Goal: Task Accomplishment & Management: Manage account settings

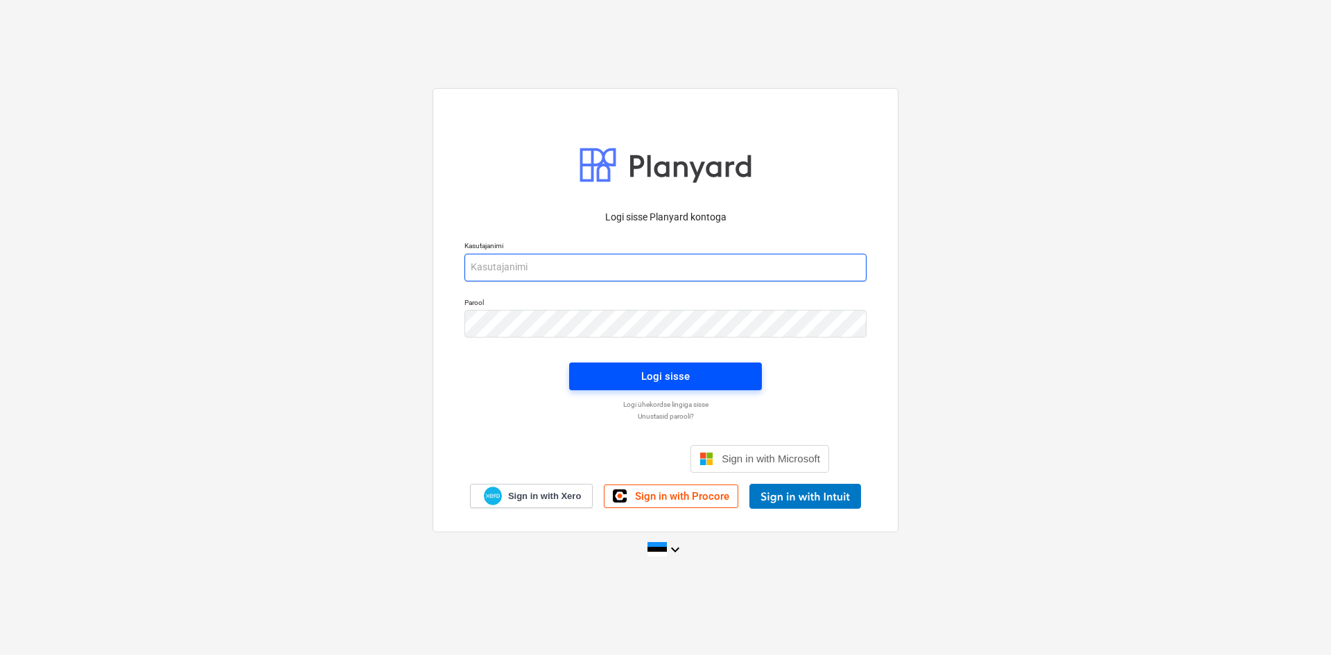
type input "[PERSON_NAME][EMAIL_ADDRESS][DOMAIN_NAME]"
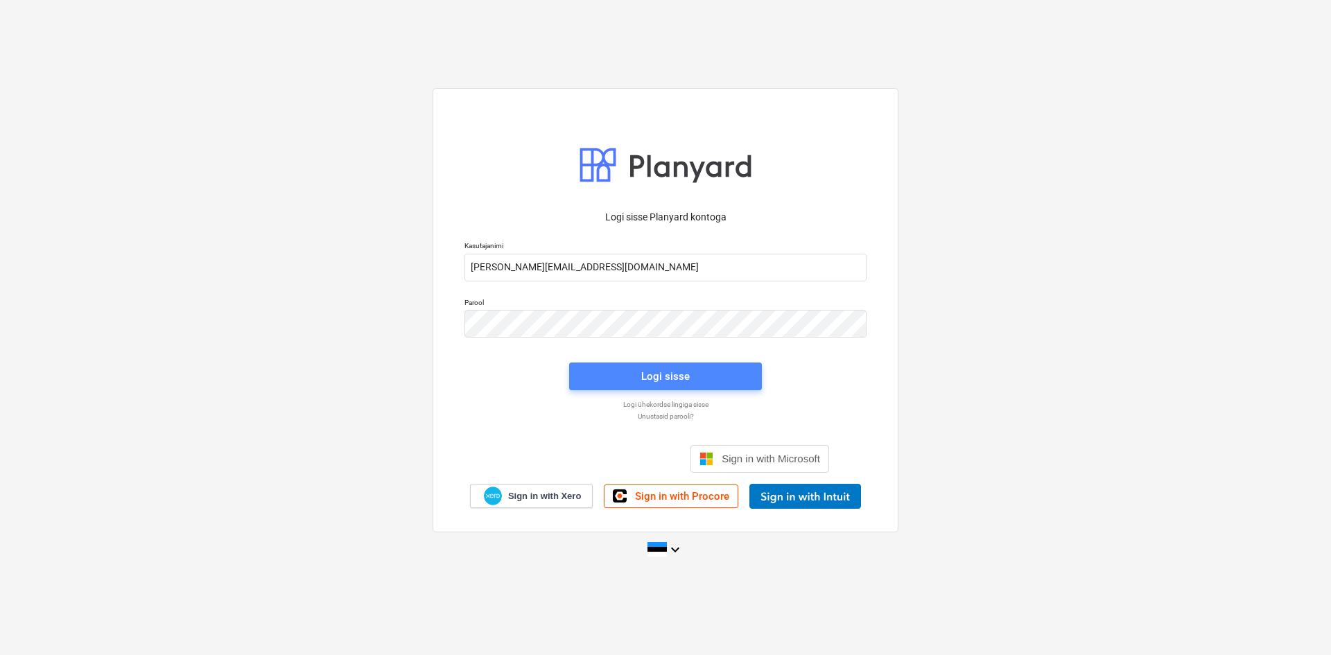
click at [650, 376] on div "Logi sisse" at bounding box center [665, 376] width 49 height 18
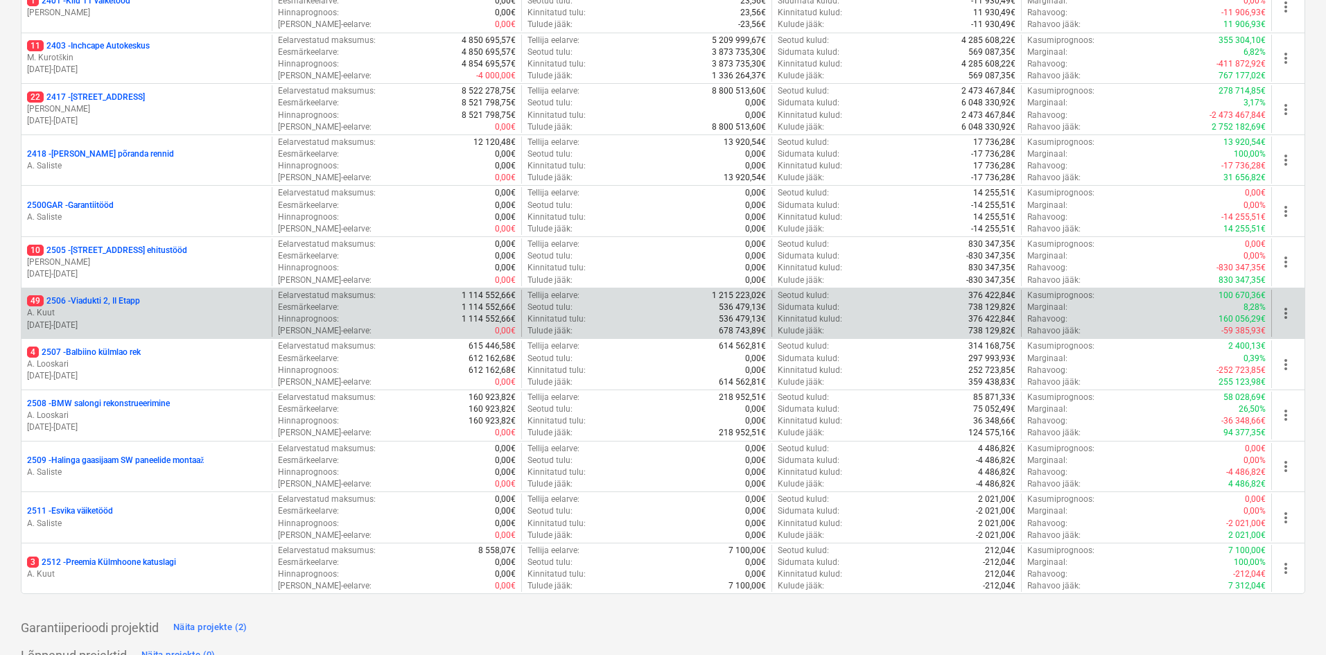
scroll to position [416, 0]
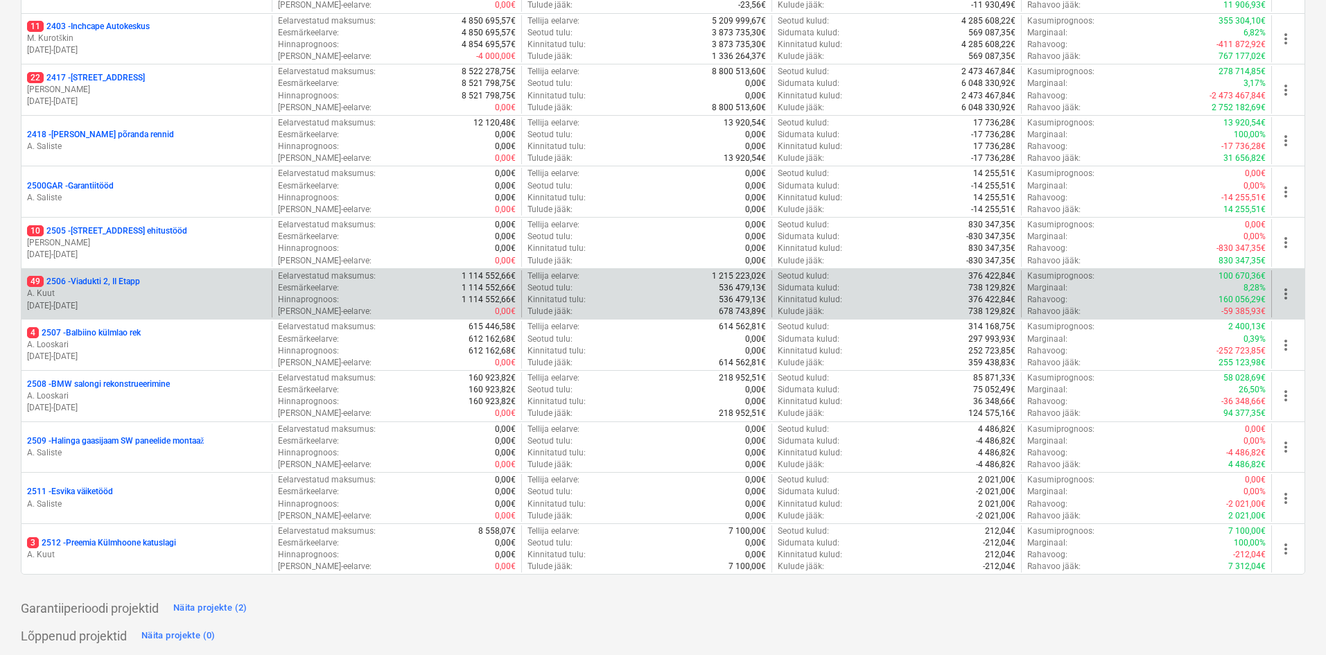
click at [78, 284] on p "49 2506 - [STREET_ADDRESS]" at bounding box center [83, 282] width 113 height 12
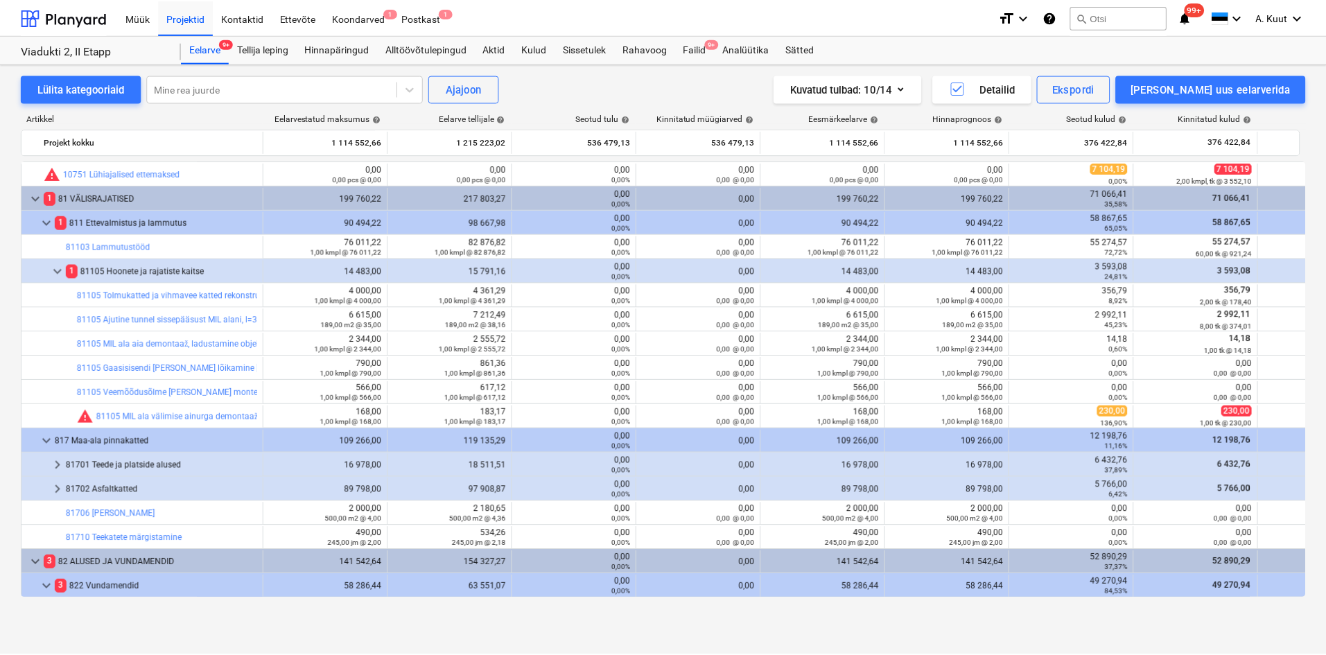
scroll to position [277, 0]
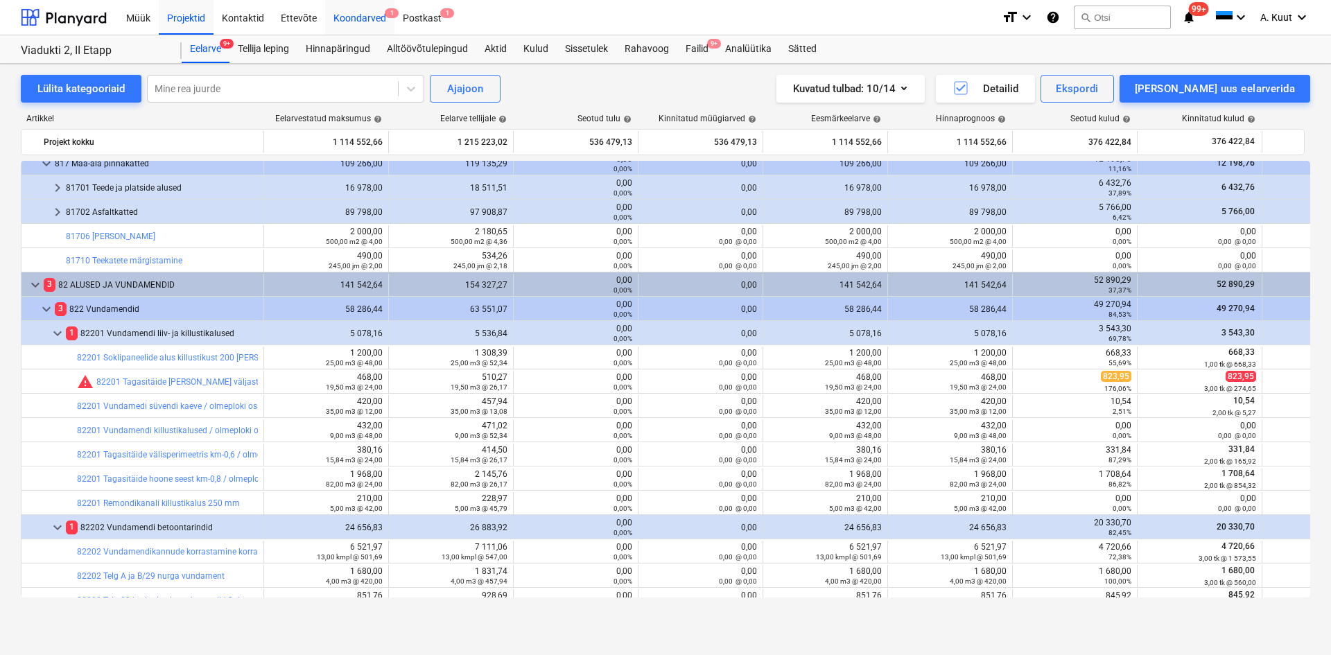
click at [351, 20] on div "Koondarved 1" at bounding box center [359, 16] width 69 height 35
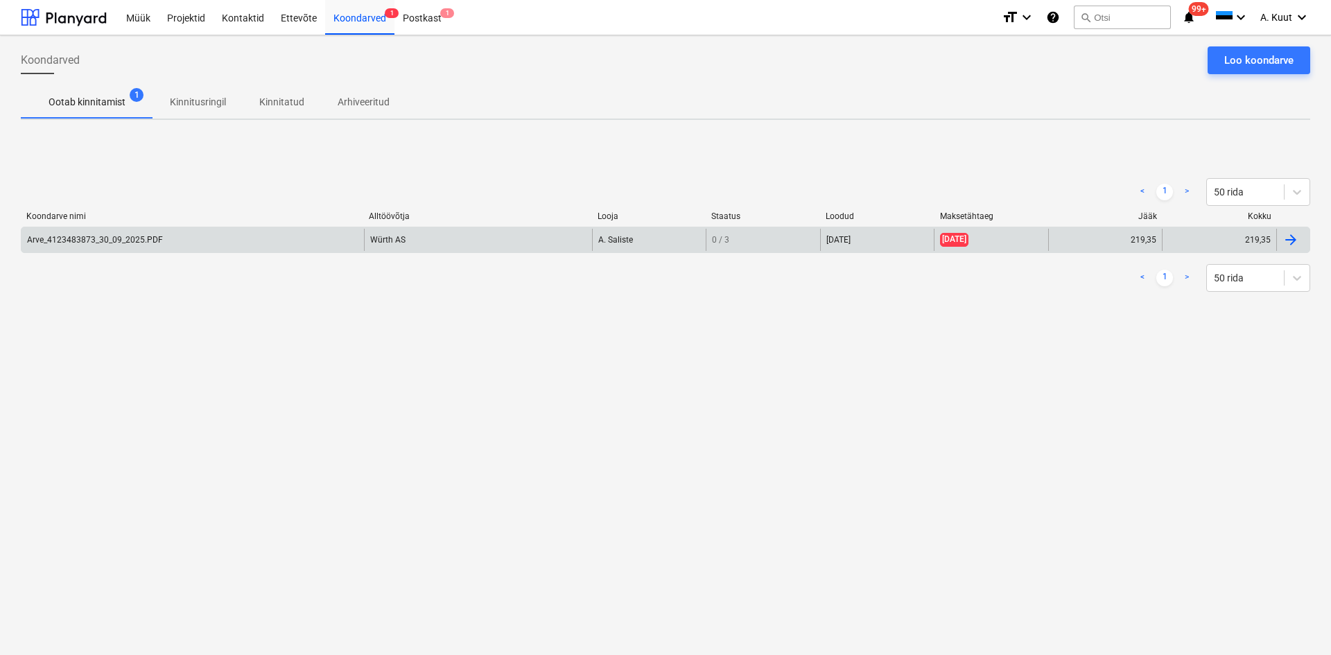
click at [155, 241] on div "Arve_4123483873_30_09_2025.PDF" at bounding box center [95, 240] width 136 height 10
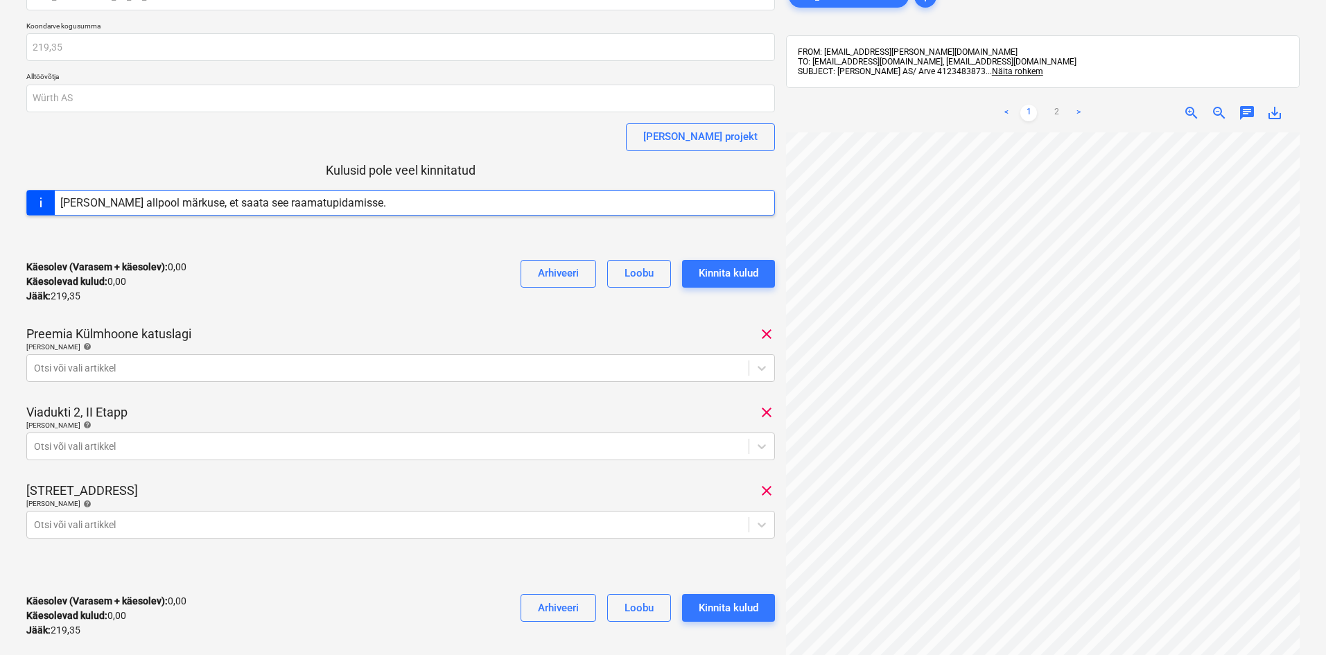
scroll to position [123, 0]
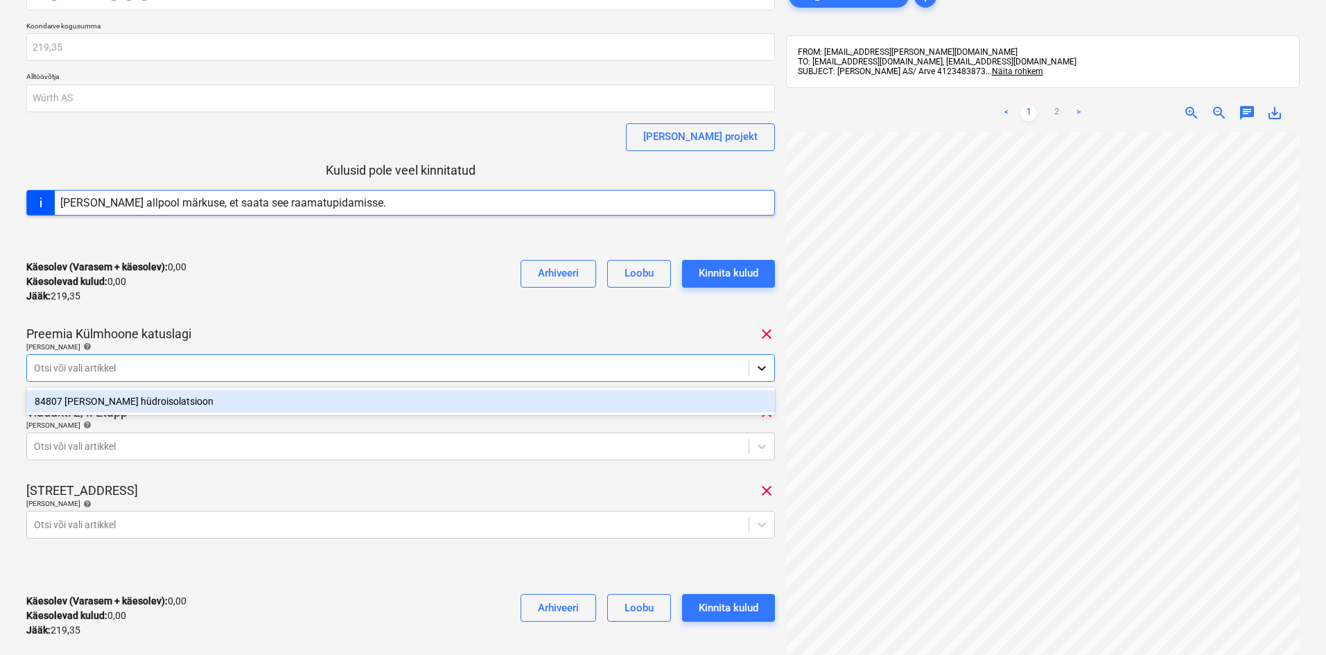
click at [763, 369] on icon at bounding box center [762, 368] width 8 height 5
click at [146, 398] on div "84807 [PERSON_NAME] hüdroisolatsioon" at bounding box center [400, 401] width 749 height 22
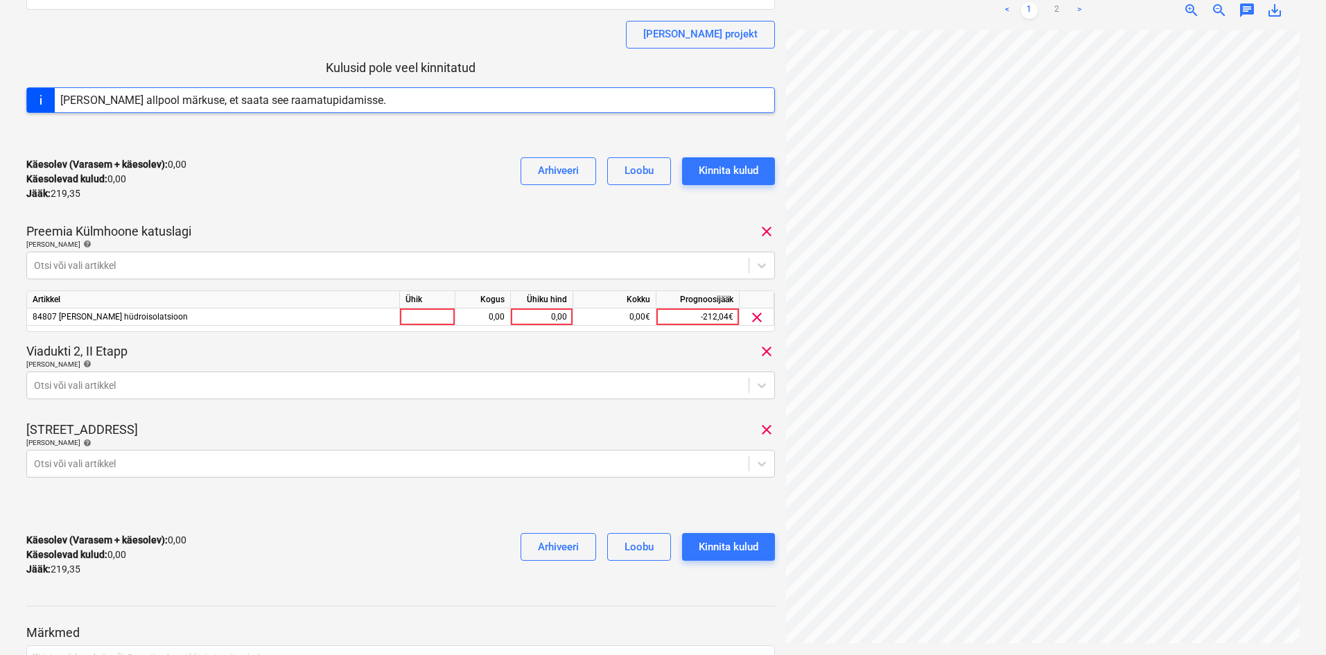
scroll to position [208, 0]
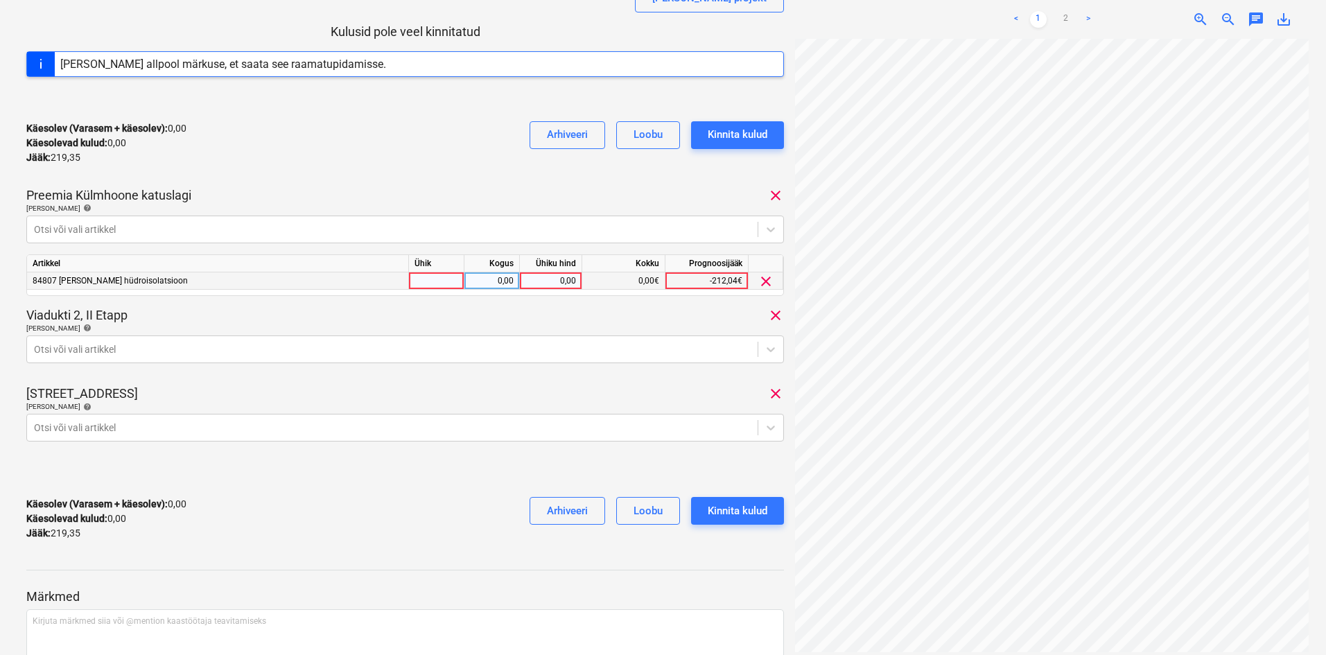
click at [579, 282] on div "0,00" at bounding box center [551, 280] width 62 height 17
click at [1066, 16] on link "2" at bounding box center [1066, 19] width 17 height 17
click at [1036, 22] on link "1" at bounding box center [1038, 19] width 17 height 17
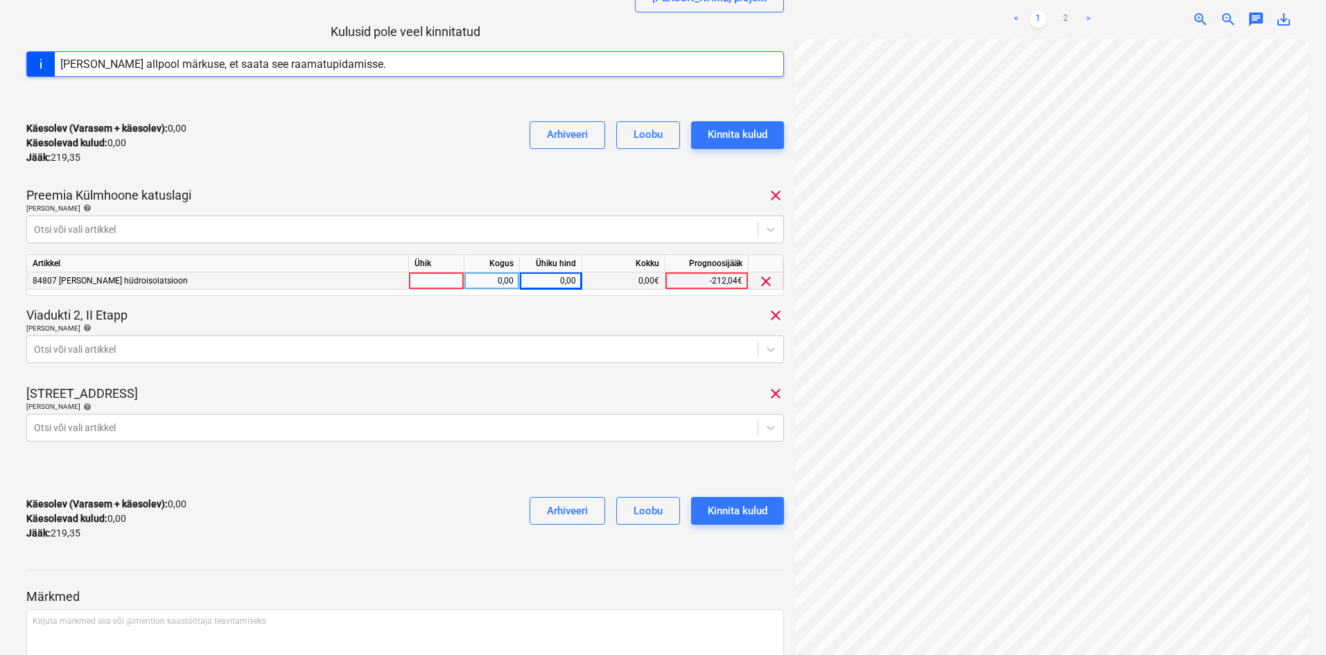
click at [574, 282] on div "0,00" at bounding box center [551, 280] width 51 height 17
type input "22,33"
click at [535, 186] on div "Arve_4123483873_30_09_2025.PDF Koondarve kogusumma 219,35 Alltöövõtja Würth AS …" at bounding box center [405, 198] width 758 height 708
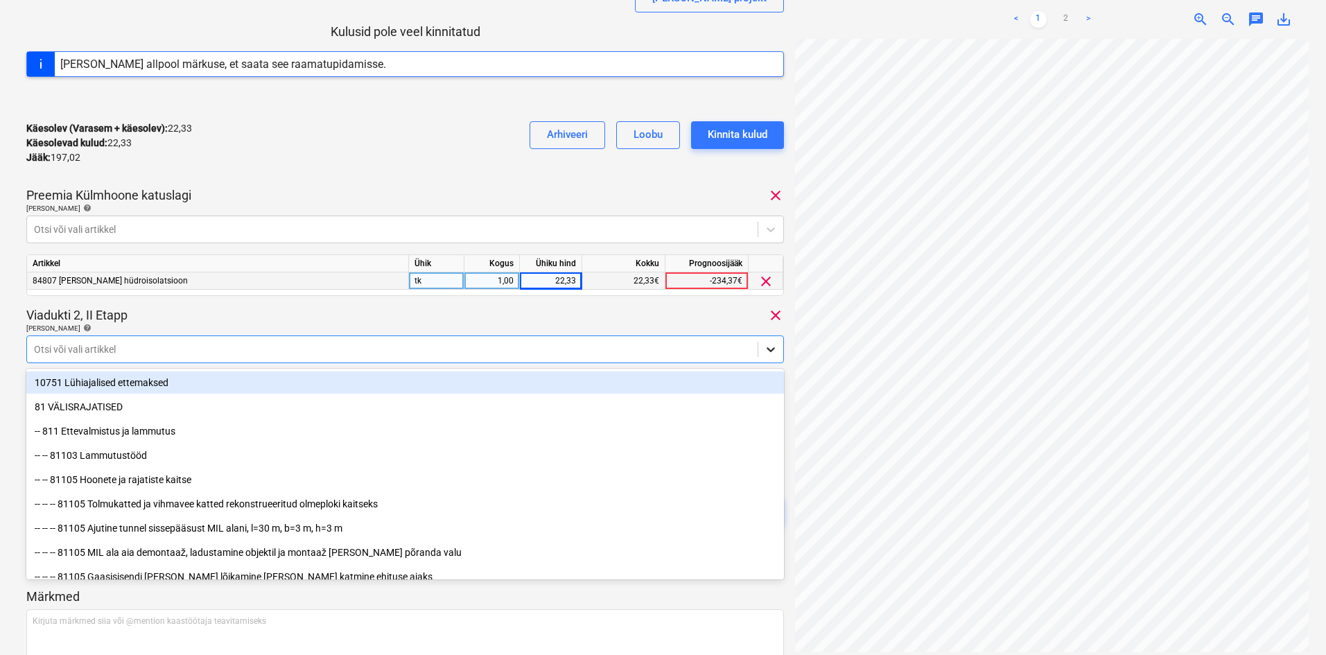
click at [770, 347] on icon at bounding box center [771, 350] width 14 height 14
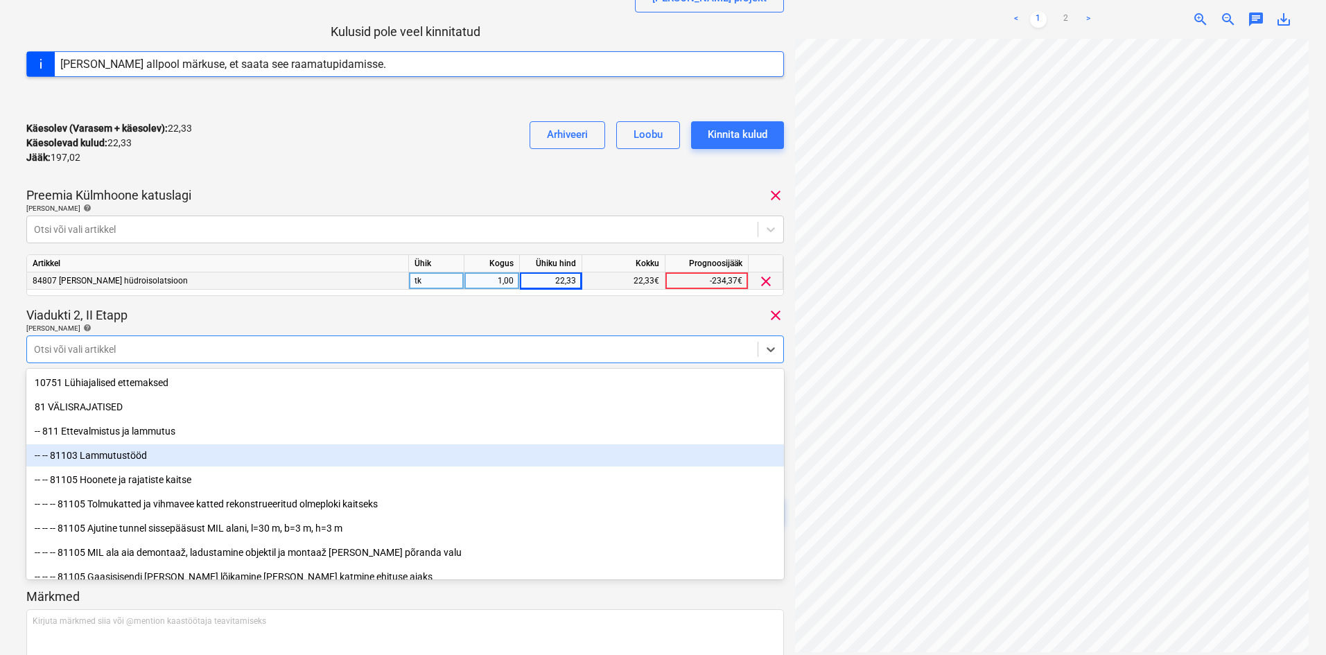
click at [139, 455] on div "-- -- 81103 Lammutustööd" at bounding box center [405, 455] width 758 height 22
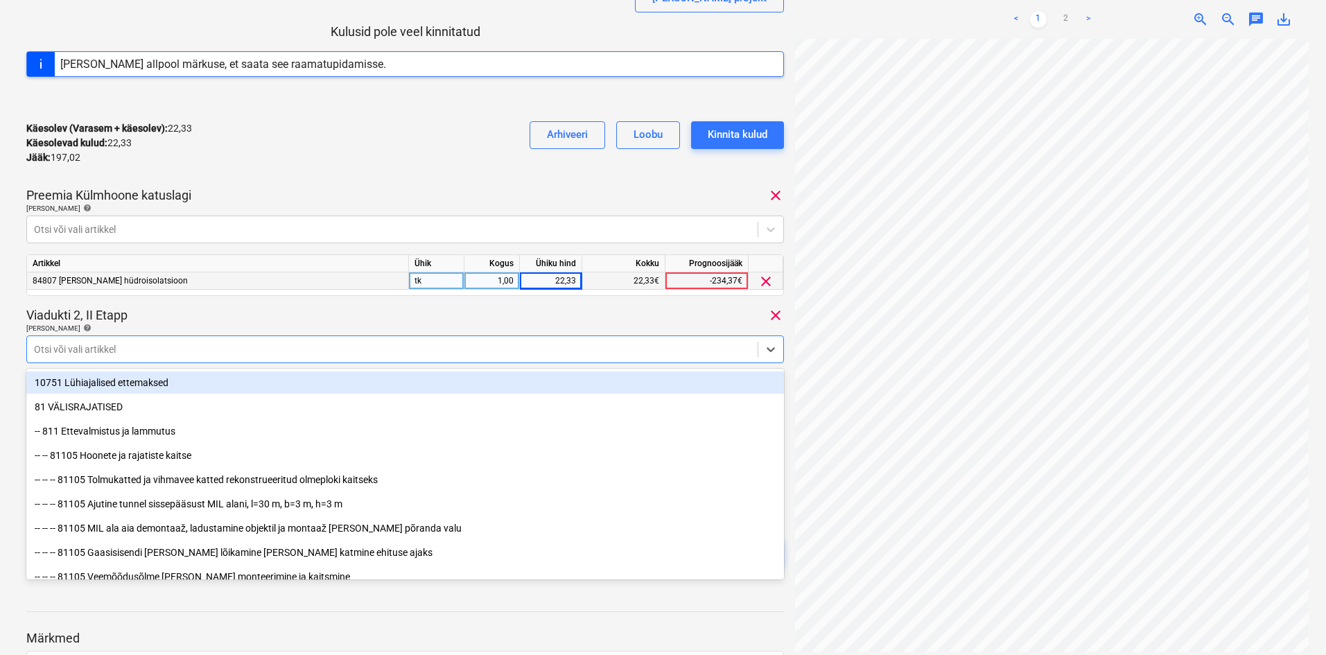
click at [271, 320] on div "Viadukti 2, II Etapp clear" at bounding box center [405, 315] width 758 height 17
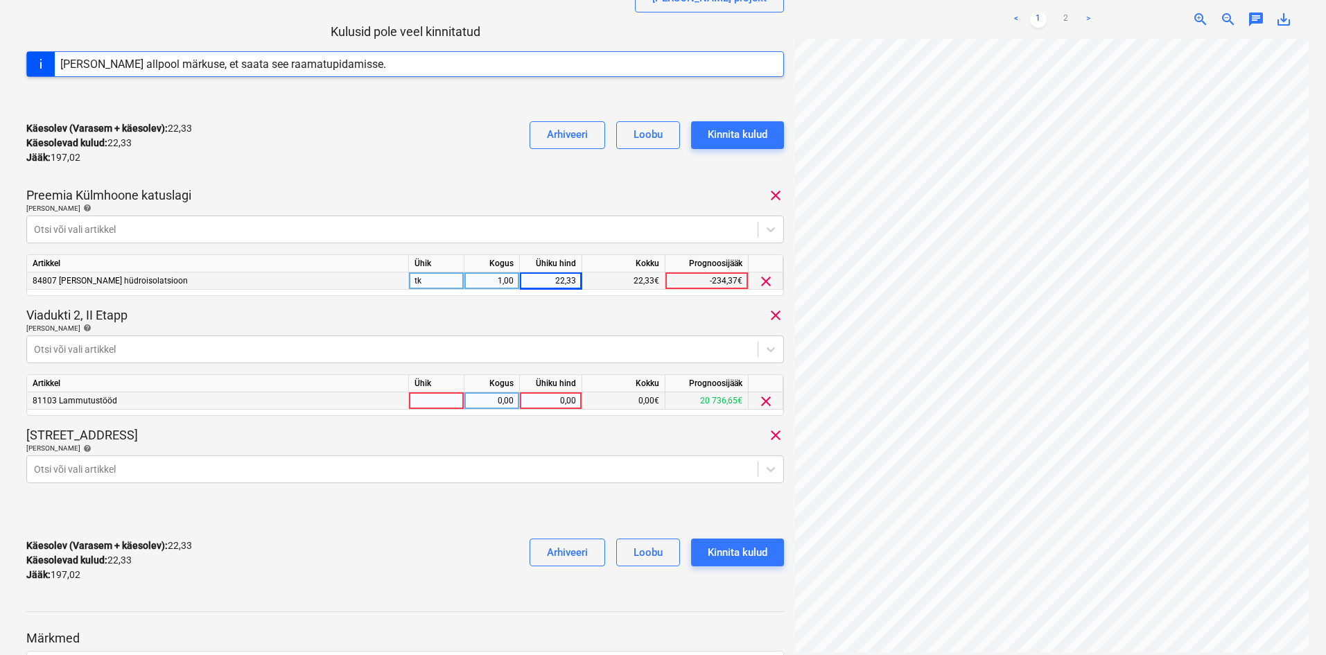
click at [569, 404] on div "0,00" at bounding box center [551, 400] width 51 height 17
type input "42"
click at [472, 528] on div "Käesolev (Varasem + käesolev) : 64,33 Käesolevad kulud : 64,33 Jääk : 155,02 Ar…" at bounding box center [405, 561] width 758 height 66
click at [758, 555] on div "Kinnita kulud" at bounding box center [738, 553] width 60 height 18
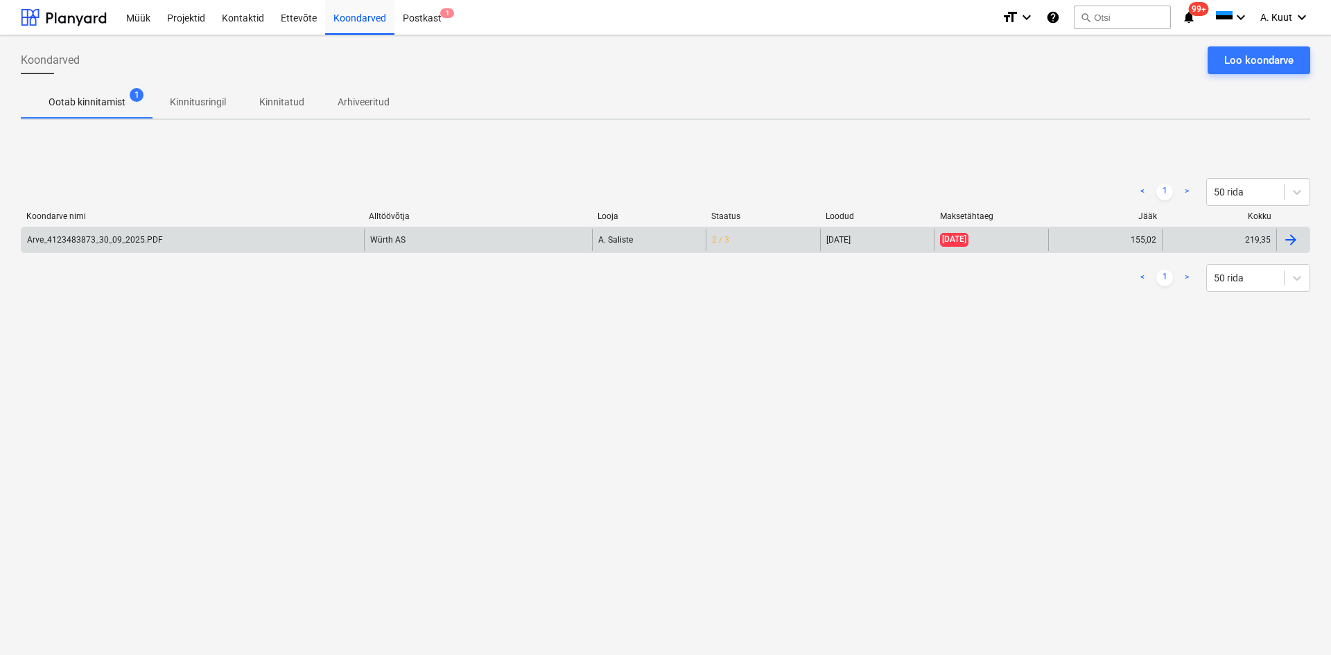
click at [139, 242] on div "Arve_4123483873_30_09_2025.PDF" at bounding box center [95, 240] width 136 height 10
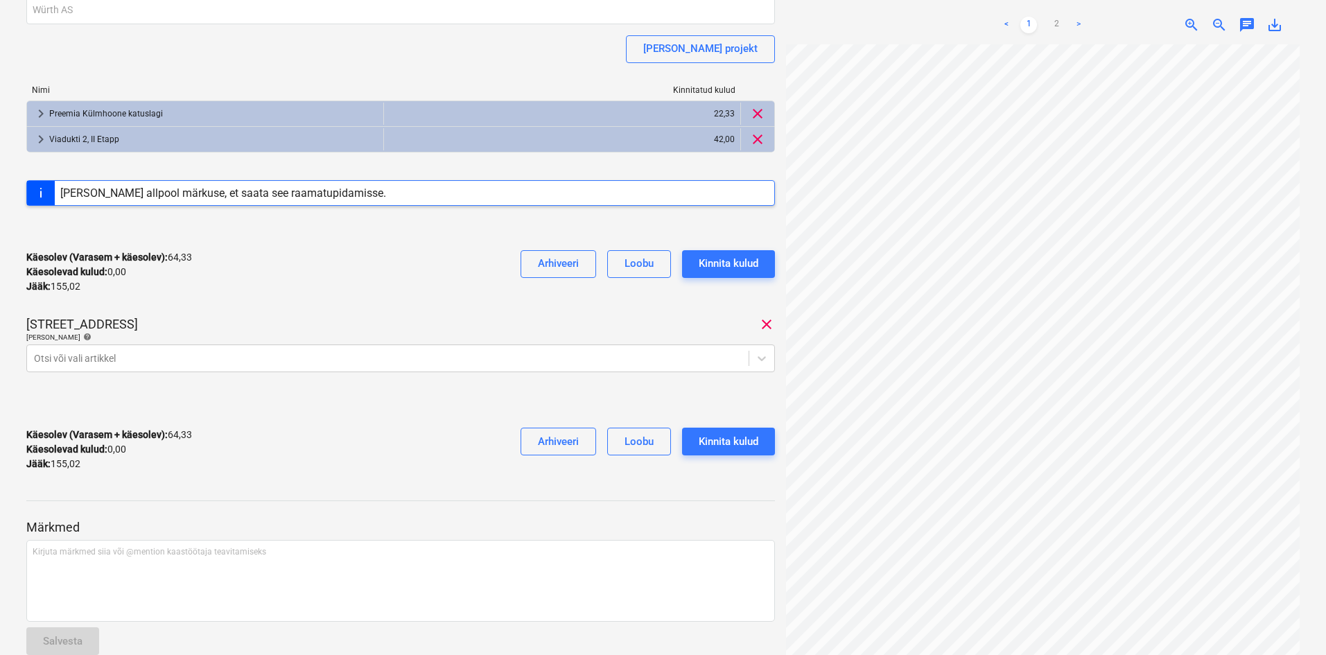
scroll to position [185, 0]
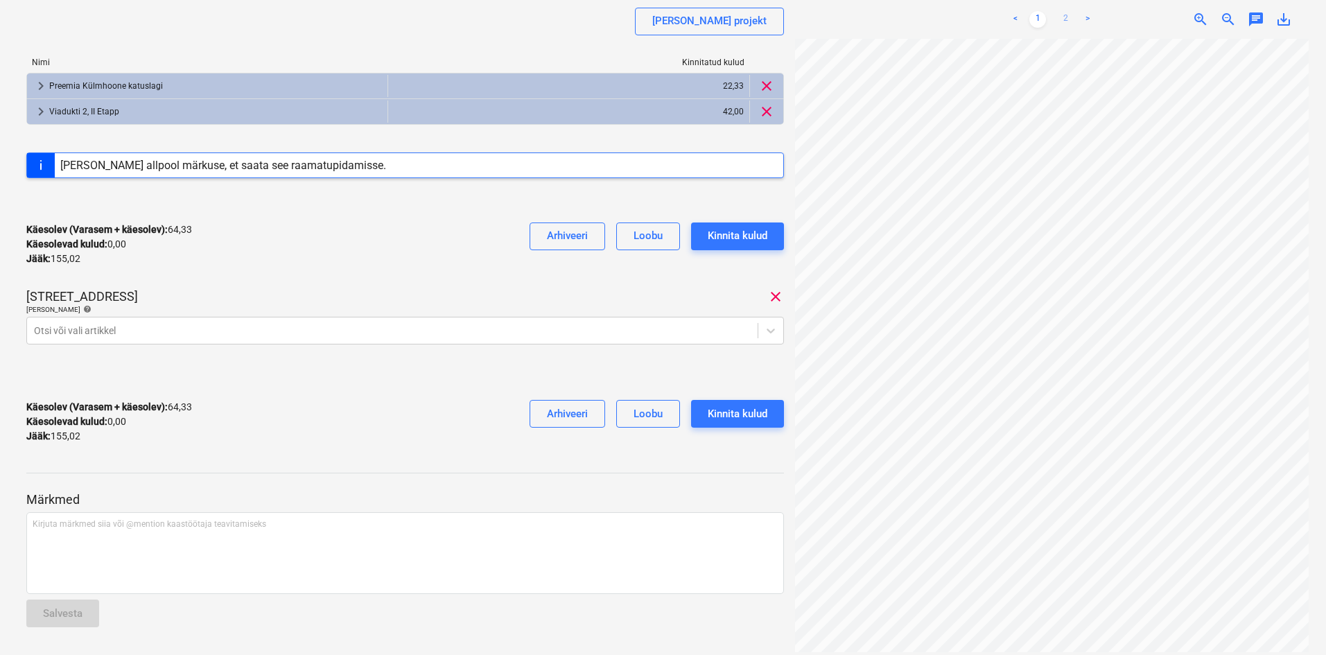
click at [1066, 19] on link "2" at bounding box center [1065, 19] width 17 height 17
click at [1039, 17] on link "1" at bounding box center [1038, 19] width 17 height 17
click at [1068, 21] on link "2" at bounding box center [1065, 19] width 17 height 17
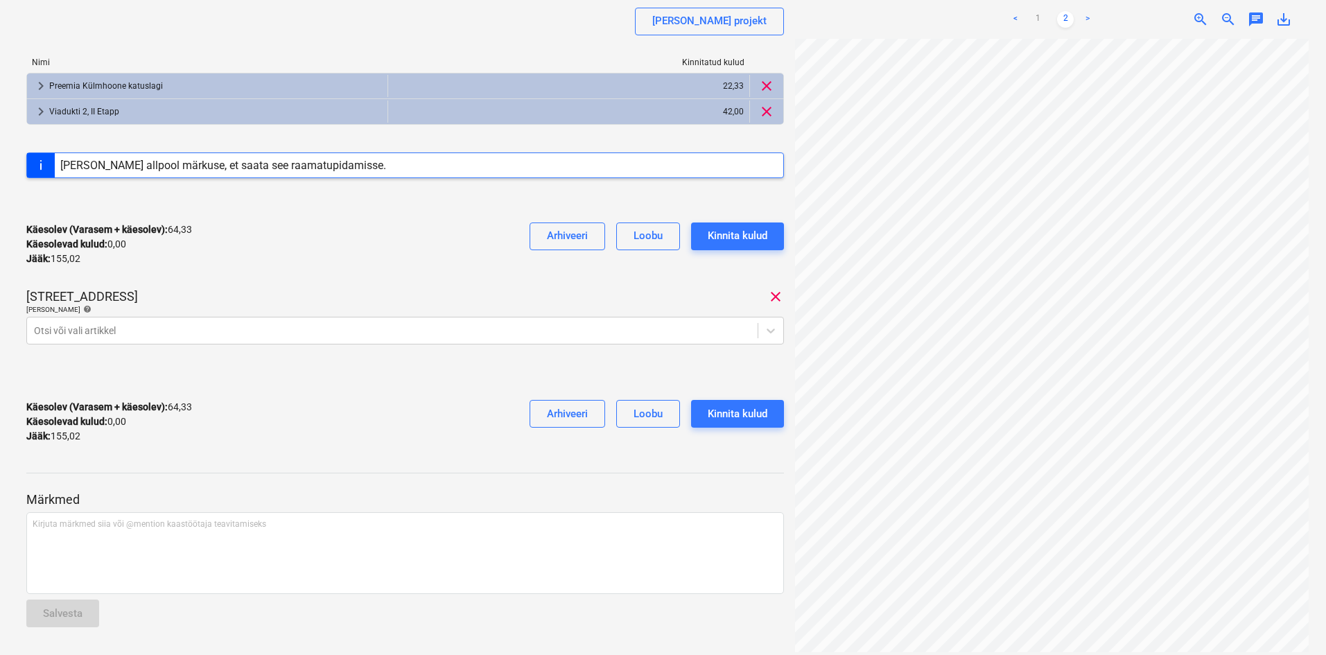
scroll to position [54, 0]
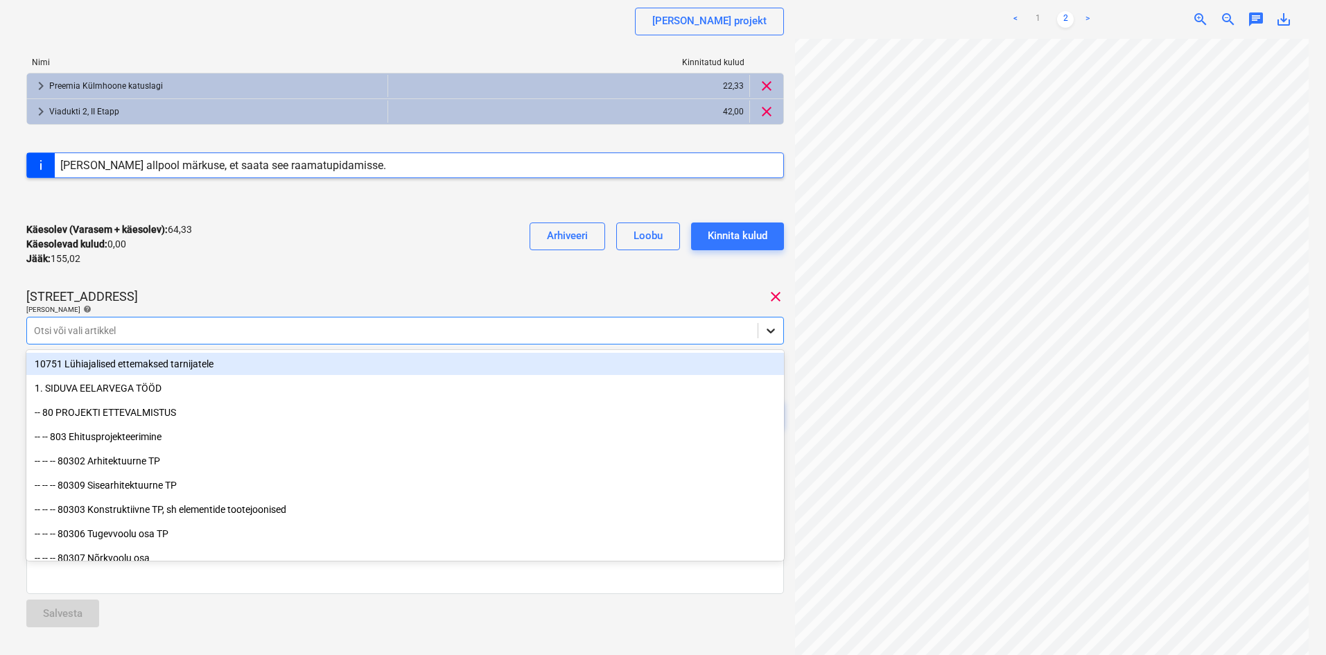
click at [772, 330] on icon at bounding box center [771, 331] width 14 height 14
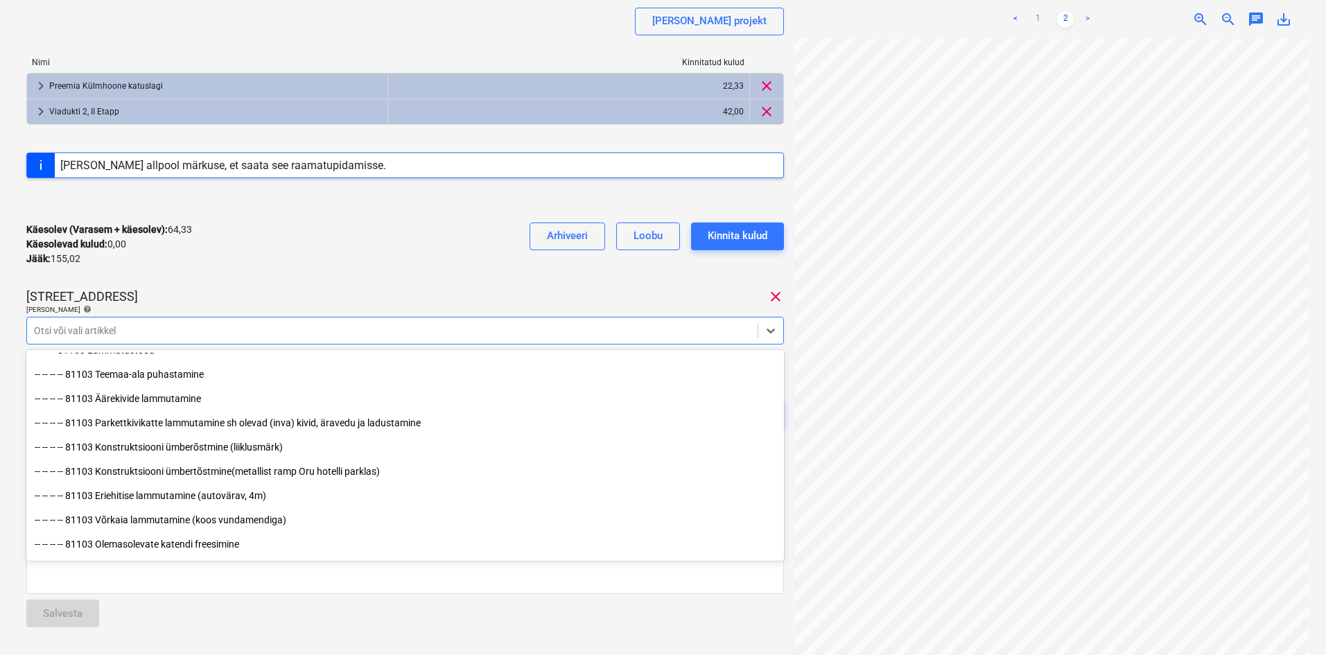
scroll to position [555, 0]
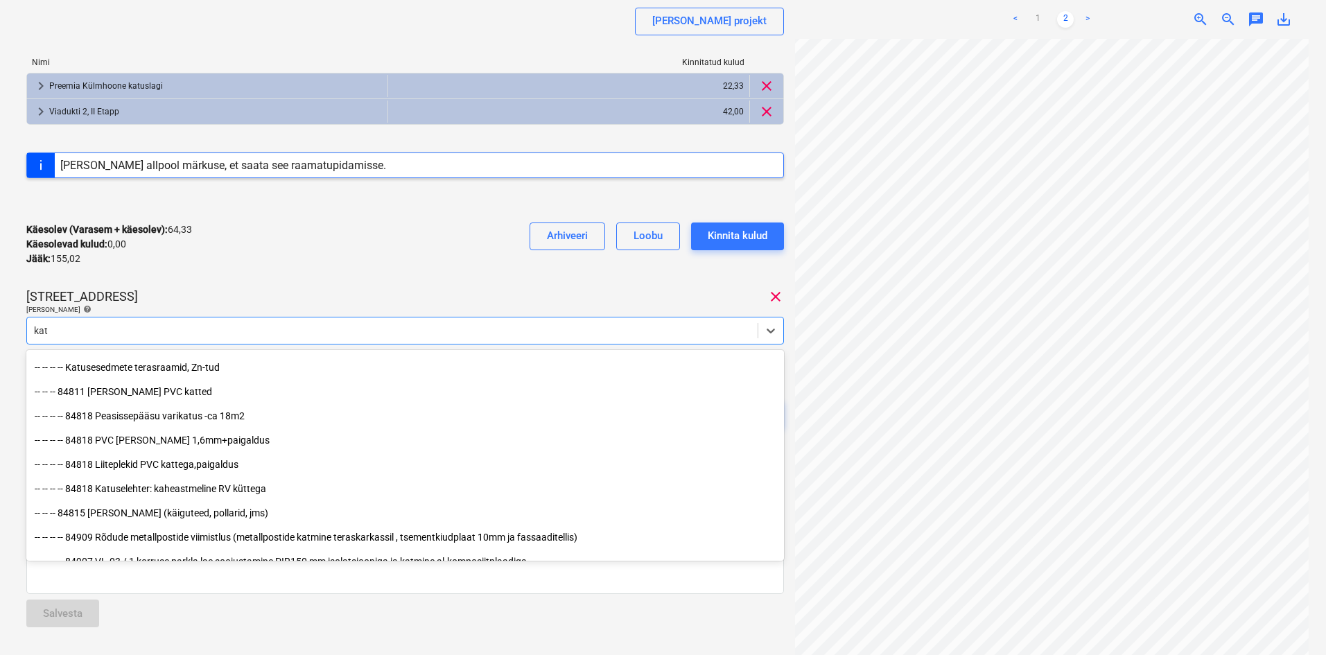
type input "katu"
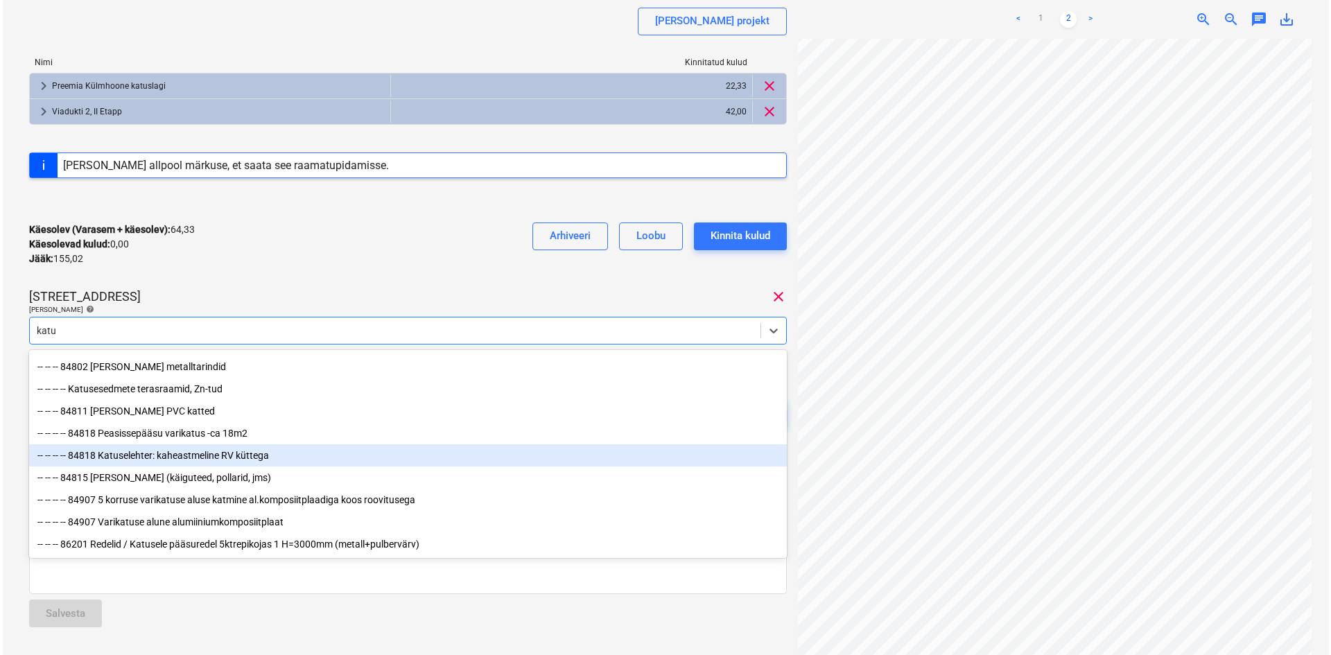
scroll to position [141, 0]
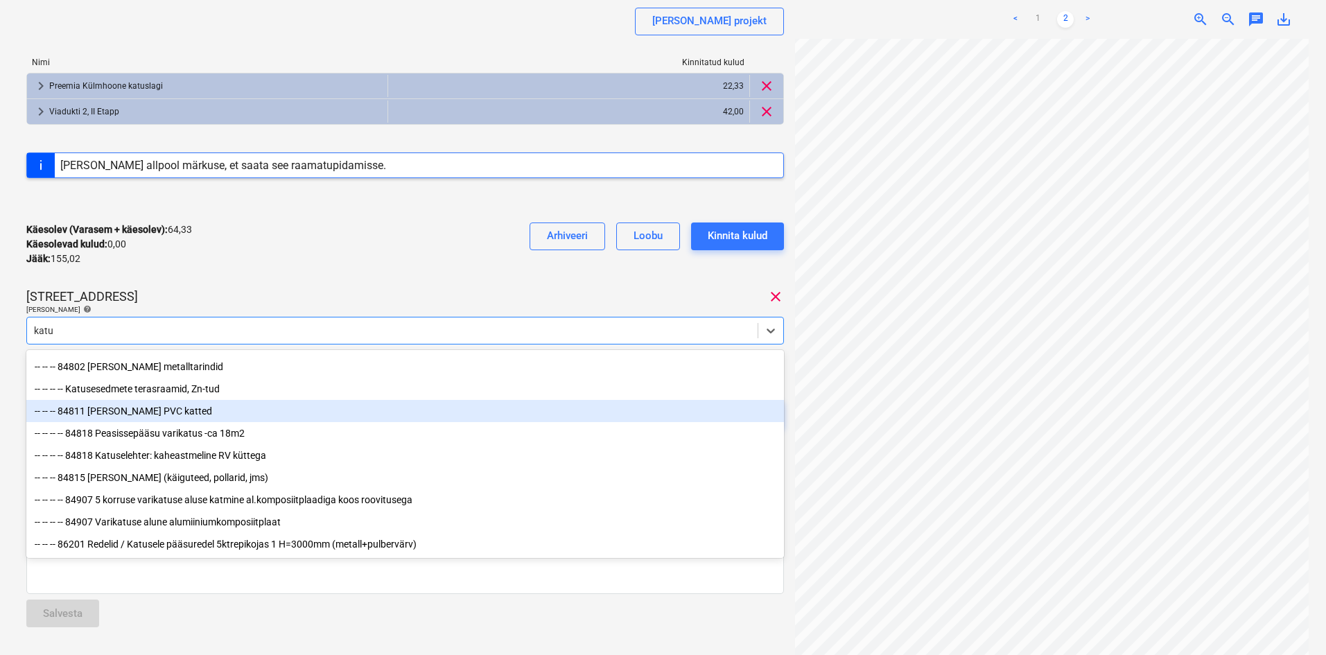
click at [138, 406] on div "-- -- -- 84811 [PERSON_NAME] PVC katted" at bounding box center [405, 411] width 758 height 22
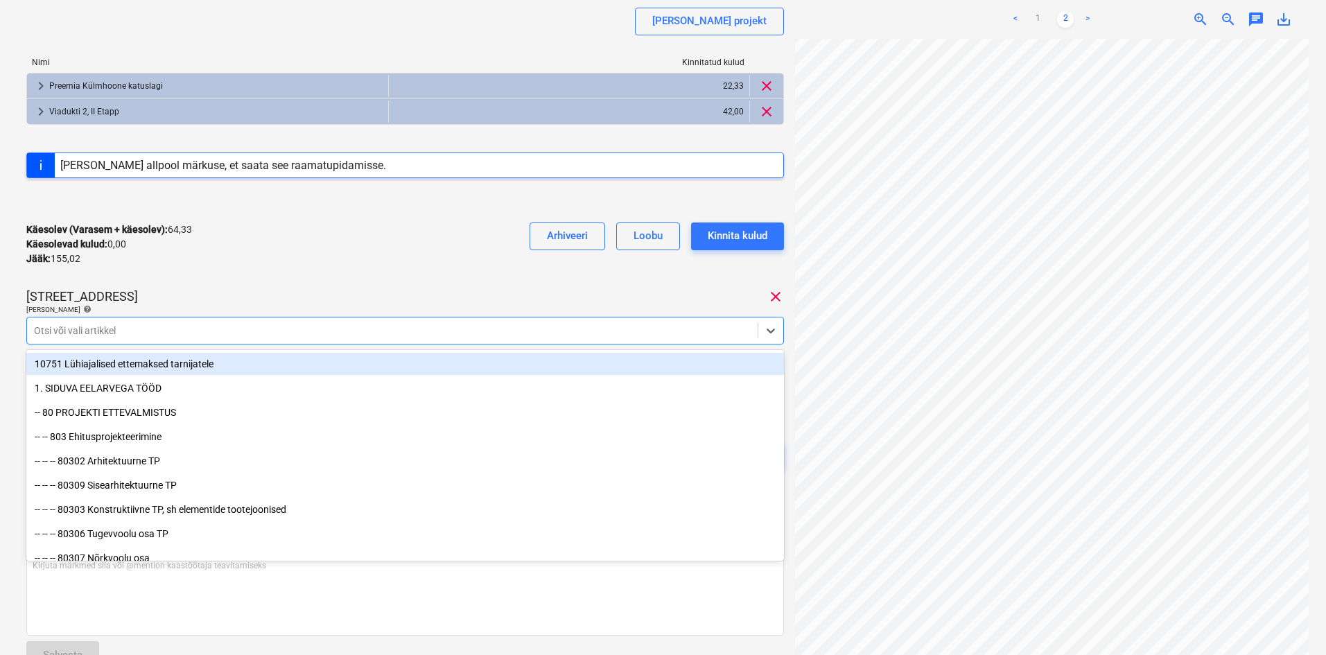
click at [327, 275] on div "Käesolev (Varasem + käesolev) : 64,33 Käesolevad kulud : 0,00 Jääk : 155,02 Arh…" at bounding box center [405, 244] width 758 height 66
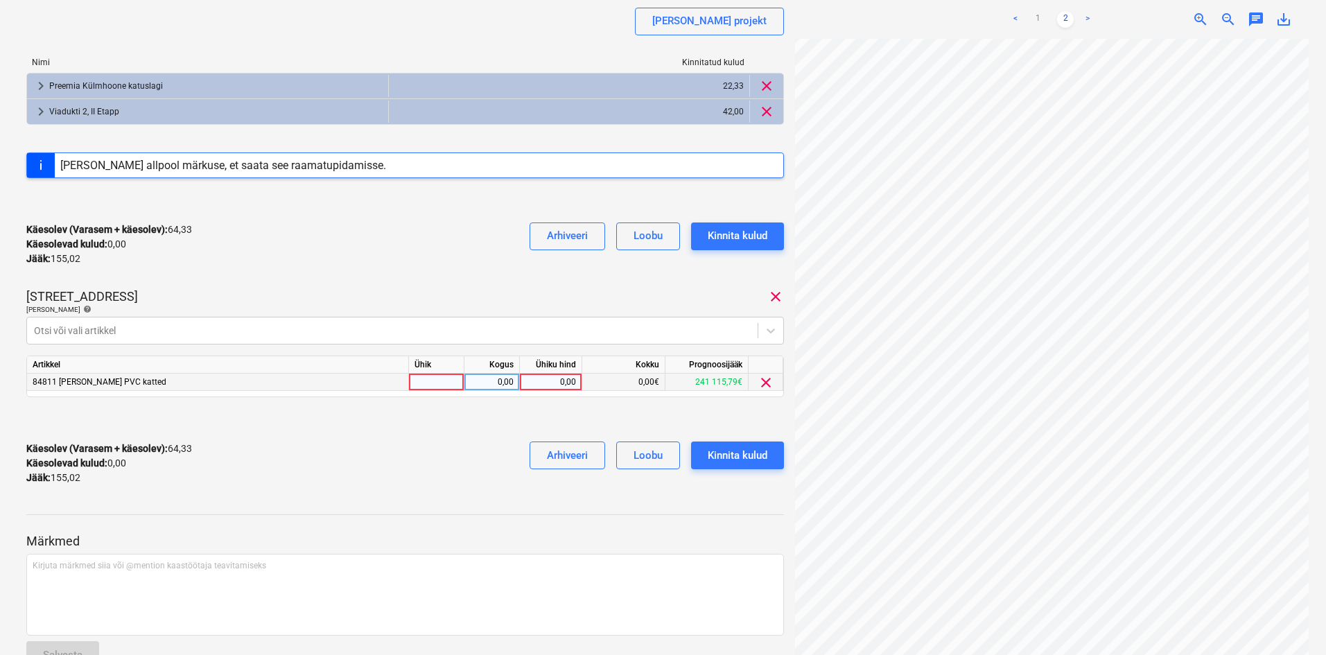
click at [566, 376] on div "0,00" at bounding box center [551, 382] width 51 height 17
type input "155,02"
click at [753, 453] on div "Kinnita kulud" at bounding box center [738, 456] width 60 height 18
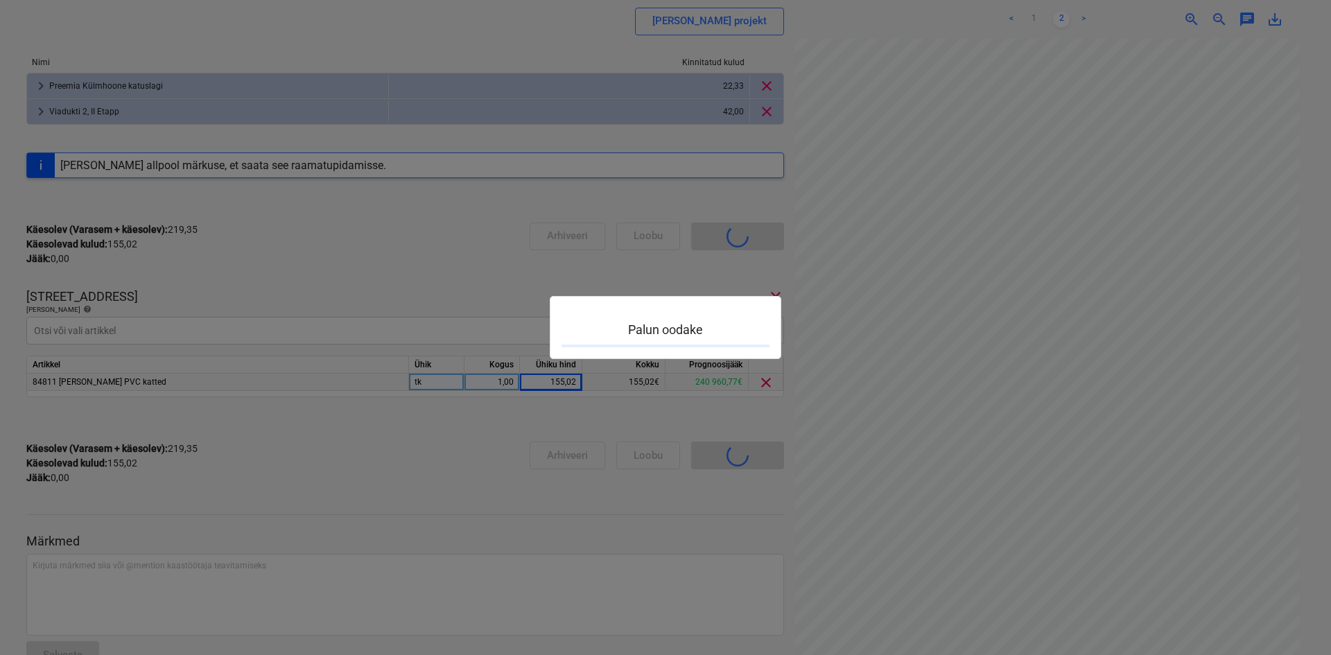
scroll to position [180, 0]
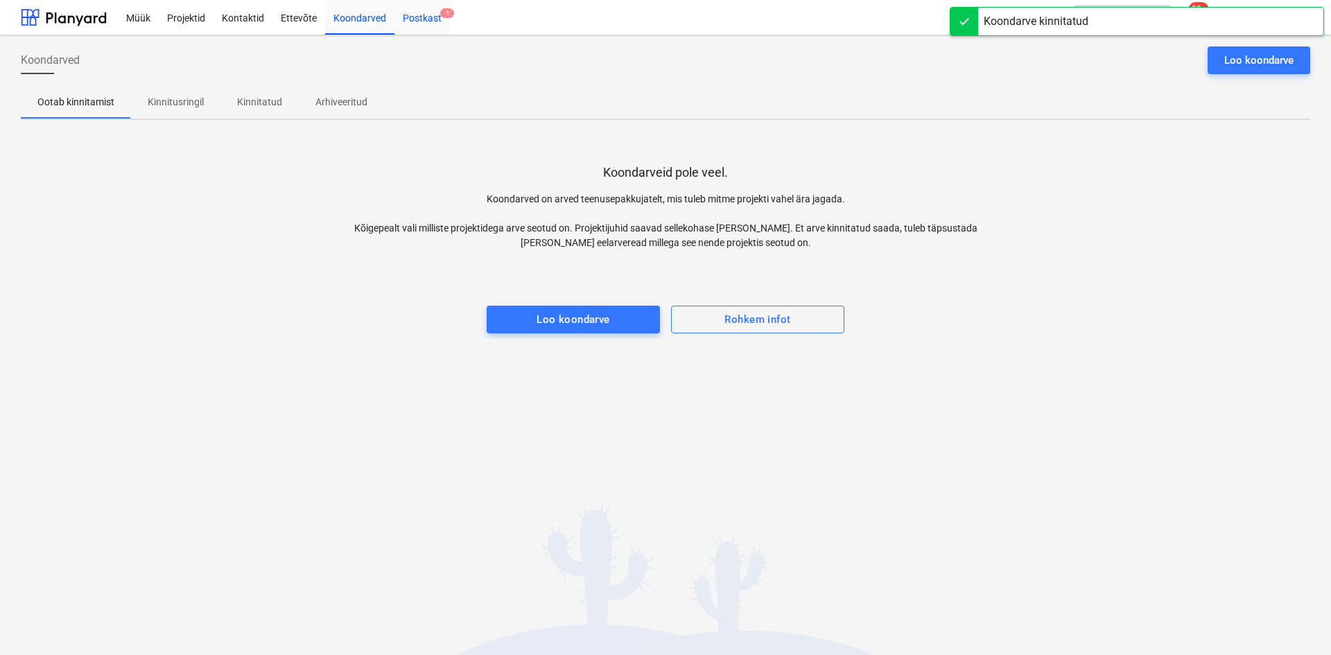
click at [415, 19] on div "Postkast 1" at bounding box center [422, 16] width 55 height 35
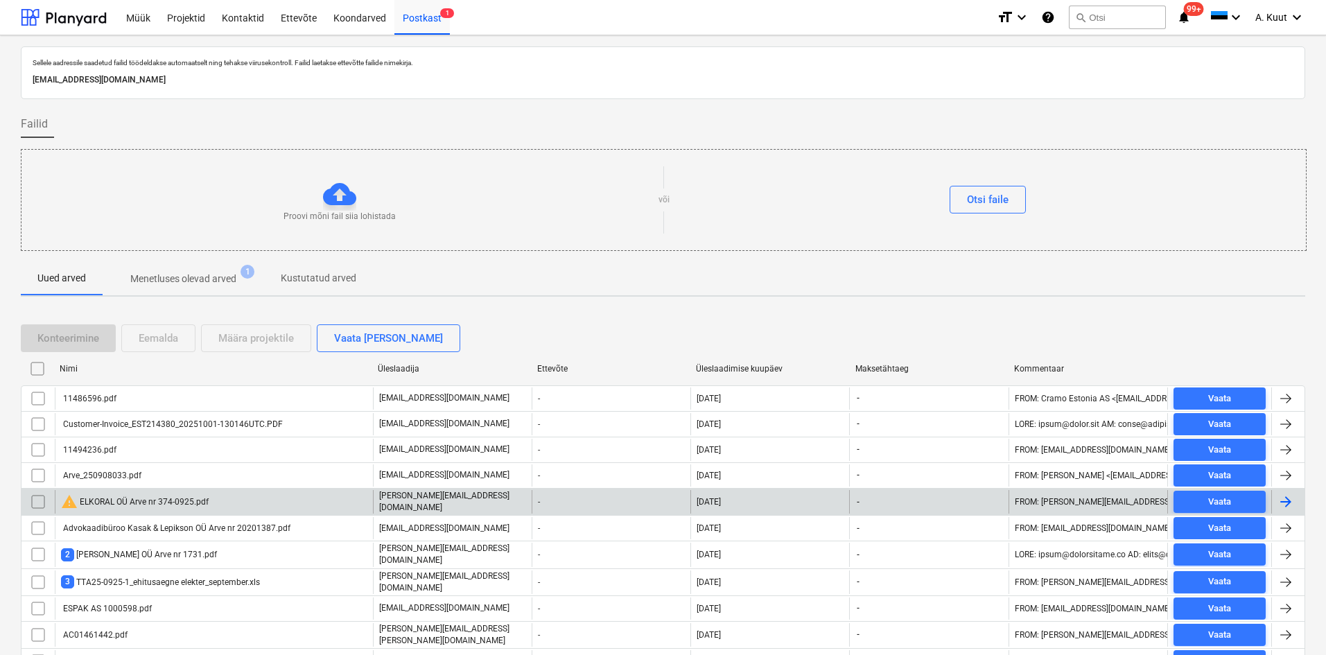
click at [112, 505] on div "warning ELKORAL OÜ Arve nr 374-0925.pdf" at bounding box center [135, 502] width 148 height 17
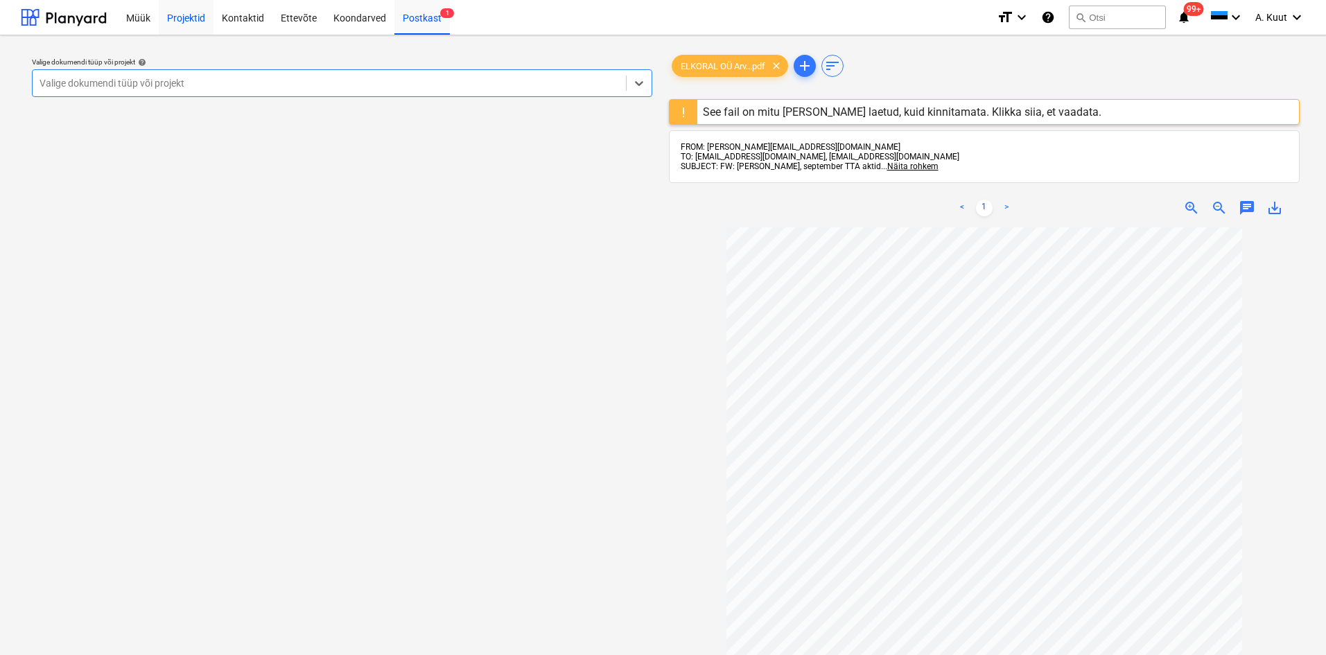
click at [190, 14] on div "Projektid" at bounding box center [186, 16] width 55 height 35
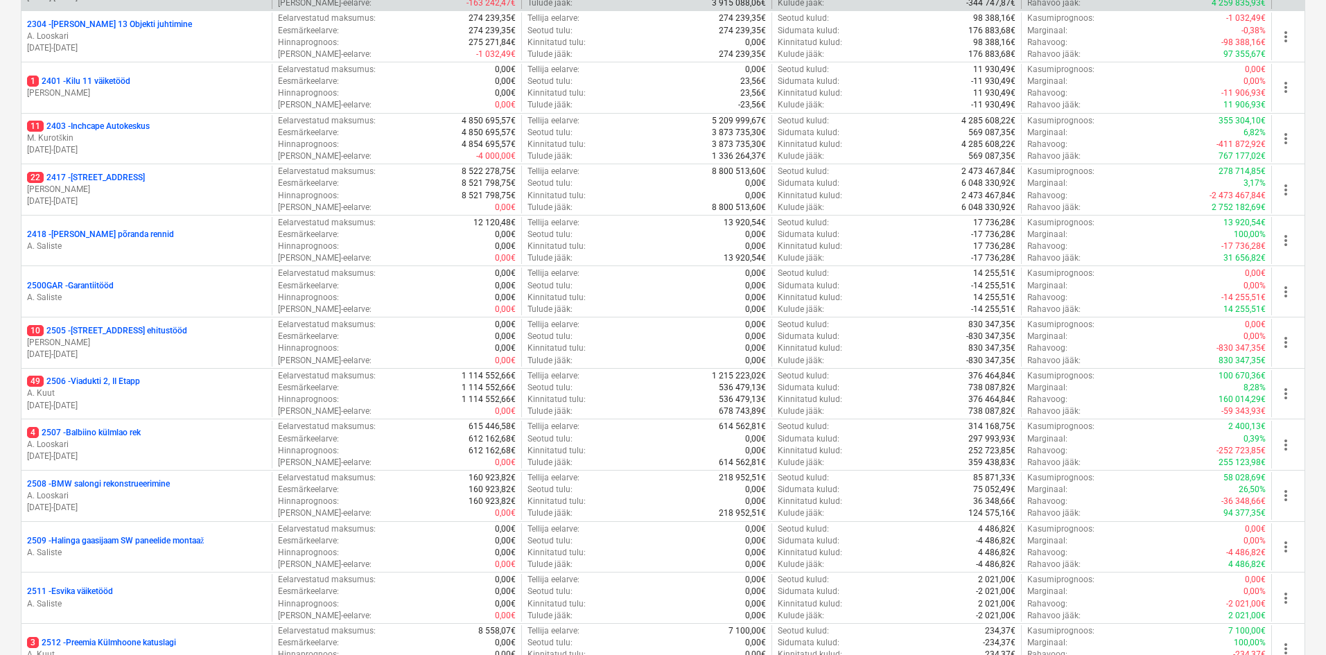
scroll to position [347, 0]
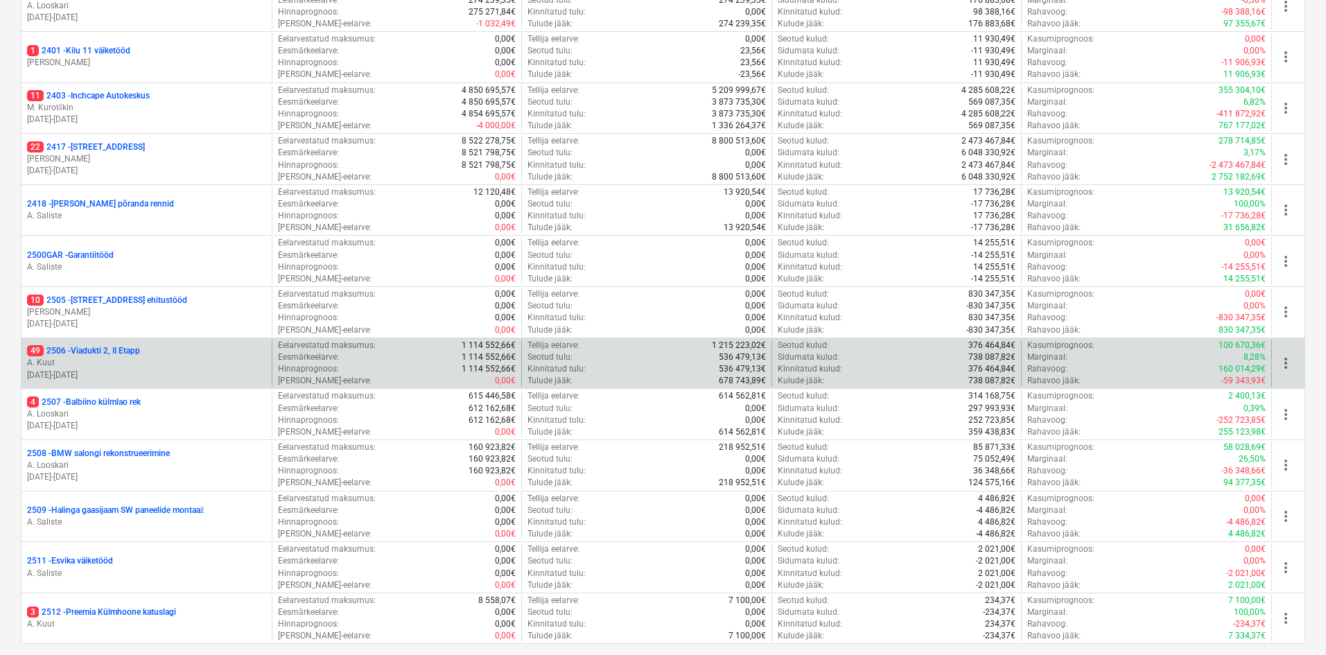
click at [63, 349] on p "49 2506 - [STREET_ADDRESS]" at bounding box center [83, 351] width 113 height 12
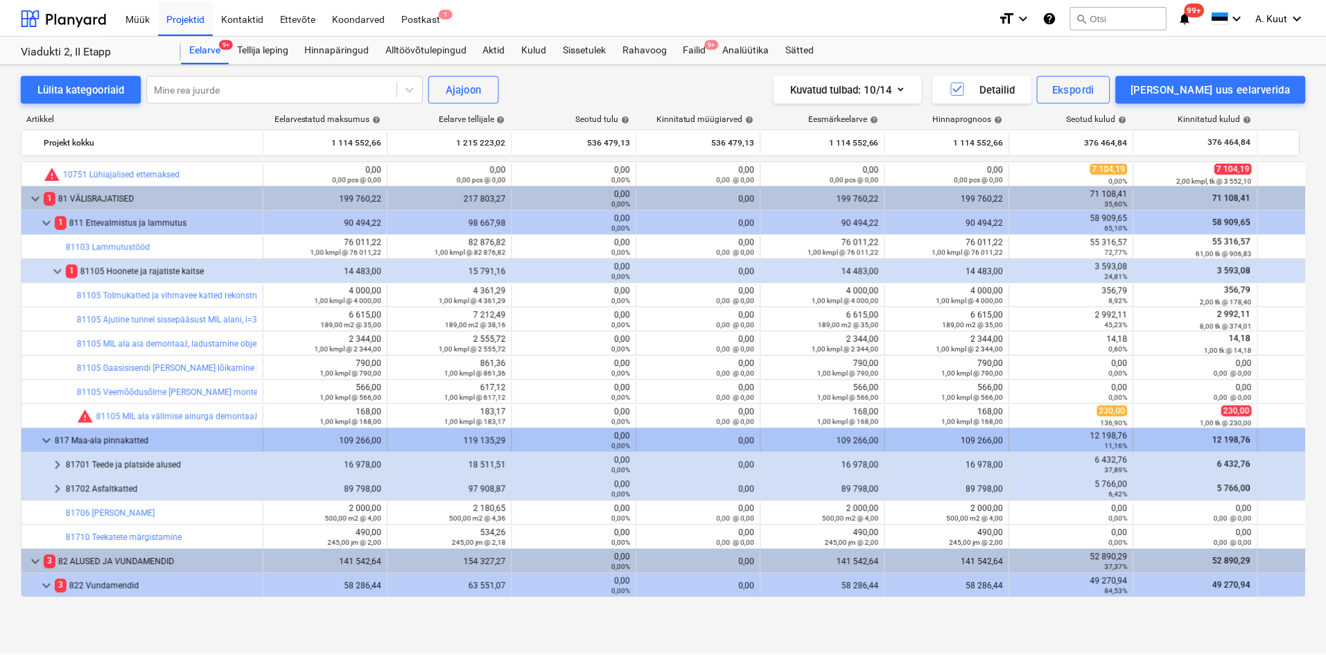
scroll to position [277, 0]
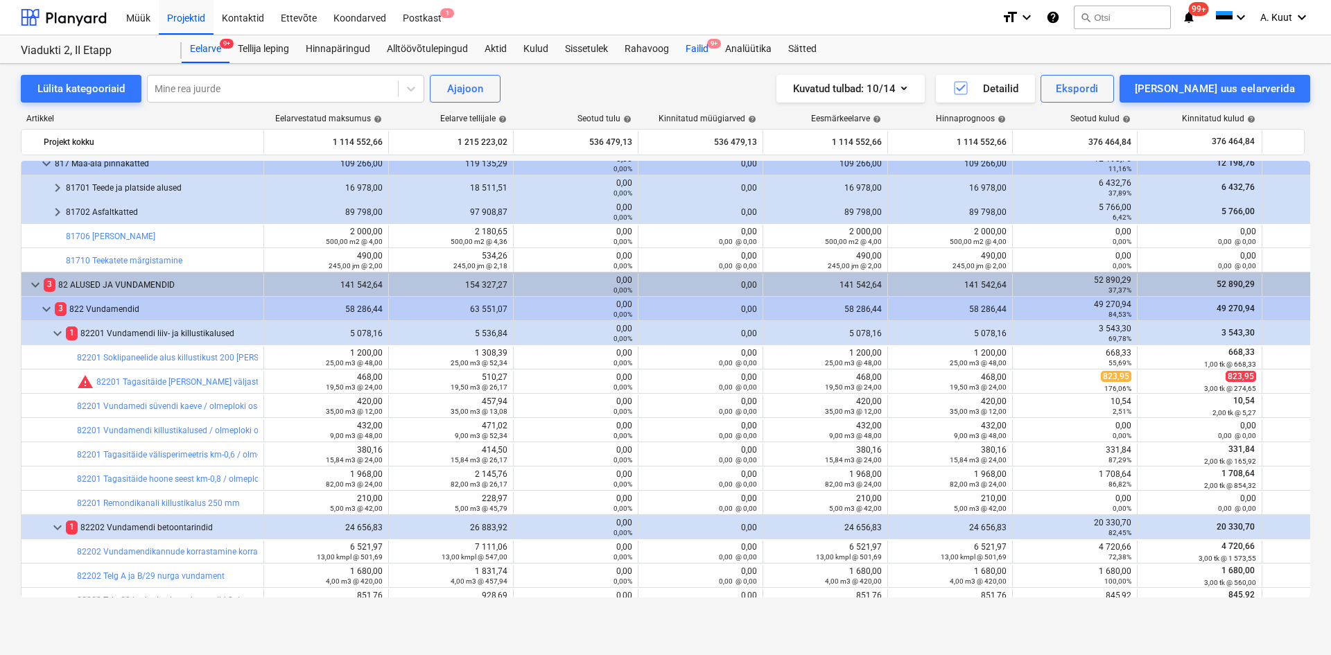
click at [695, 51] on div "Failid 9+" at bounding box center [697, 49] width 40 height 28
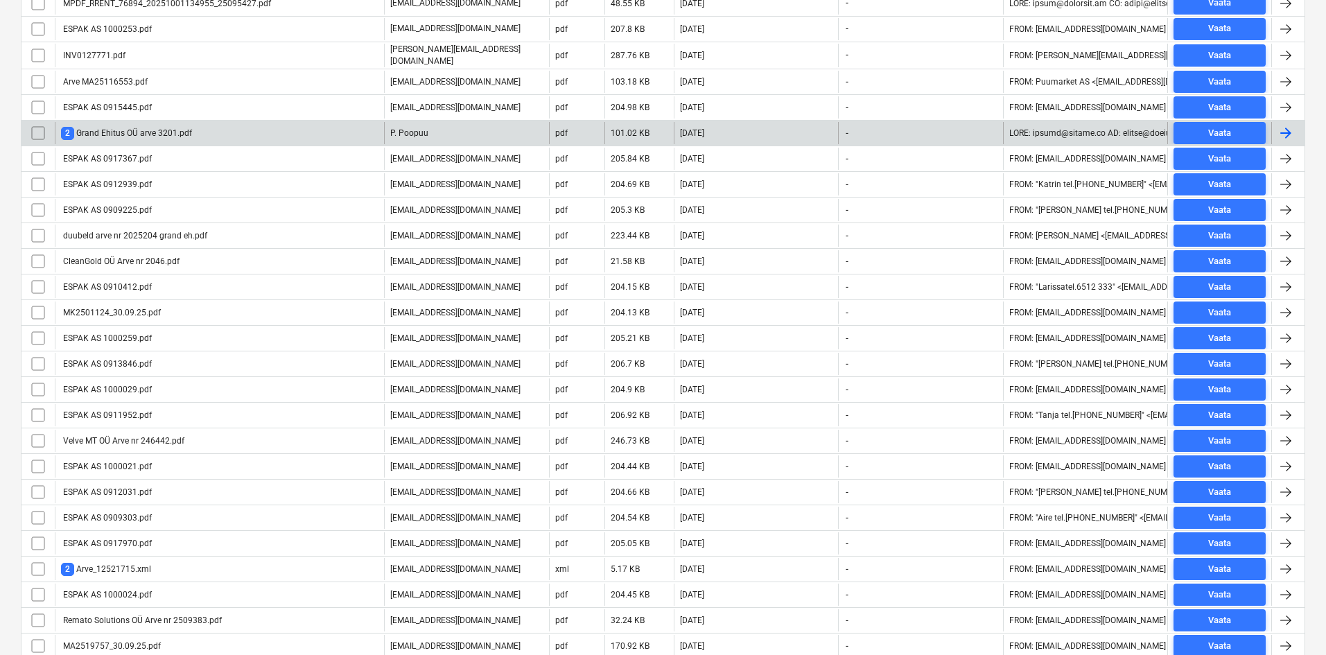
scroll to position [485, 0]
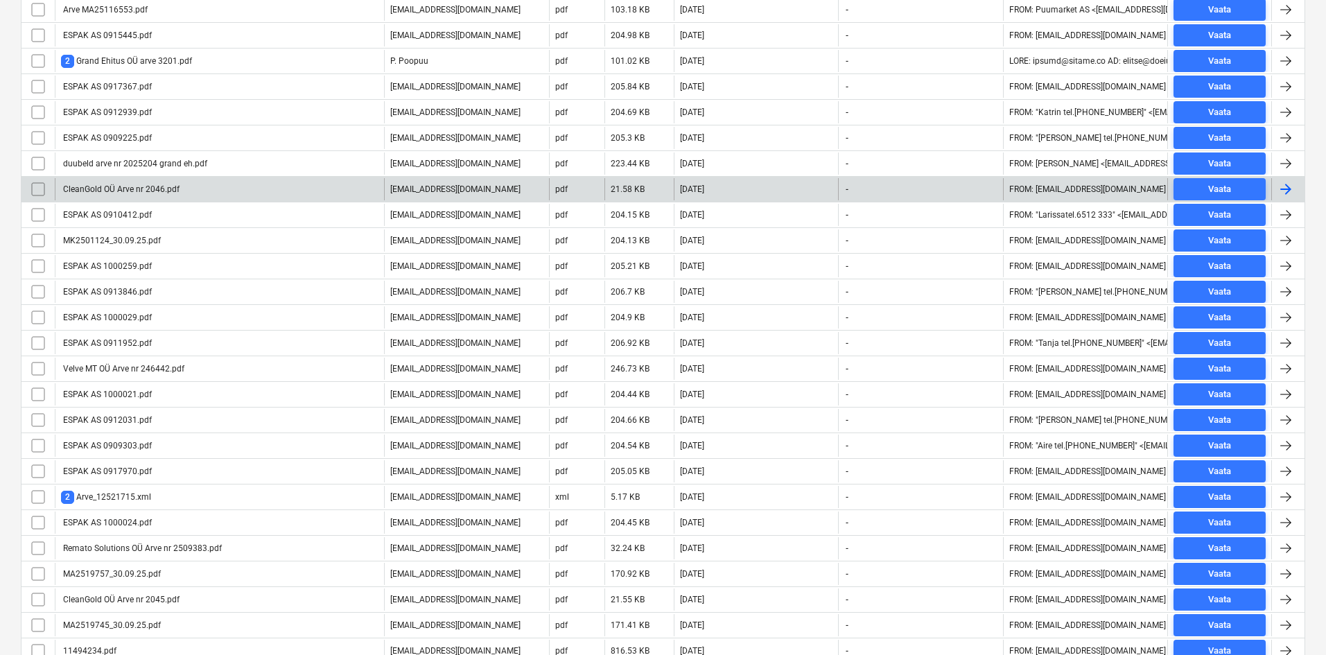
click at [132, 186] on div "CleanGold OÜ Arve nr 2046.pdf" at bounding box center [120, 189] width 119 height 10
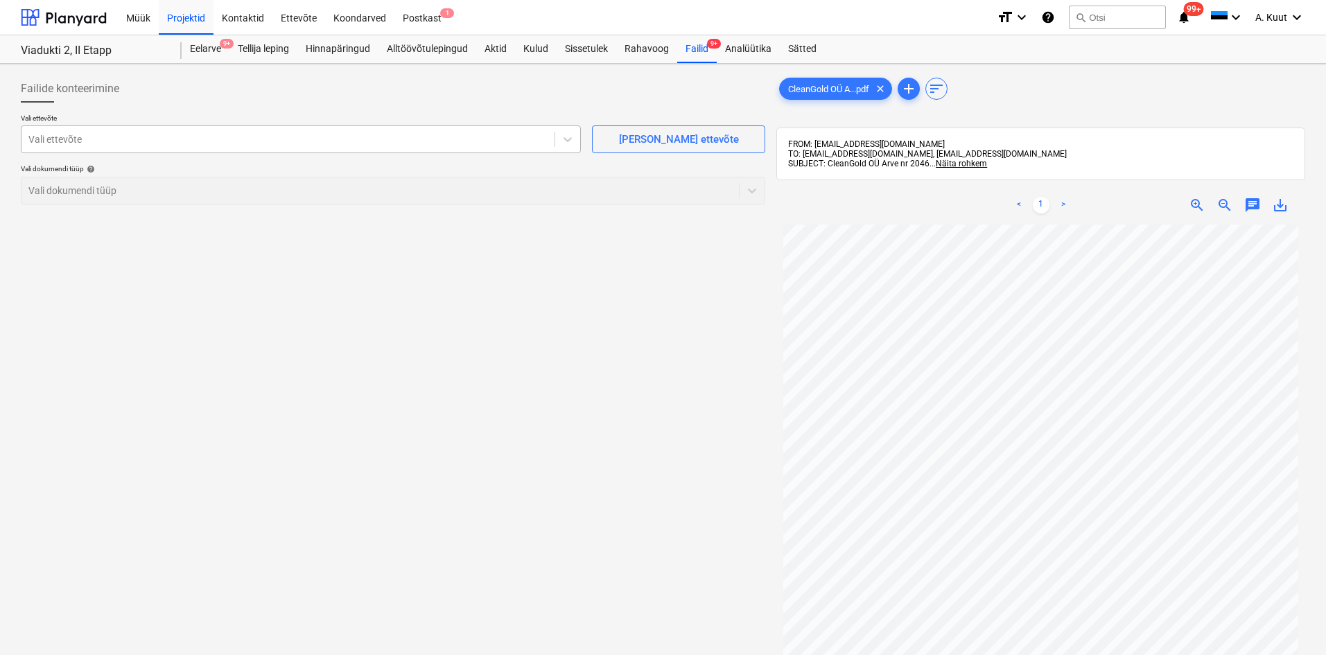
click at [191, 142] on div at bounding box center [287, 139] width 519 height 14
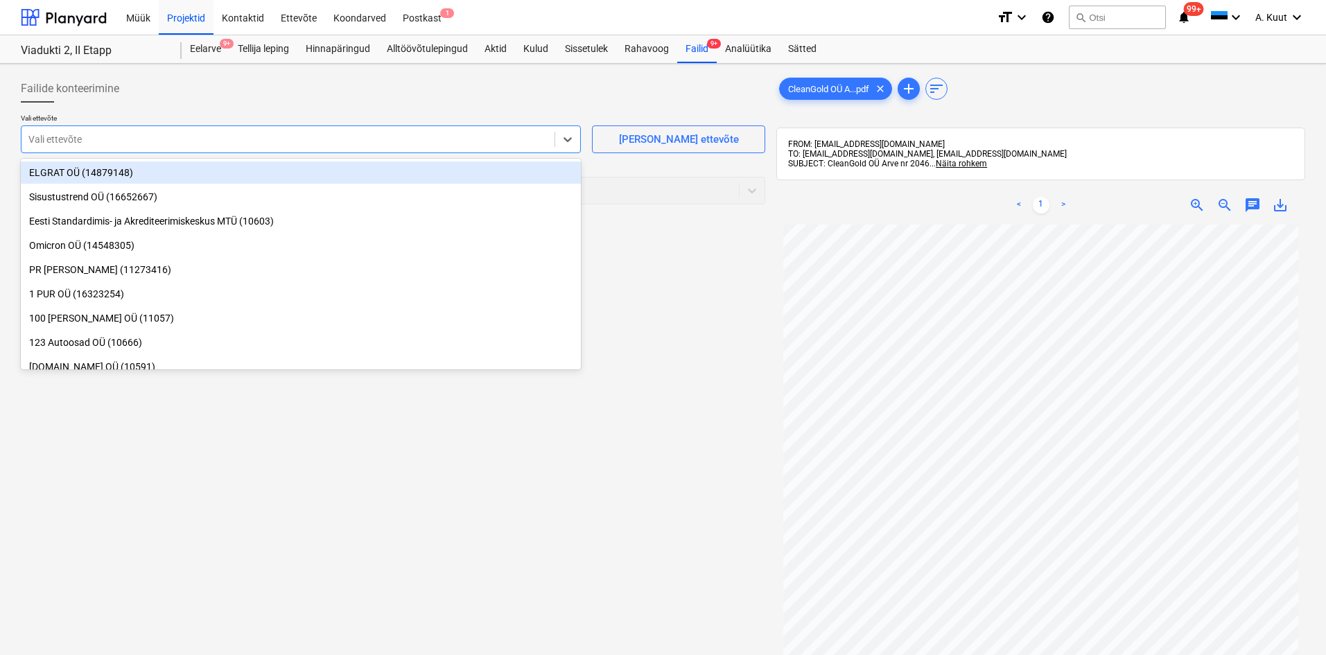
type input "g"
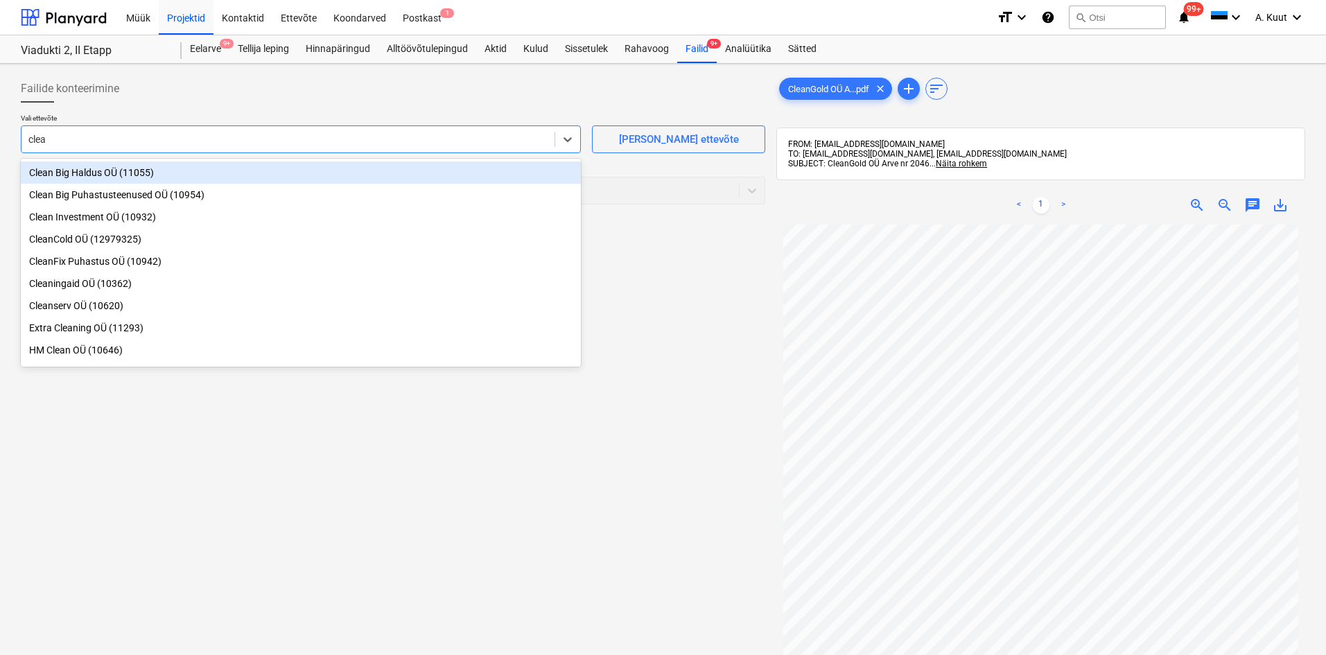
type input "clean"
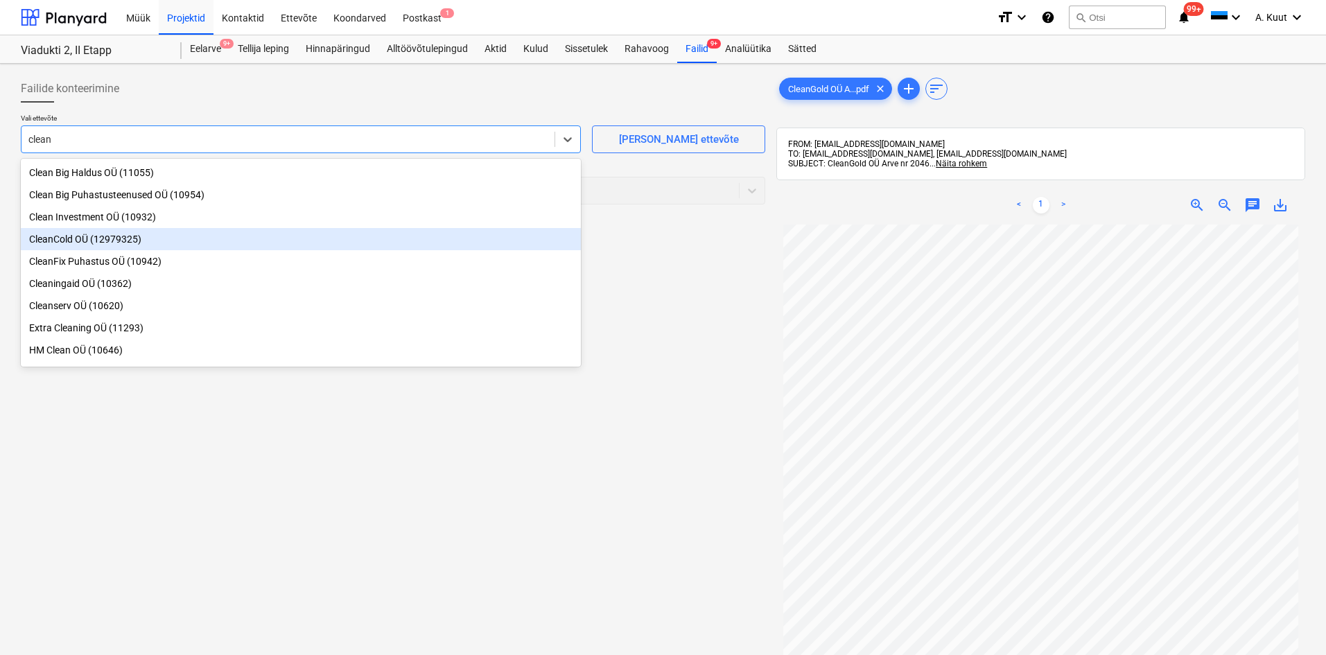
click at [56, 243] on div "CleanCold OÜ (12979325)" at bounding box center [301, 239] width 560 height 22
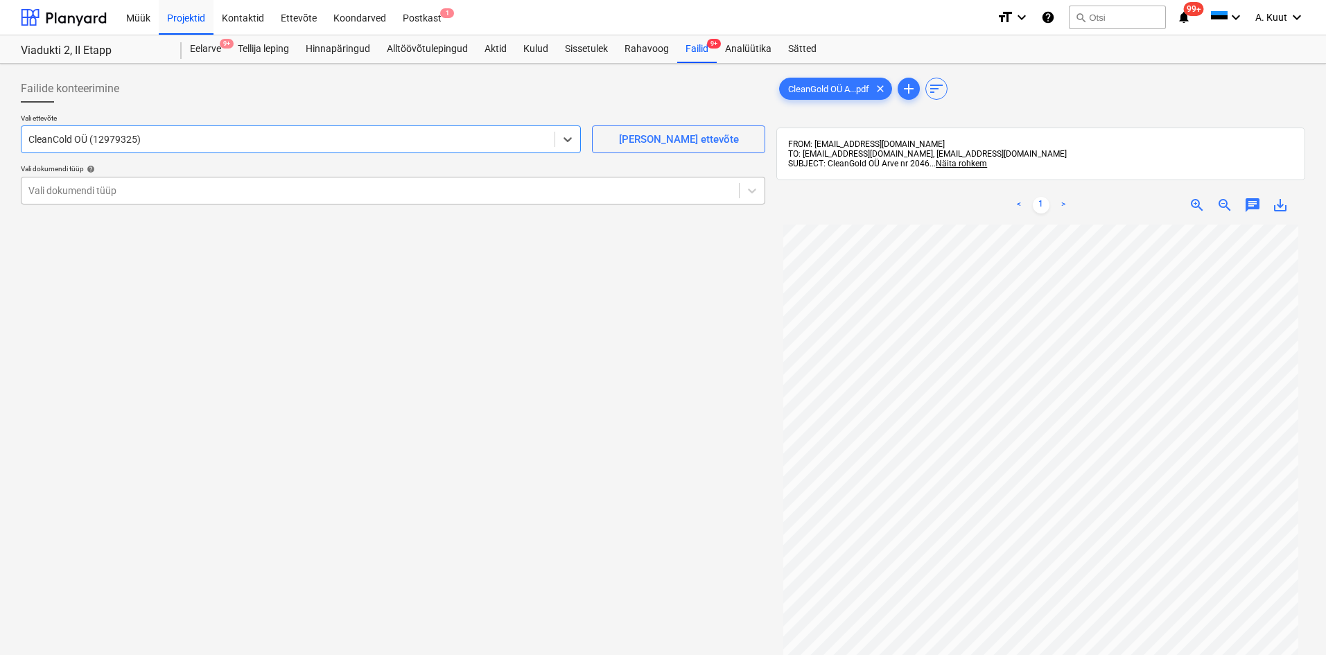
click at [69, 187] on div at bounding box center [380, 191] width 704 height 14
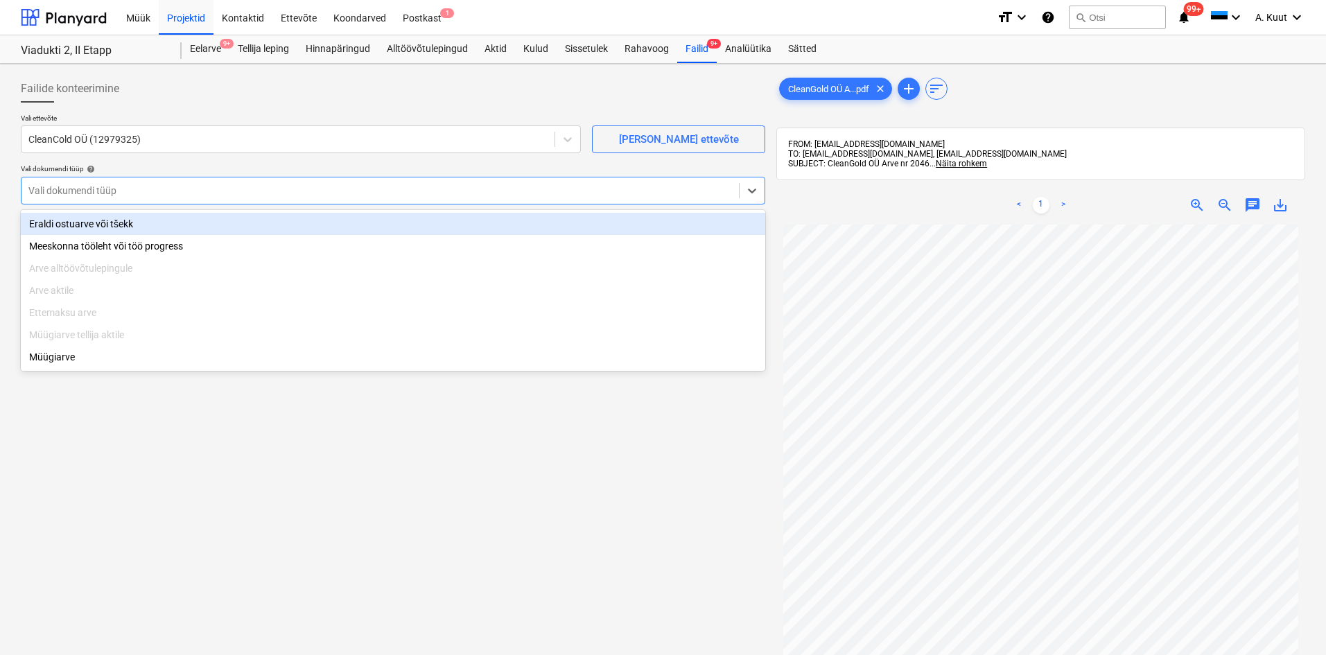
click at [70, 218] on div "Eraldi ostuarve või tšekk" at bounding box center [393, 224] width 745 height 22
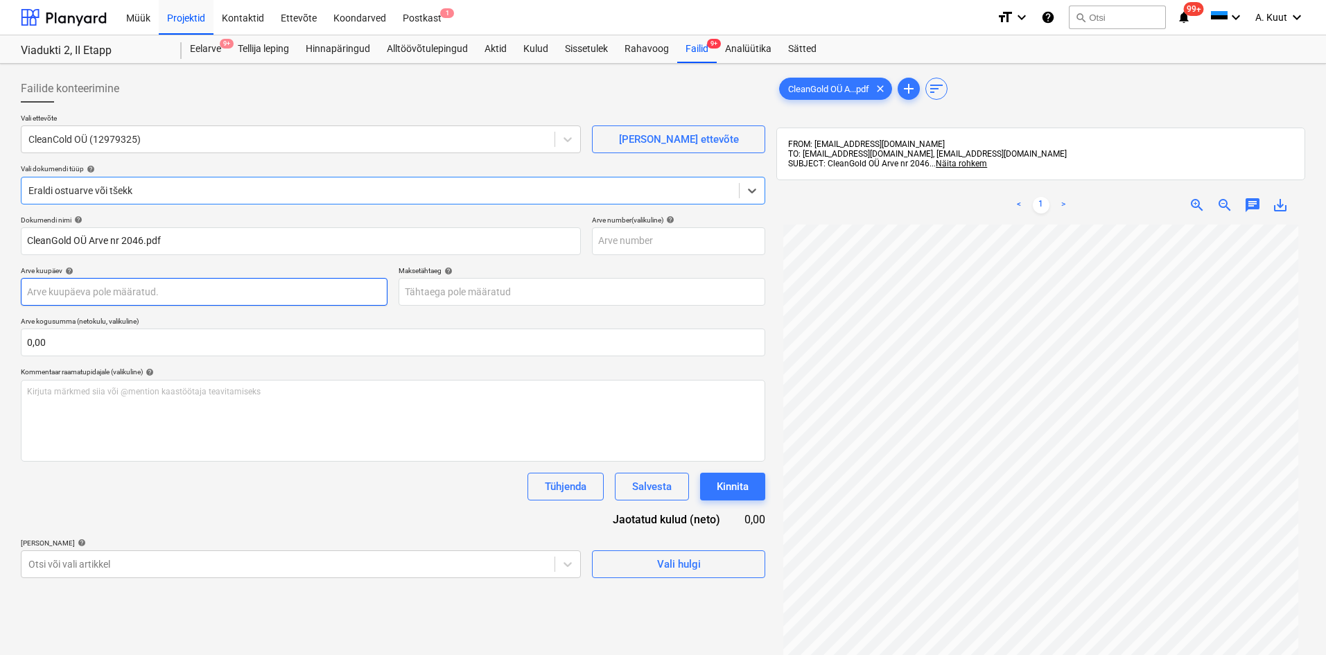
click at [84, 296] on body "Müük Projektid Kontaktid Ettevõte Koondarved Postkast 1 format_size keyboard_ar…" at bounding box center [663, 327] width 1326 height 655
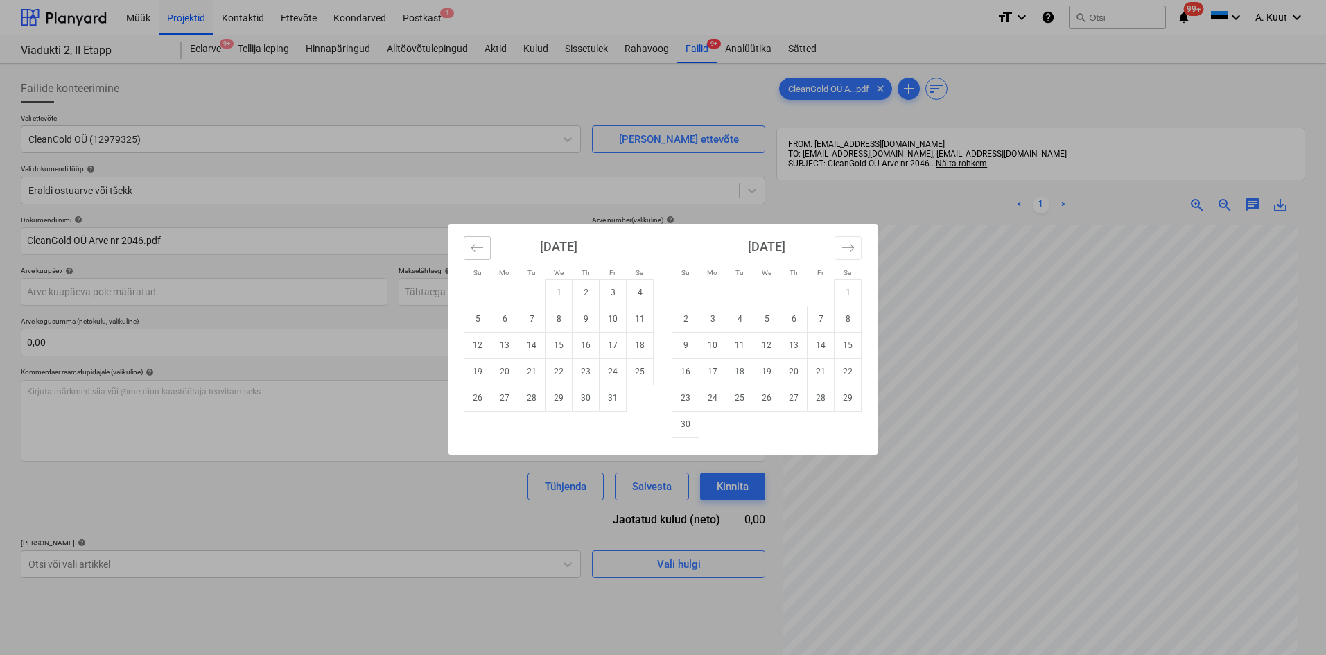
click at [485, 240] on button "Move backward to switch to the previous month." at bounding box center [477, 248] width 27 height 24
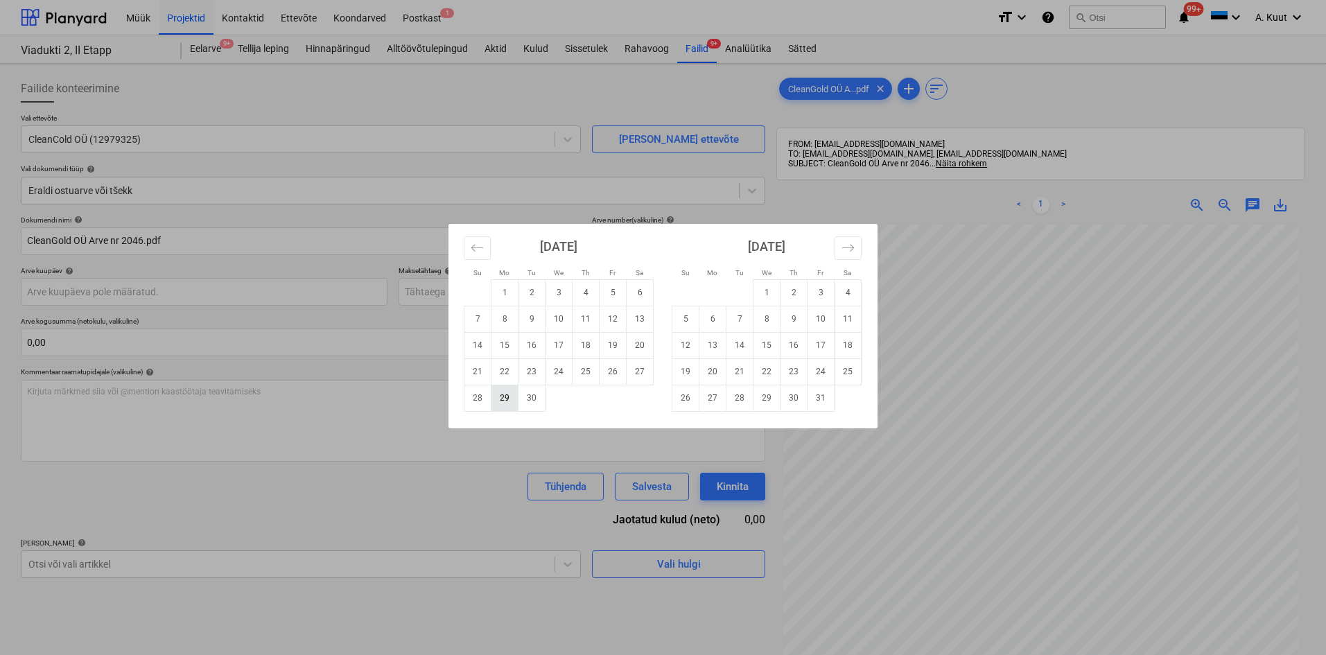
click at [510, 405] on td "29" at bounding box center [505, 398] width 27 height 26
type input "[DATE]"
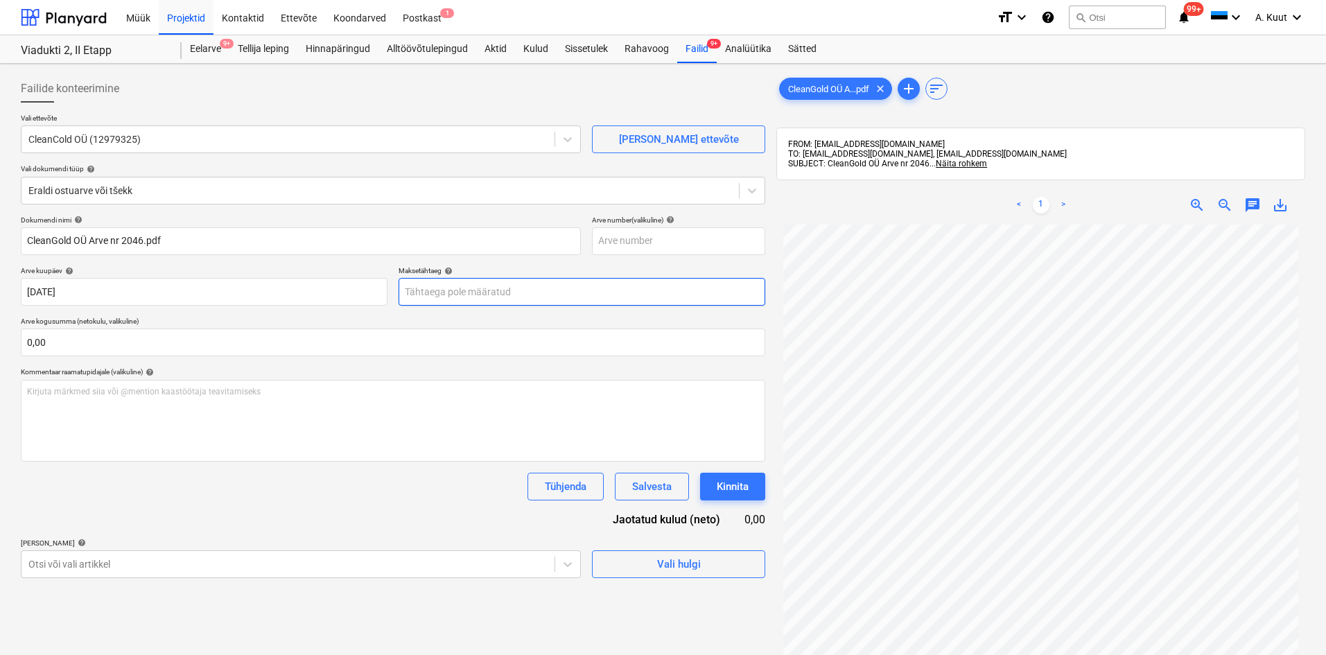
click at [426, 295] on body "Müük Projektid Kontaktid Ettevõte Koondarved Postkast 1 format_size keyboard_ar…" at bounding box center [663, 327] width 1326 height 655
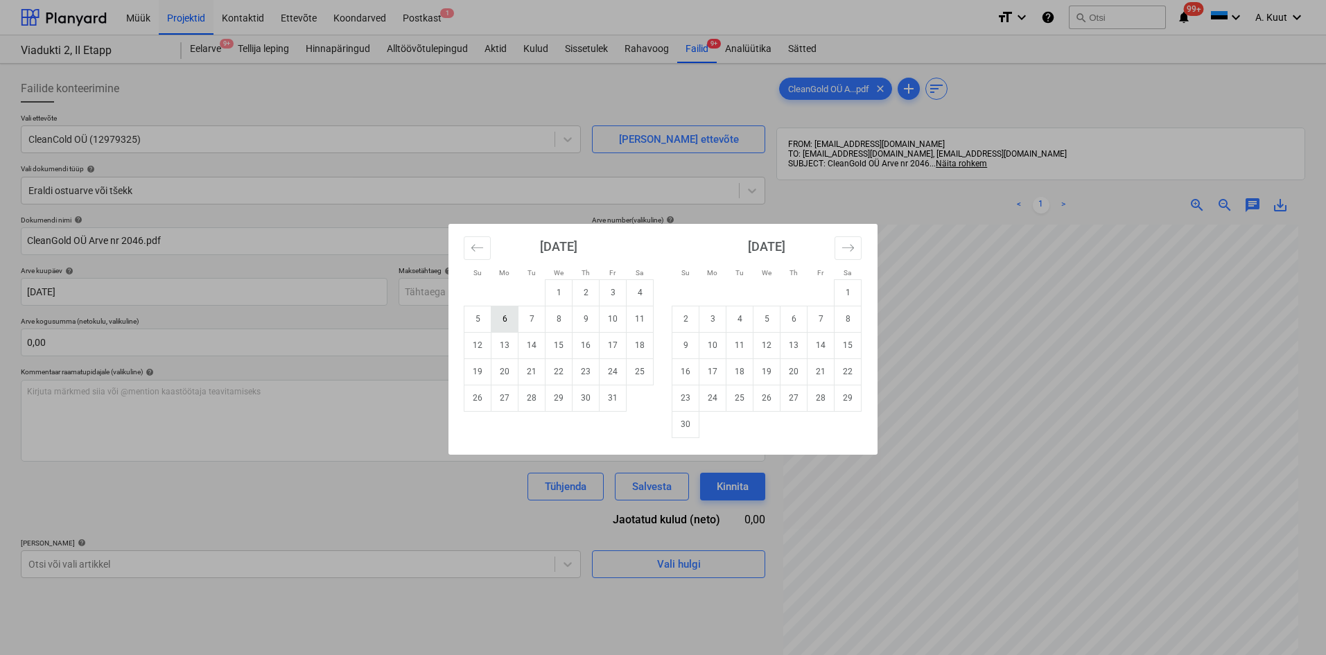
click at [505, 320] on td "6" at bounding box center [505, 319] width 27 height 26
type input "[DATE]"
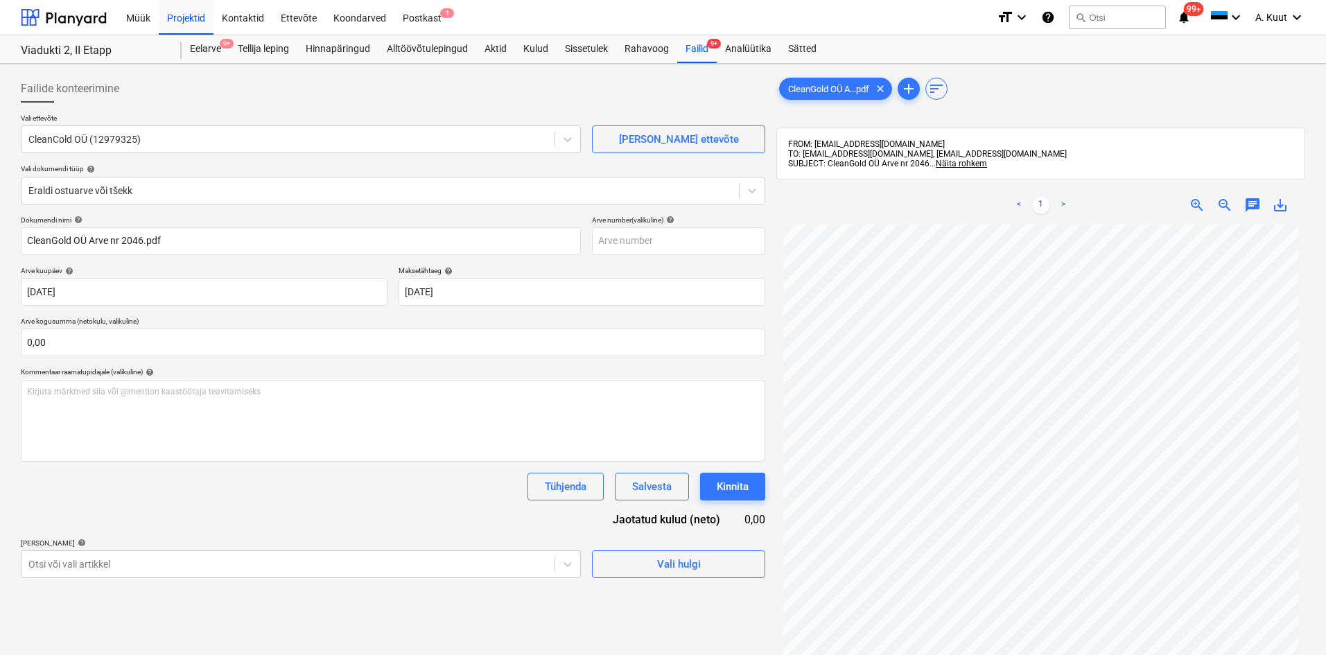
click at [227, 324] on p "Arve kogusumma (netokulu, valikuline)" at bounding box center [393, 323] width 745 height 12
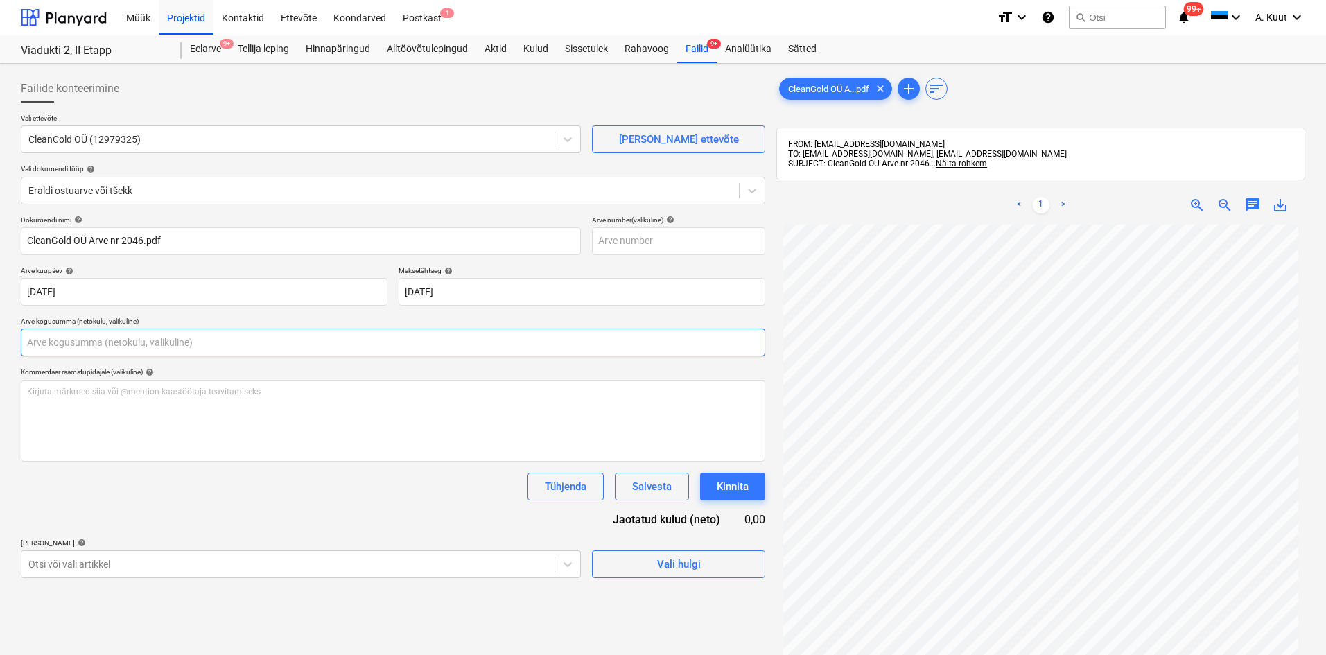
click at [136, 351] on input "text" at bounding box center [393, 343] width 745 height 28
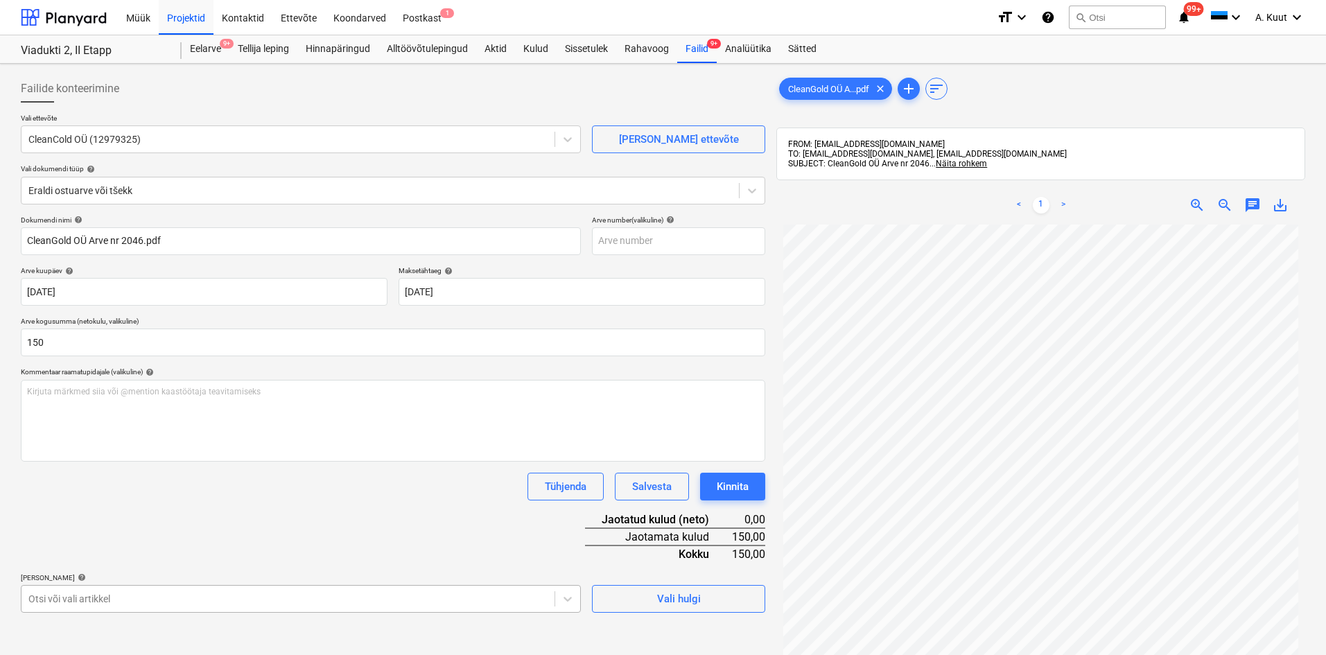
type input "150,00"
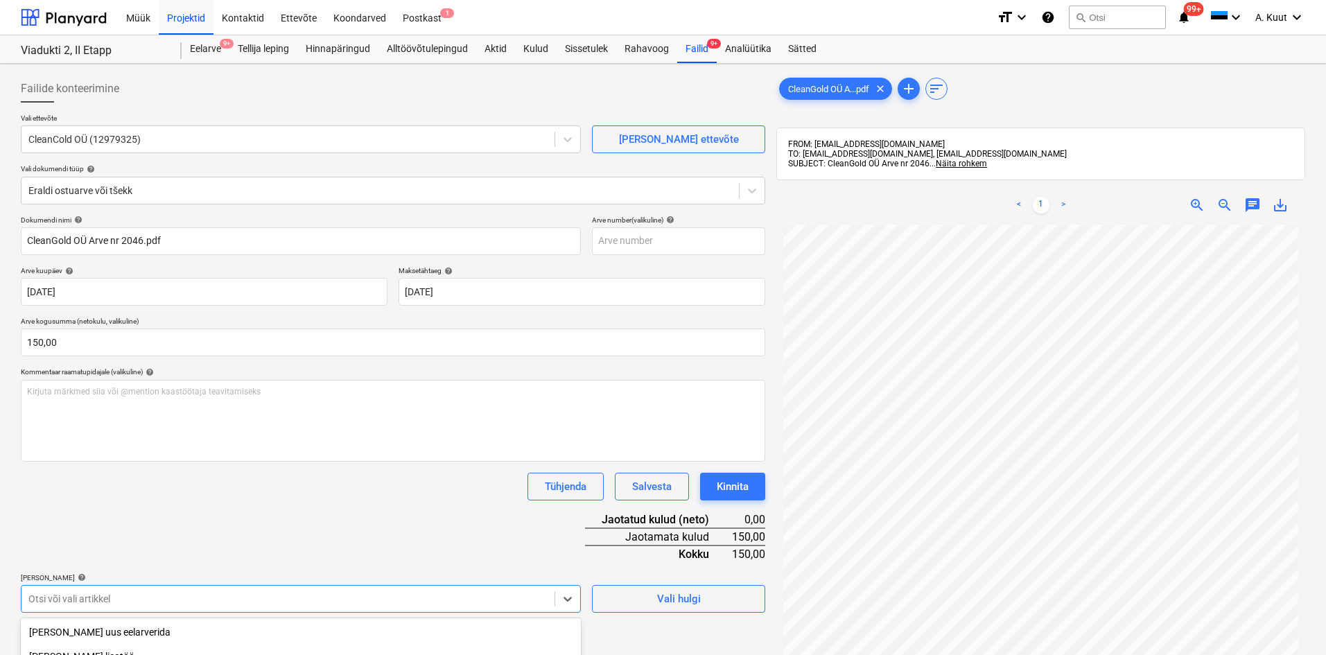
scroll to position [180, 0]
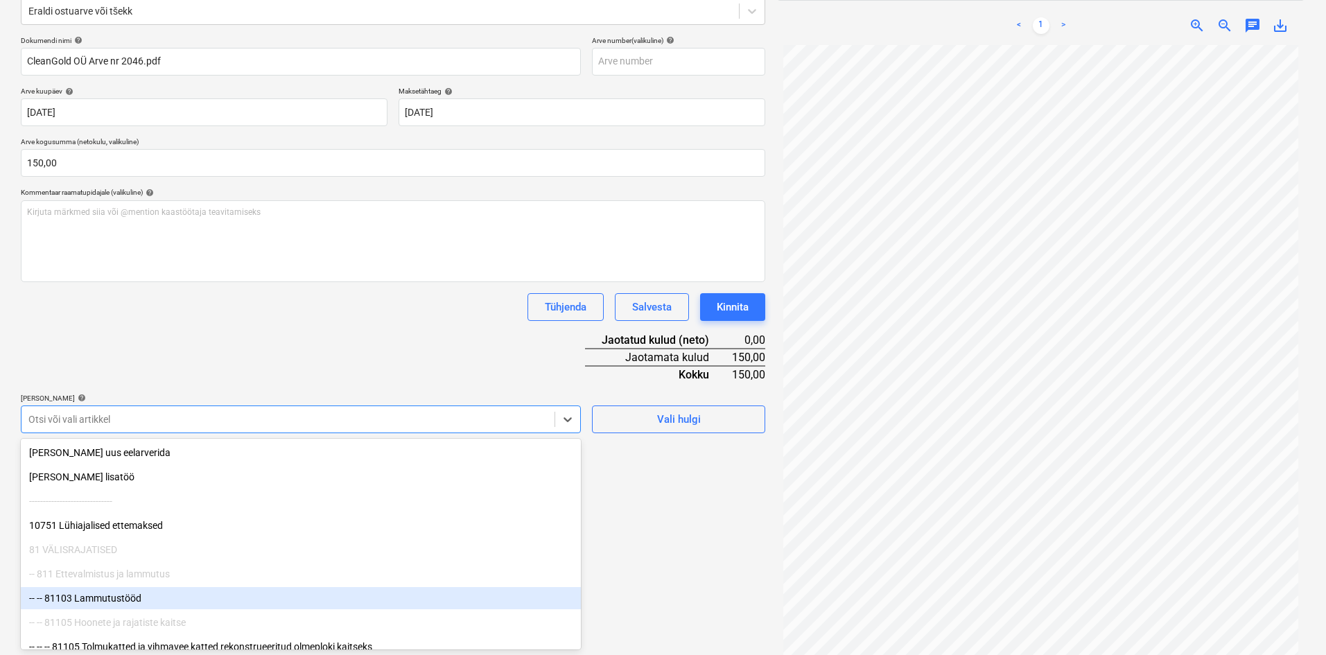
click at [112, 476] on body "Müük Projektid Kontaktid Ettevõte Koondarved Postkast 1 format_size keyboard_ar…" at bounding box center [663, 147] width 1326 height 655
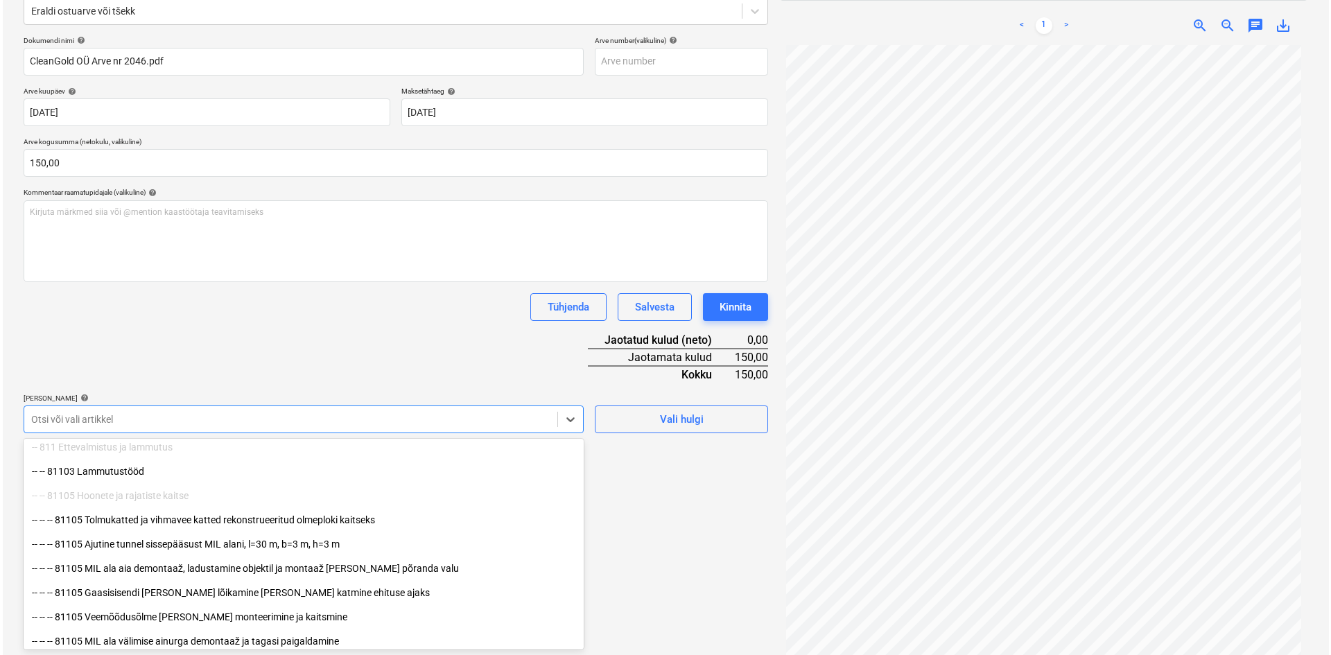
scroll to position [139, 0]
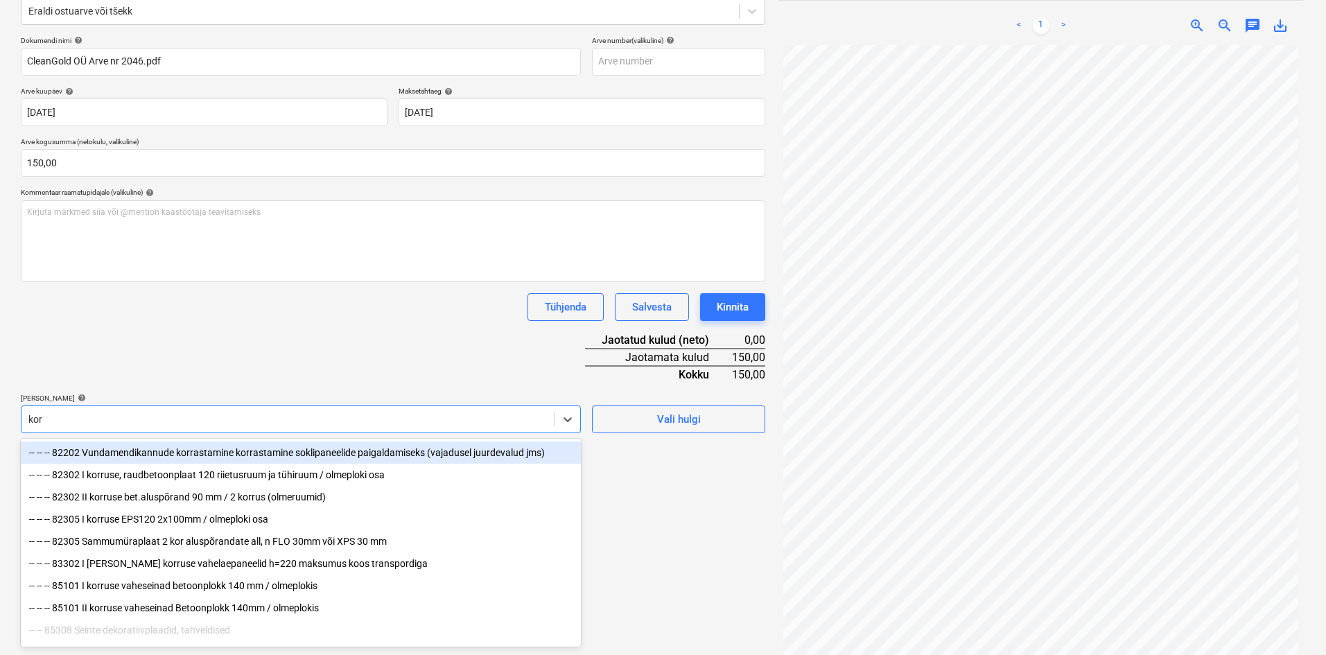
type input "[PERSON_NAME]"
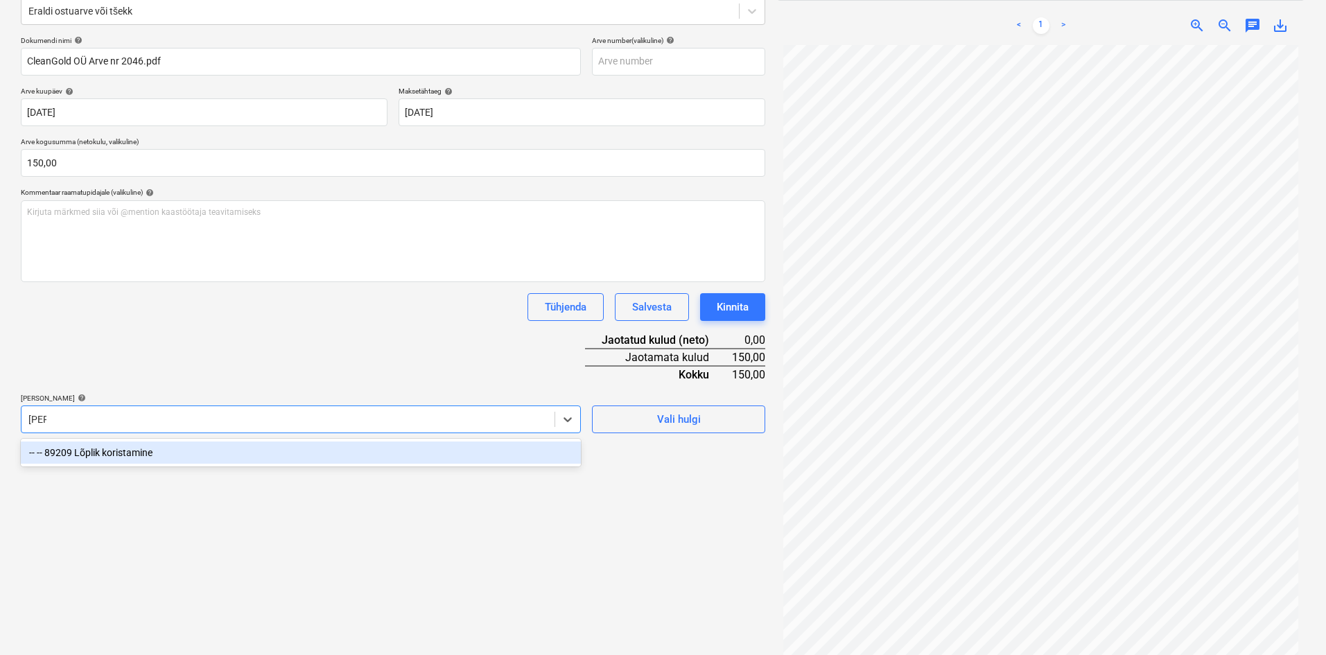
click at [121, 454] on div "-- -- 89209 Lõplik koristamine" at bounding box center [301, 453] width 560 height 22
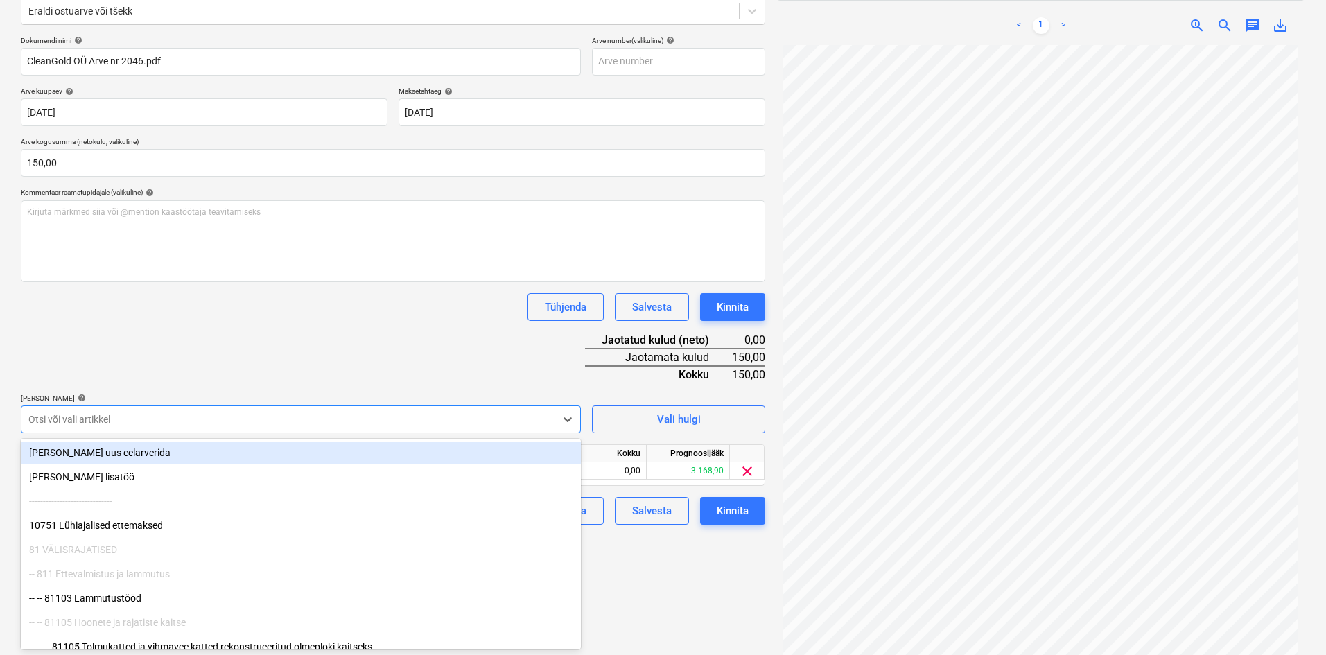
click at [249, 332] on div "Dokumendi nimi help CleanGold OÜ Arve nr 2046.pdf Arve number (valikuline) help…" at bounding box center [393, 280] width 745 height 489
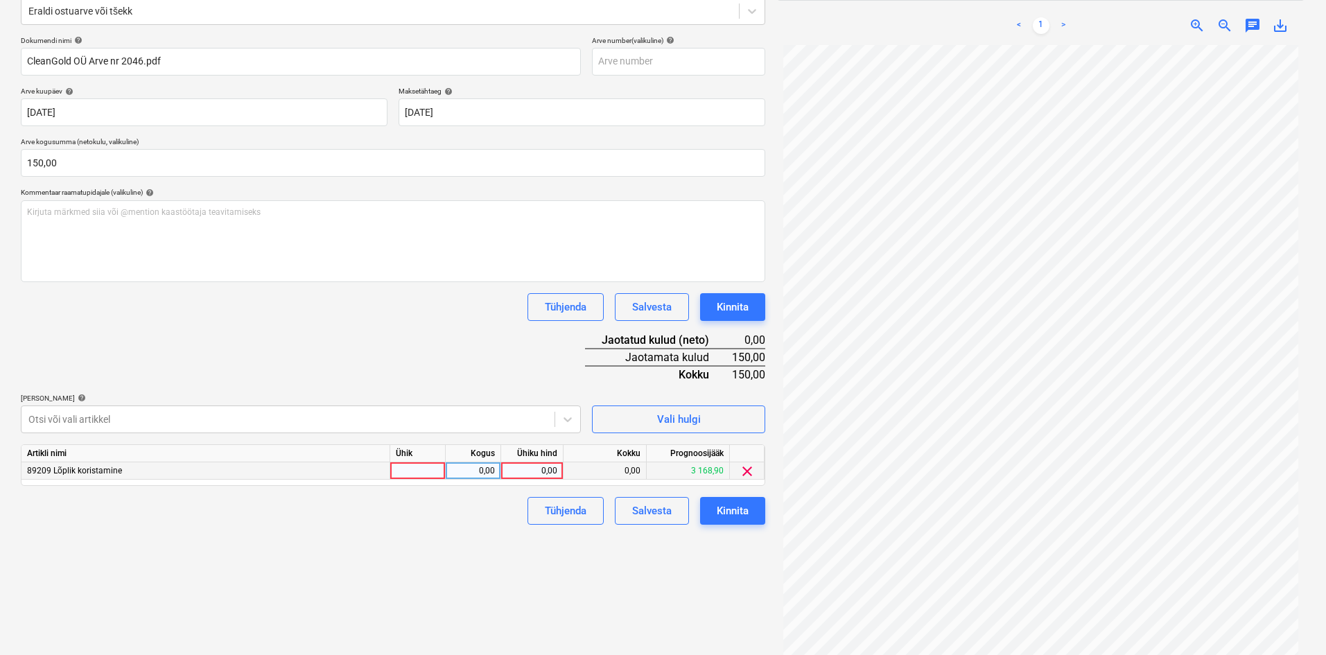
click at [552, 467] on div "0,00" at bounding box center [532, 470] width 51 height 17
type input "150"
click at [406, 547] on div "Failide konteerimine Vali ettevõte CleanCold OÜ (12979325) [PERSON_NAME] uus et…" at bounding box center [393, 278] width 756 height 777
click at [743, 508] on div "Kinnita" at bounding box center [733, 511] width 32 height 18
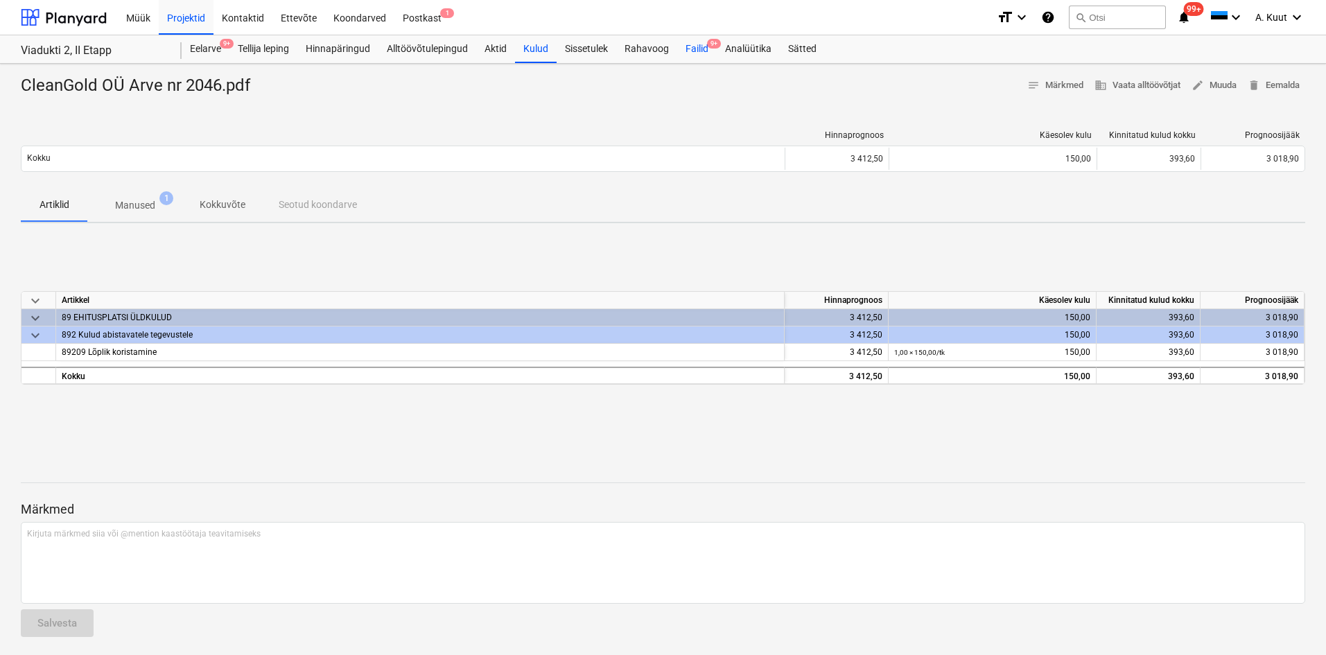
click at [695, 50] on div "Failid 9+" at bounding box center [697, 49] width 40 height 28
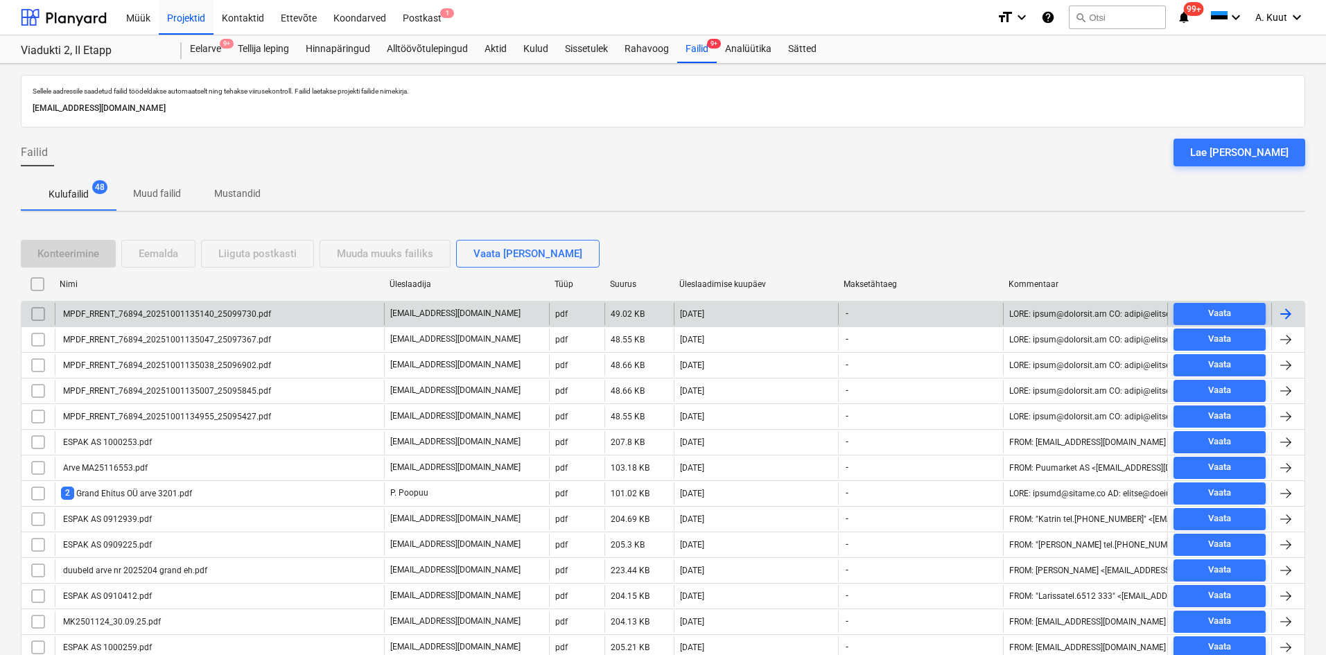
click at [159, 313] on div "MPDF_RRENT_76894_20251001135140_25099730.pdf" at bounding box center [166, 314] width 210 height 10
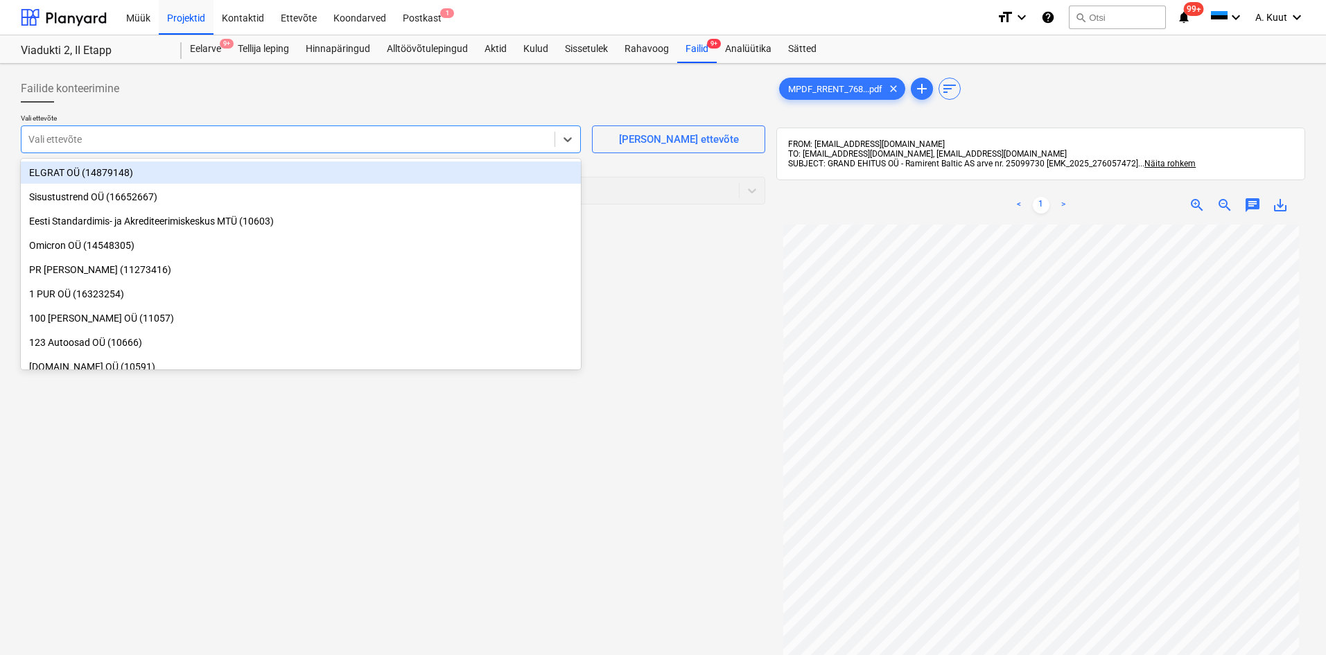
click at [66, 143] on div at bounding box center [287, 139] width 519 height 14
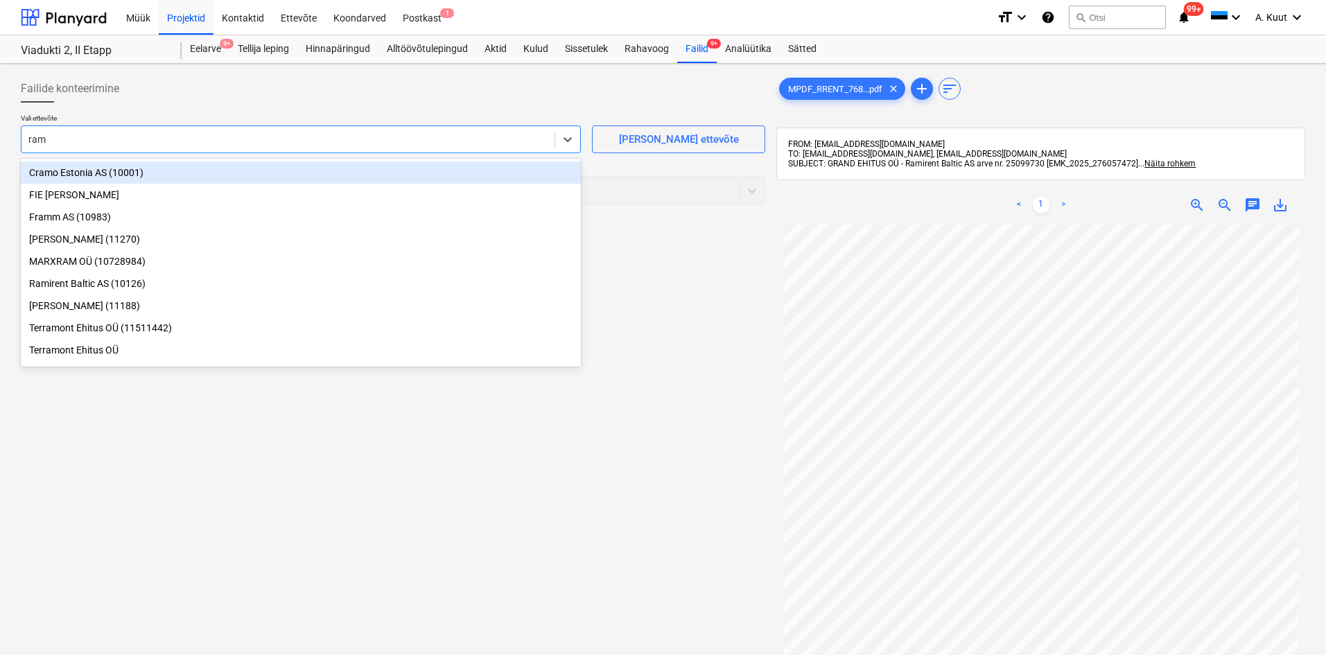
type input "rami"
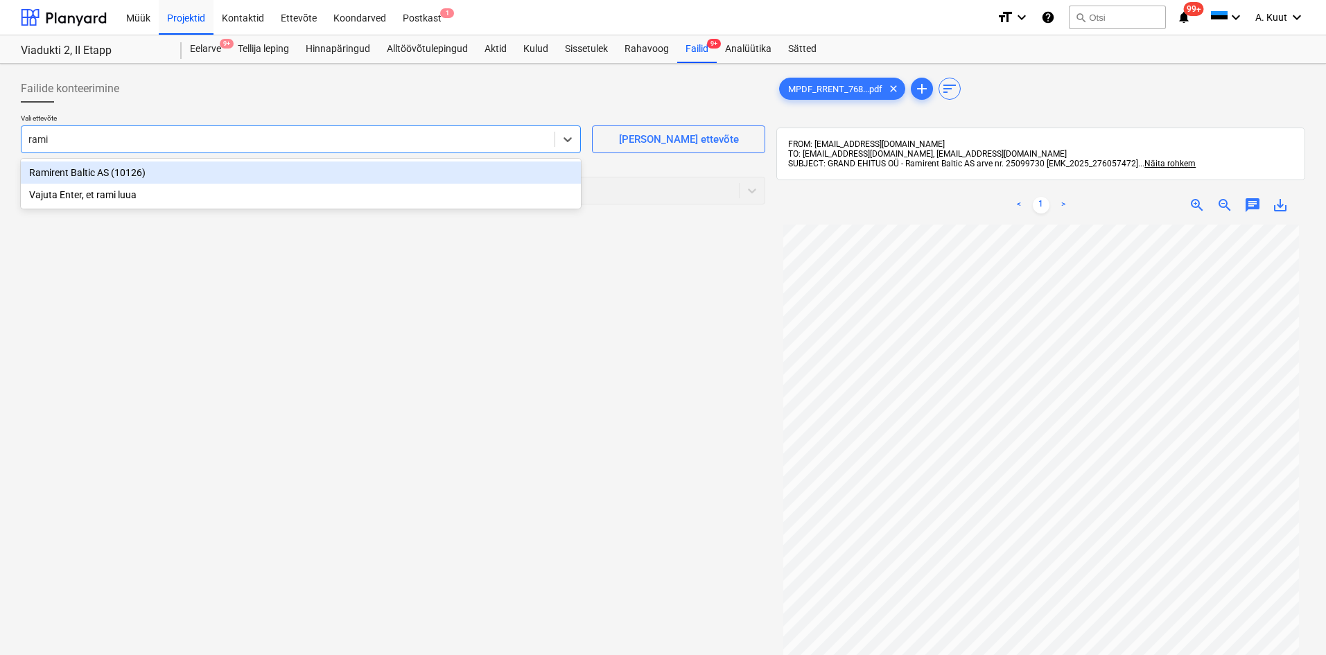
click at [67, 174] on div "Ramirent Baltic AS (10126)" at bounding box center [301, 173] width 560 height 22
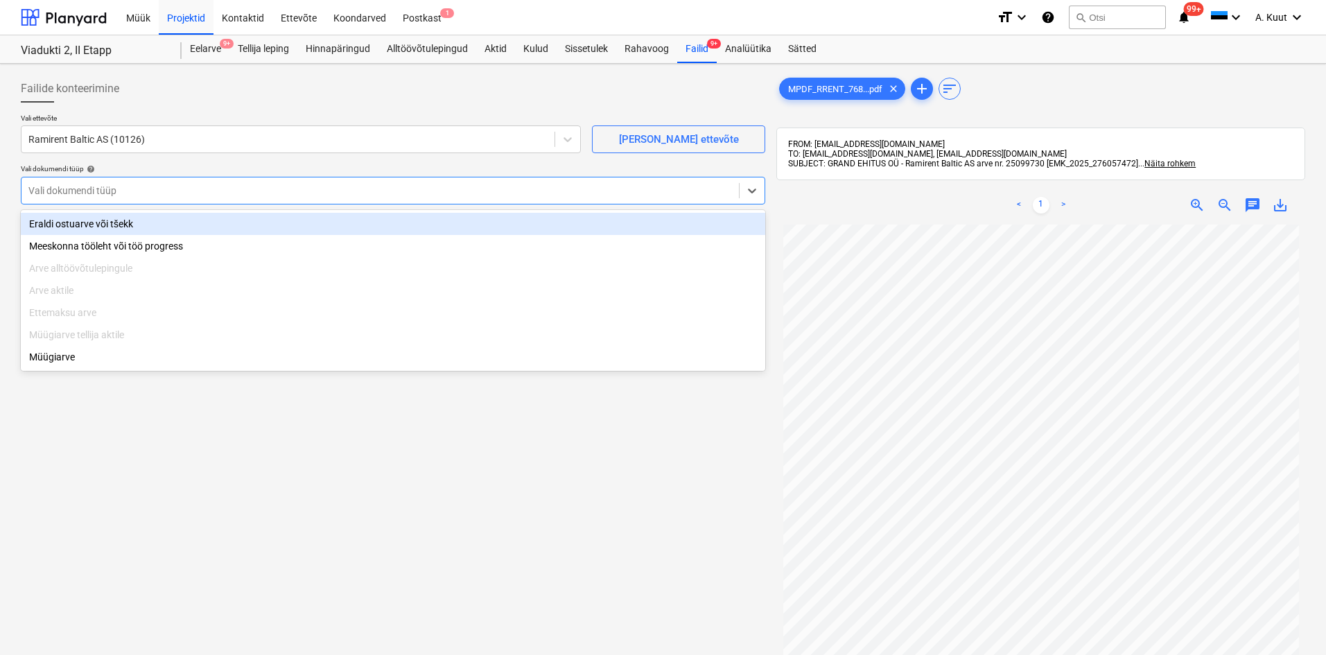
click at [73, 197] on div at bounding box center [380, 191] width 704 height 14
click at [78, 229] on div "Eraldi ostuarve või tšekk" at bounding box center [393, 224] width 745 height 22
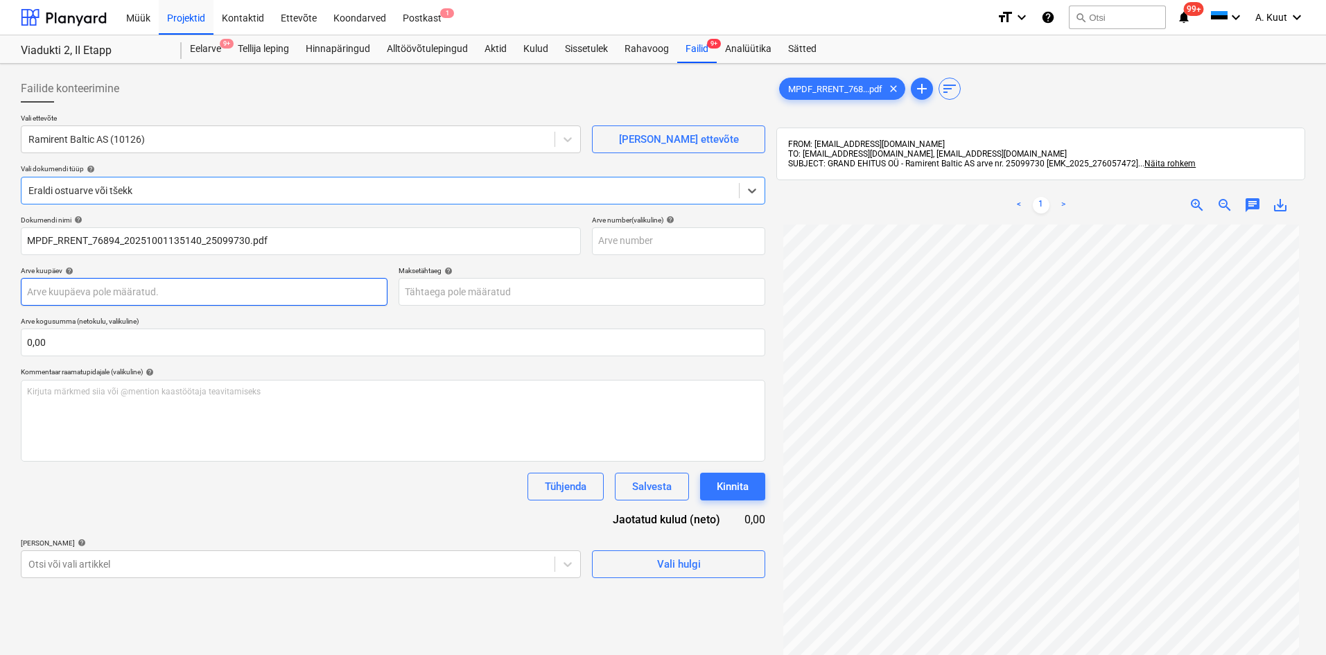
click at [91, 295] on body "Müük Projektid Kontaktid Ettevõte Koondarved Postkast 1 format_size keyboard_ar…" at bounding box center [663, 327] width 1326 height 655
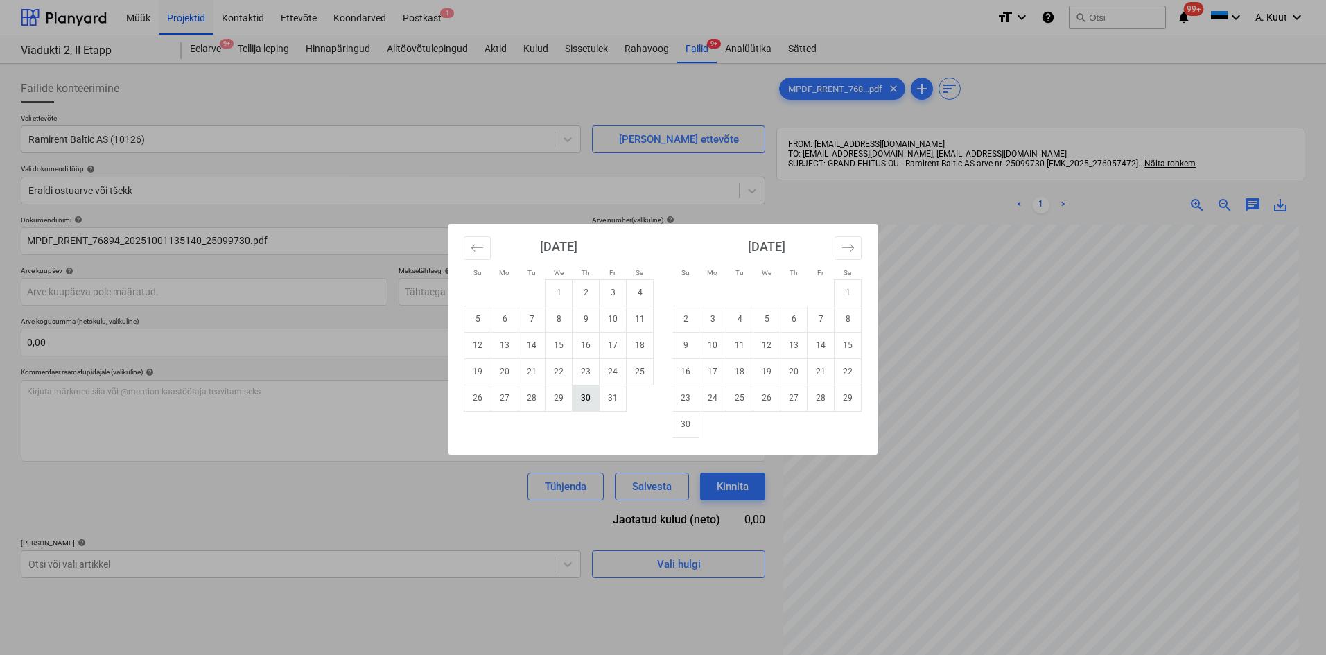
click at [583, 401] on td "30" at bounding box center [586, 398] width 27 height 26
type input "[DATE]"
click at [442, 292] on body "Müük Projektid Kontaktid Ettevõte Koondarved Postkast 1 format_size keyboard_ar…" at bounding box center [663, 327] width 1326 height 655
click at [532, 347] on td "14" at bounding box center [532, 345] width 27 height 26
type input "[DATE]"
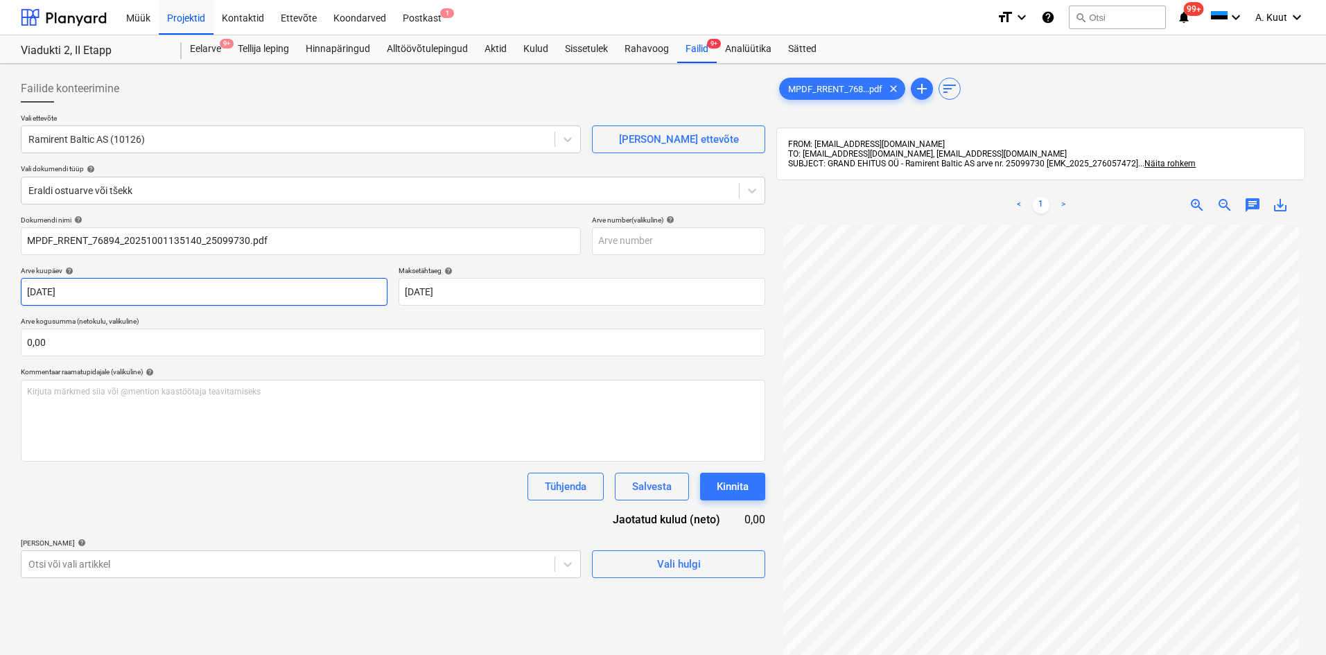
click at [63, 290] on body "Müük Projektid Kontaktid Ettevõte Koondarved Postkast 1 format_size keyboard_ar…" at bounding box center [663, 327] width 1326 height 655
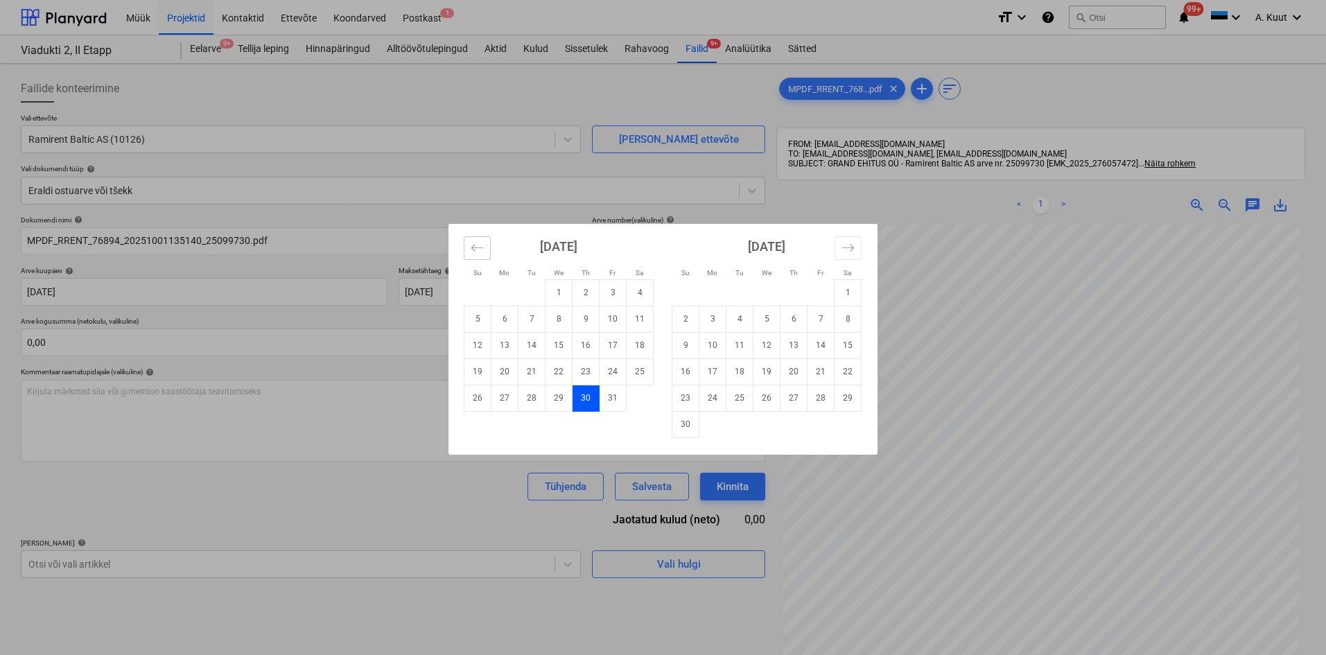
click at [487, 244] on button "Move backward to switch to the previous month." at bounding box center [477, 248] width 27 height 24
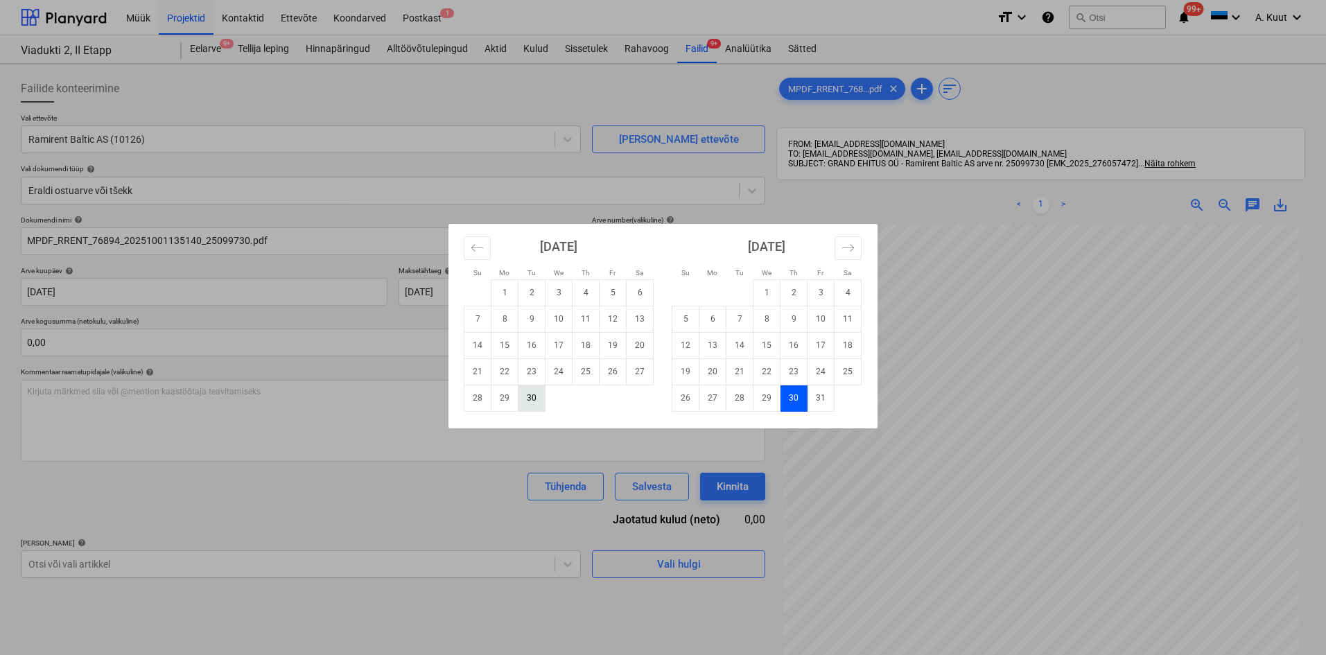
click at [536, 408] on td "30" at bounding box center [532, 398] width 27 height 26
type input "[DATE]"
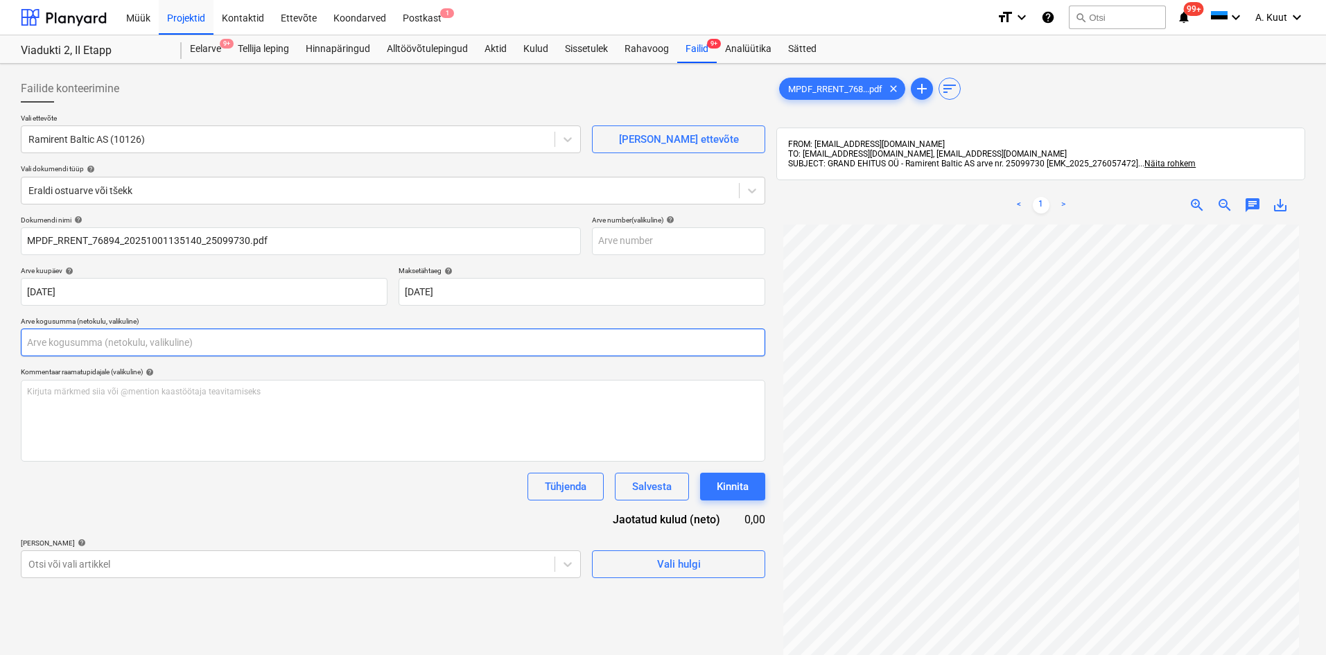
click at [109, 347] on input "text" at bounding box center [393, 343] width 745 height 28
click at [50, 345] on input "text" at bounding box center [393, 343] width 745 height 28
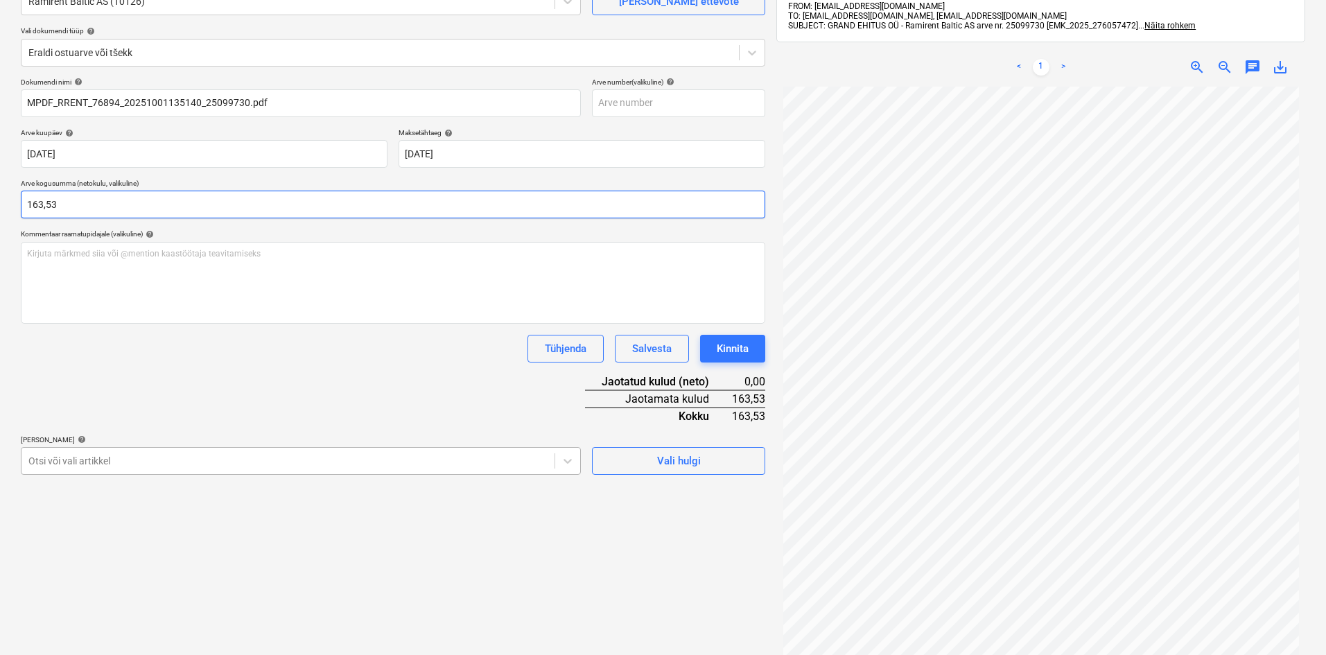
scroll to position [139, 0]
type input "163,53"
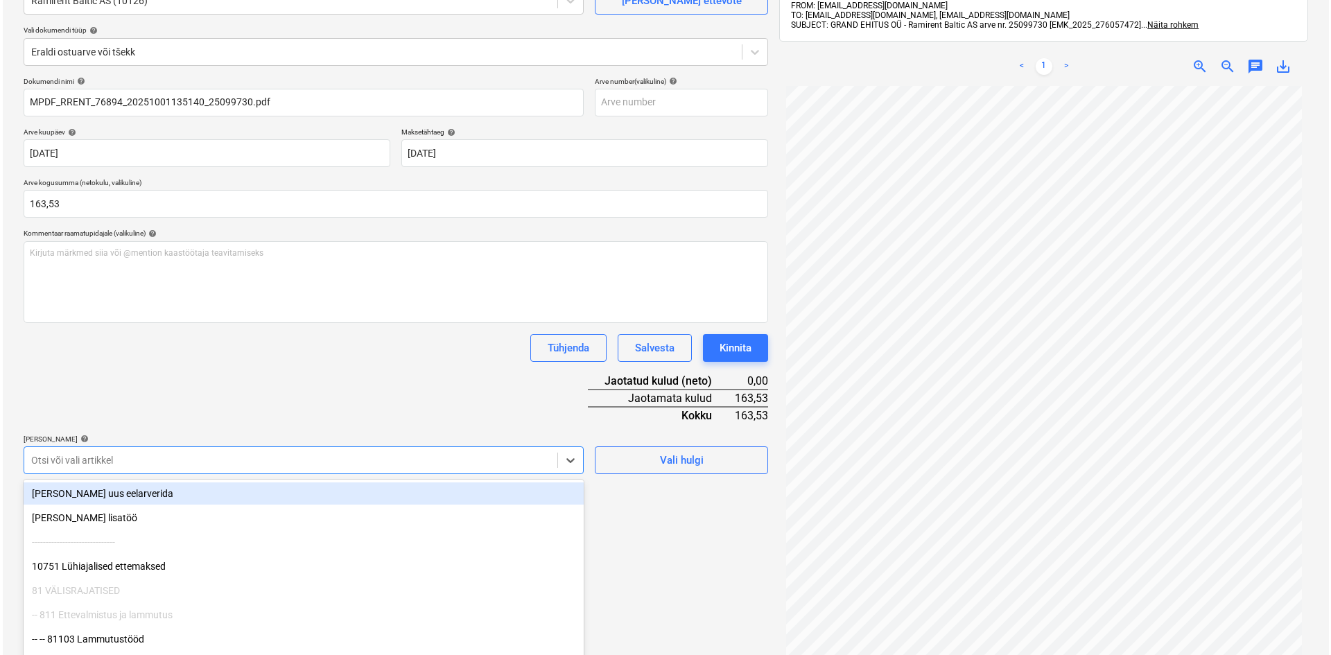
scroll to position [180, 0]
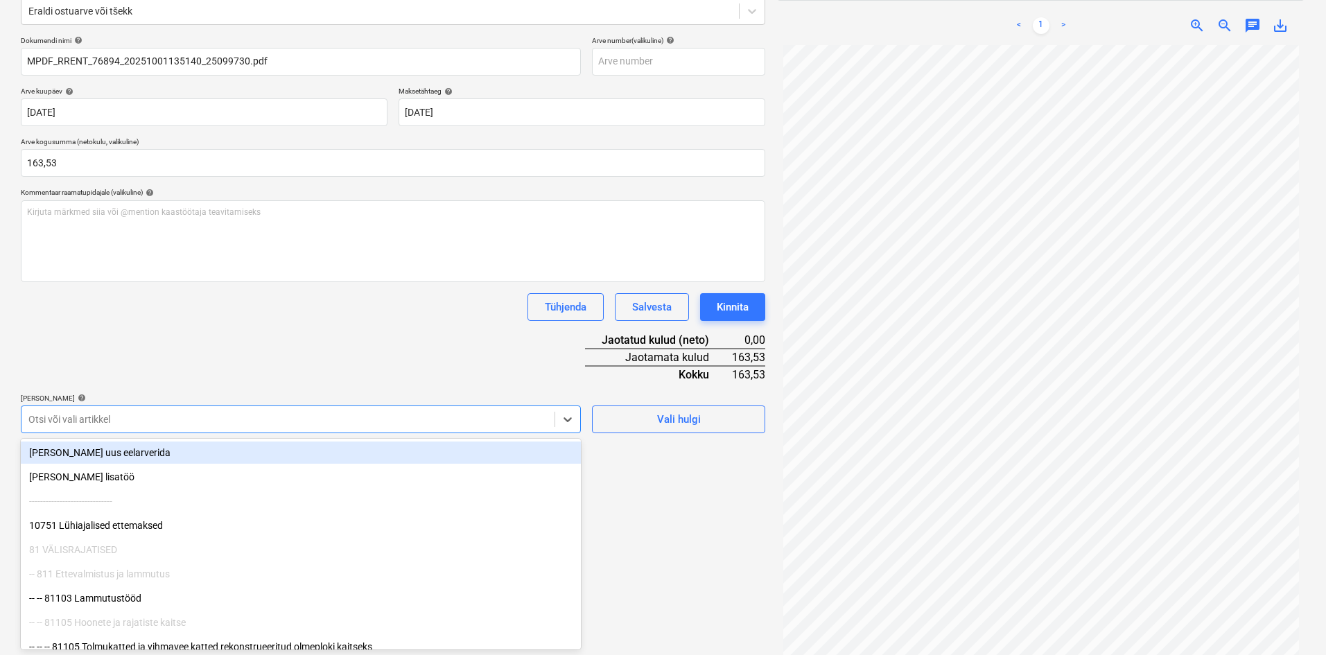
click at [152, 458] on body "Müük Projektid Kontaktid Ettevõte Koondarved Postkast 1 format_size keyboard_ar…" at bounding box center [663, 147] width 1326 height 655
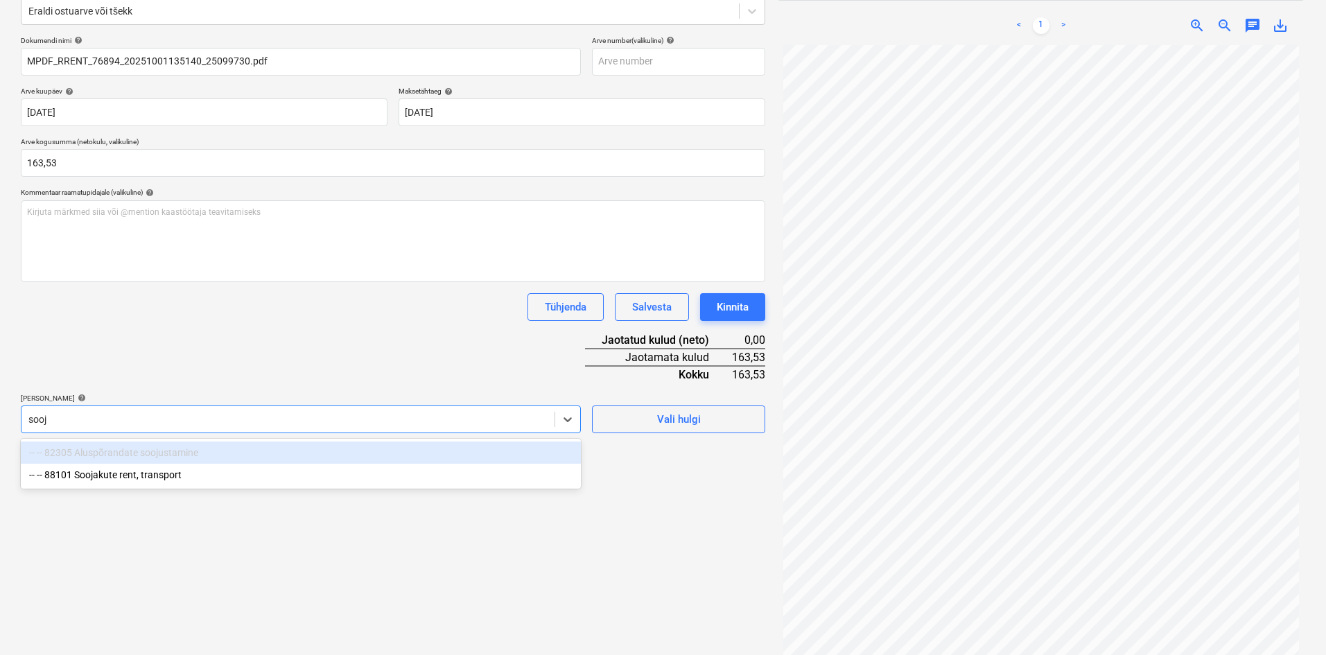
type input "sooja"
click at [161, 458] on div "-- -- 88101 Soojakute rent, transport" at bounding box center [301, 453] width 560 height 22
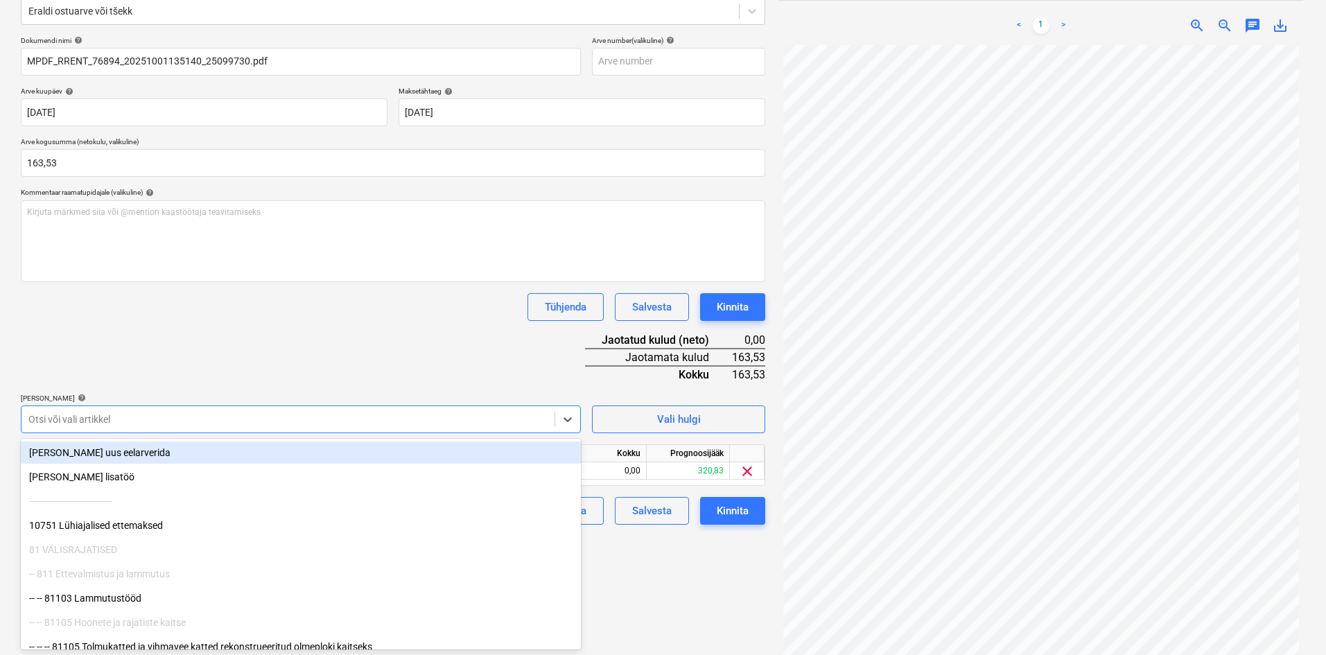
click at [273, 357] on div "Dokumendi nimi help MPDF_RRENT_76894_20251001135140_25099730.pdf Arve number (v…" at bounding box center [393, 280] width 745 height 489
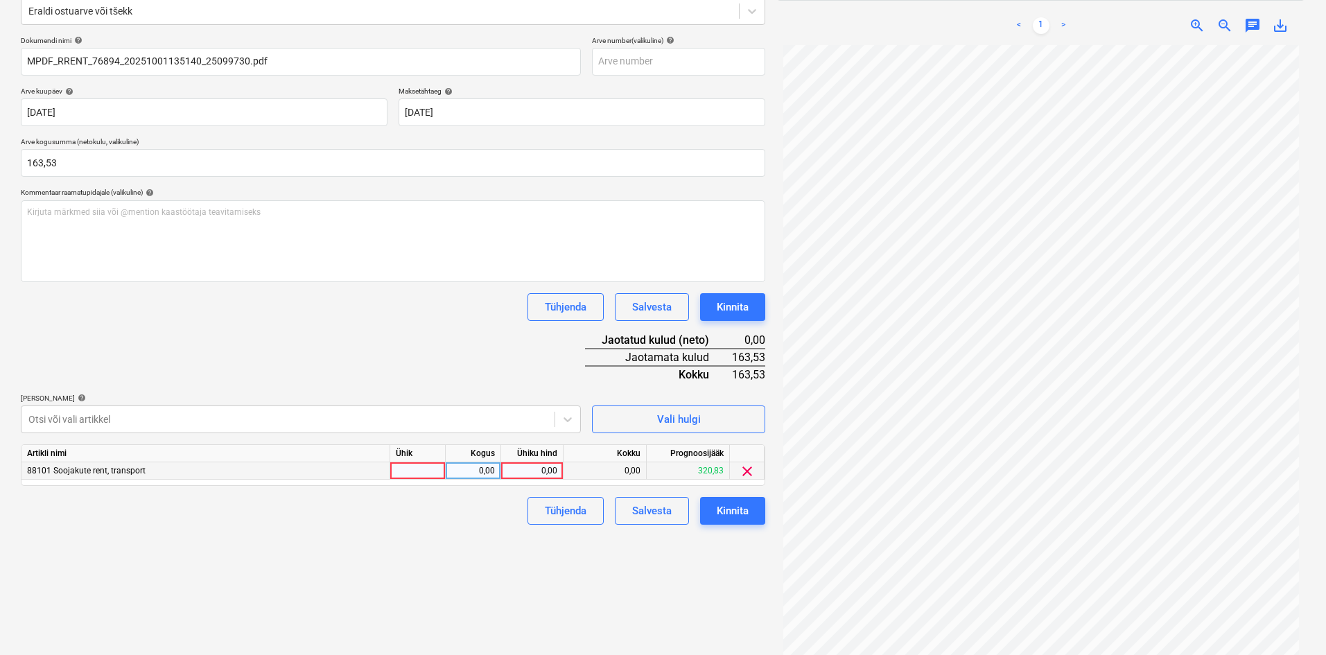
click at [548, 473] on div "0,00" at bounding box center [532, 470] width 51 height 17
type input "163,53"
click at [474, 564] on div "Failide konteerimine Vali ettevõte Ramirent Baltic AS (10126) [PERSON_NAME] uus…" at bounding box center [393, 278] width 756 height 777
click at [745, 513] on div "Kinnita" at bounding box center [733, 511] width 32 height 18
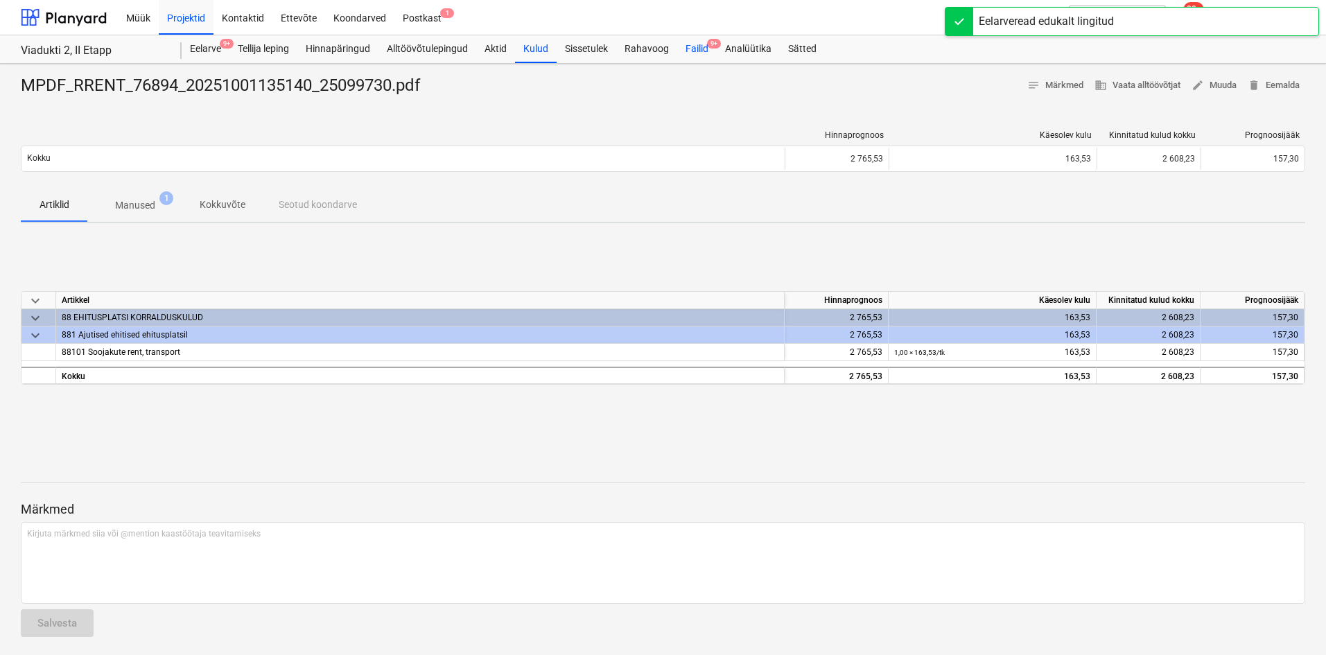
drag, startPoint x: 697, startPoint y: 46, endPoint x: 688, endPoint y: 60, distance: 16.2
click at [697, 46] on div "Failid 9+" at bounding box center [697, 49] width 40 height 28
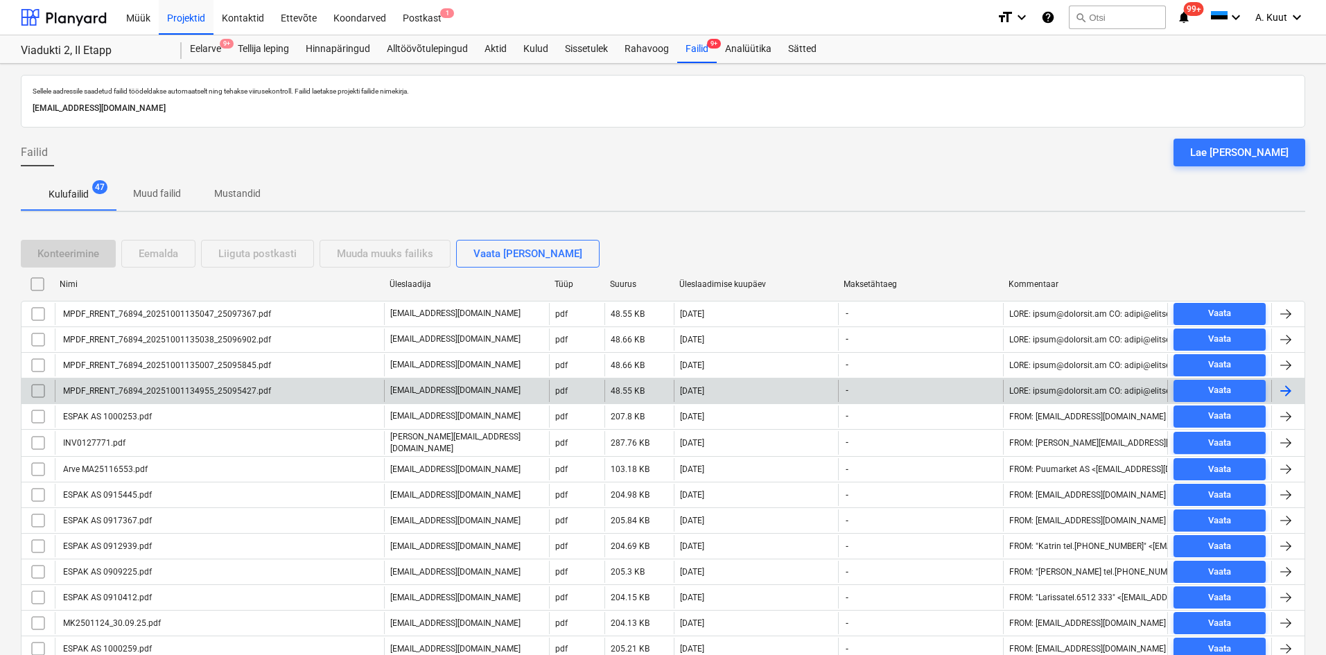
click at [194, 393] on div "MPDF_RRENT_76894_20251001134955_25095427.pdf" at bounding box center [166, 391] width 210 height 10
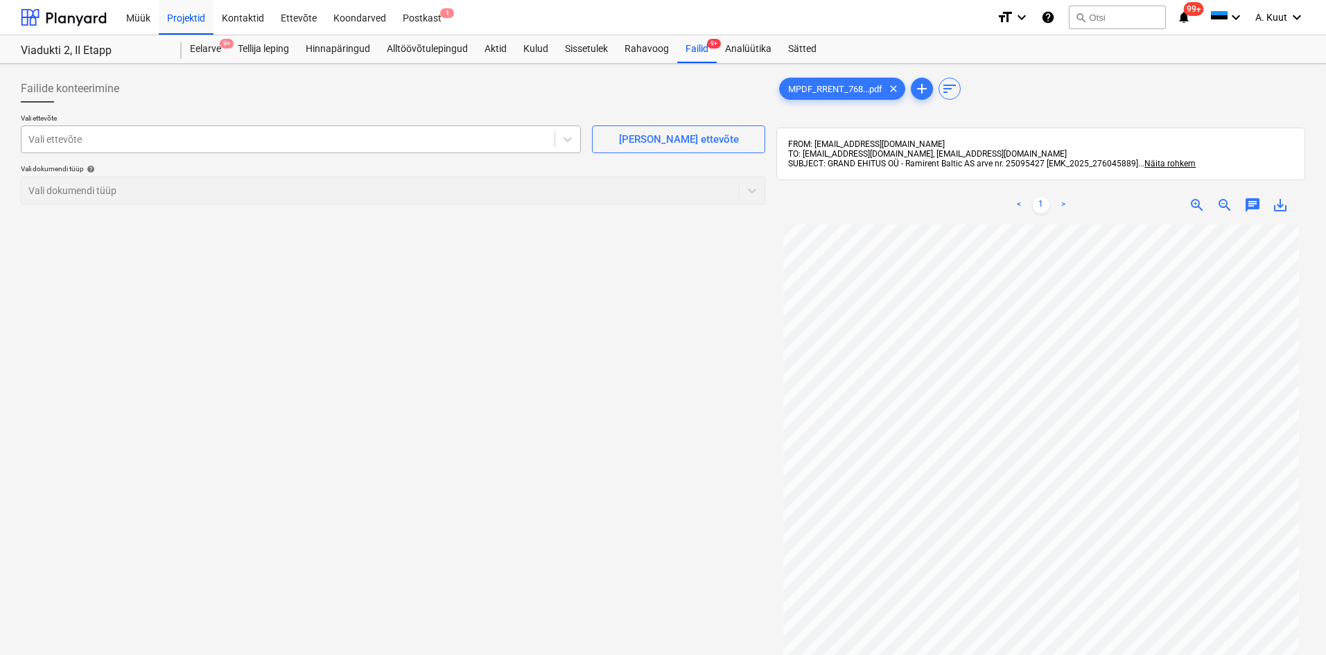
click at [155, 139] on div at bounding box center [287, 139] width 519 height 14
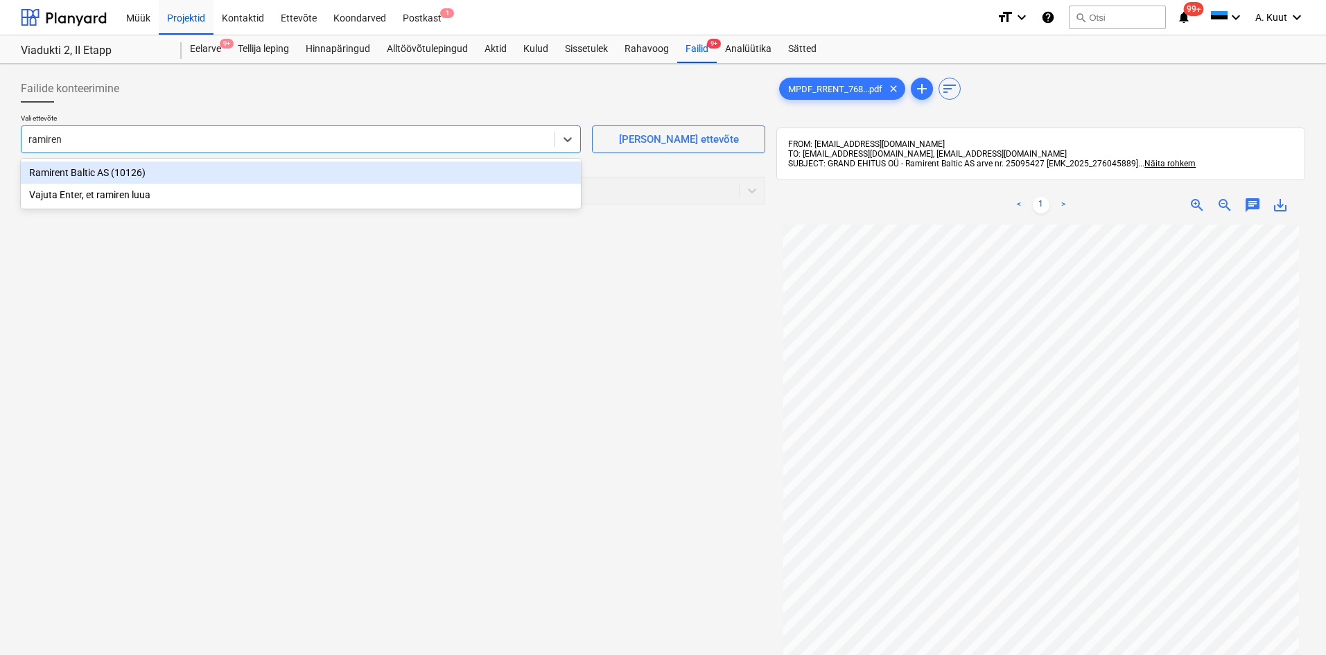
type input "ramirent"
click at [85, 175] on div "Ramirent Baltic AS (10126)" at bounding box center [301, 173] width 560 height 22
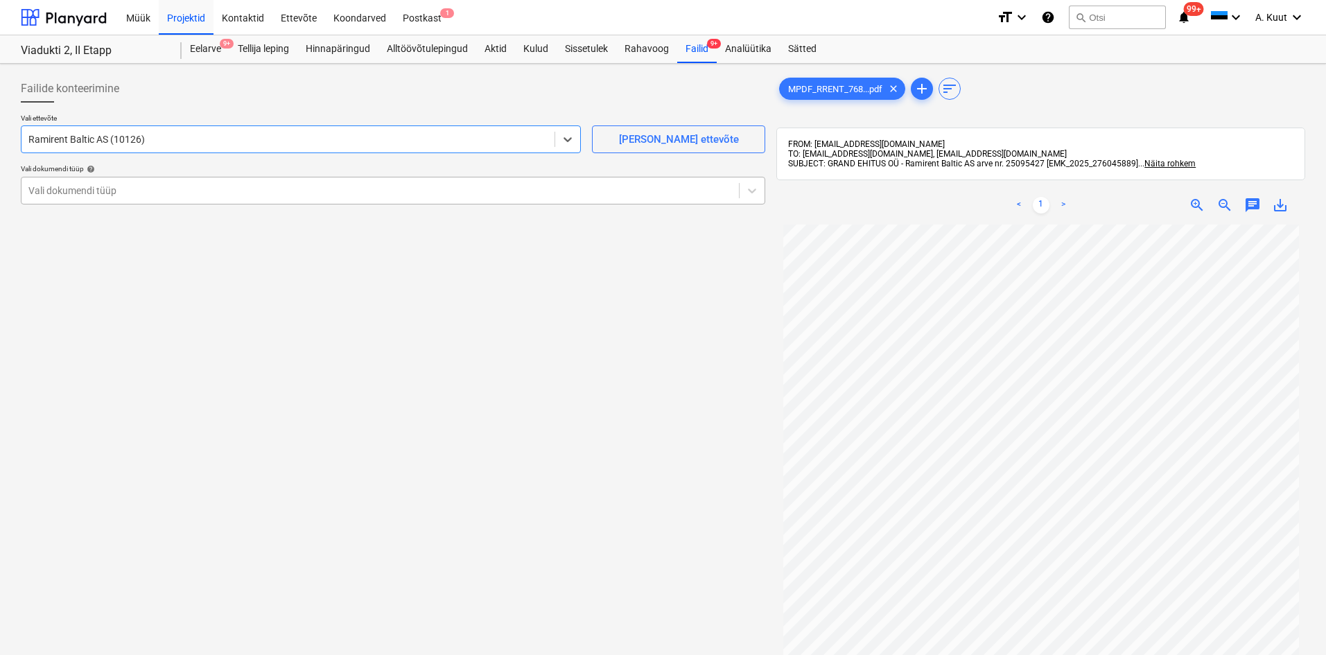
click at [78, 193] on div at bounding box center [380, 191] width 704 height 14
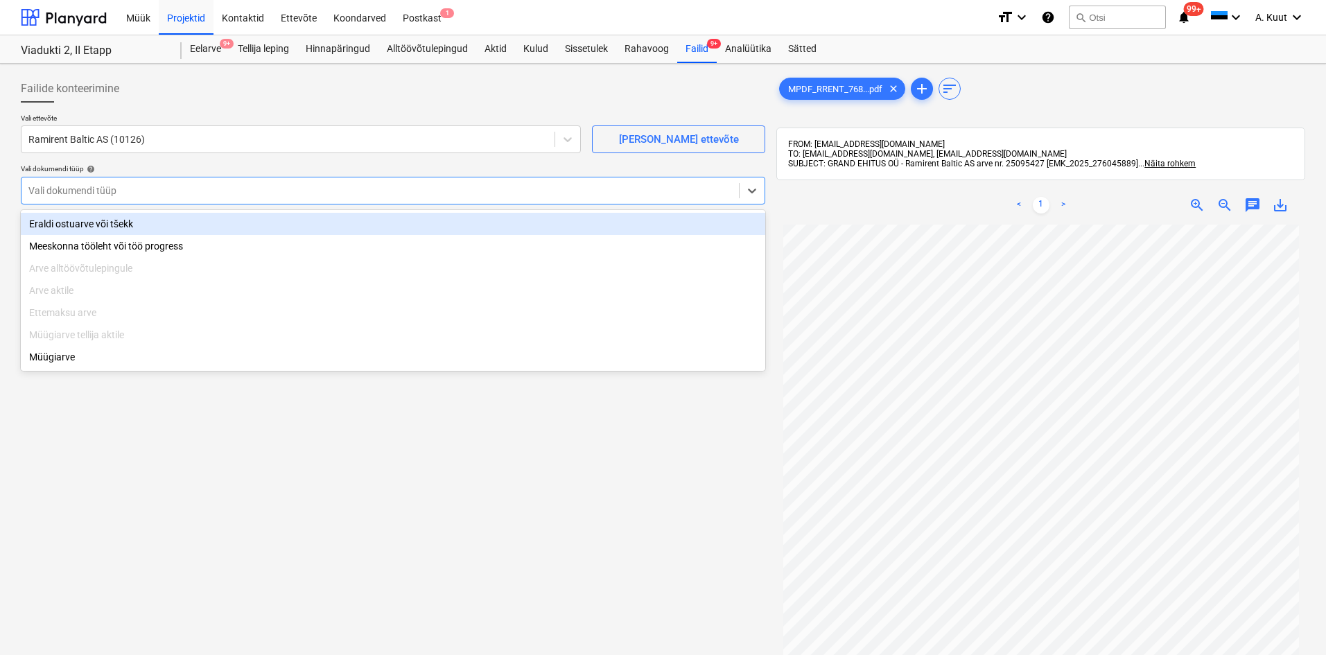
click at [77, 221] on div "Eraldi ostuarve või tšekk" at bounding box center [393, 224] width 745 height 22
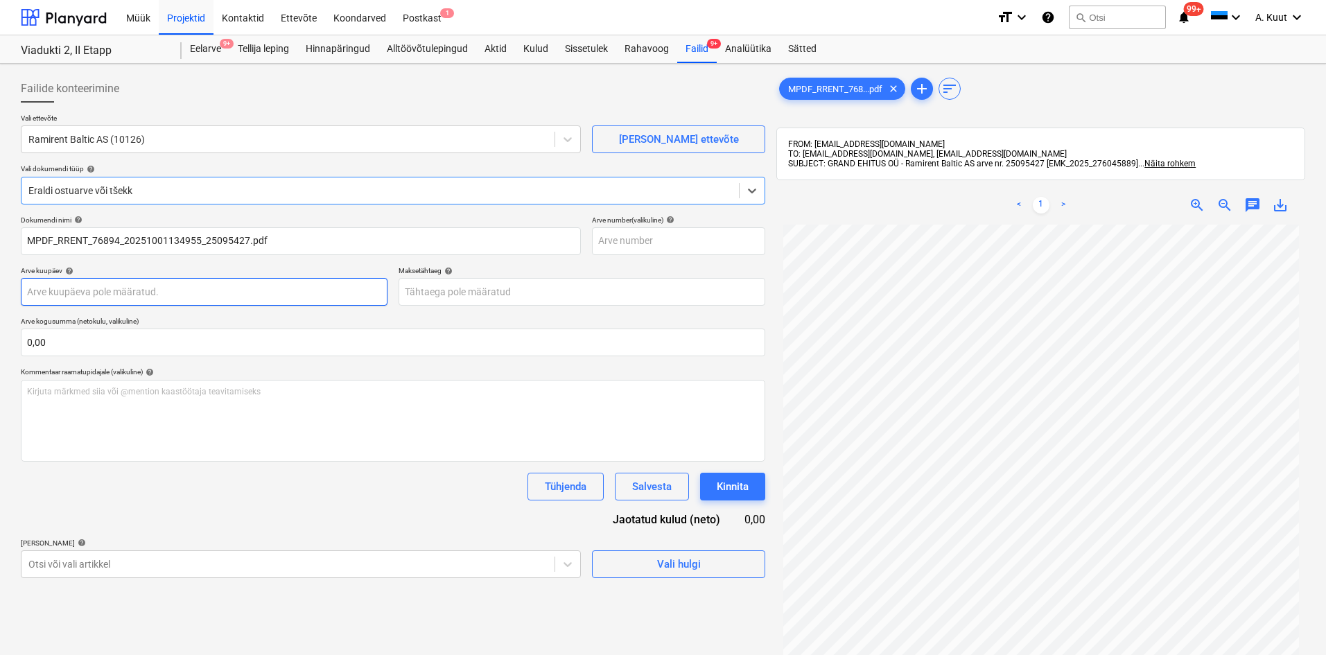
click at [74, 297] on body "Müük Projektid Kontaktid Ettevõte Koondarved Postkast 1 format_size keyboard_ar…" at bounding box center [663, 327] width 1326 height 655
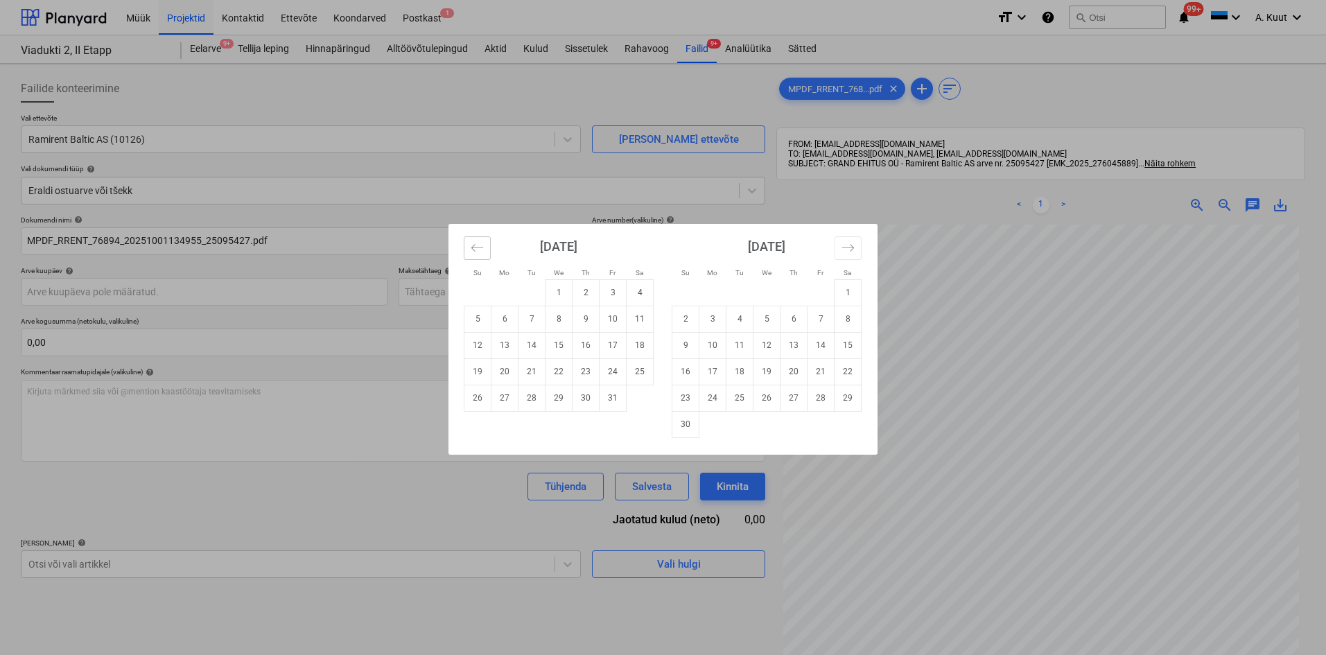
click at [487, 250] on button "Move backward to switch to the previous month." at bounding box center [477, 248] width 27 height 24
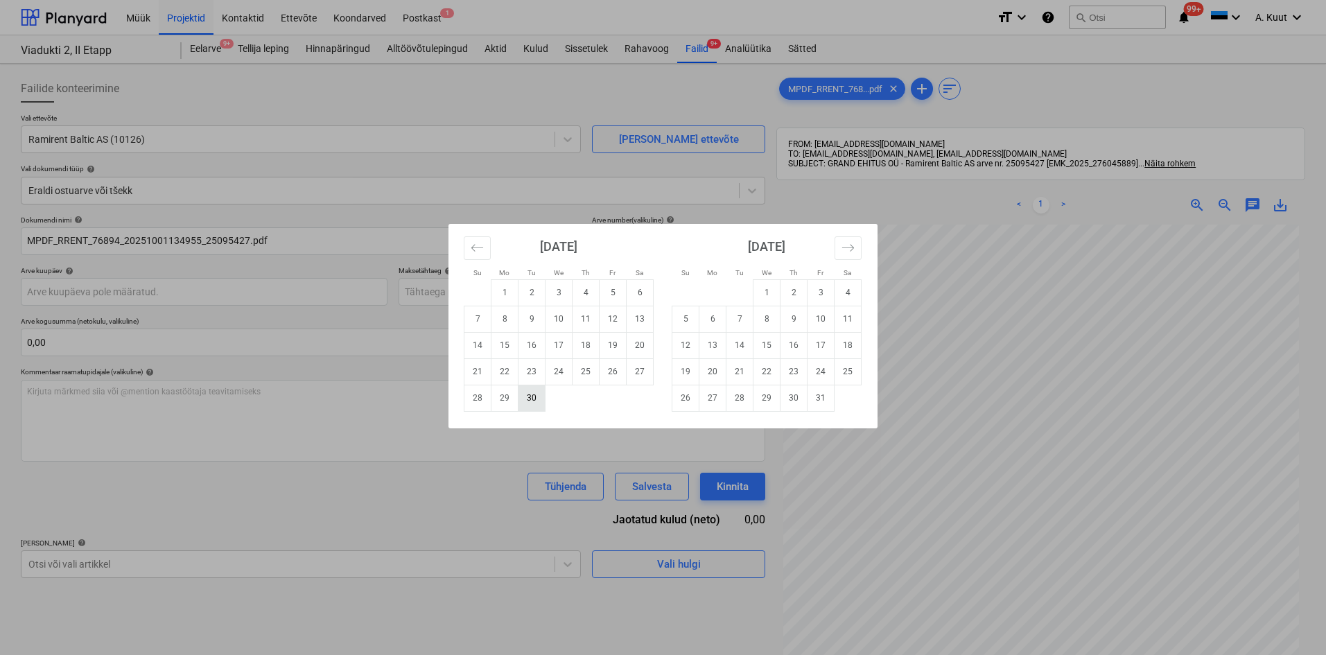
click at [535, 403] on td "30" at bounding box center [532, 398] width 27 height 26
type input "[DATE]"
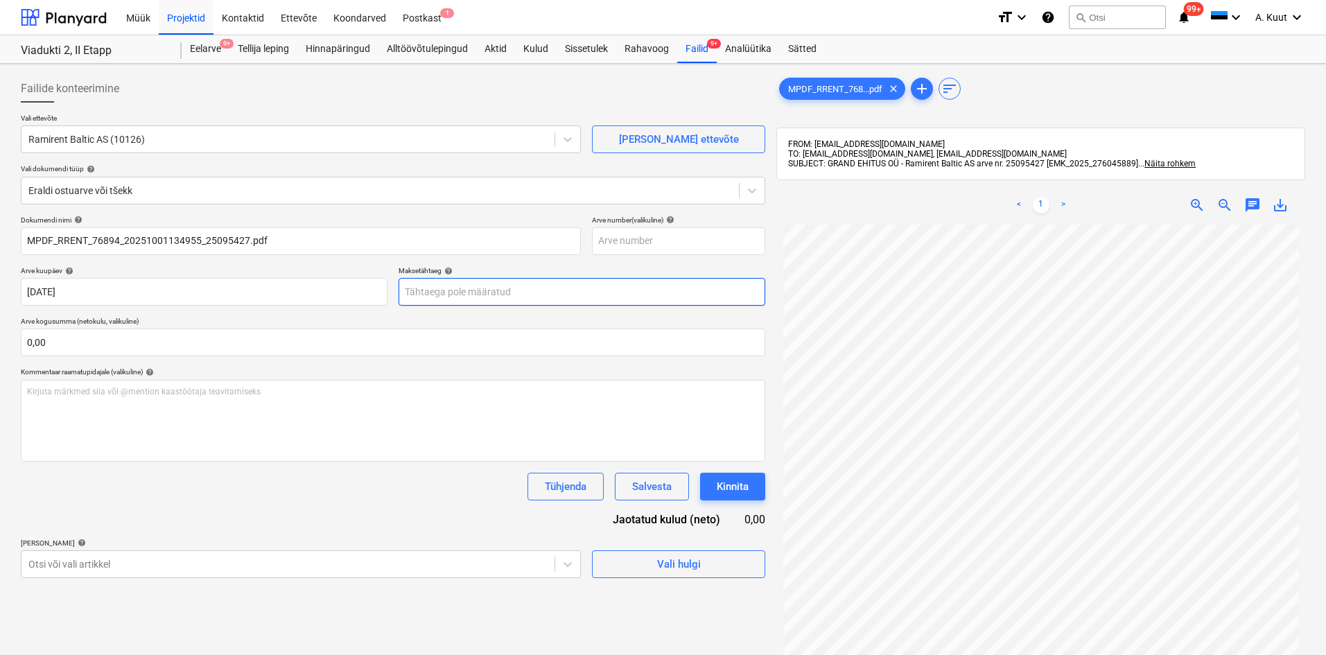
click at [429, 294] on body "Müük Projektid Kontaktid Ettevõte Koondarved Postkast 1 format_size keyboard_ar…" at bounding box center [663, 327] width 1326 height 655
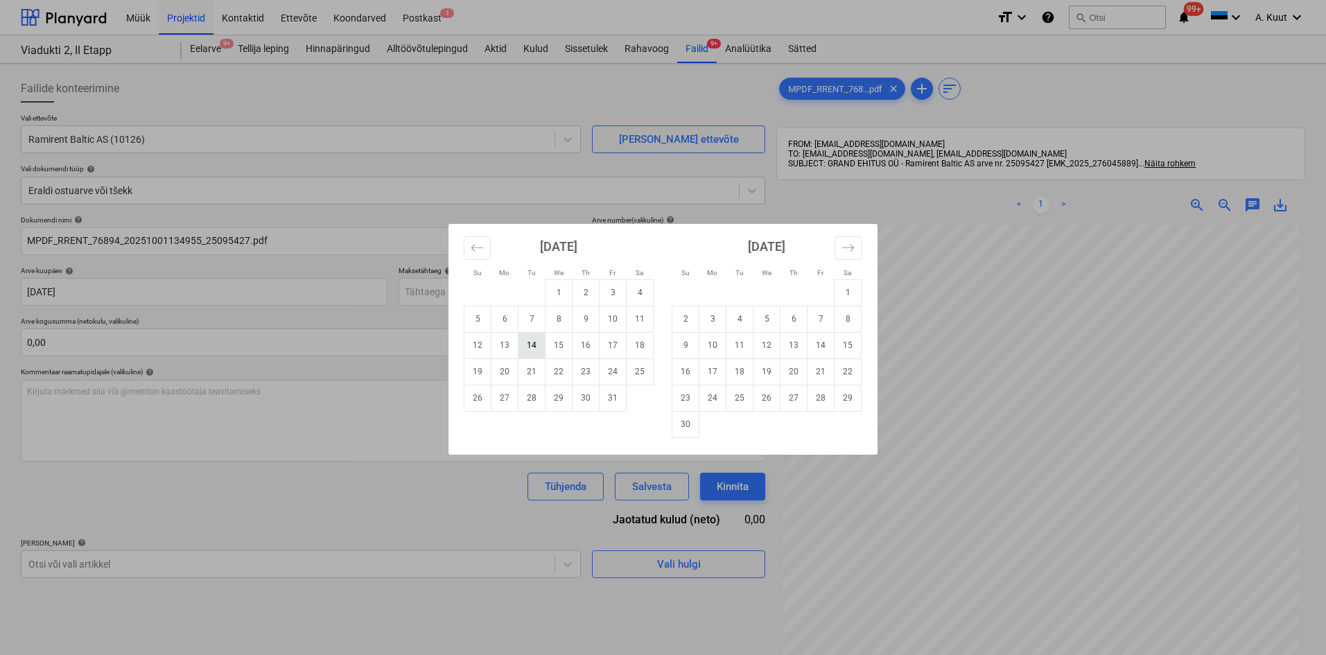
click at [526, 343] on td "14" at bounding box center [532, 345] width 27 height 26
type input "[DATE]"
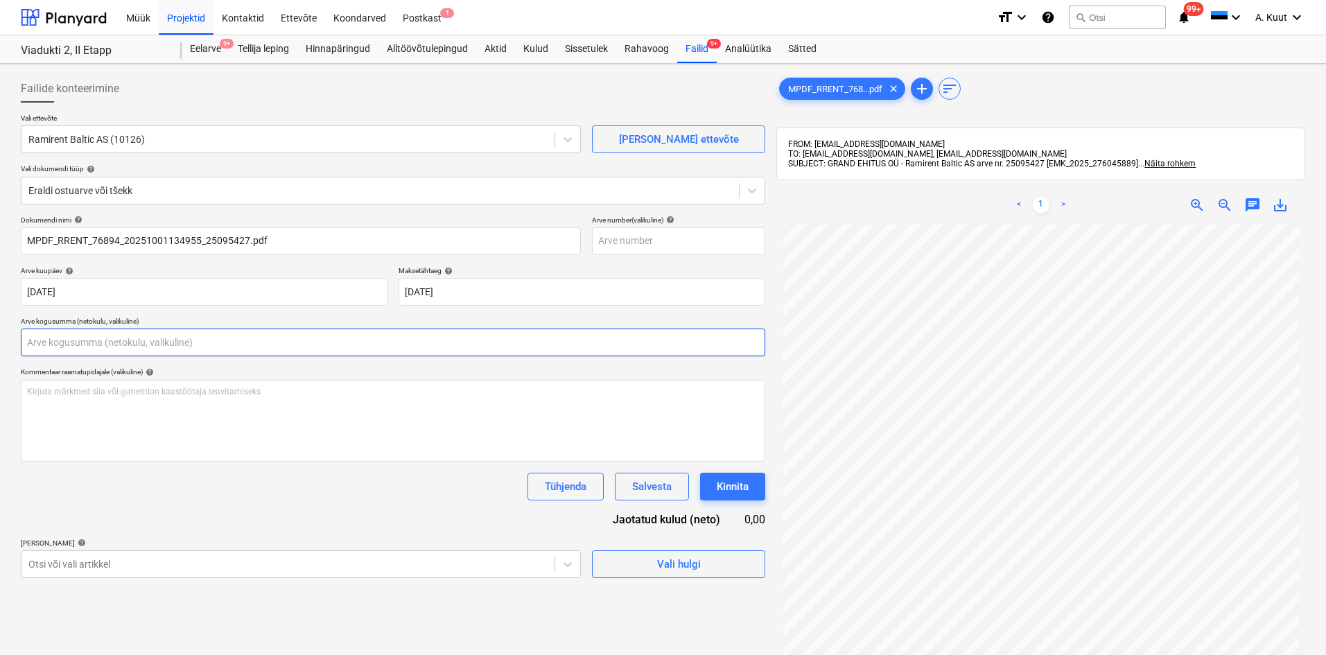
click at [60, 344] on input "text" at bounding box center [393, 343] width 745 height 28
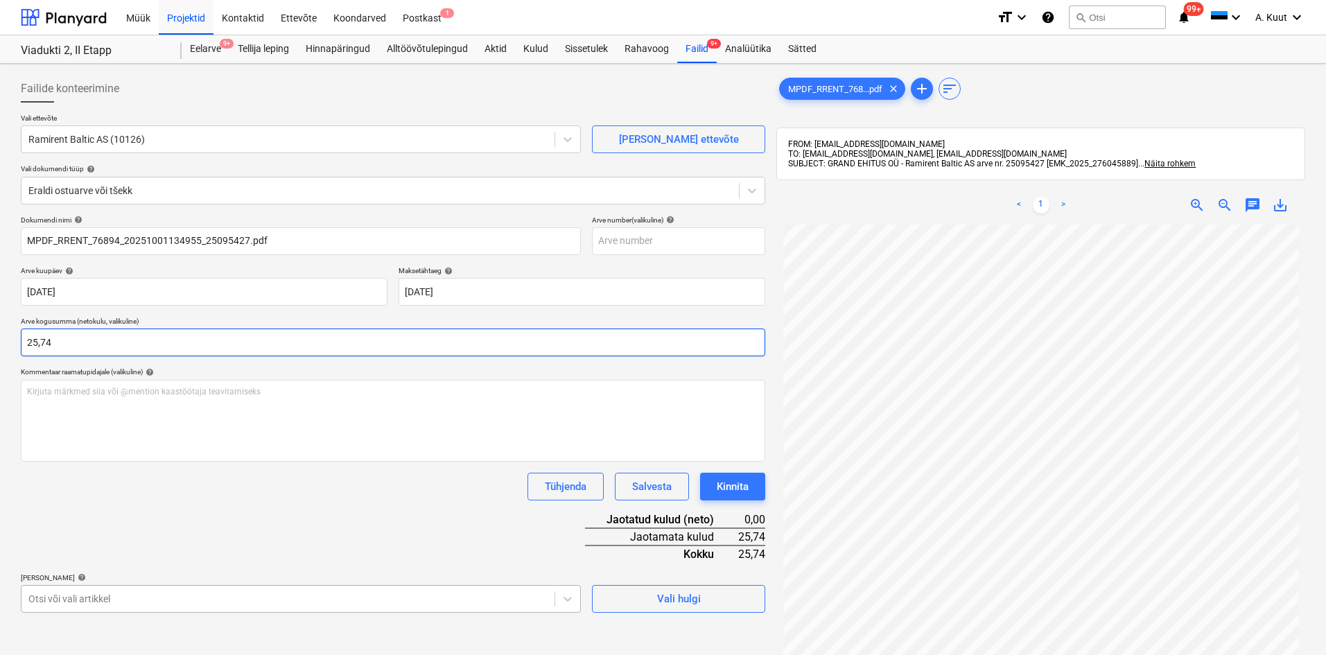
type input "25,74"
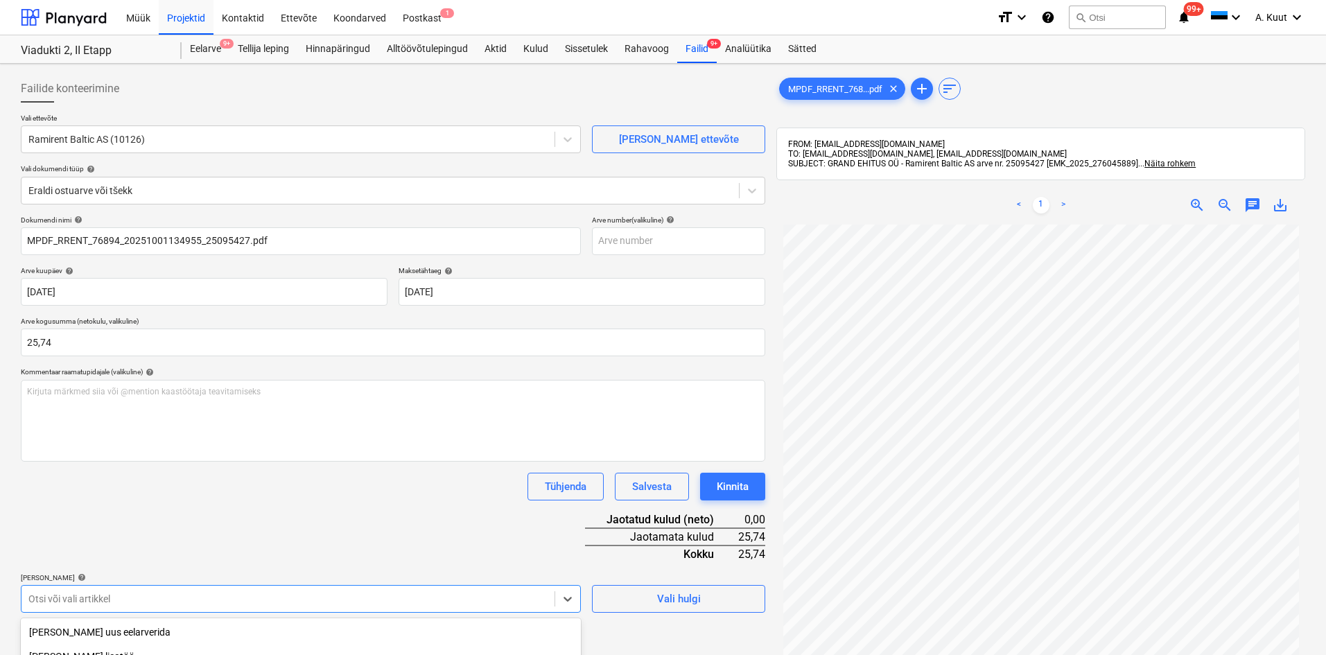
scroll to position [180, 0]
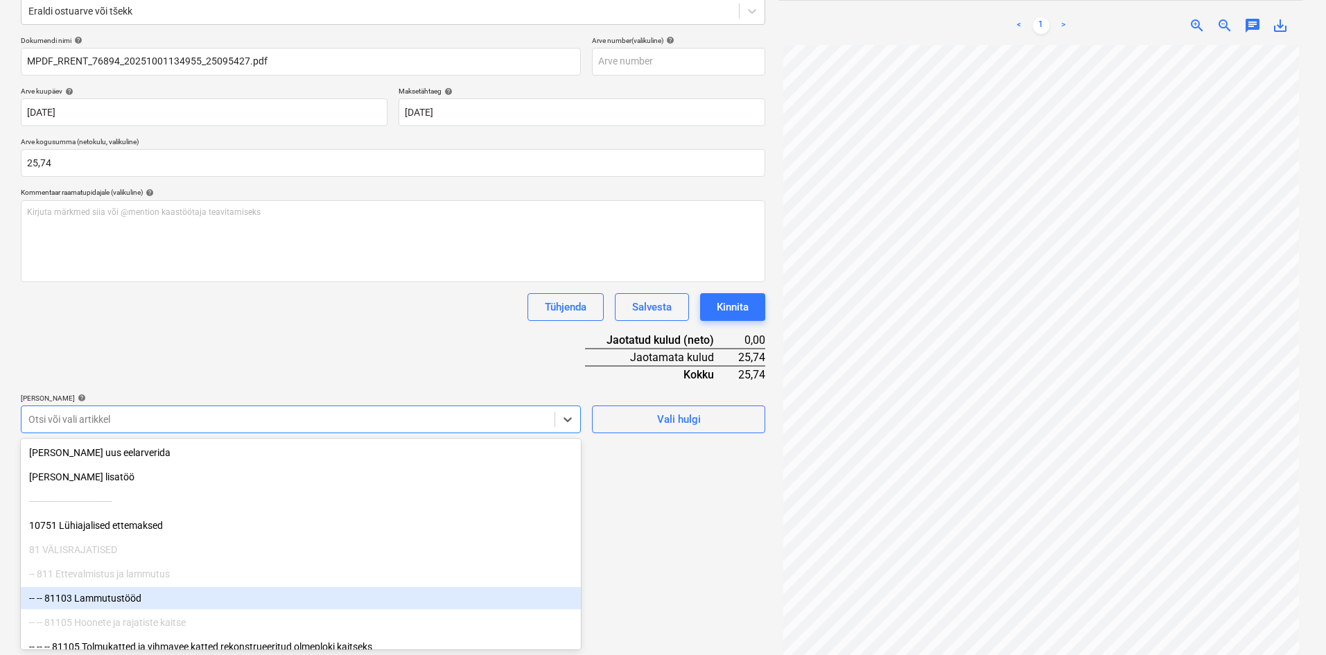
click at [110, 476] on body "Müük Projektid Kontaktid Ettevõte Koondarved Postkast 1 format_size keyboard_ar…" at bounding box center [663, 147] width 1326 height 655
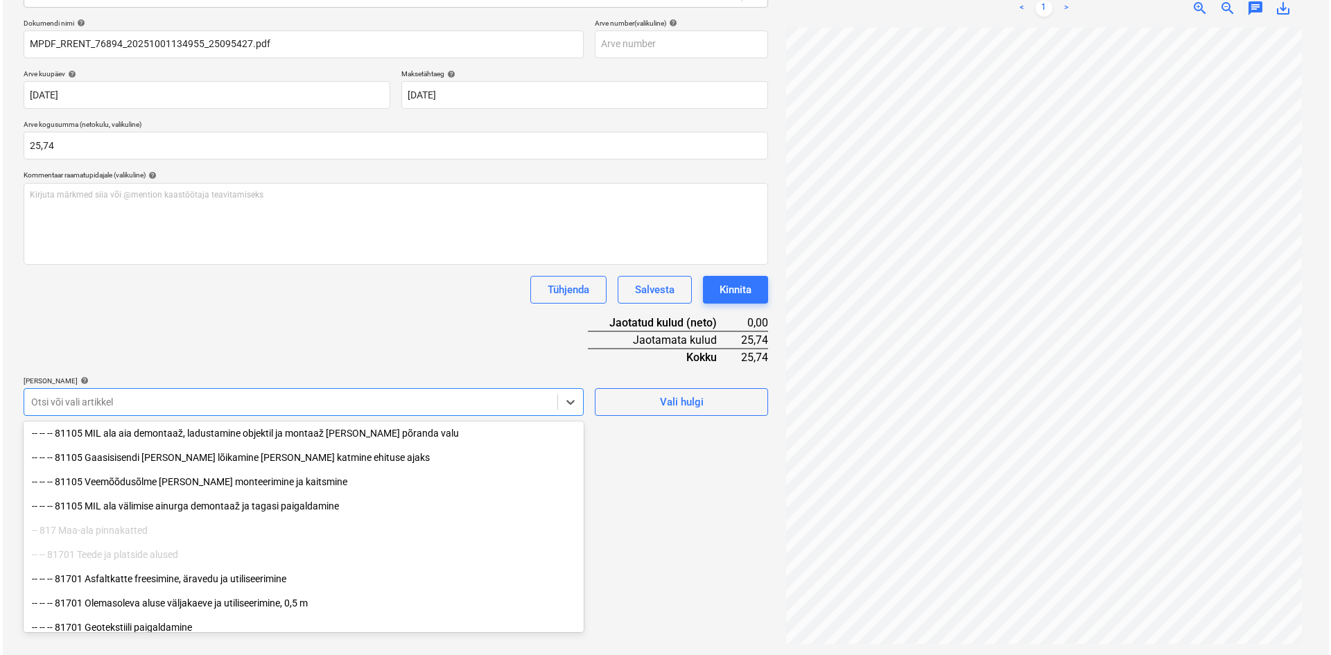
scroll to position [277, 0]
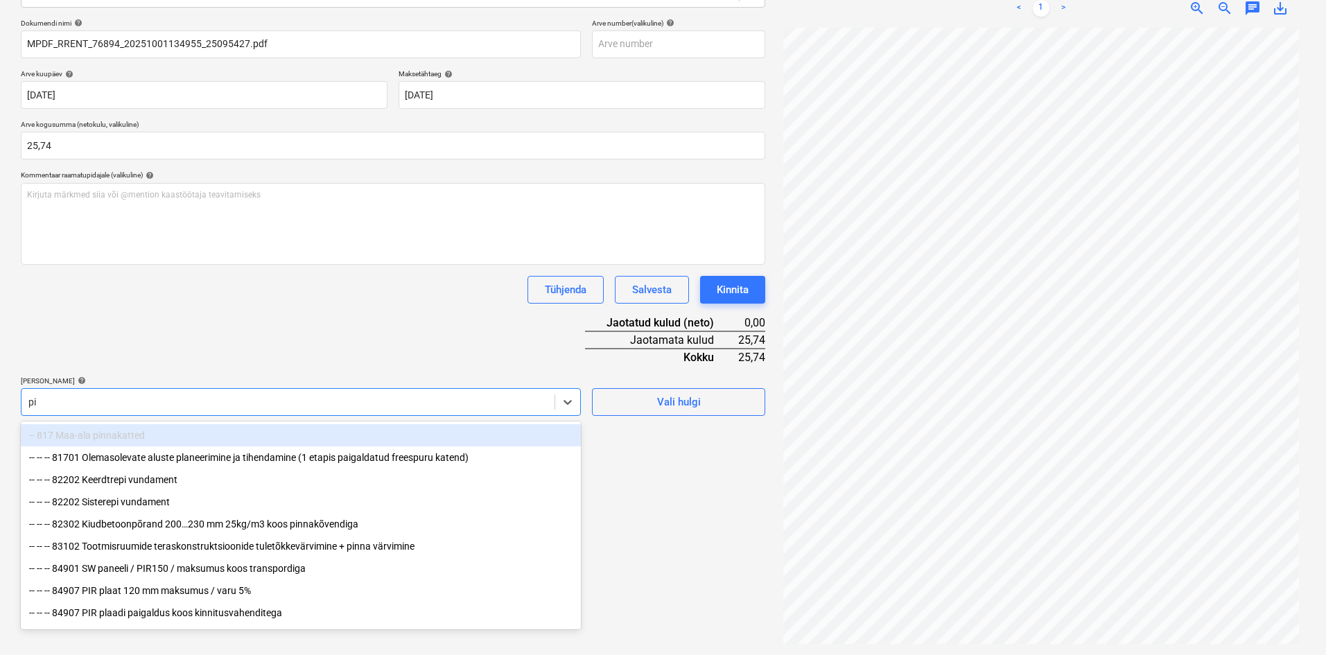
type input "p"
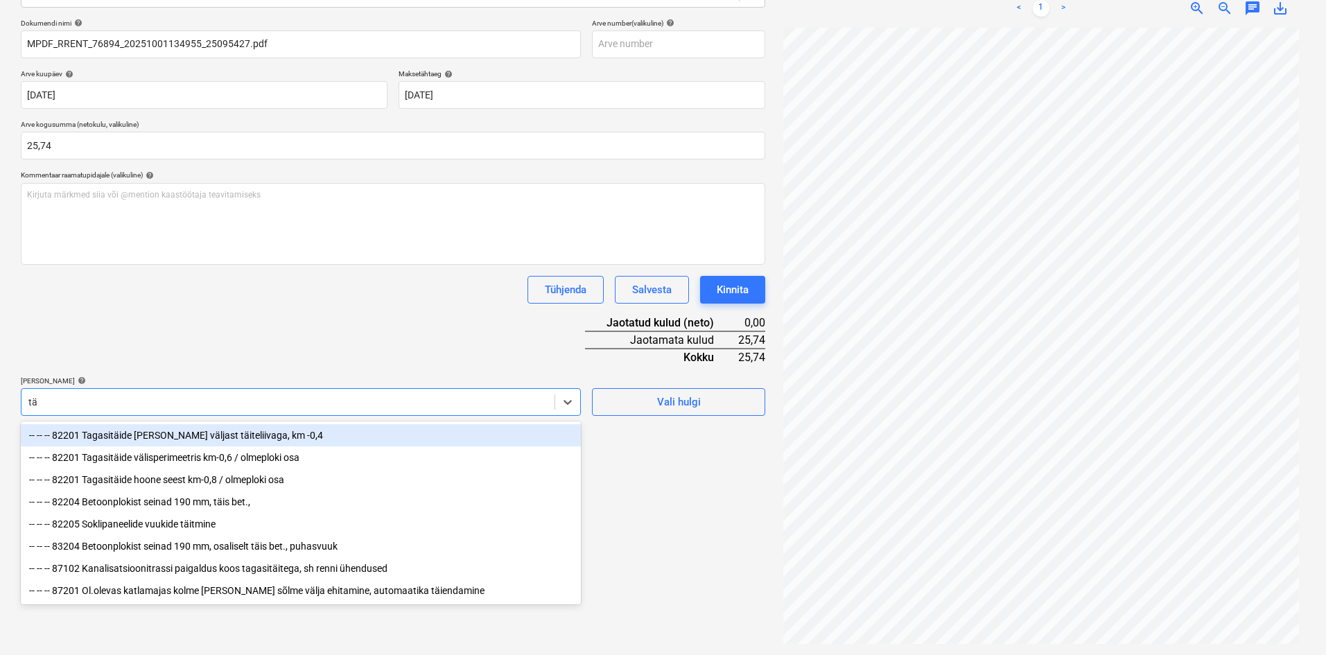
type input "täi"
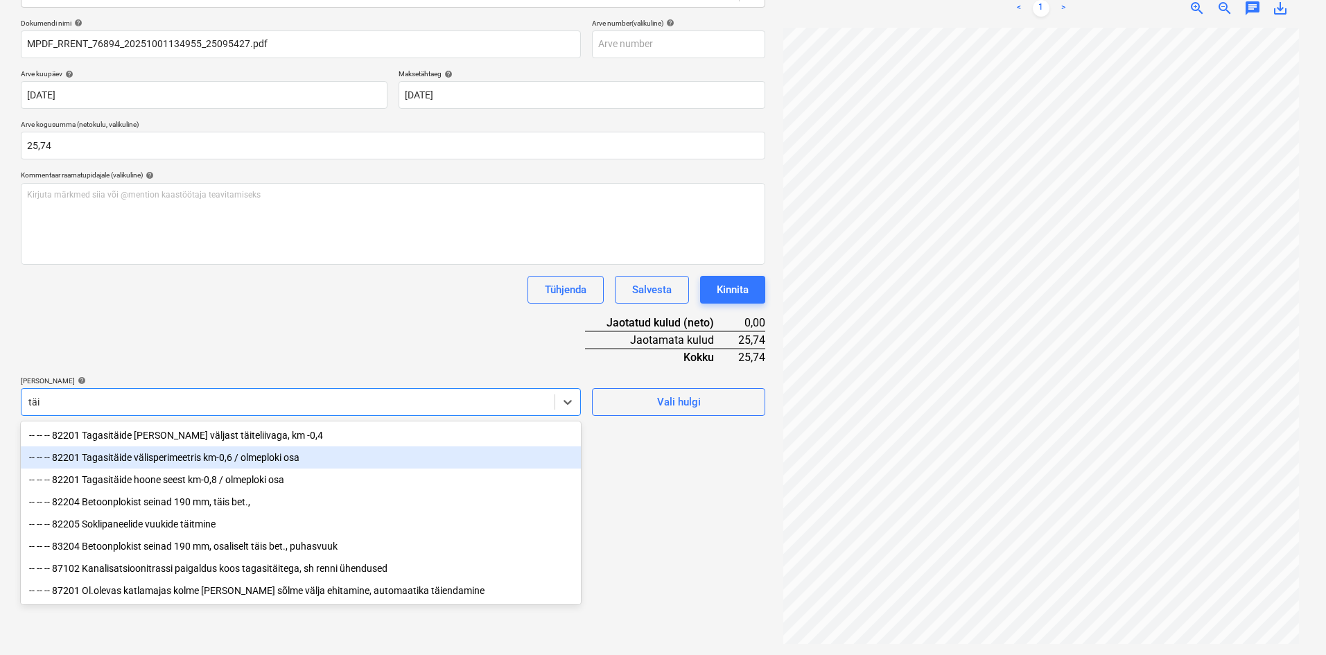
click at [123, 460] on div "-- -- -- 82201 Tagasitäide välisperimeetris km-0,6 / olmeploki osa" at bounding box center [301, 458] width 560 height 22
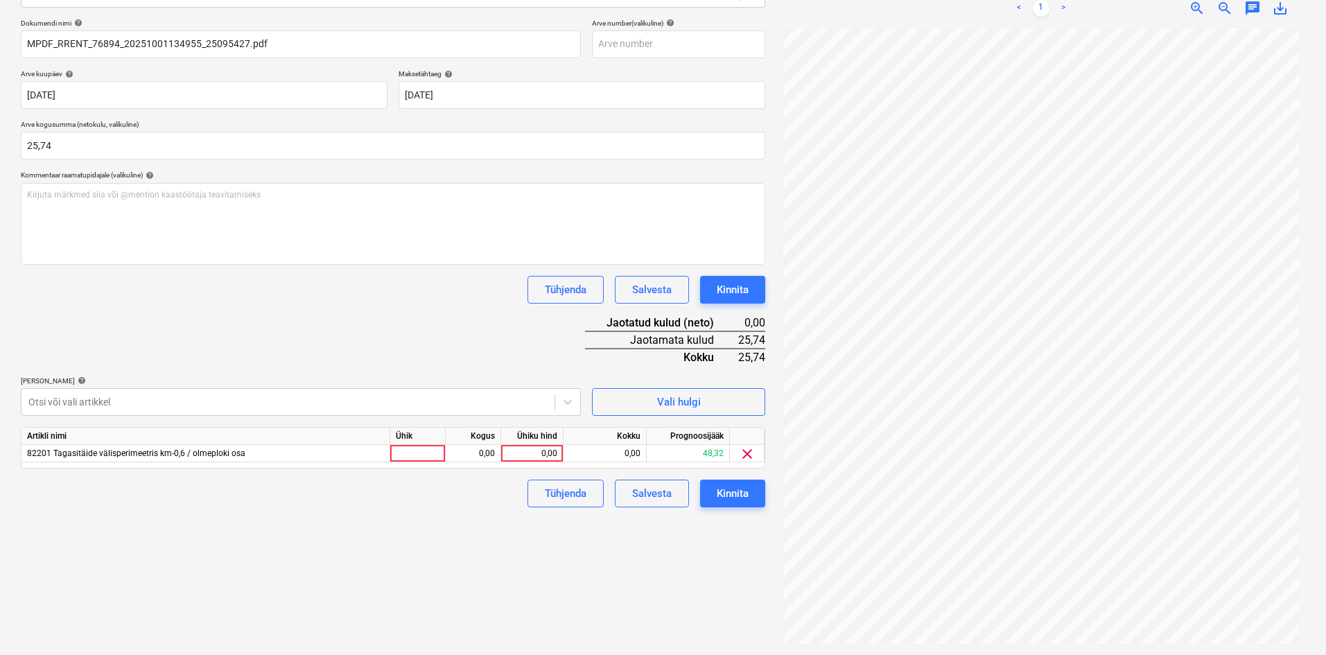
click at [261, 324] on div "Dokumendi nimi help MPDF_RRENT_76894_20251001134955_25095427.pdf Arve number (v…" at bounding box center [393, 263] width 745 height 489
click at [556, 456] on div "0,00" at bounding box center [532, 453] width 51 height 17
type input "25,74"
click at [492, 557] on div "Failide konteerimine Vali ettevõte Ramirent Baltic AS (10126) [PERSON_NAME] uus…" at bounding box center [393, 260] width 756 height 777
click at [740, 491] on div "Kinnita" at bounding box center [733, 494] width 32 height 18
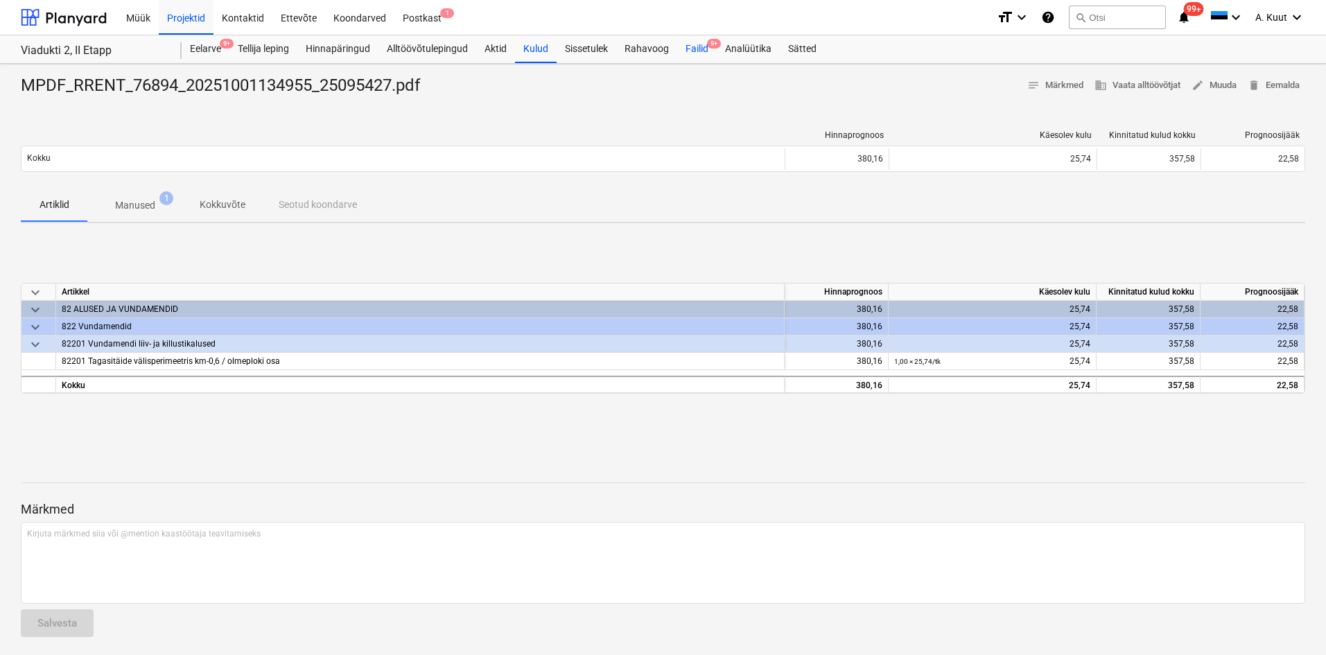
click at [696, 48] on div "Failid 9+" at bounding box center [697, 49] width 40 height 28
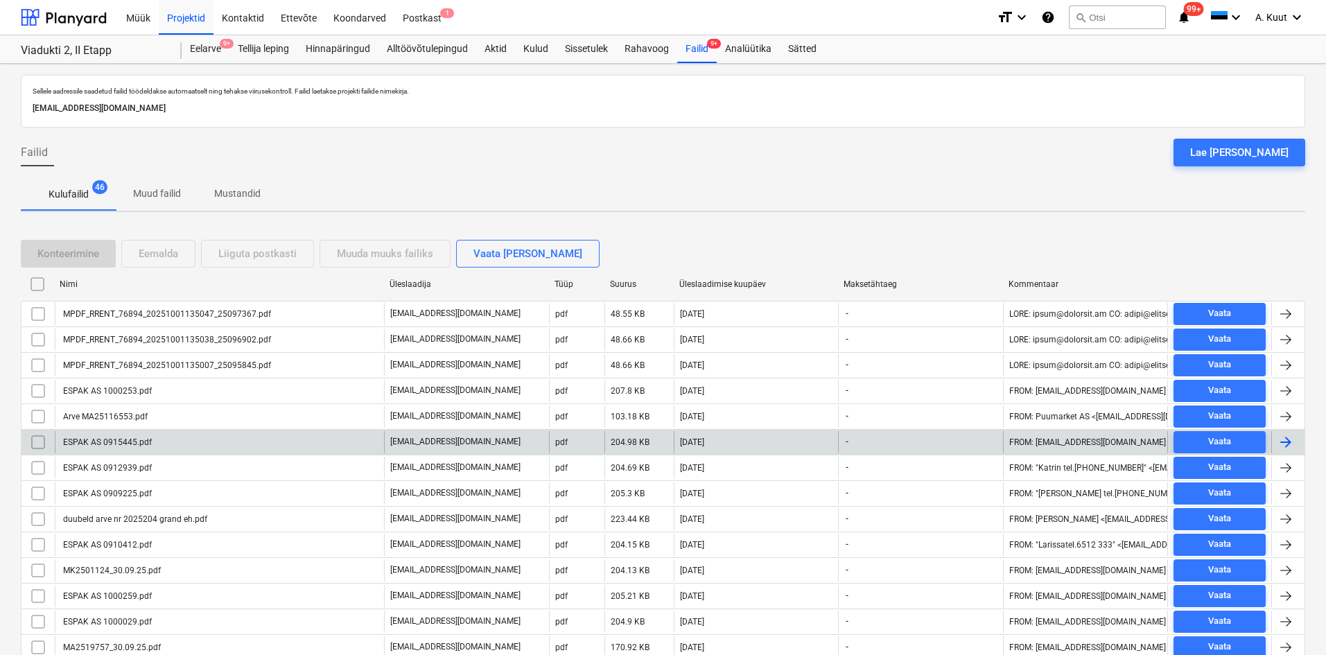
scroll to position [347, 0]
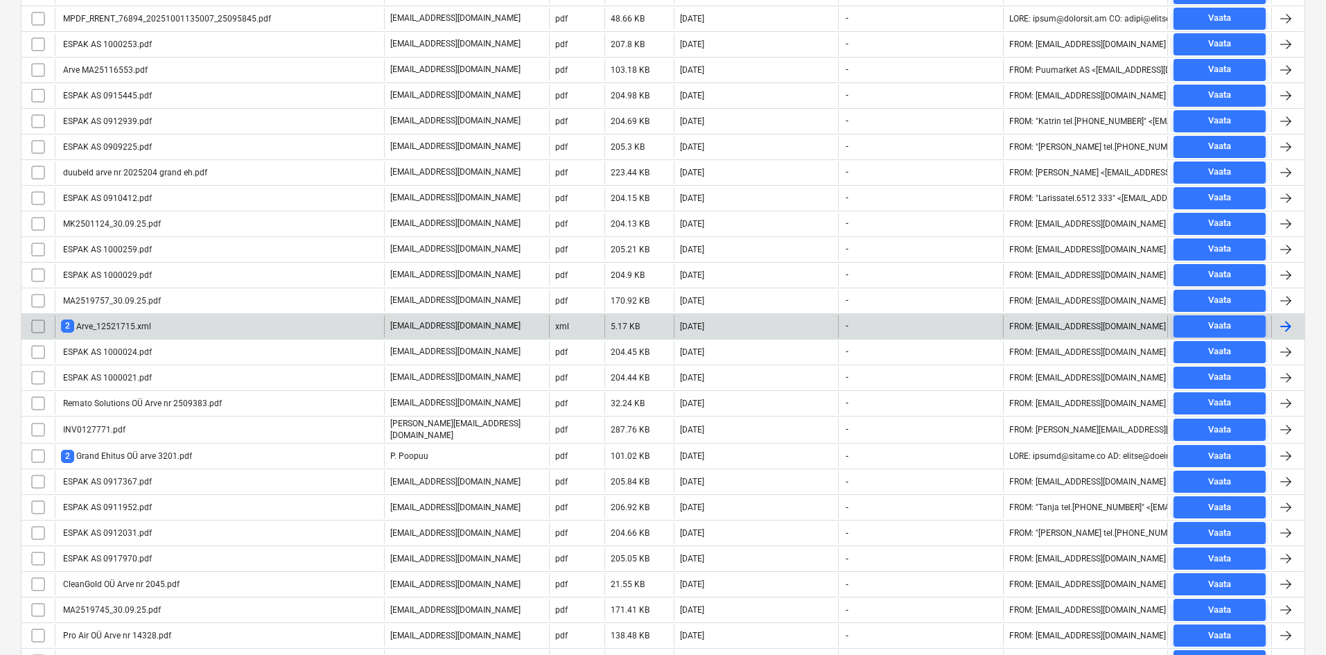
click at [135, 326] on div "2 Arve_12521715.xml" at bounding box center [106, 326] width 90 height 13
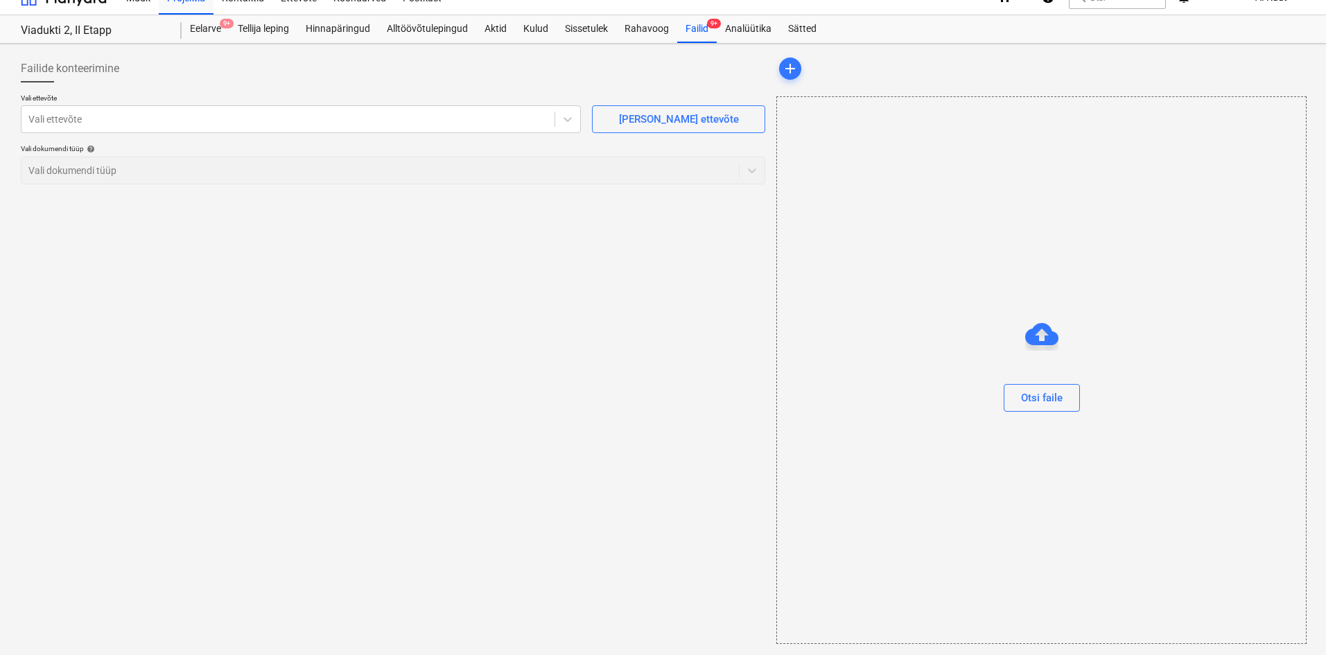
scroll to position [20, 0]
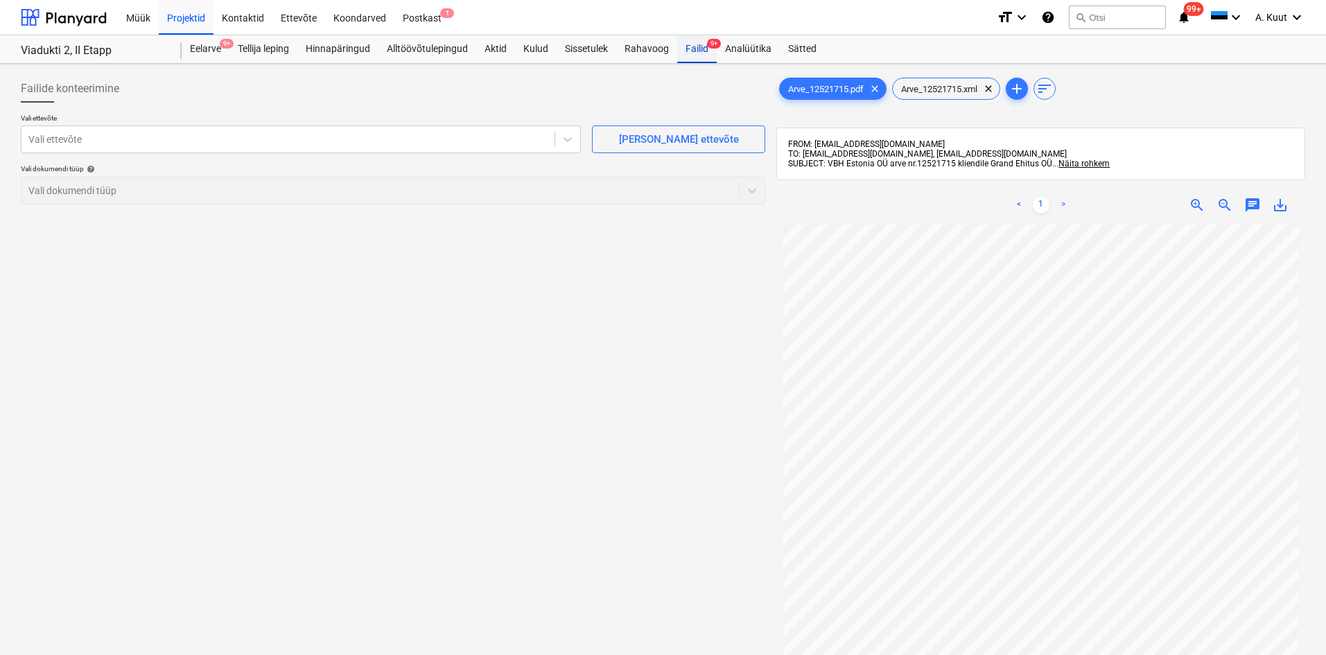
click at [699, 46] on div "Failid 9+" at bounding box center [697, 49] width 40 height 28
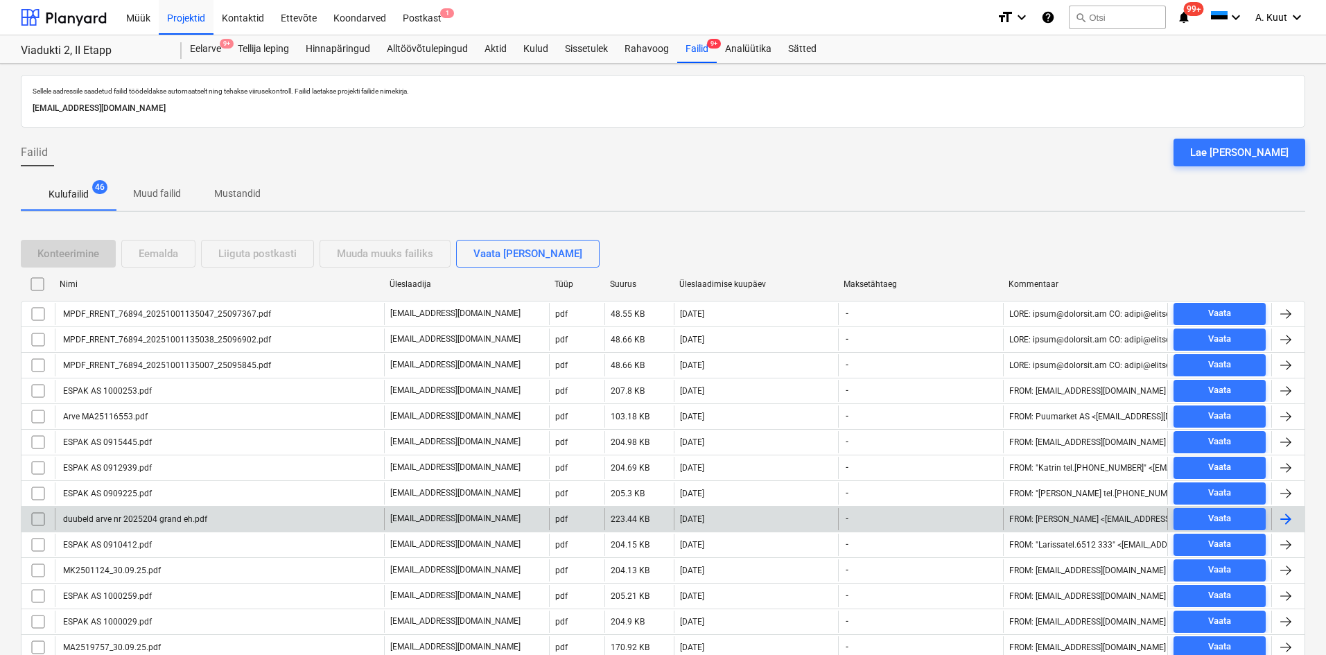
click at [148, 520] on div "duubeld arve nr 2025204 grand eh.pdf" at bounding box center [134, 519] width 146 height 10
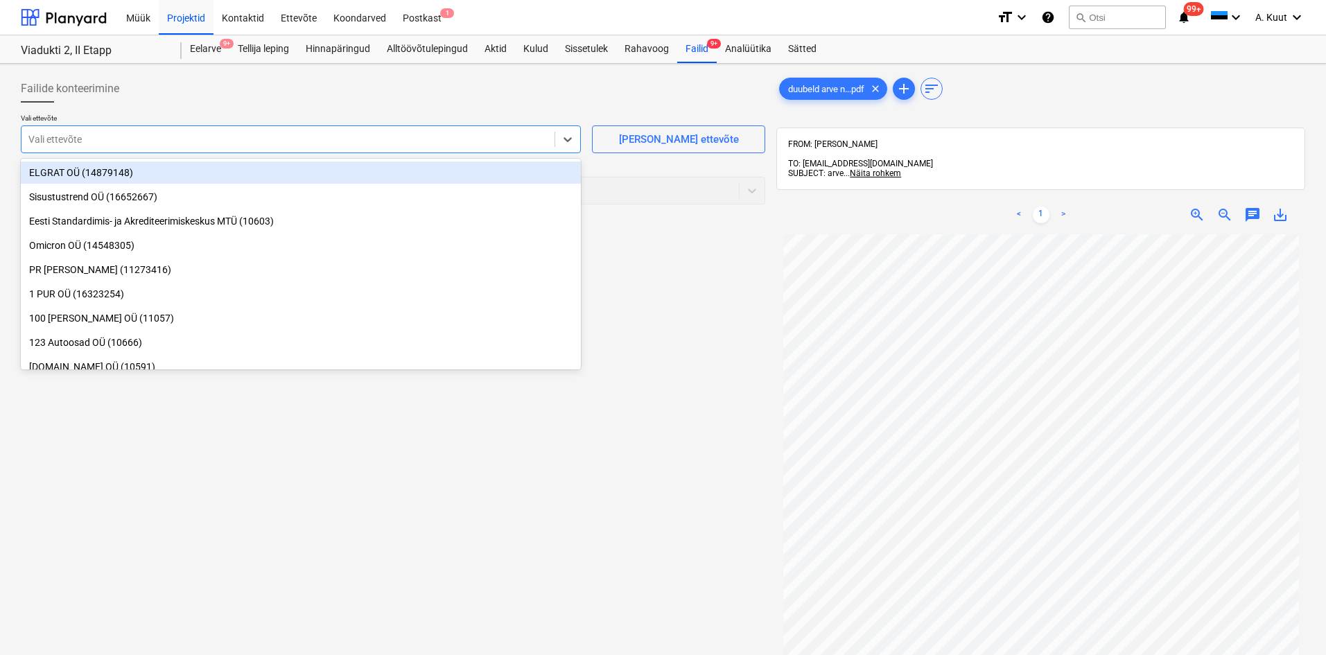
click at [48, 137] on div at bounding box center [287, 139] width 519 height 14
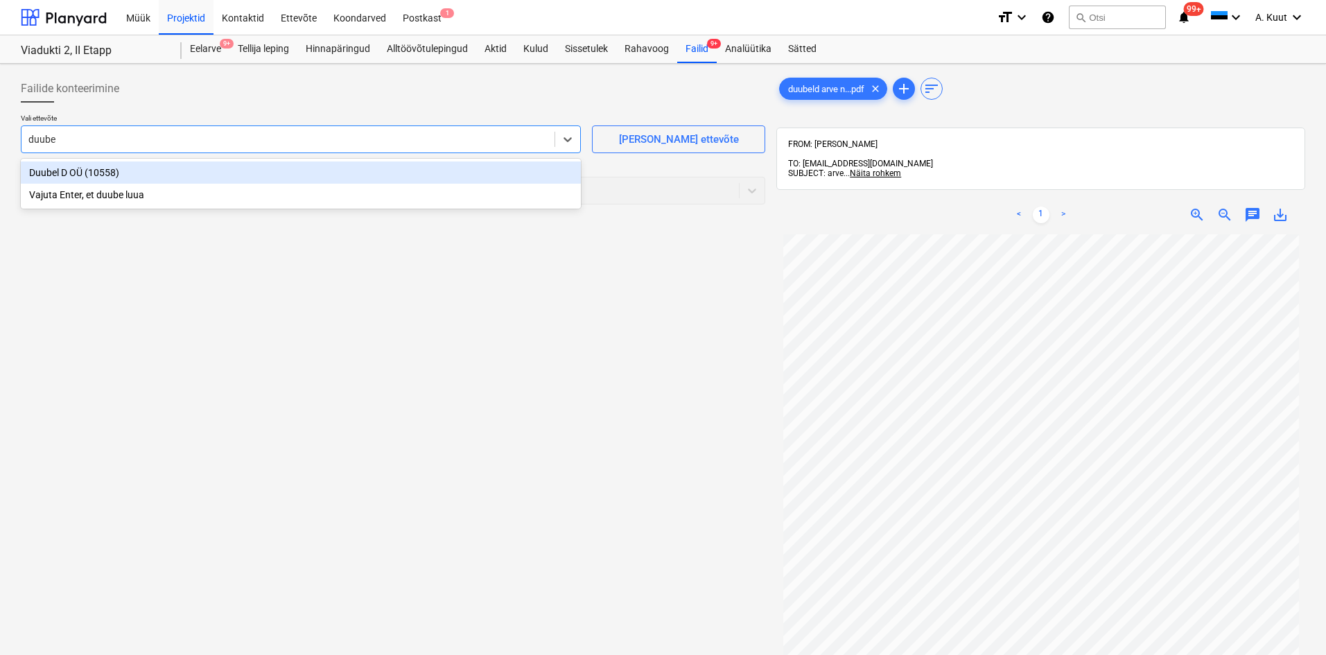
type input "duubel"
click at [45, 174] on div "Duubel D OÜ (10558)" at bounding box center [301, 173] width 560 height 22
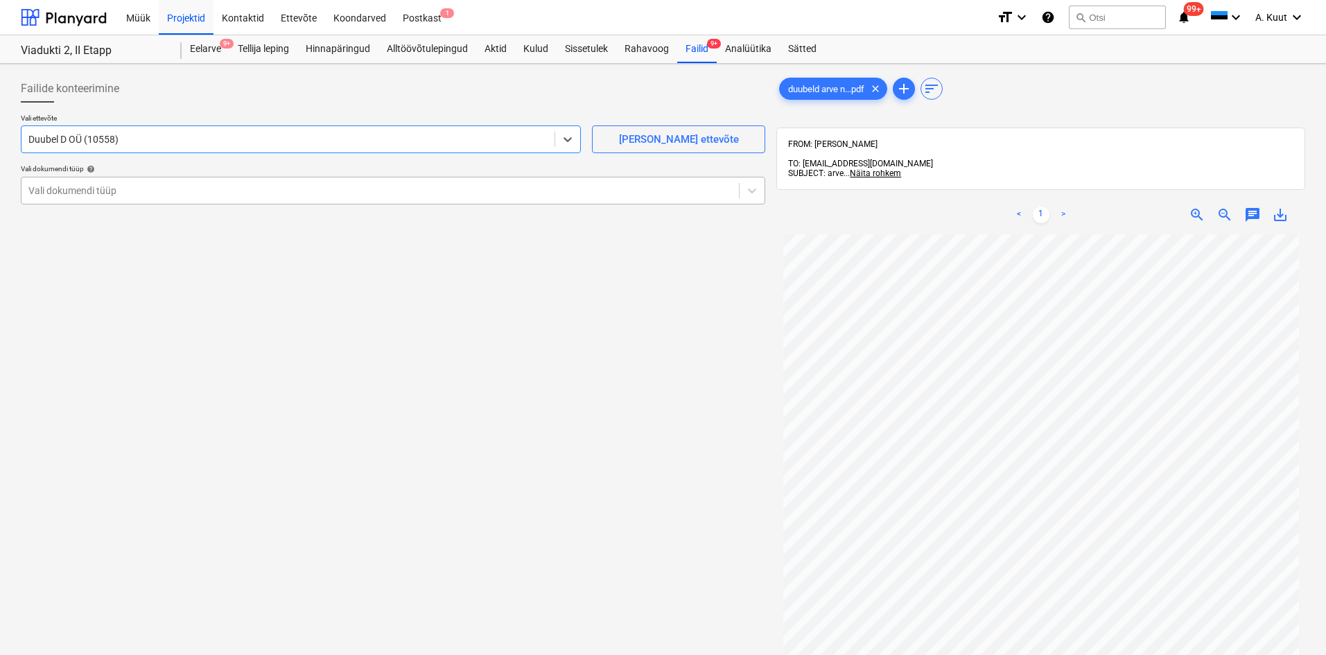
click at [48, 196] on div at bounding box center [380, 191] width 704 height 14
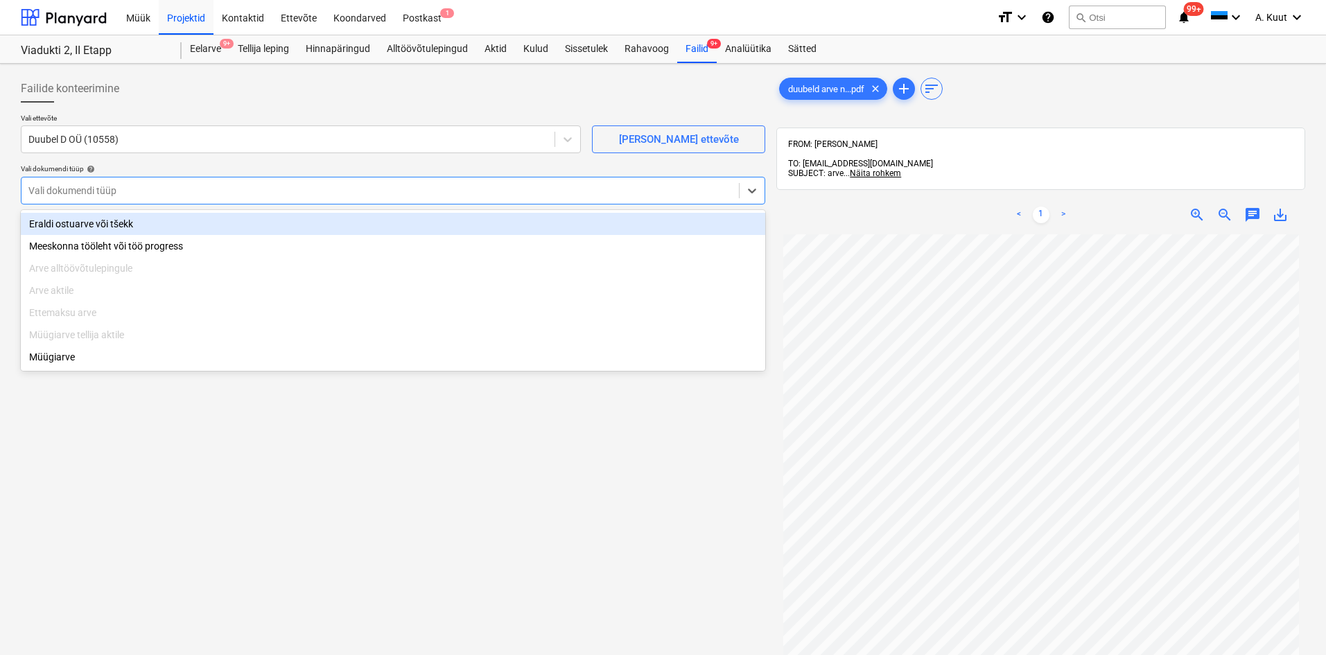
click at [63, 221] on div "Eraldi ostuarve või tšekk" at bounding box center [393, 224] width 745 height 22
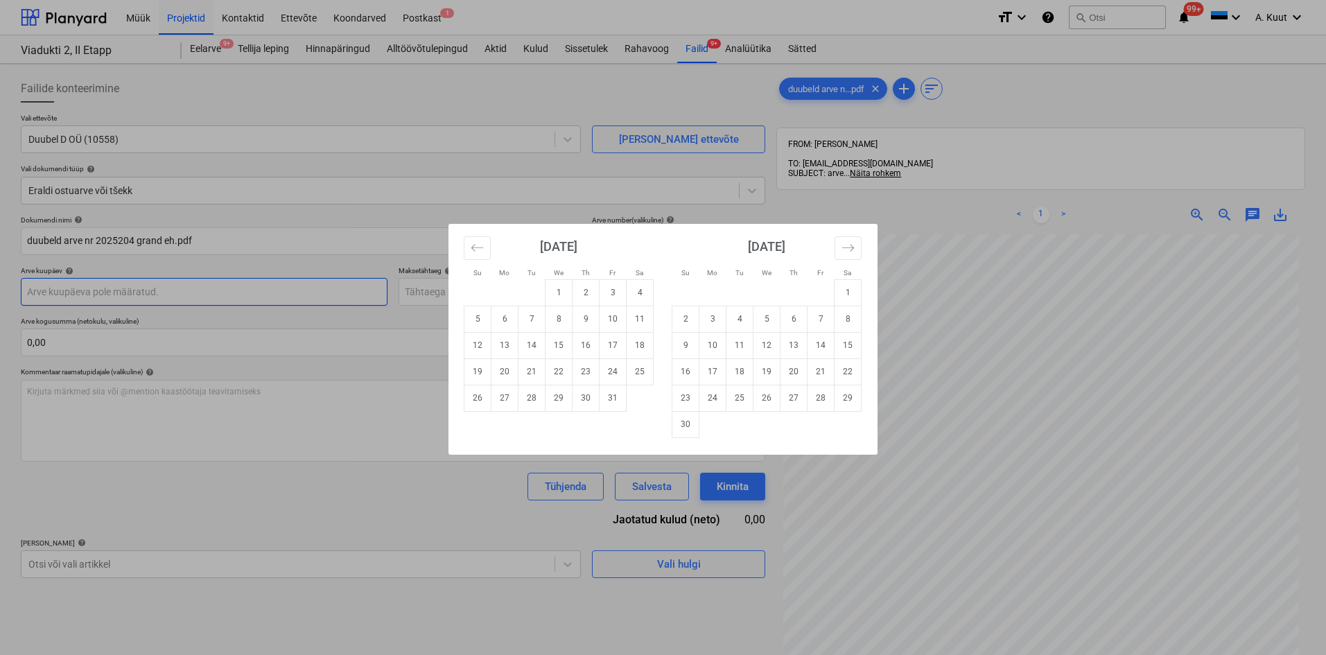
click at [62, 291] on body "Müük Projektid Kontaktid Ettevõte Koondarved Postkast 1 format_size keyboard_ar…" at bounding box center [663, 327] width 1326 height 655
click at [476, 254] on icon "Move backward to switch to the previous month." at bounding box center [477, 247] width 13 height 13
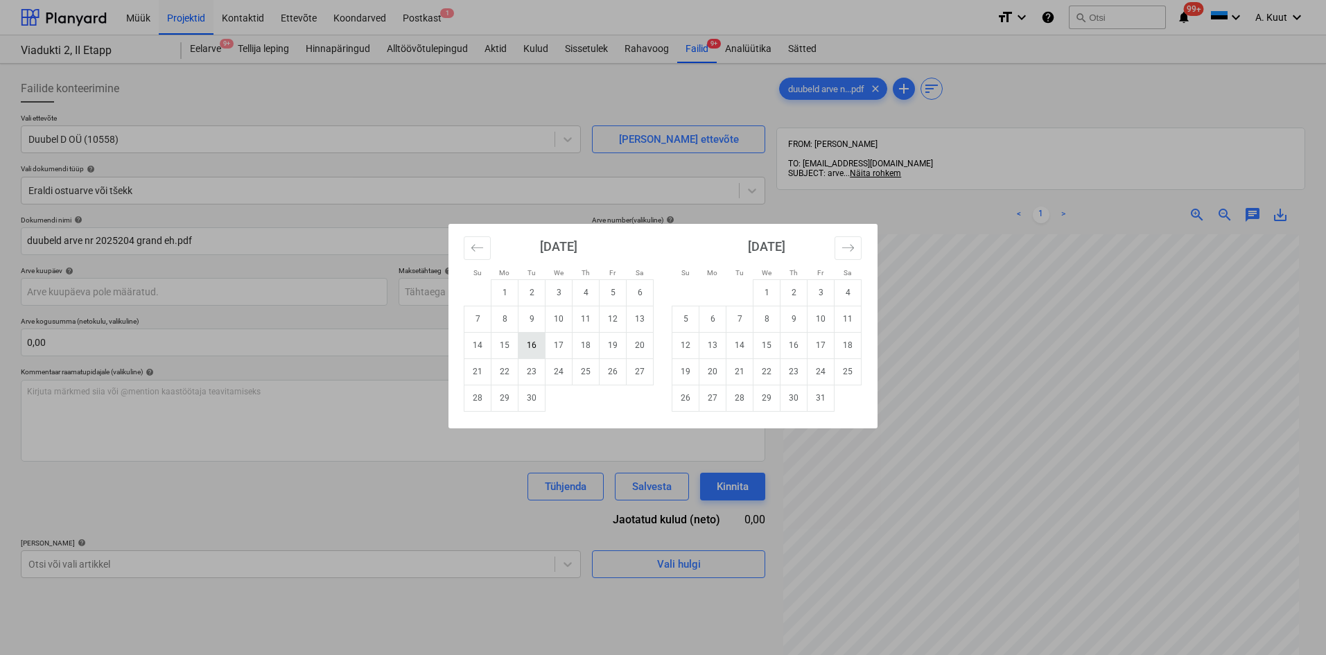
click at [535, 348] on td "16" at bounding box center [532, 345] width 27 height 26
type input "[DATE]"
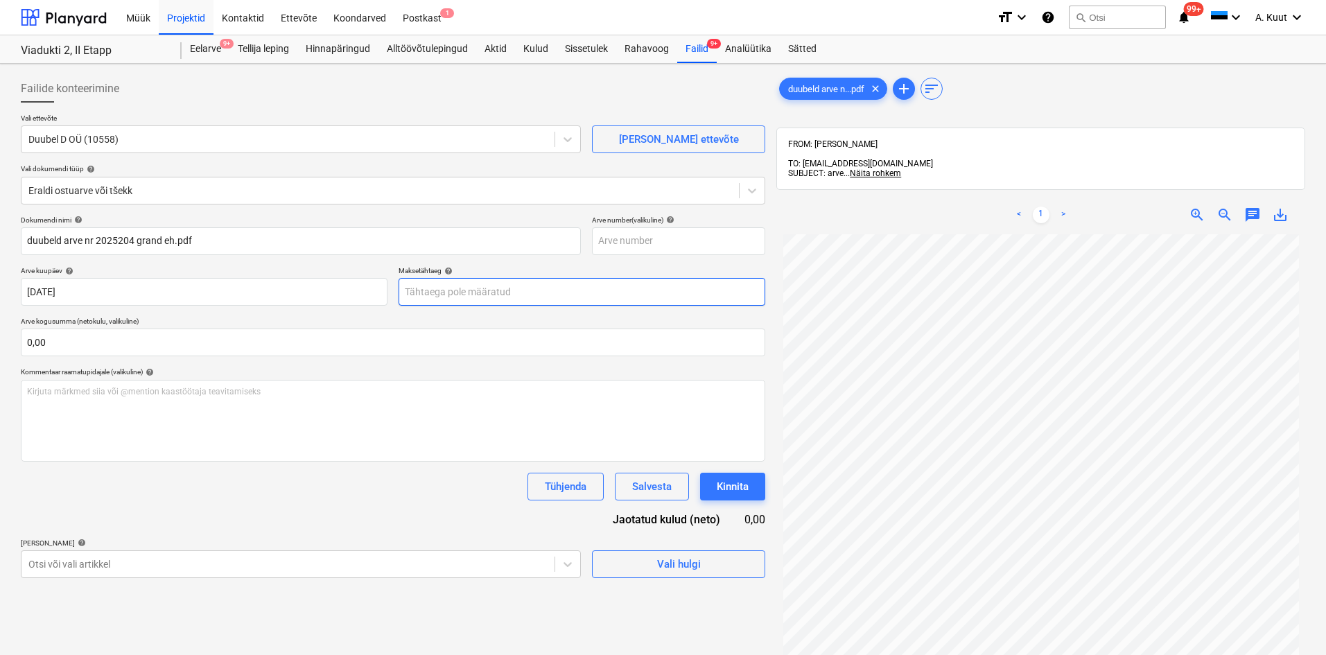
click at [447, 297] on body "Müük Projektid Kontaktid Ettevõte Koondarved Postkast 1 format_size keyboard_ar…" at bounding box center [663, 327] width 1326 height 655
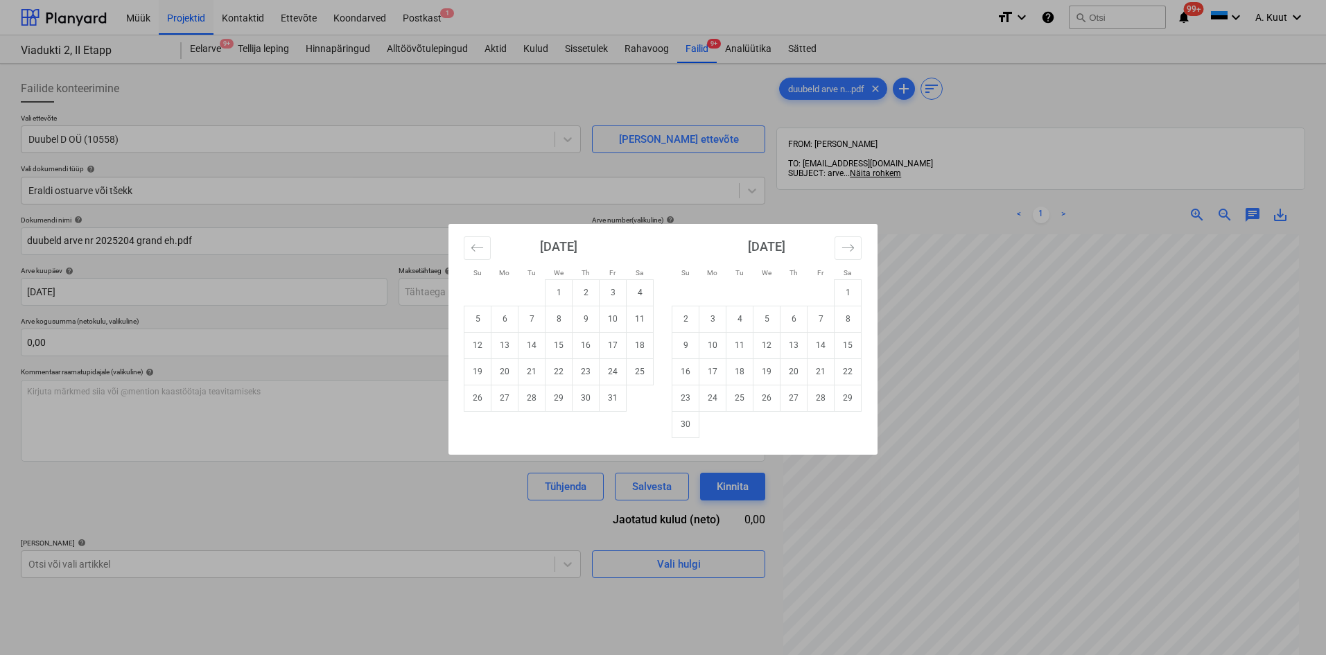
click at [360, 509] on div "Su Mo Tu We Th Fr Sa Su Mo Tu We Th Fr Sa [DATE] 1 2 3 4 5 6 7 8 9 10 11 12 13 …" at bounding box center [663, 327] width 1326 height 655
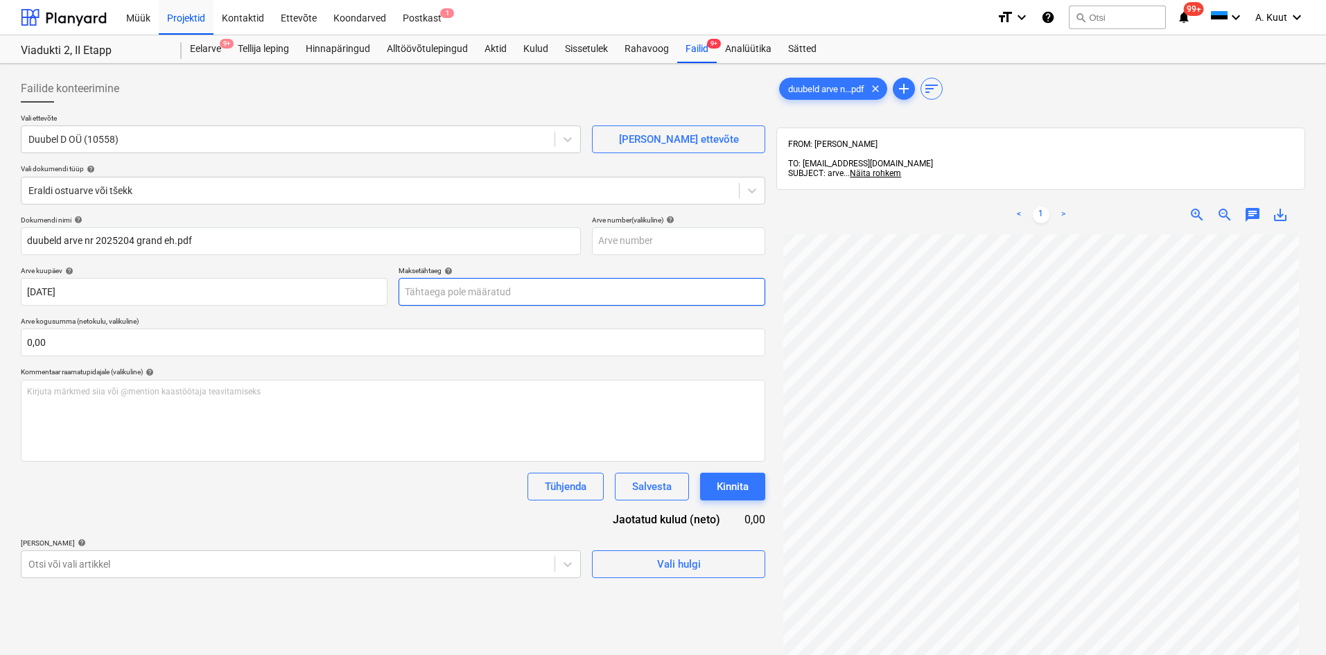
click at [425, 300] on body "Müük Projektid Kontaktid Ettevõte Koondarved Postkast 1 format_size keyboard_ar…" at bounding box center [663, 327] width 1326 height 655
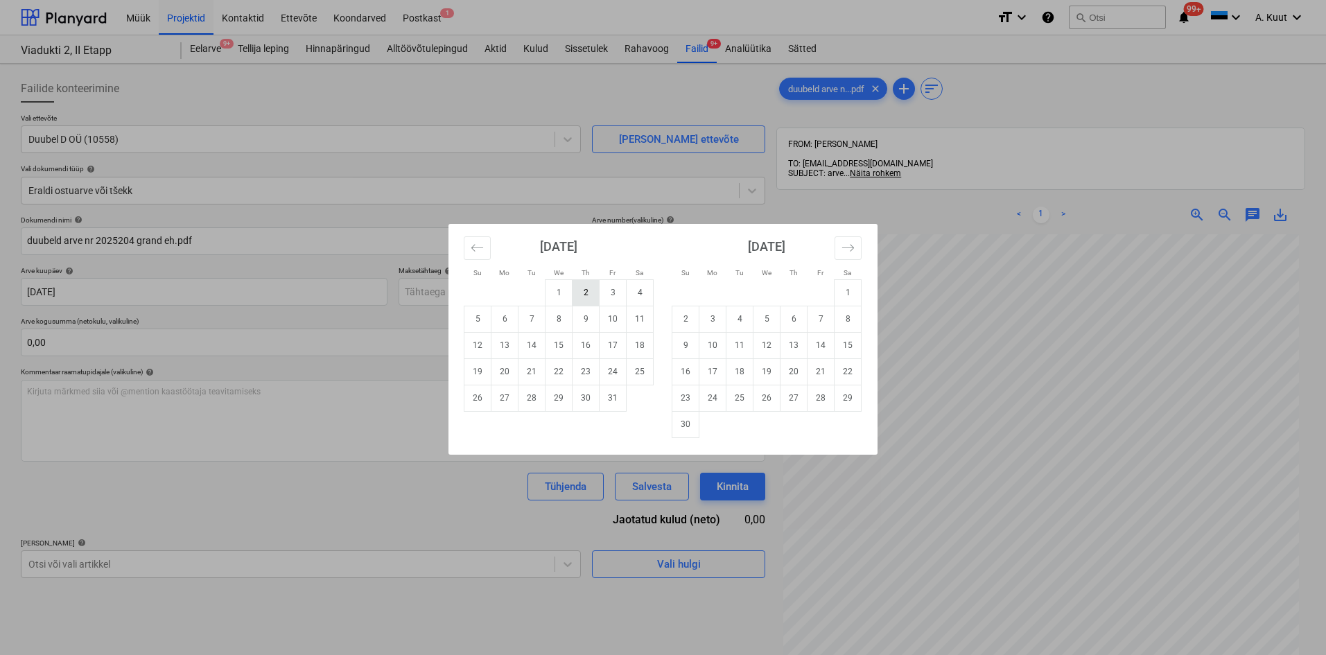
click at [581, 299] on td "2" at bounding box center [586, 292] width 27 height 26
type input "[DATE]"
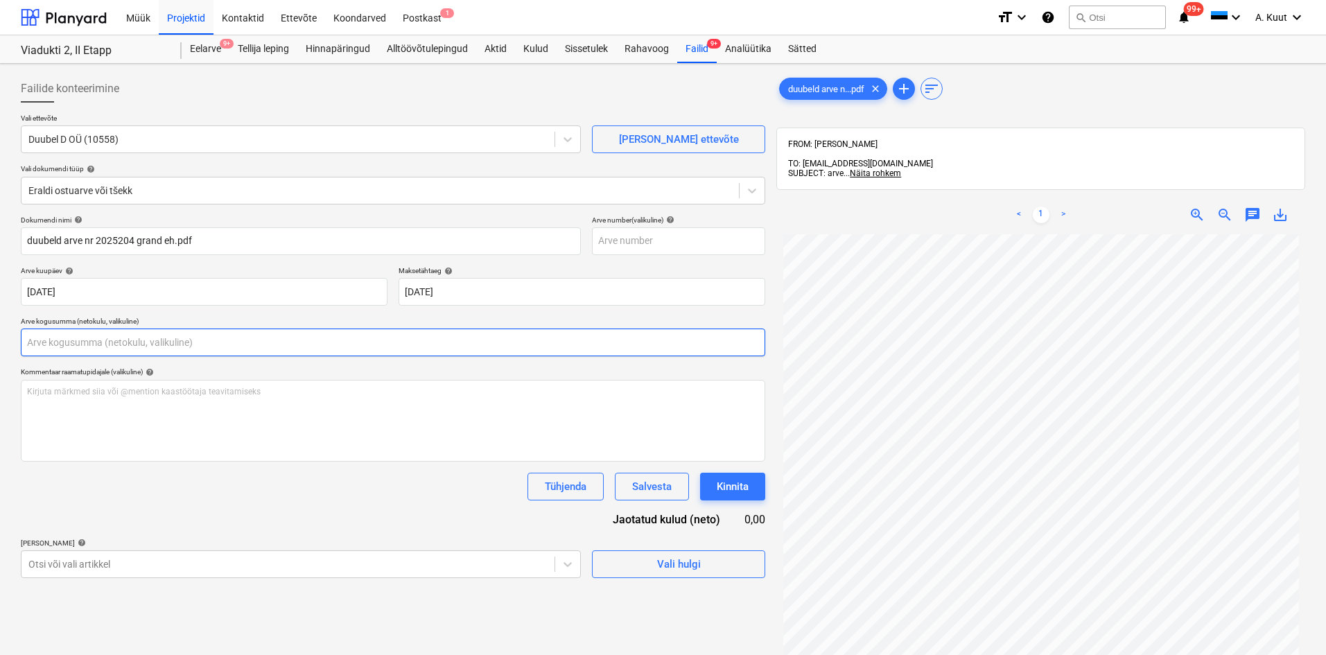
click at [152, 340] on input "text" at bounding box center [393, 343] width 745 height 28
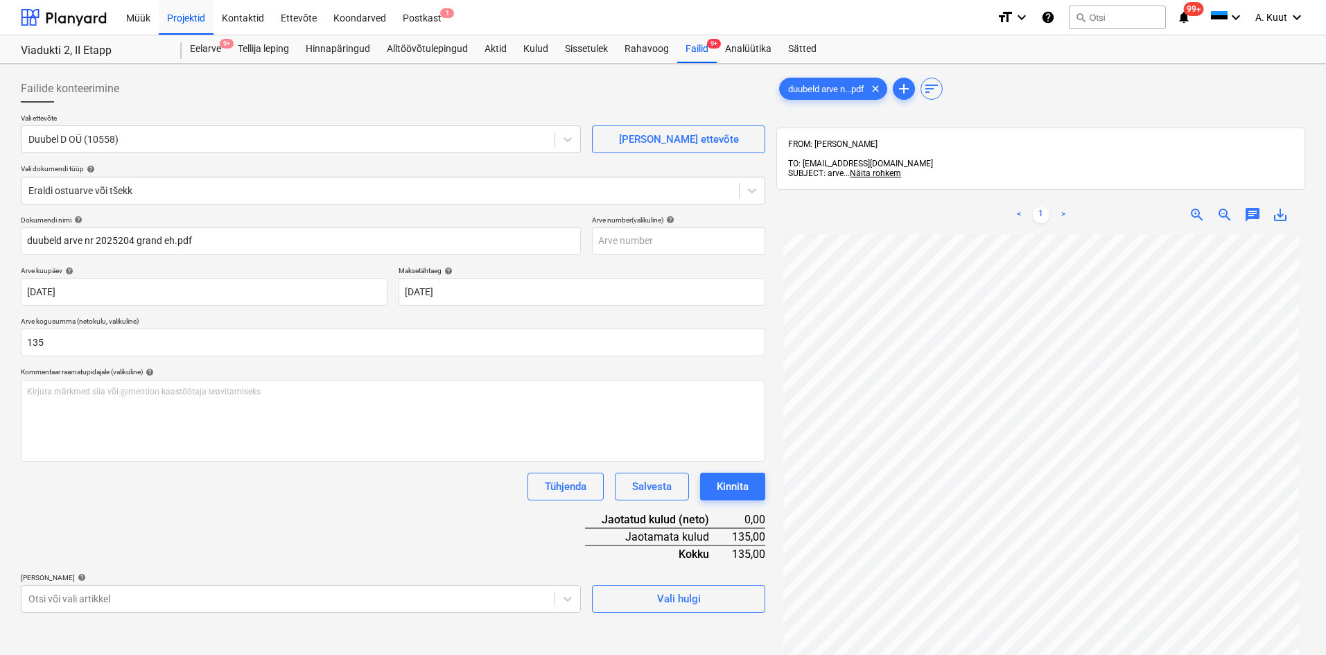
type input "135,00"
click at [159, 507] on div "Dokumendi nimi help duubeld arve nr 2025204 grand eh.pdf Arve number (valikulin…" at bounding box center [393, 414] width 745 height 397
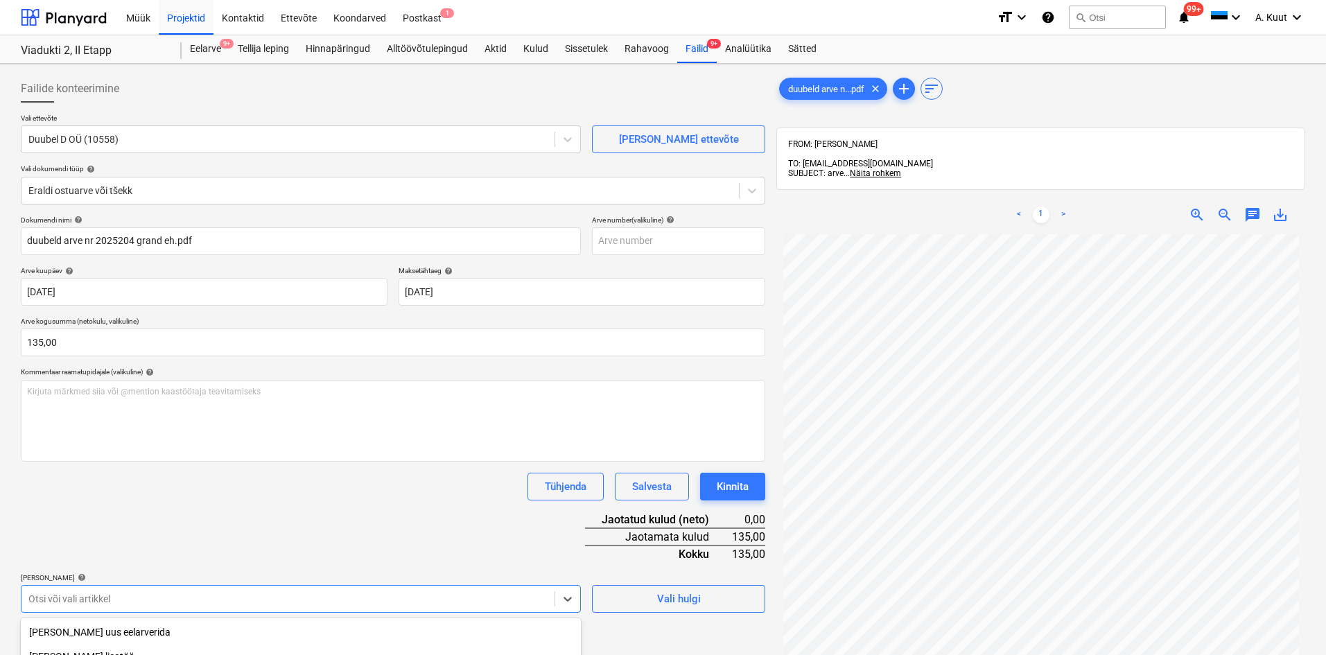
click at [103, 596] on body "Müük Projektid Kontaktid Ettevõte Koondarved Postkast 1 format_size keyboard_ar…" at bounding box center [663, 327] width 1326 height 655
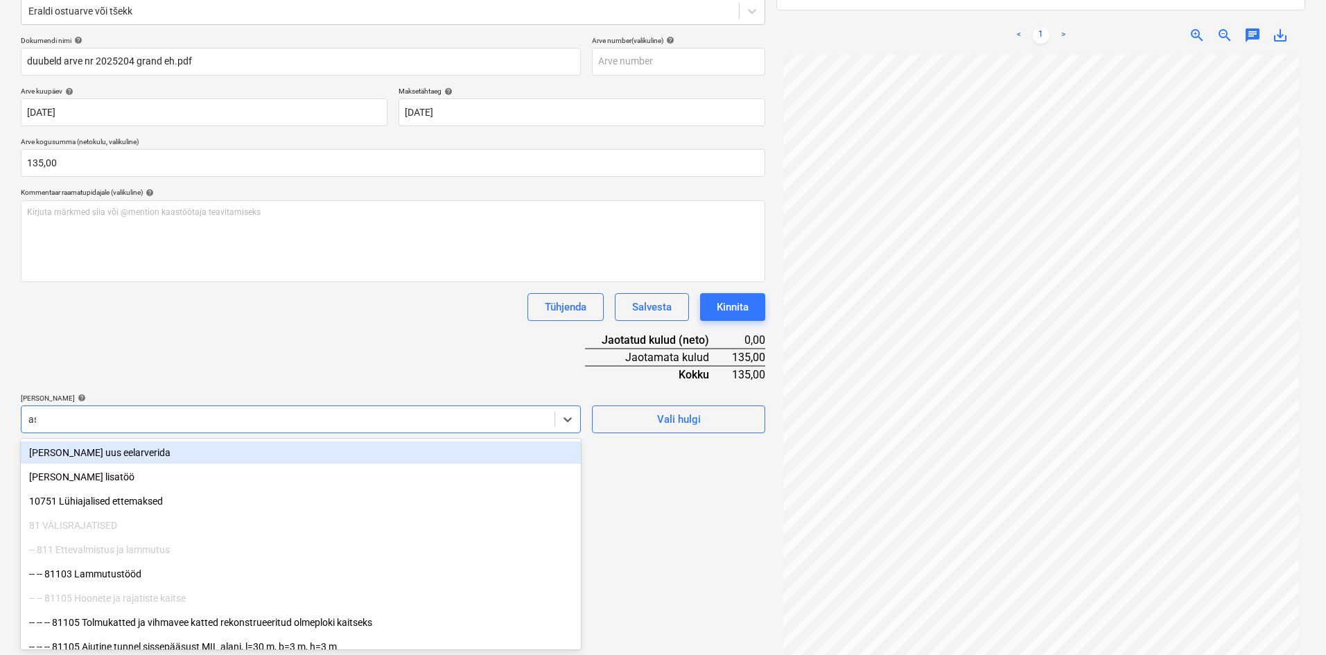
type input "asf"
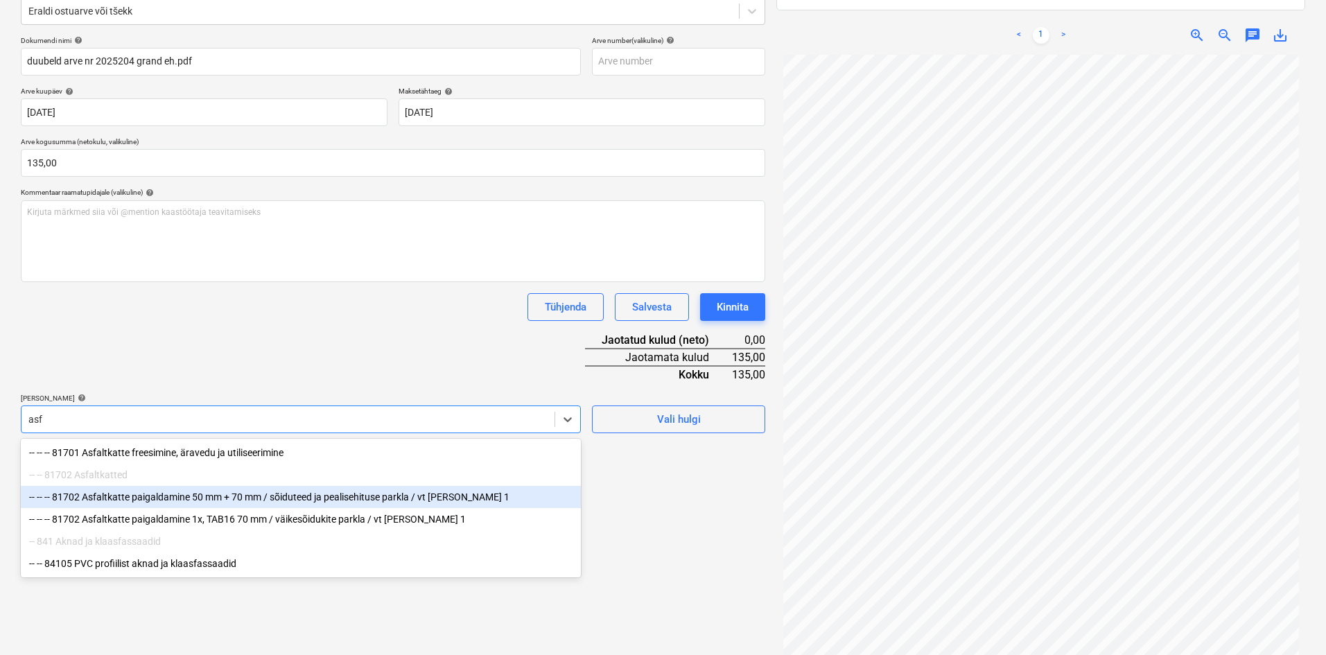
click at [163, 498] on div "-- -- -- 81702 Asfaltkatte paigaldamine 50 mm + 70 mm / sõiduteed ja pealisehit…" at bounding box center [301, 497] width 560 height 22
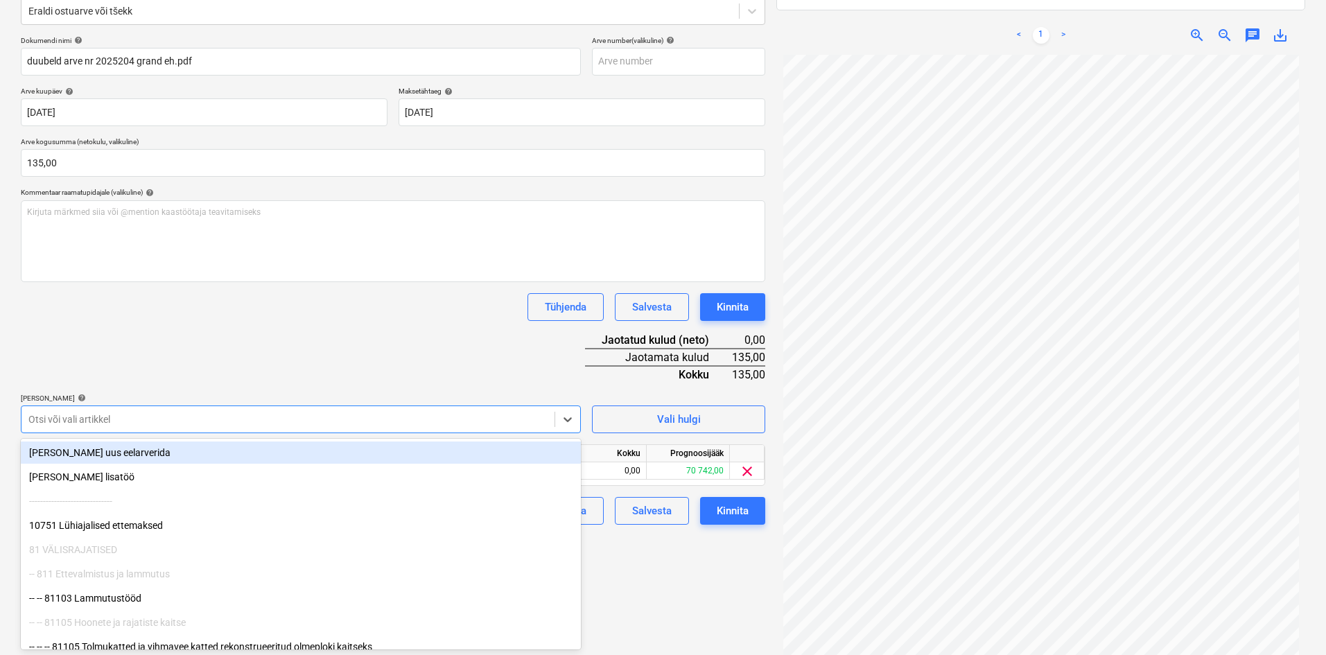
click at [280, 356] on div "Dokumendi nimi help duubeld arve nr 2025204 grand eh.pdf Arve number (valikulin…" at bounding box center [393, 280] width 745 height 489
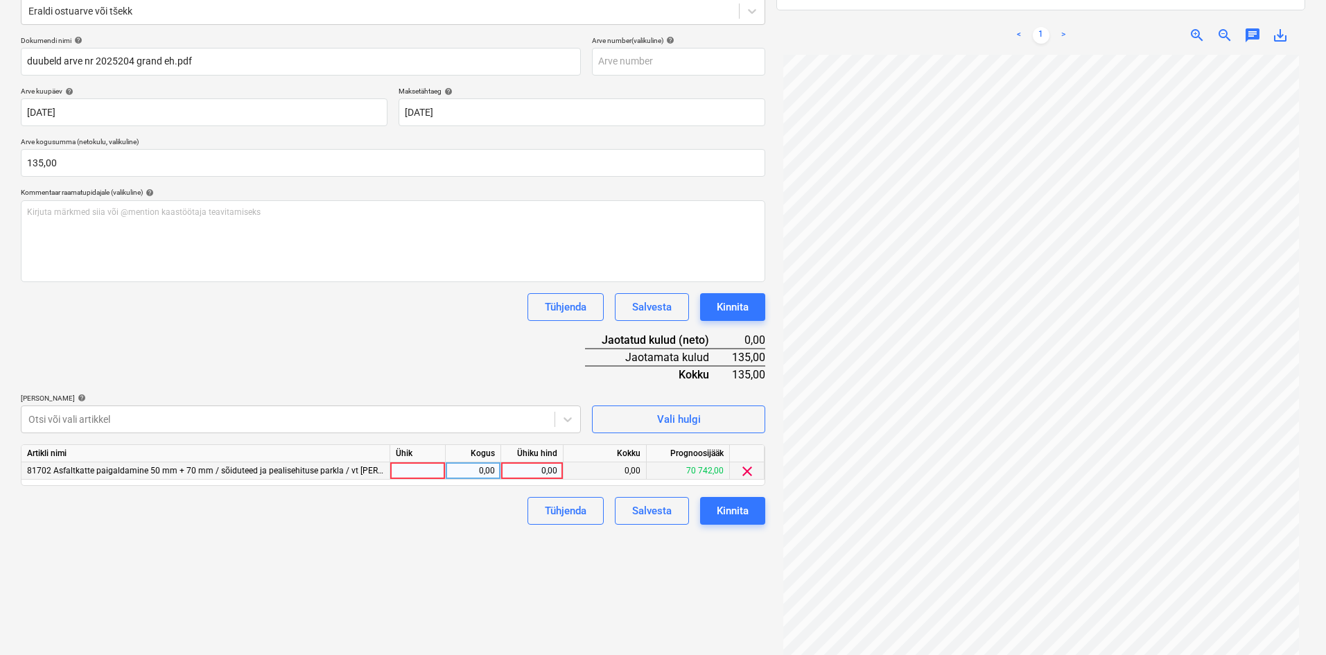
click at [551, 473] on div "0,00" at bounding box center [532, 470] width 51 height 17
type input "135,0"
click at [460, 567] on div "Failide konteerimine Vali ettevõte Duubel D OÜ (10558) [PERSON_NAME] uus ettevõ…" at bounding box center [393, 283] width 756 height 787
click at [745, 512] on div "Kinnita" at bounding box center [733, 511] width 32 height 18
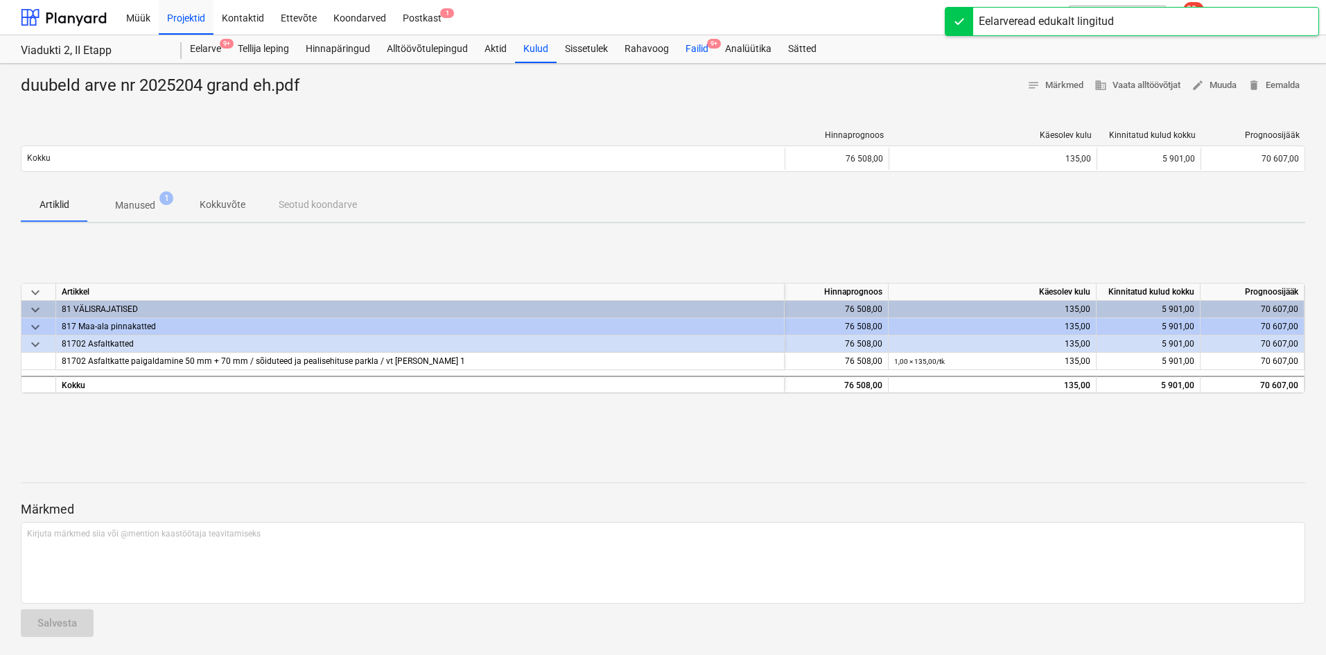
click at [706, 51] on div "Failid 9+" at bounding box center [697, 49] width 40 height 28
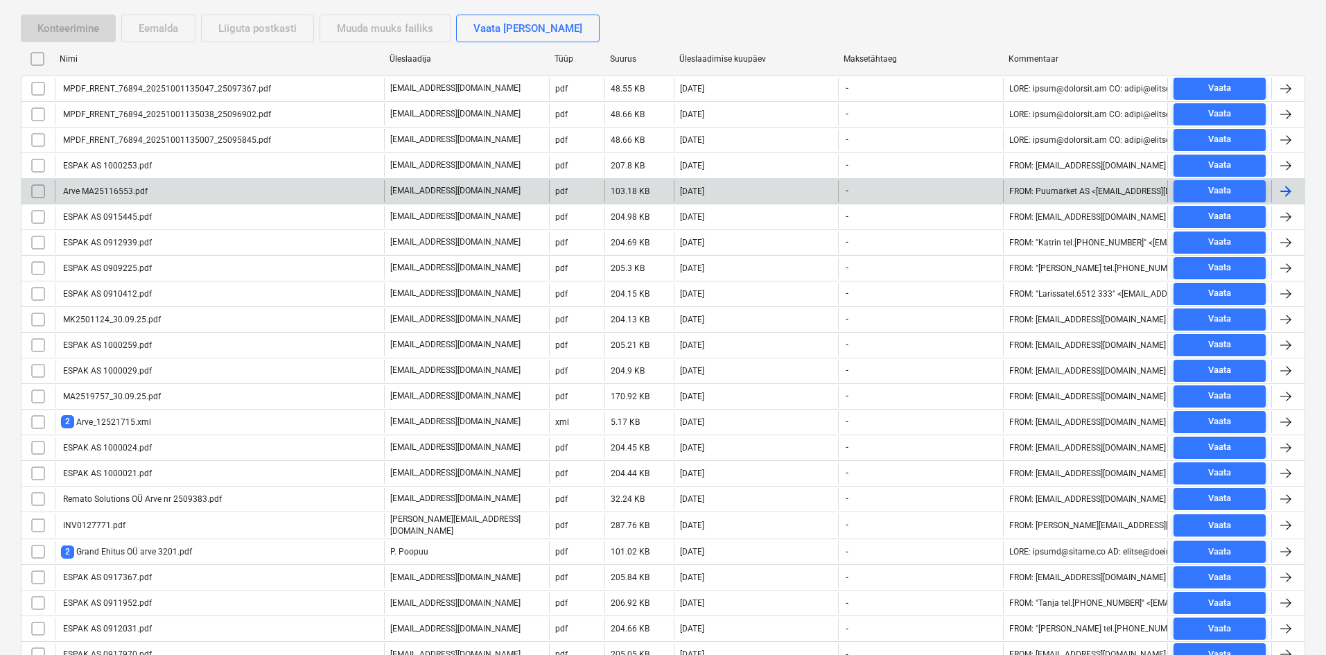
scroll to position [277, 0]
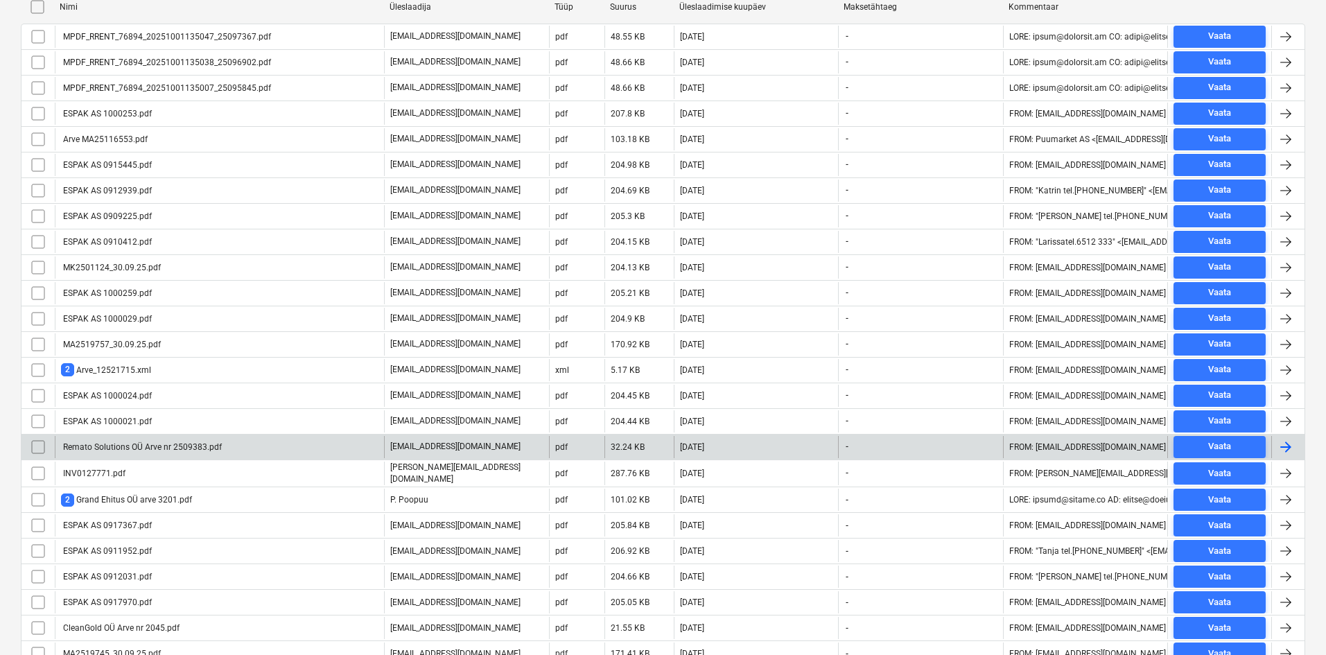
click at [209, 449] on div "Remato Solutions OÜ Arve nr 2509383.pdf" at bounding box center [141, 447] width 161 height 10
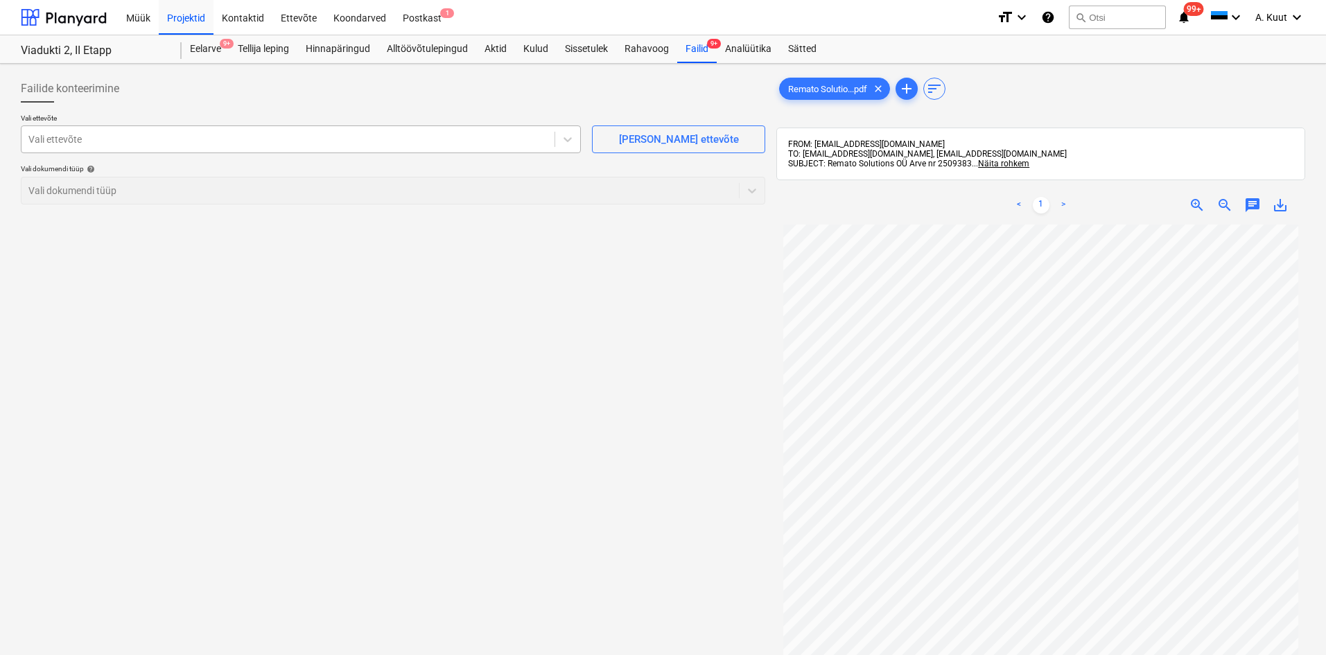
click at [89, 137] on div at bounding box center [287, 139] width 519 height 14
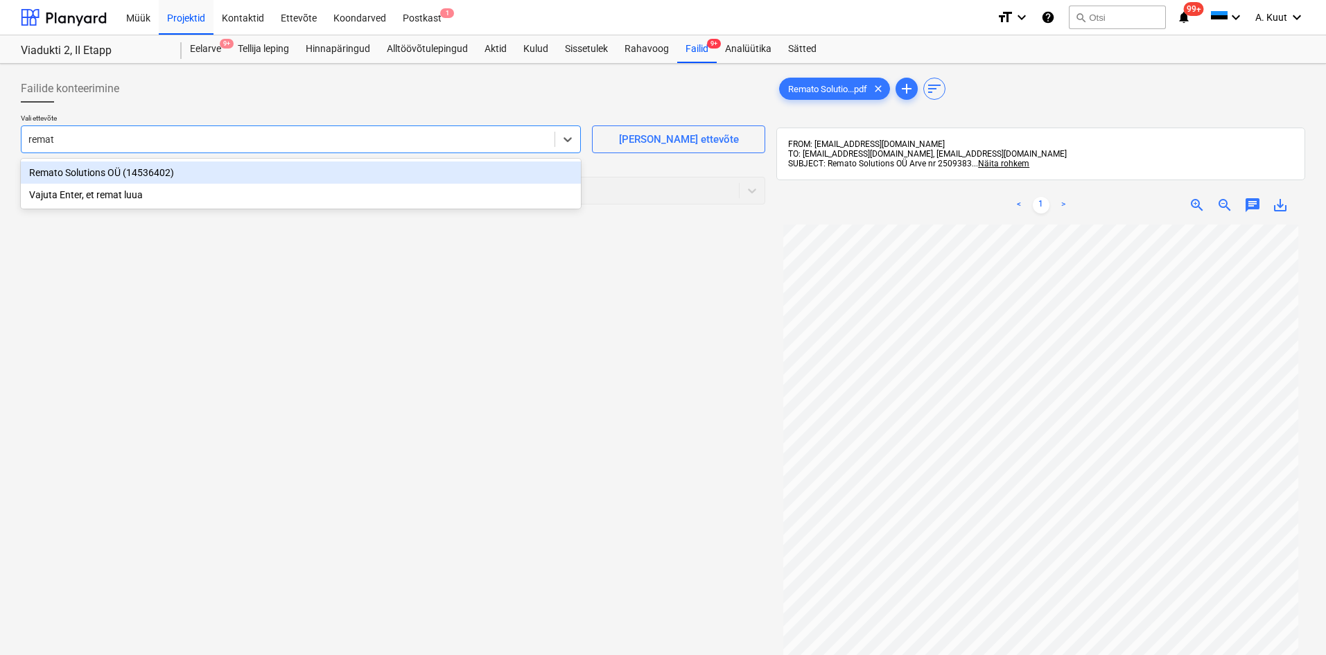
type input "remato"
click at [83, 170] on div "Remato Solutions OÜ (14536402)" at bounding box center [301, 173] width 560 height 22
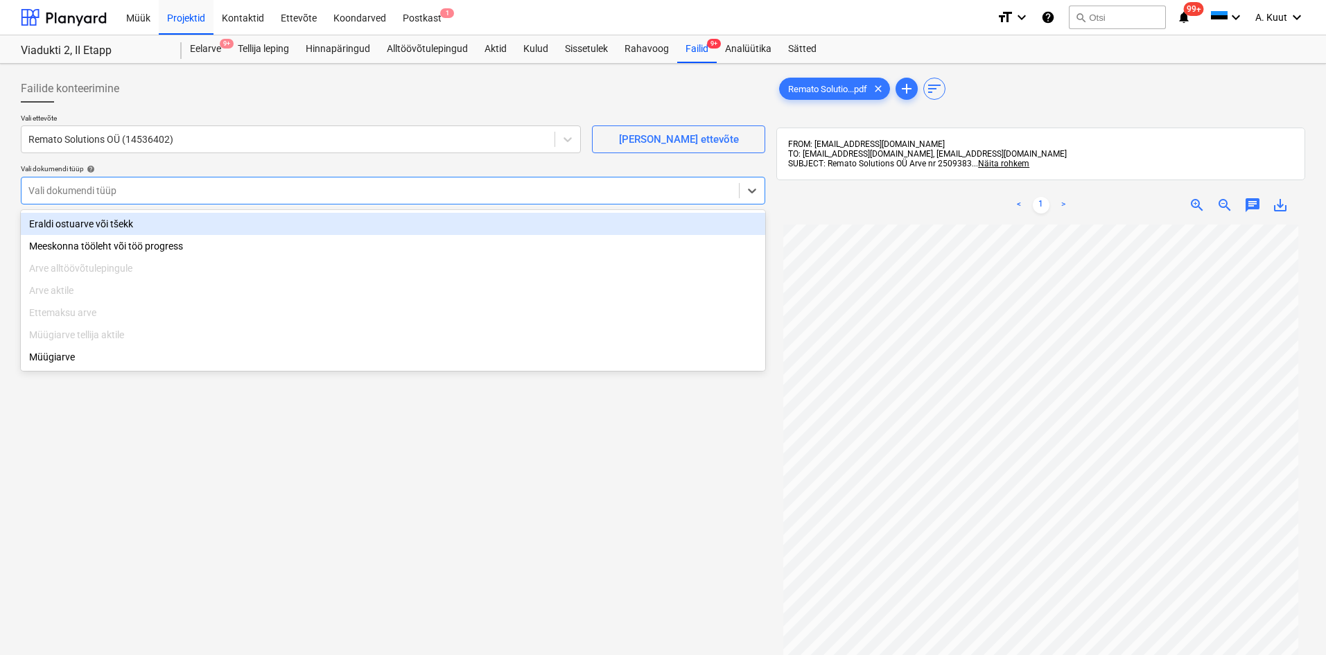
click at [83, 189] on div at bounding box center [380, 191] width 704 height 14
click at [80, 221] on div "Eraldi ostuarve või tšekk" at bounding box center [393, 224] width 745 height 22
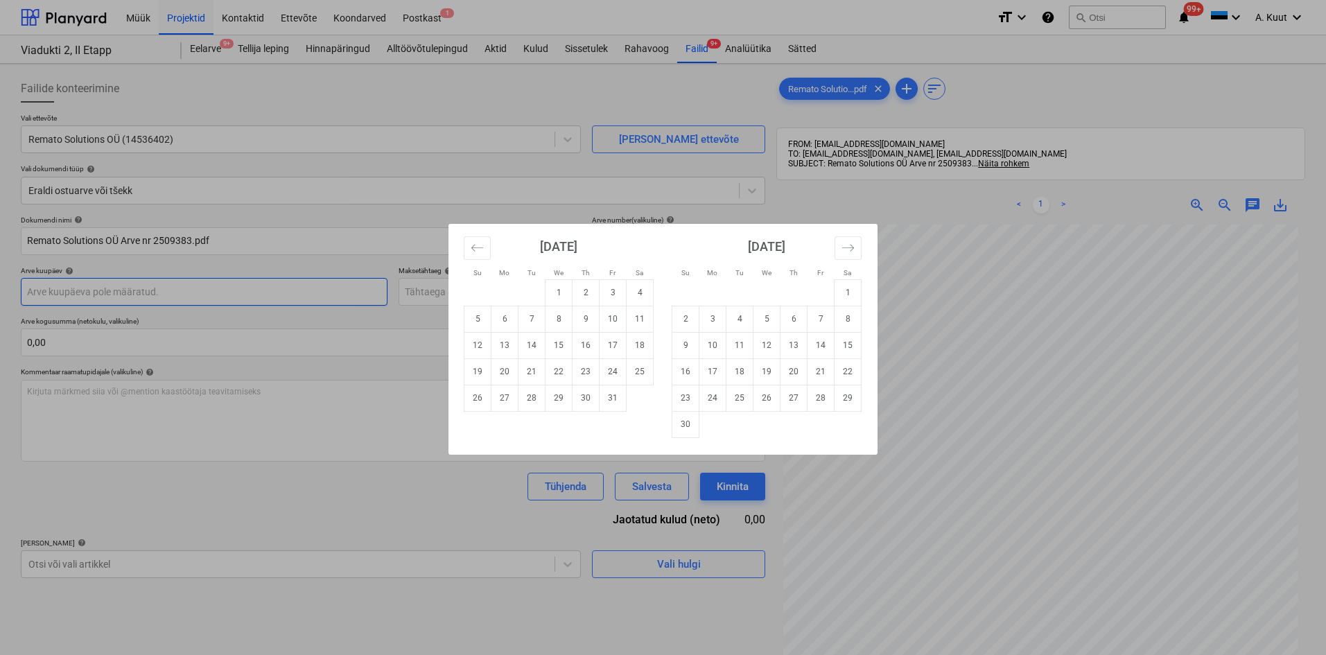
click at [51, 286] on body "Müük Projektid Kontaktid Ettevõte Koondarved Postkast 1 format_size keyboard_ar…" at bounding box center [663, 327] width 1326 height 655
click at [476, 251] on icon "Move backward to switch to the previous month." at bounding box center [477, 247] width 13 height 13
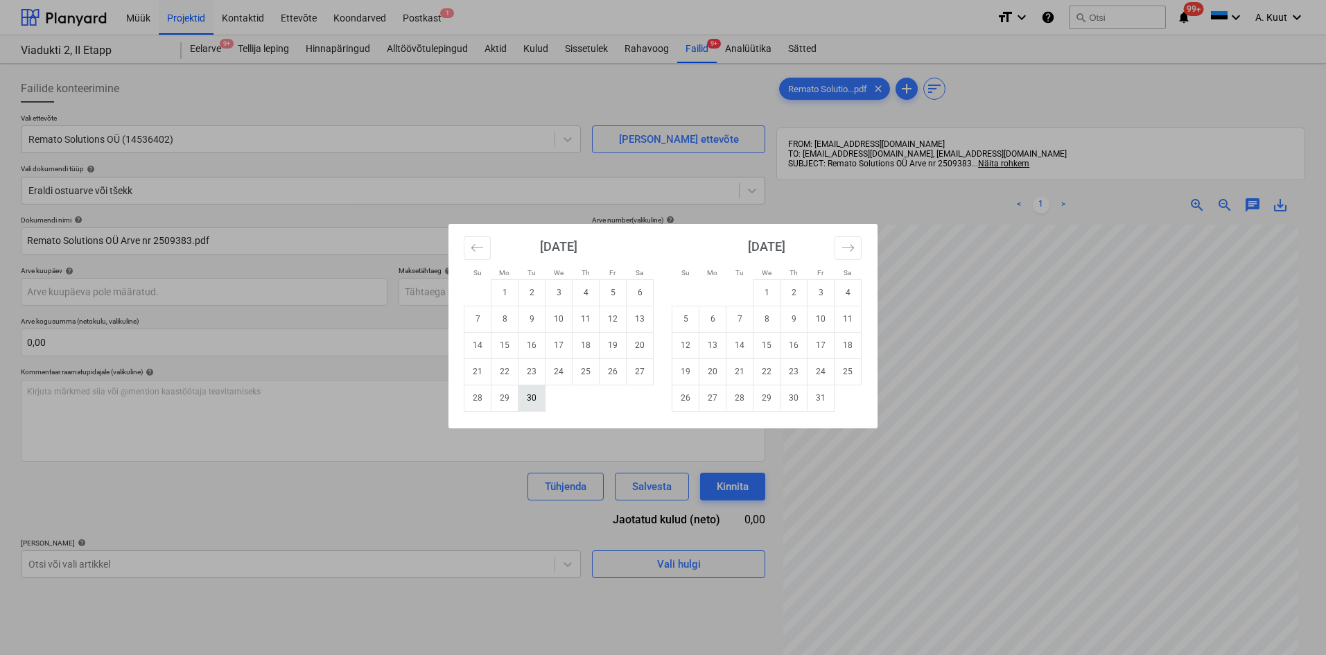
click at [530, 399] on td "30" at bounding box center [532, 398] width 27 height 26
type input "[DATE]"
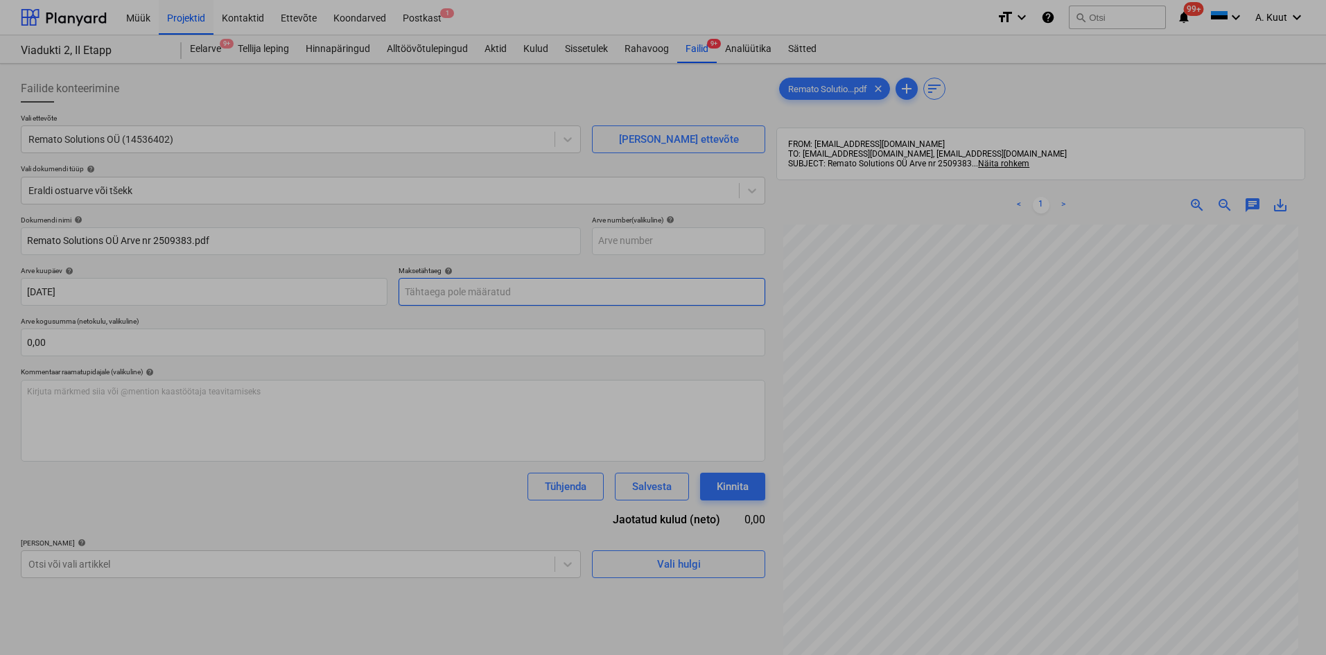
click at [422, 293] on body "Müük Projektid Kontaktid Ettevõte Koondarved Postkast 1 format_size keyboard_ar…" at bounding box center [663, 327] width 1326 height 655
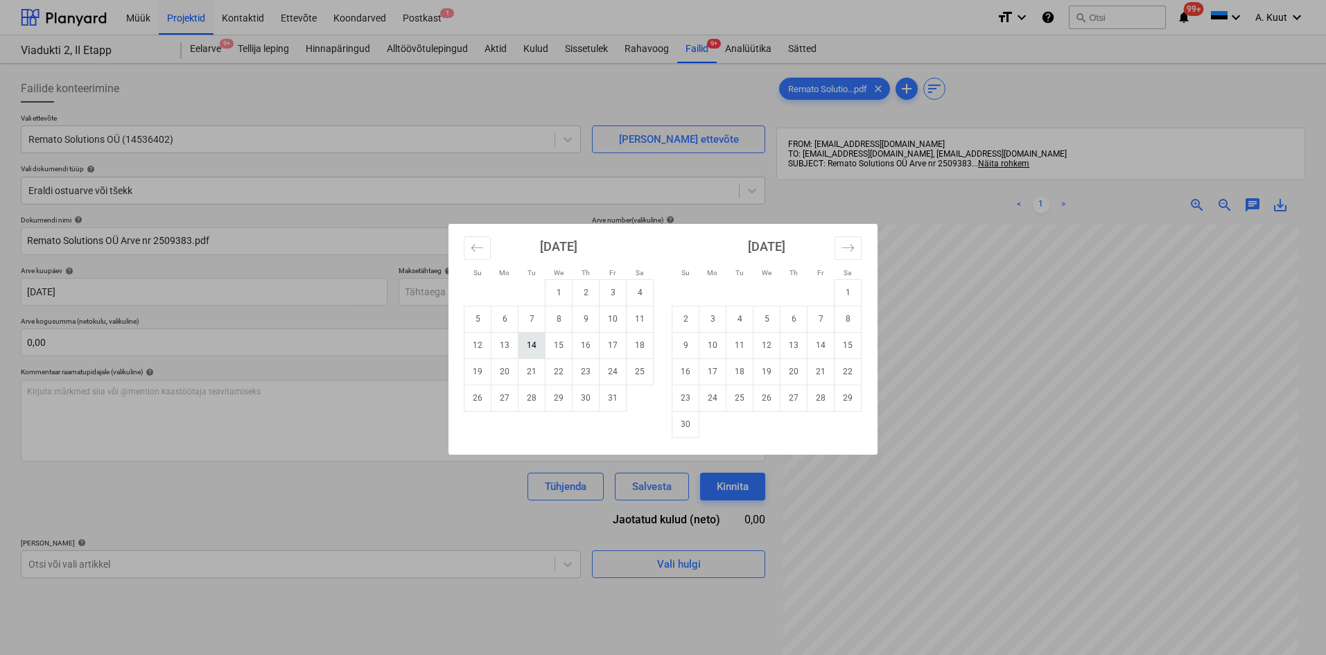
click at [532, 347] on td "14" at bounding box center [532, 345] width 27 height 26
type input "[DATE]"
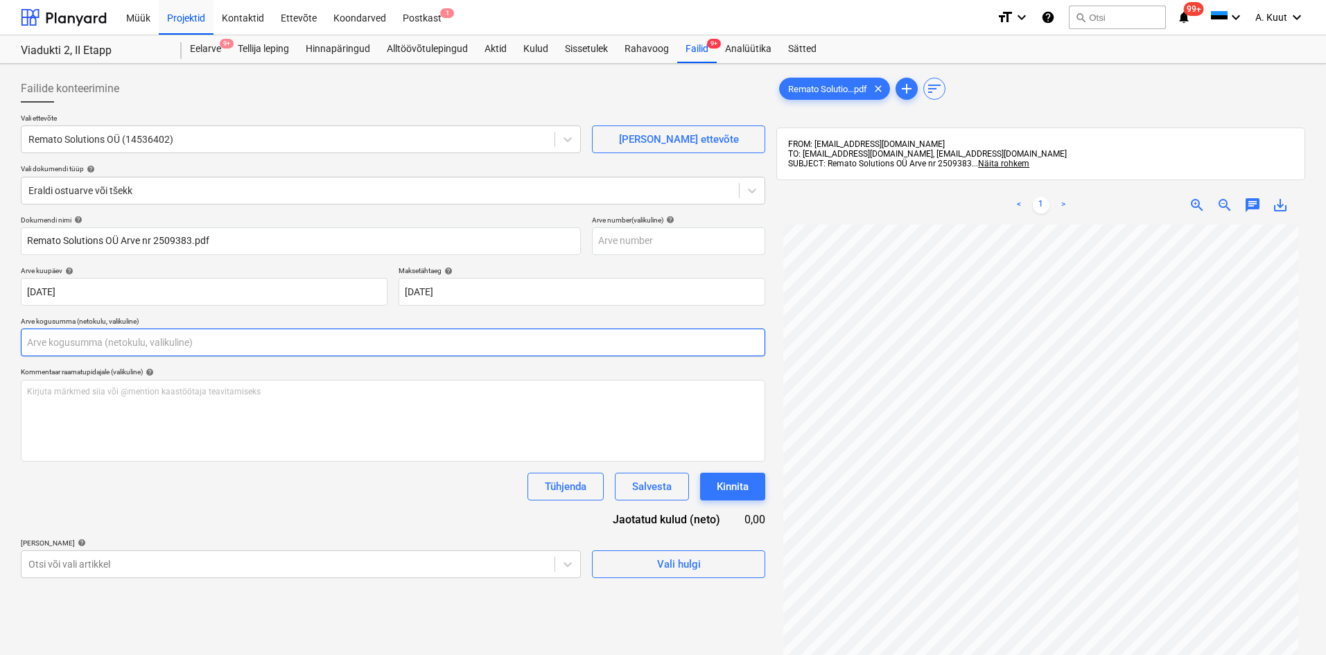
click at [79, 337] on input "text" at bounding box center [393, 343] width 745 height 28
click at [32, 350] on input "text" at bounding box center [393, 343] width 745 height 28
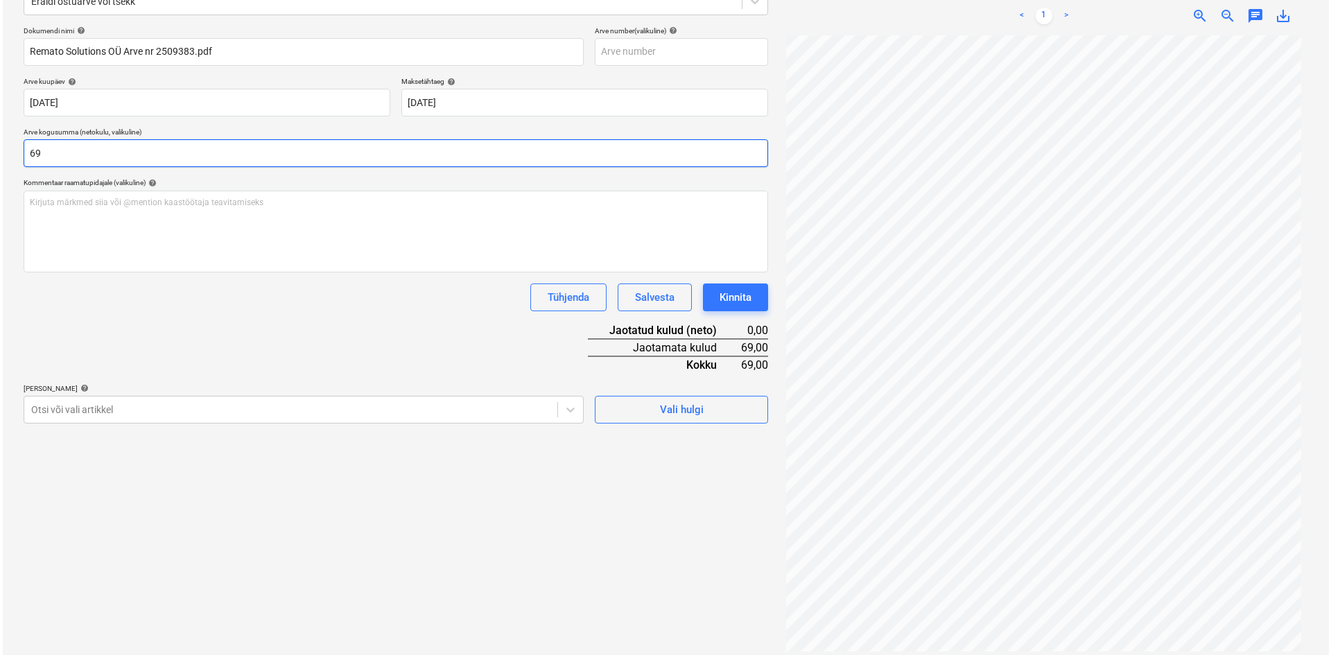
scroll to position [197, 0]
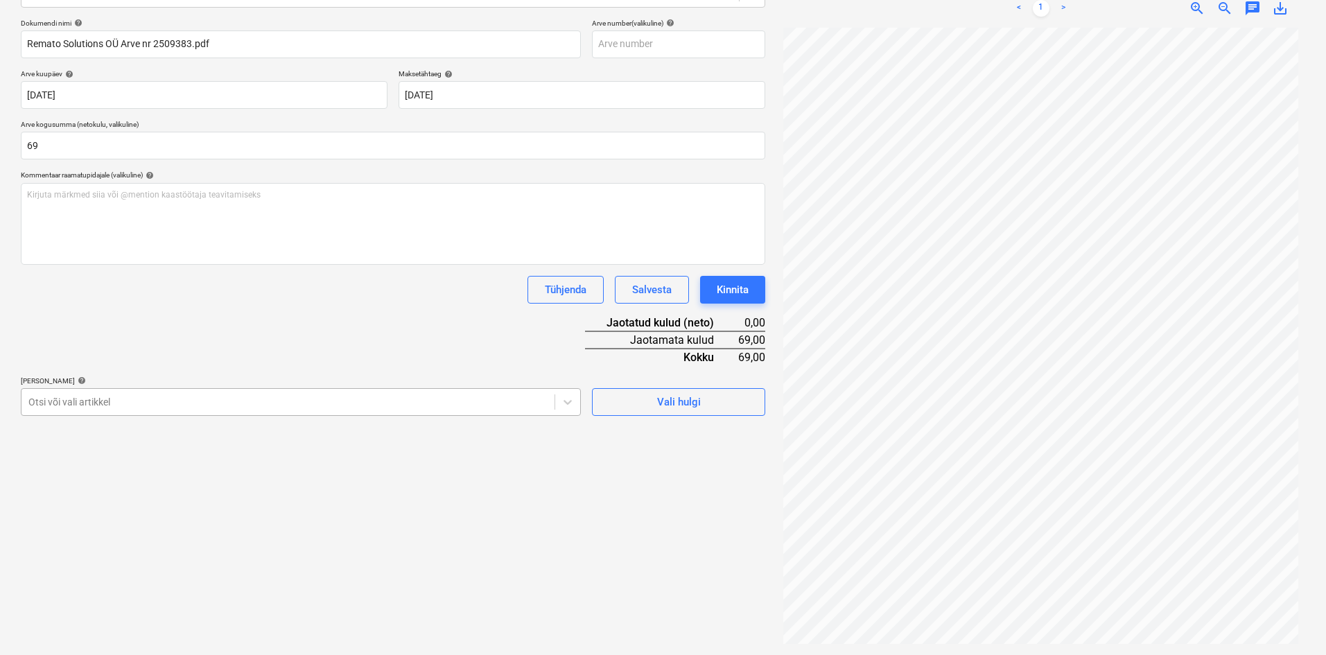
type input "69,00"
click at [120, 403] on div at bounding box center [287, 402] width 519 height 14
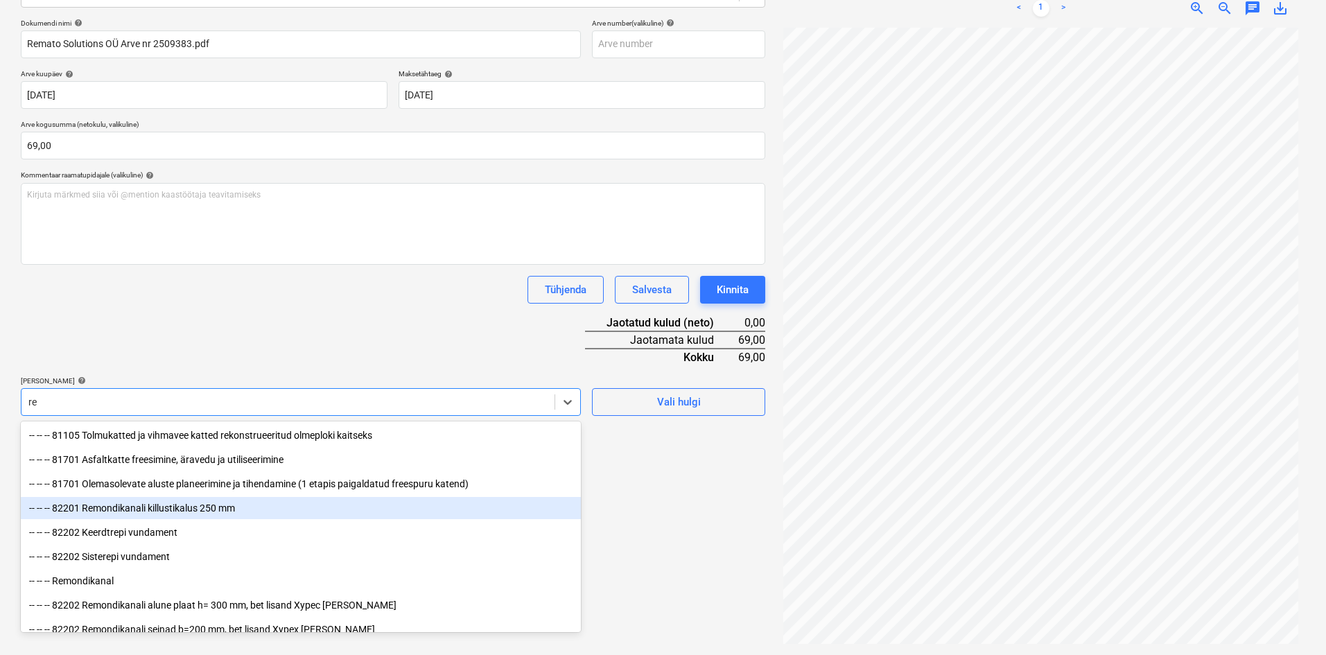
type input "r"
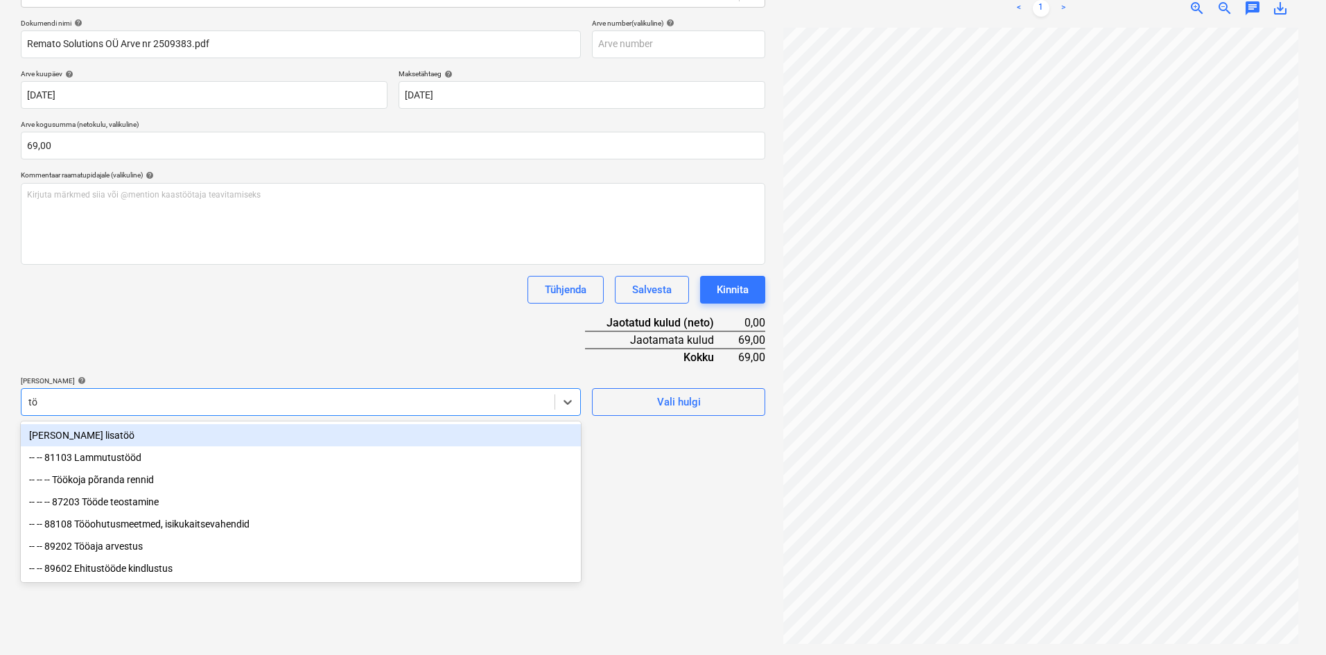
type input "töö"
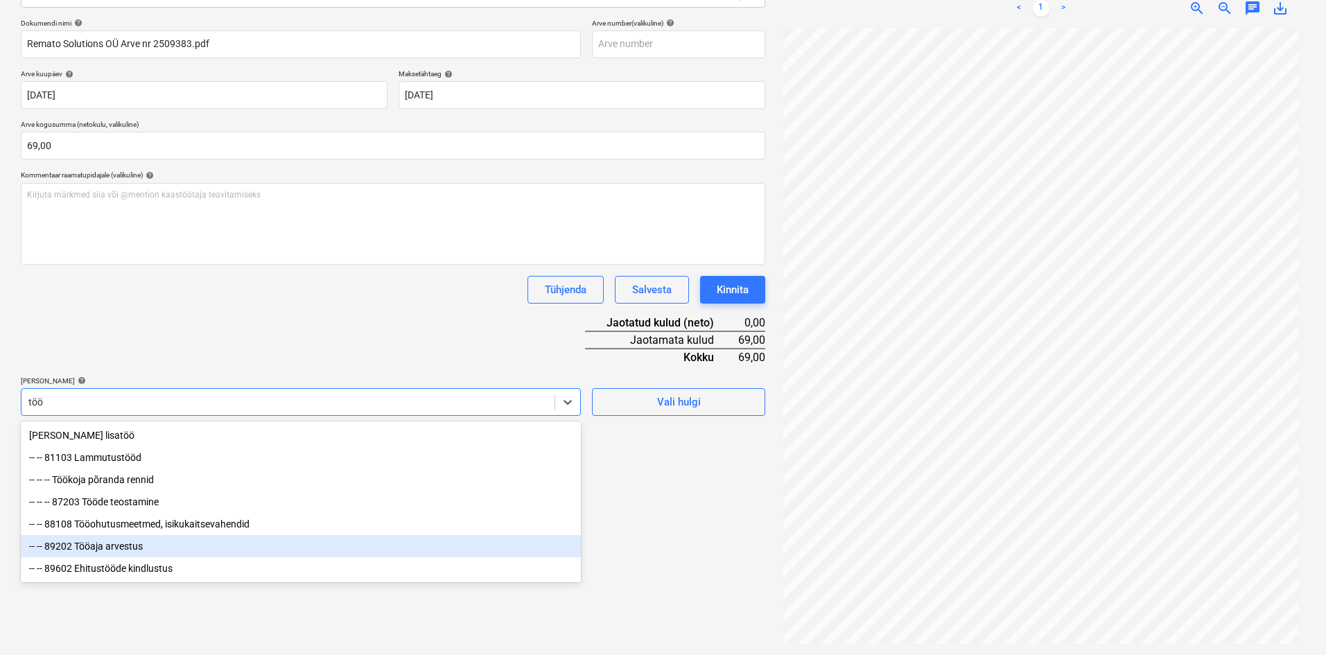
click at [116, 553] on div "-- -- 89202 Tööaja arvestus" at bounding box center [301, 546] width 560 height 22
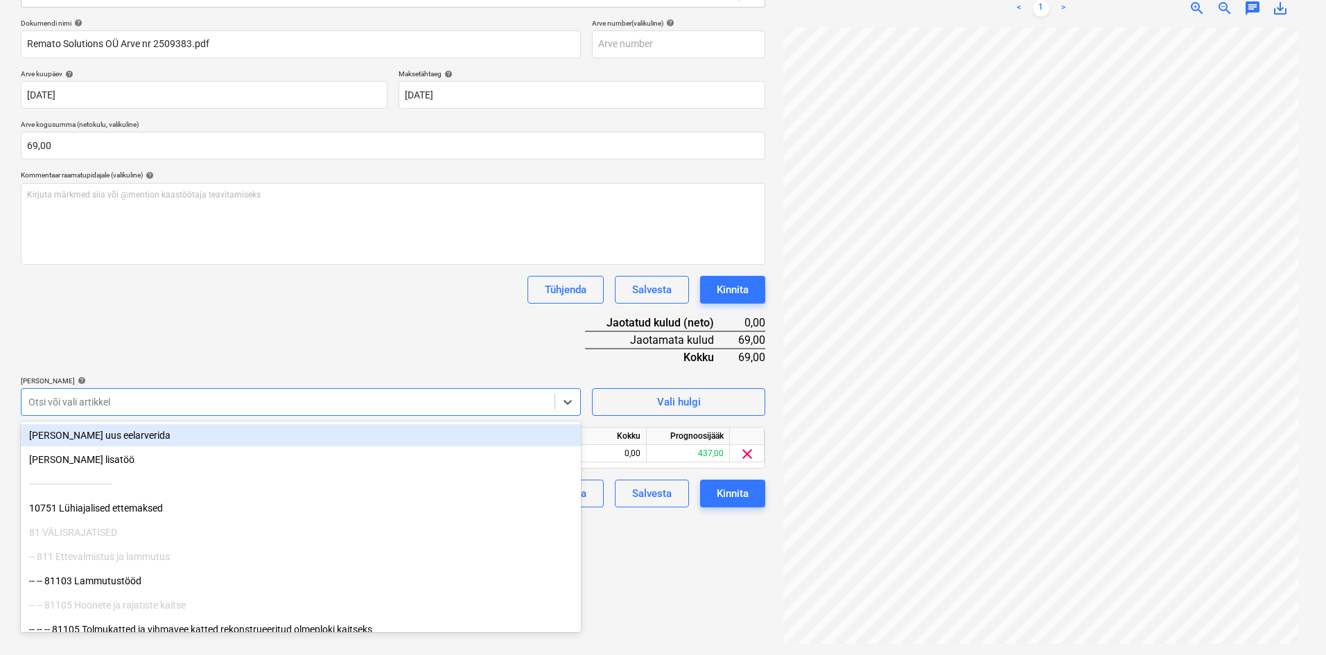
click at [264, 374] on div "Dokumendi nimi help Remato Solutions OÜ Arve nr 2509383.pdf Arve number (valiku…" at bounding box center [393, 263] width 745 height 489
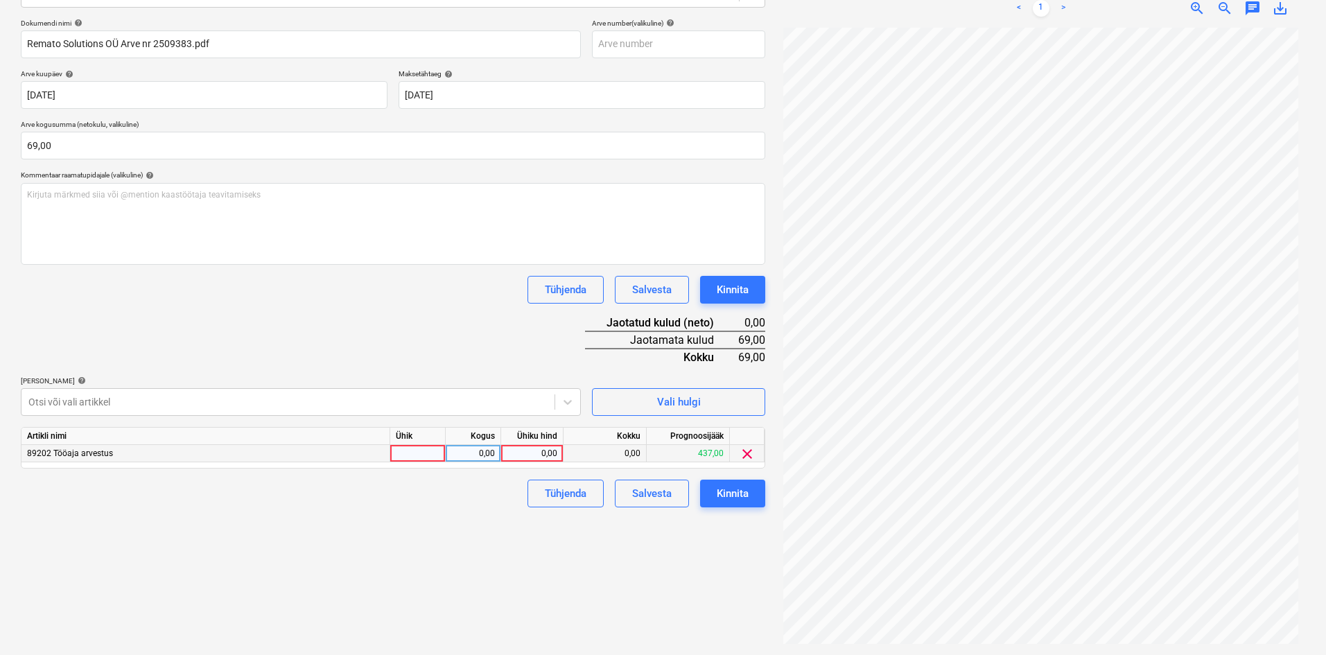
click at [554, 454] on div "0,00" at bounding box center [532, 453] width 51 height 17
click at [554, 454] on input at bounding box center [532, 453] width 62 height 17
type input "69"
click at [508, 555] on div "Failide konteerimine Vali ettevõte Remato Solutions OÜ (14536402) [PERSON_NAME]…" at bounding box center [393, 260] width 756 height 777
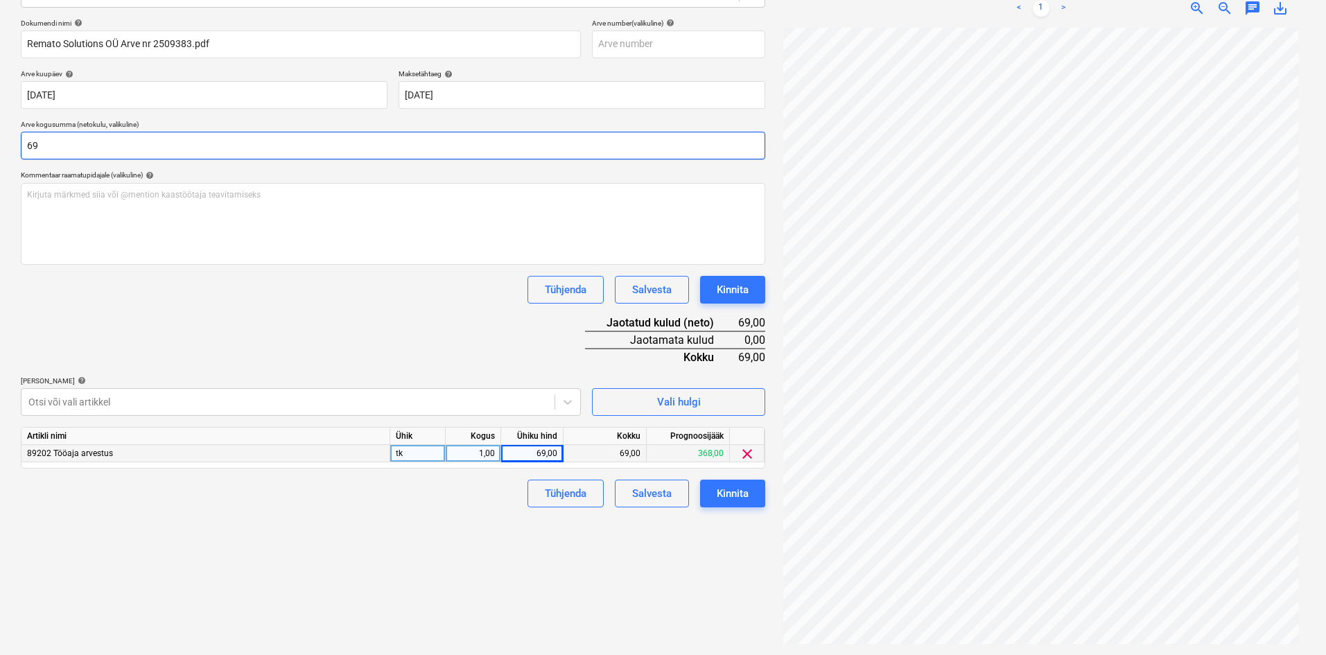
drag, startPoint x: 61, startPoint y: 150, endPoint x: 24, endPoint y: 149, distance: 36.8
click at [24, 149] on input "69" at bounding box center [393, 146] width 745 height 28
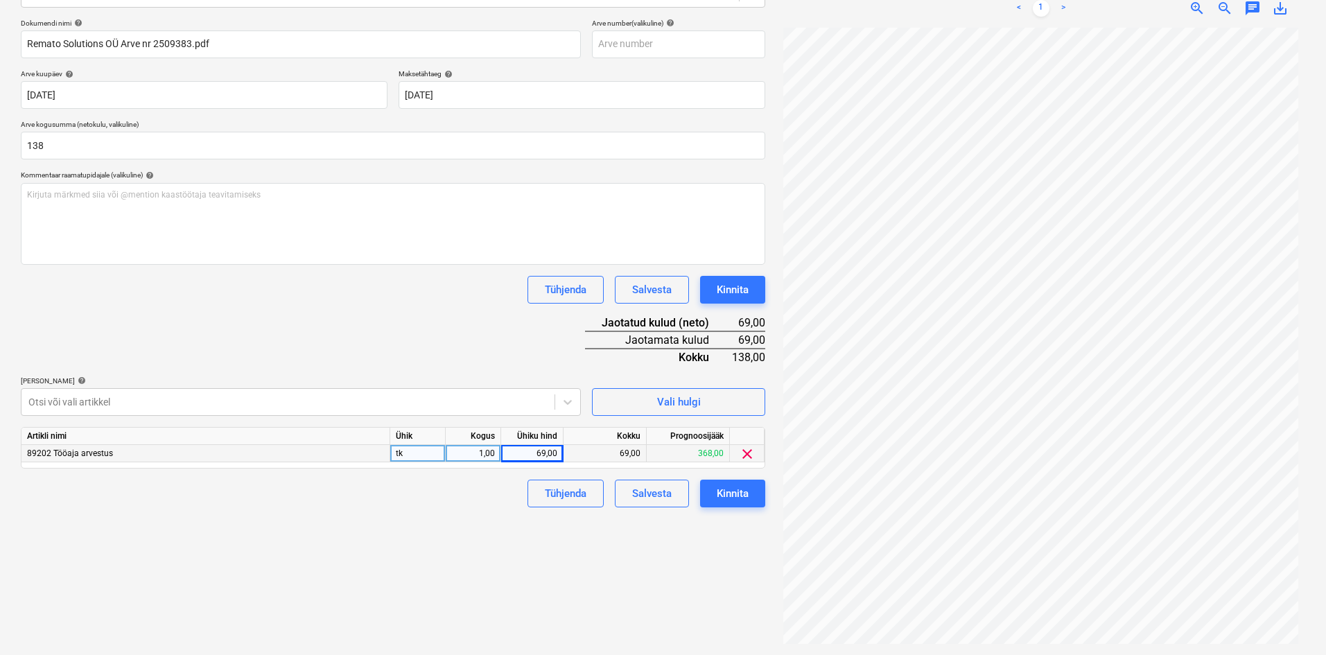
type input "138,00"
click at [408, 551] on div "Failide konteerimine Vali ettevõte Remato Solutions OÜ (14536402) [PERSON_NAME]…" at bounding box center [393, 260] width 756 height 777
click at [552, 453] on div "69,00" at bounding box center [532, 453] width 51 height 17
type input "138"
click at [511, 560] on div "Failide konteerimine Vali ettevõte Remato Solutions OÜ (14536402) [PERSON_NAME]…" at bounding box center [393, 260] width 756 height 777
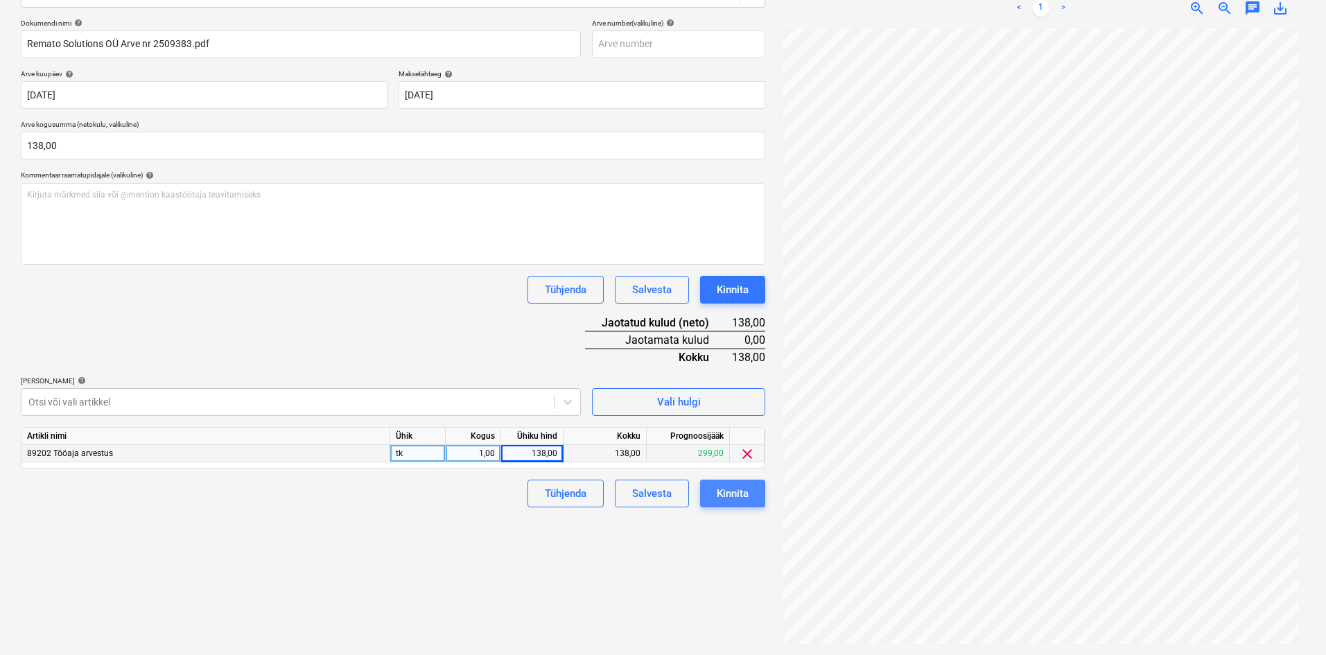
click at [745, 498] on div "Kinnita" at bounding box center [733, 494] width 32 height 18
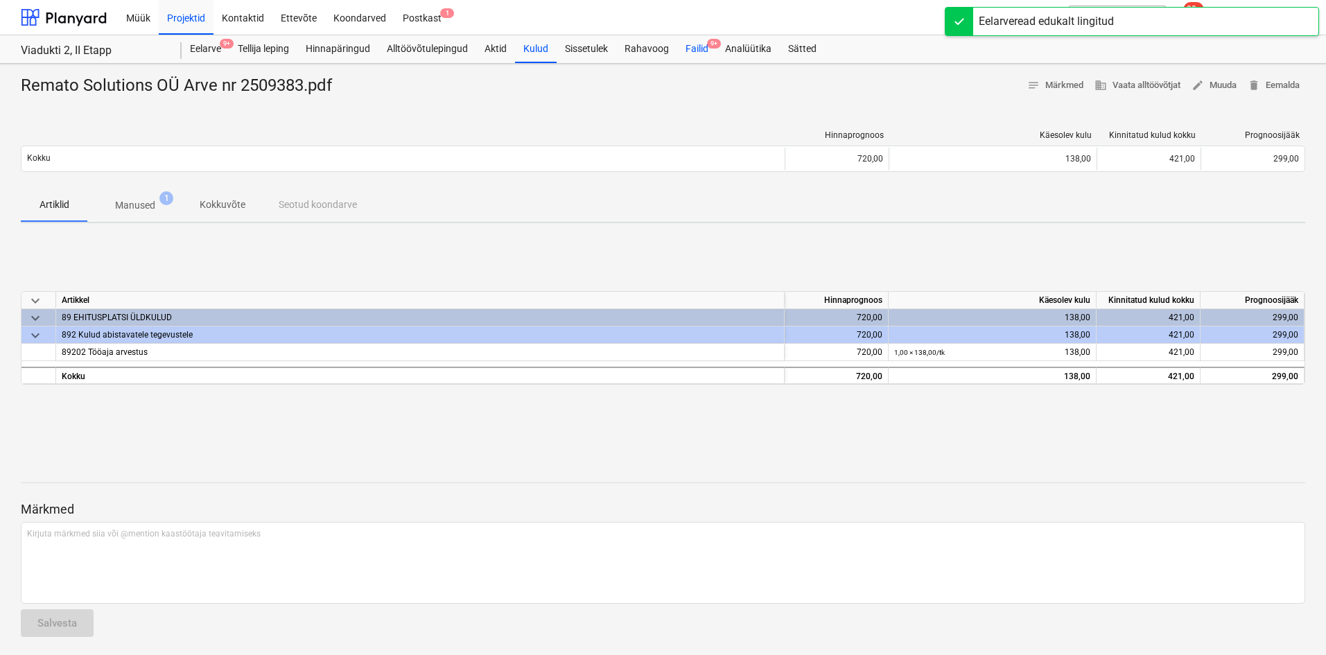
click at [697, 51] on div "Failid 9+" at bounding box center [697, 49] width 40 height 28
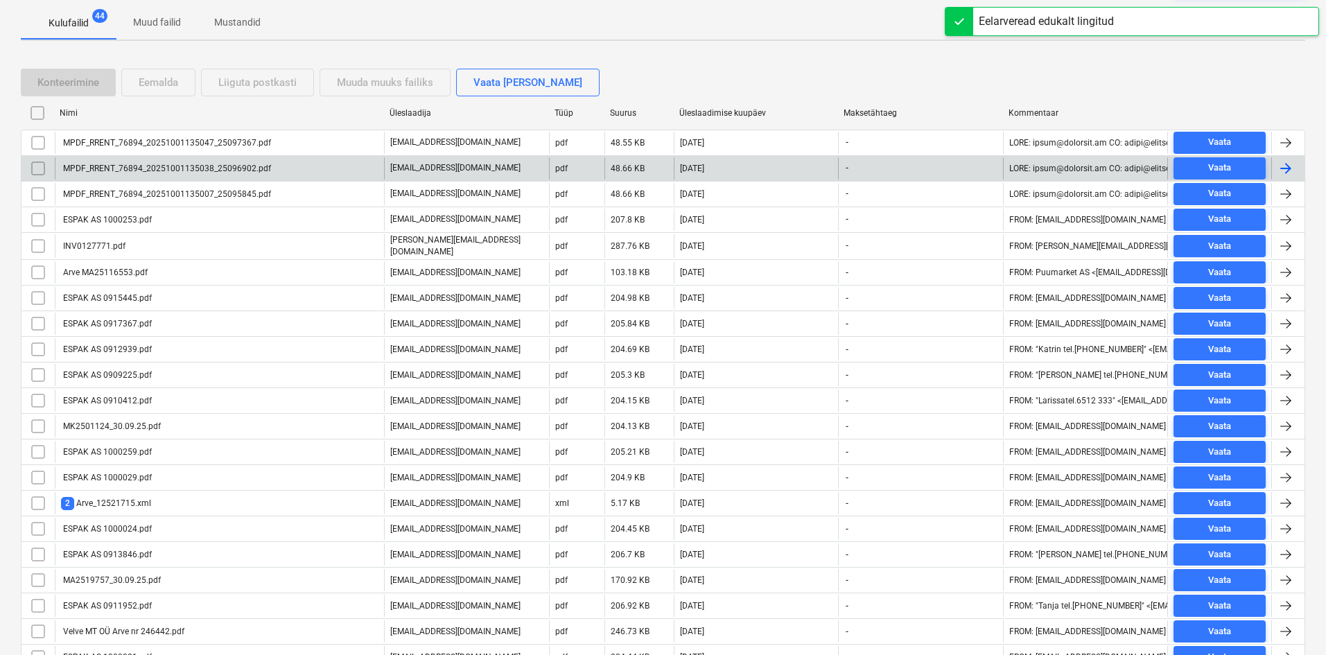
scroll to position [208, 0]
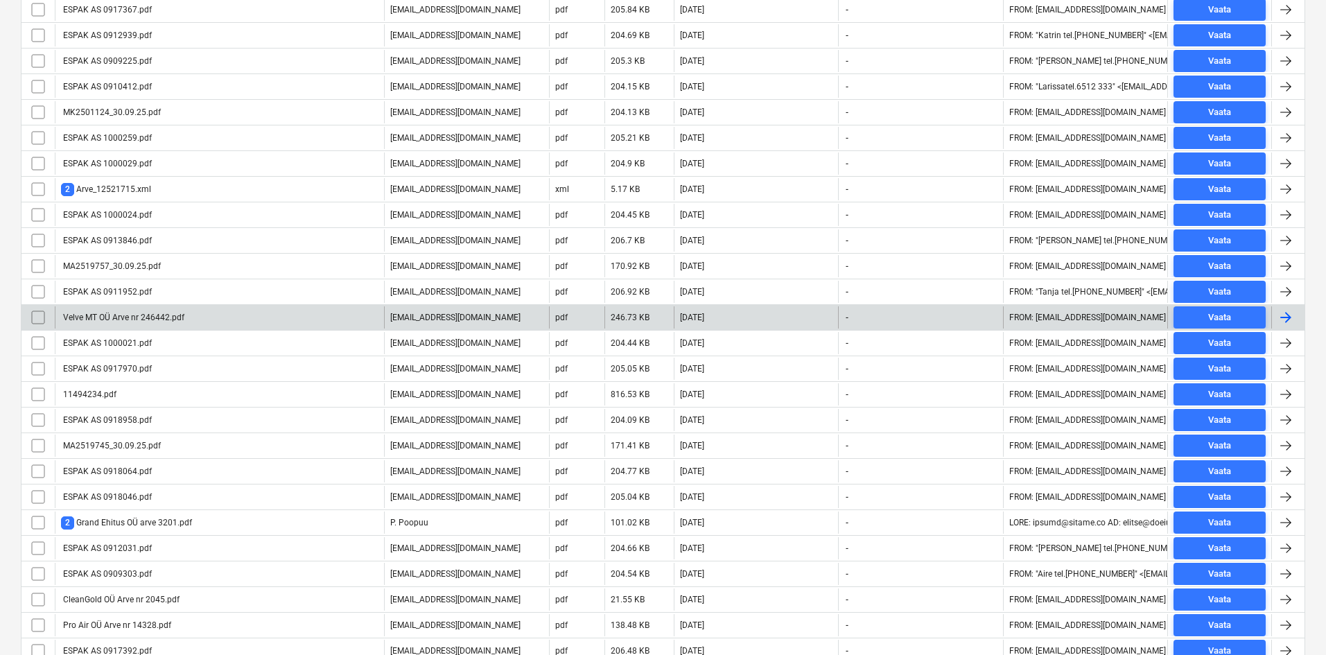
click at [116, 317] on div "Velve MT OÜ Arve nr 246442.pdf" at bounding box center [122, 318] width 123 height 10
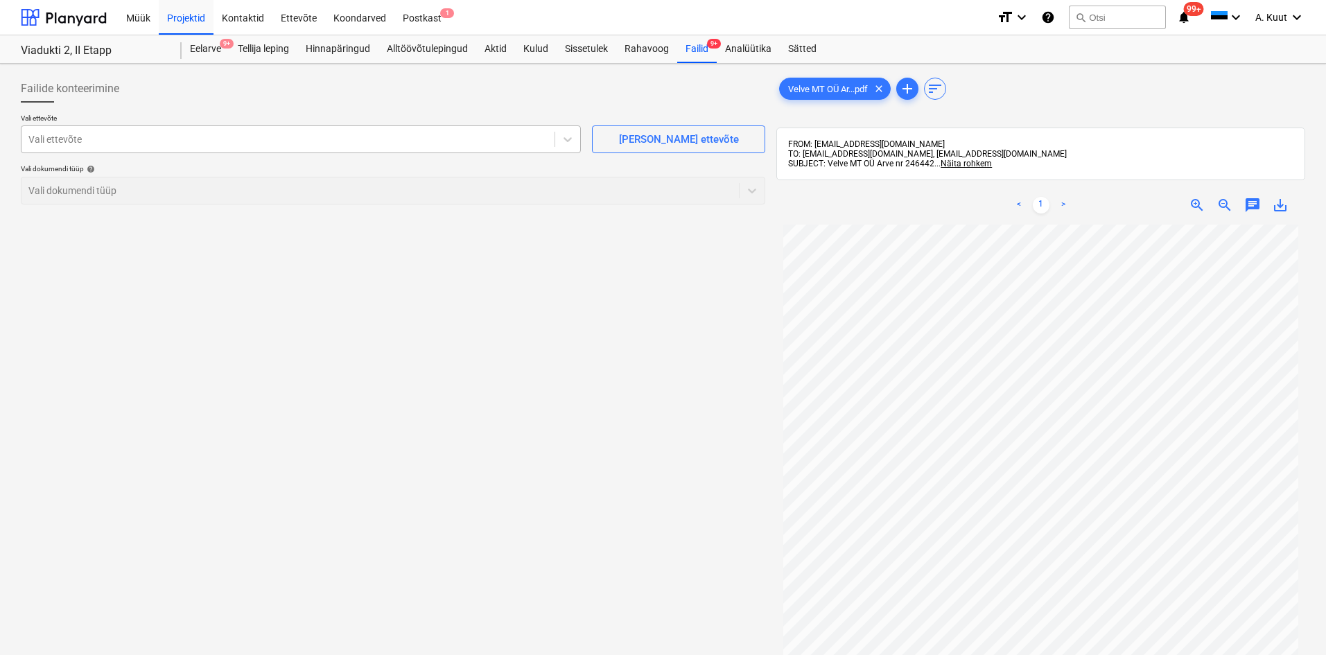
click at [64, 144] on div at bounding box center [287, 139] width 519 height 14
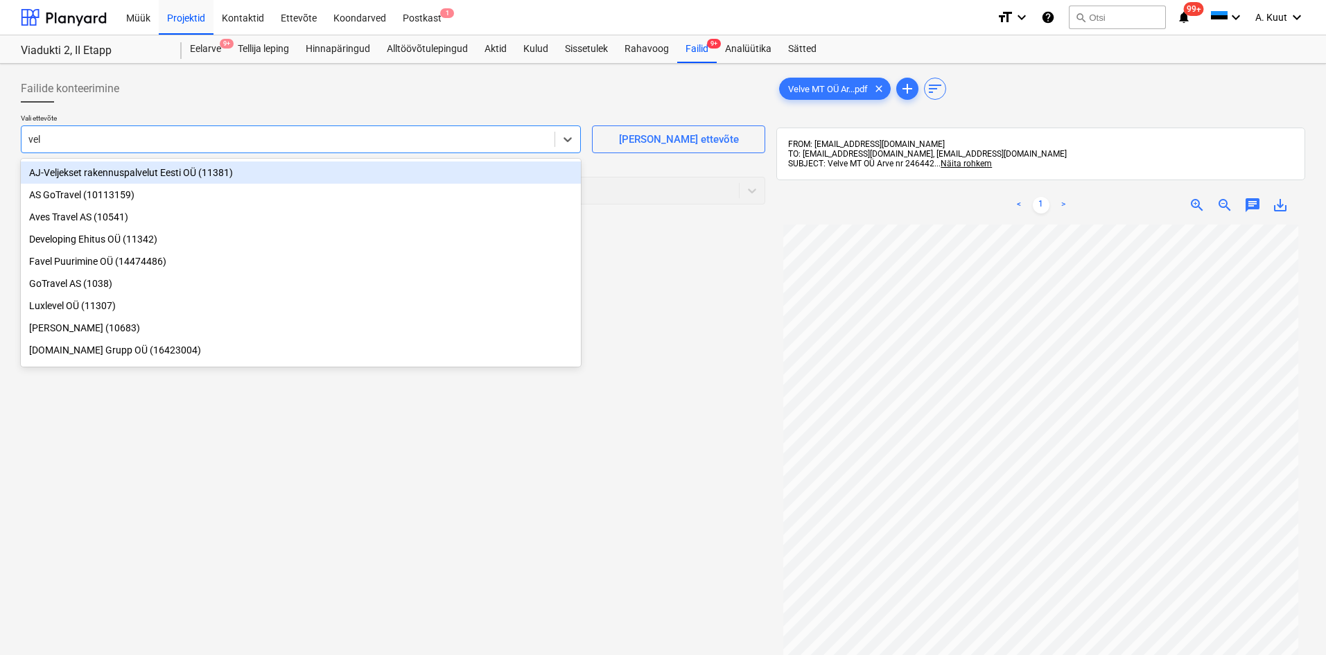
type input "velv"
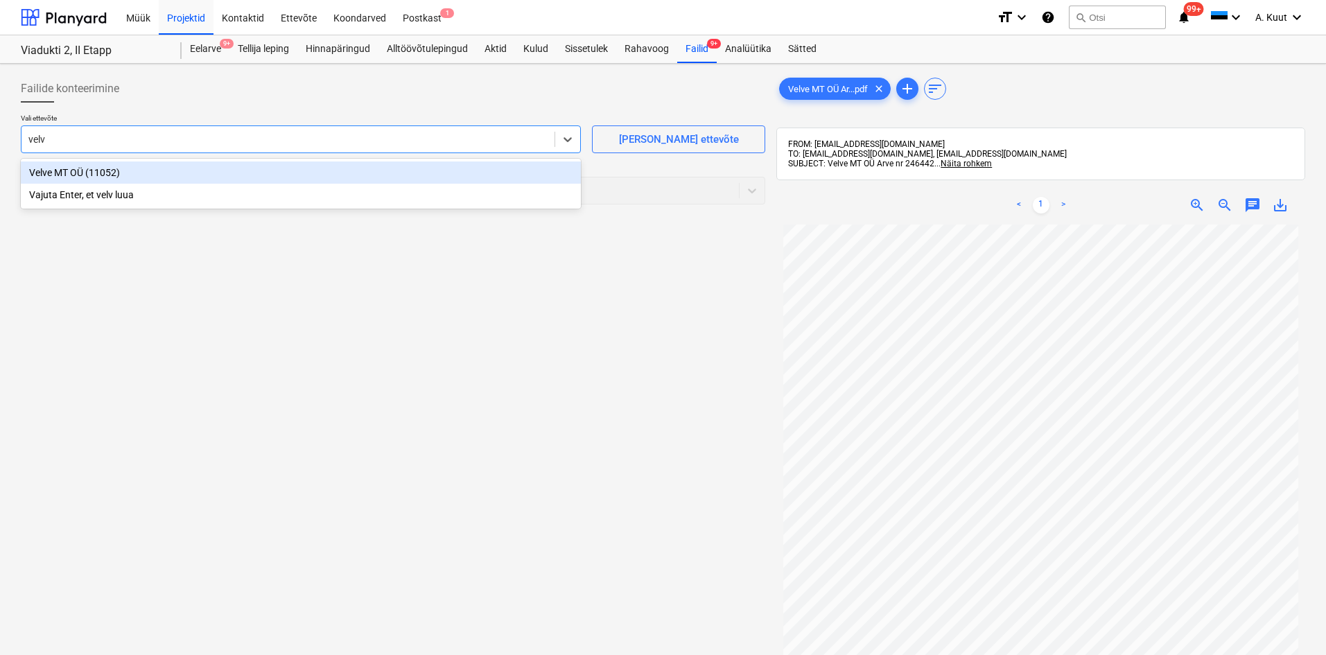
click at [47, 173] on div "Velve MT OÜ (11052)" at bounding box center [301, 173] width 560 height 22
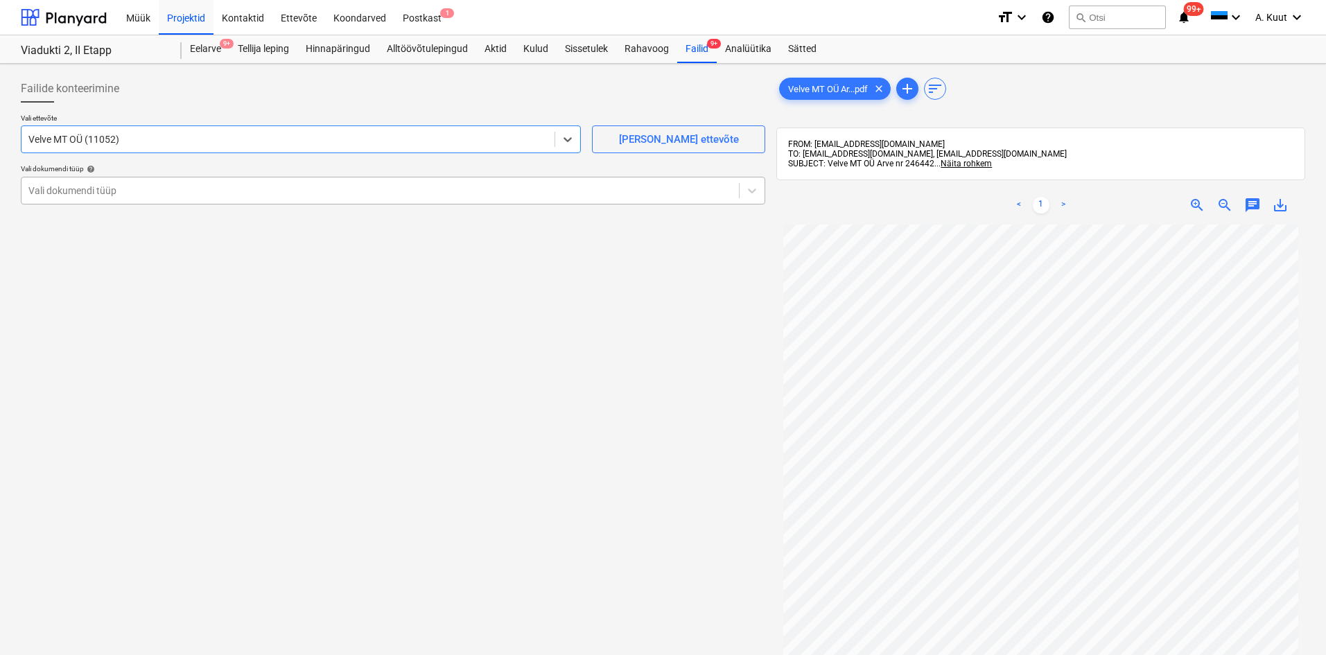
click at [47, 186] on div at bounding box center [380, 191] width 704 height 14
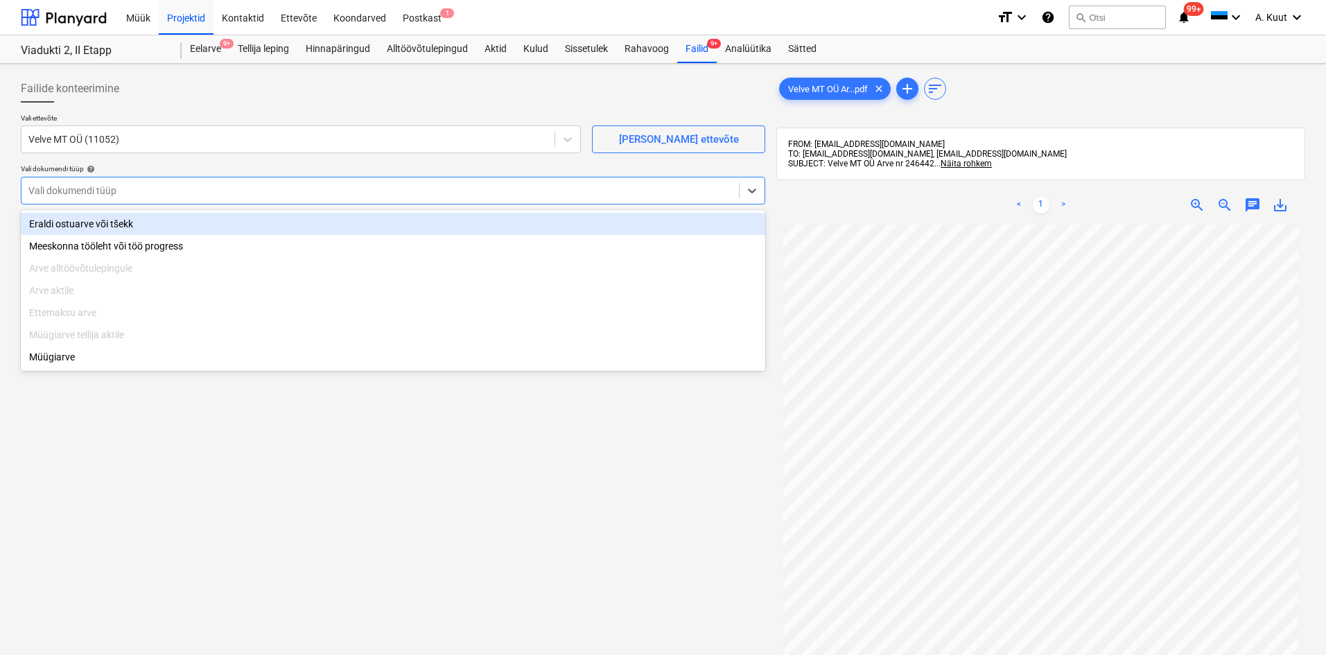
click at [57, 225] on div "Eraldi ostuarve või tšekk" at bounding box center [393, 224] width 745 height 22
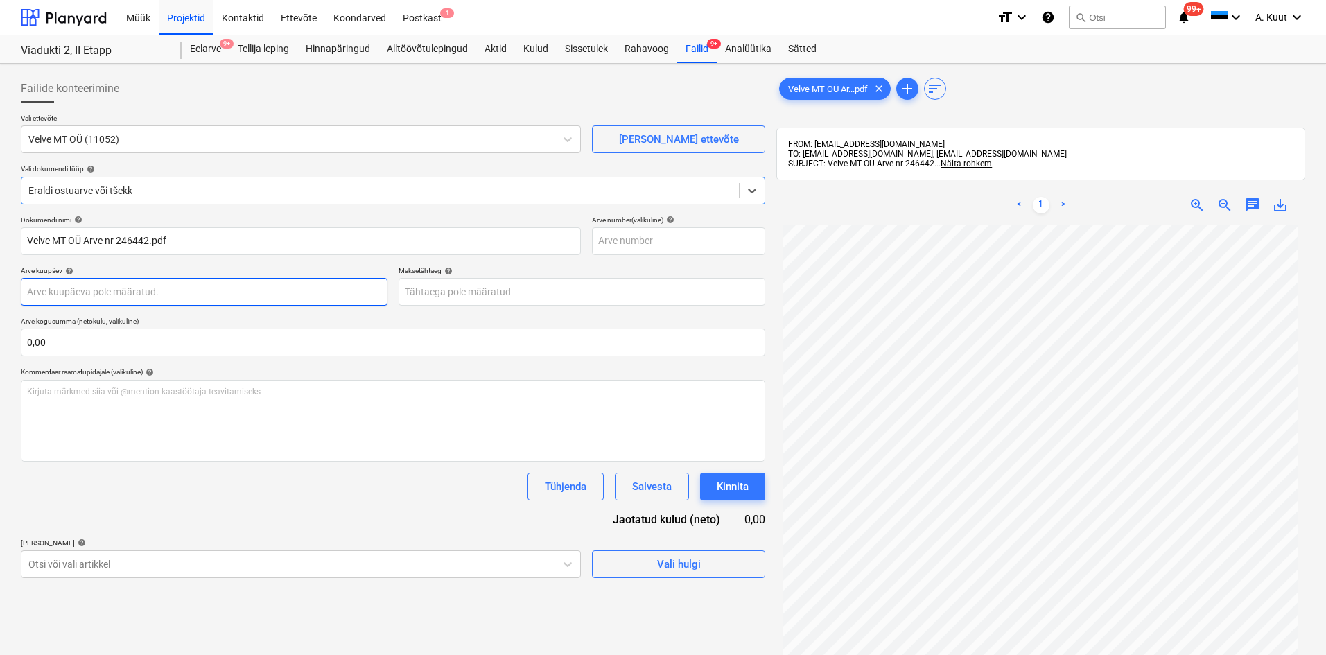
click at [63, 295] on body "Müük Projektid Kontaktid Ettevõte Koondarved Postkast 1 format_size keyboard_ar…" at bounding box center [663, 327] width 1326 height 655
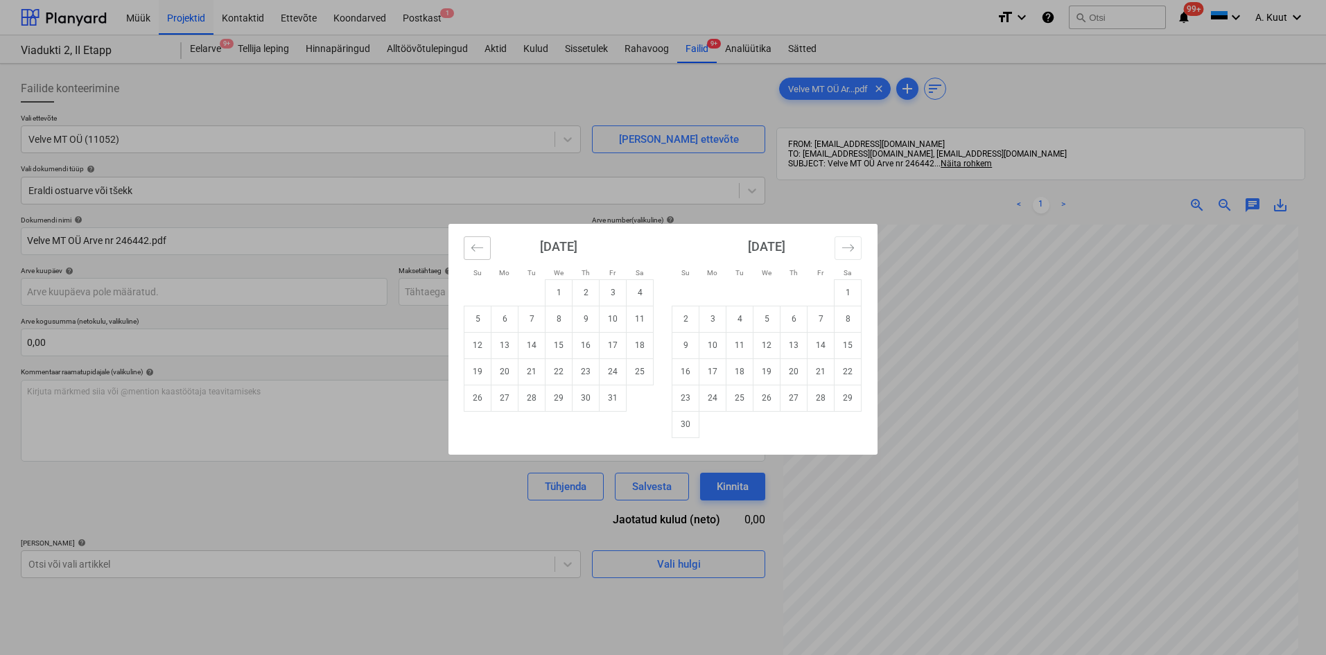
click at [474, 247] on icon "Move backward to switch to the previous month." at bounding box center [477, 247] width 13 height 13
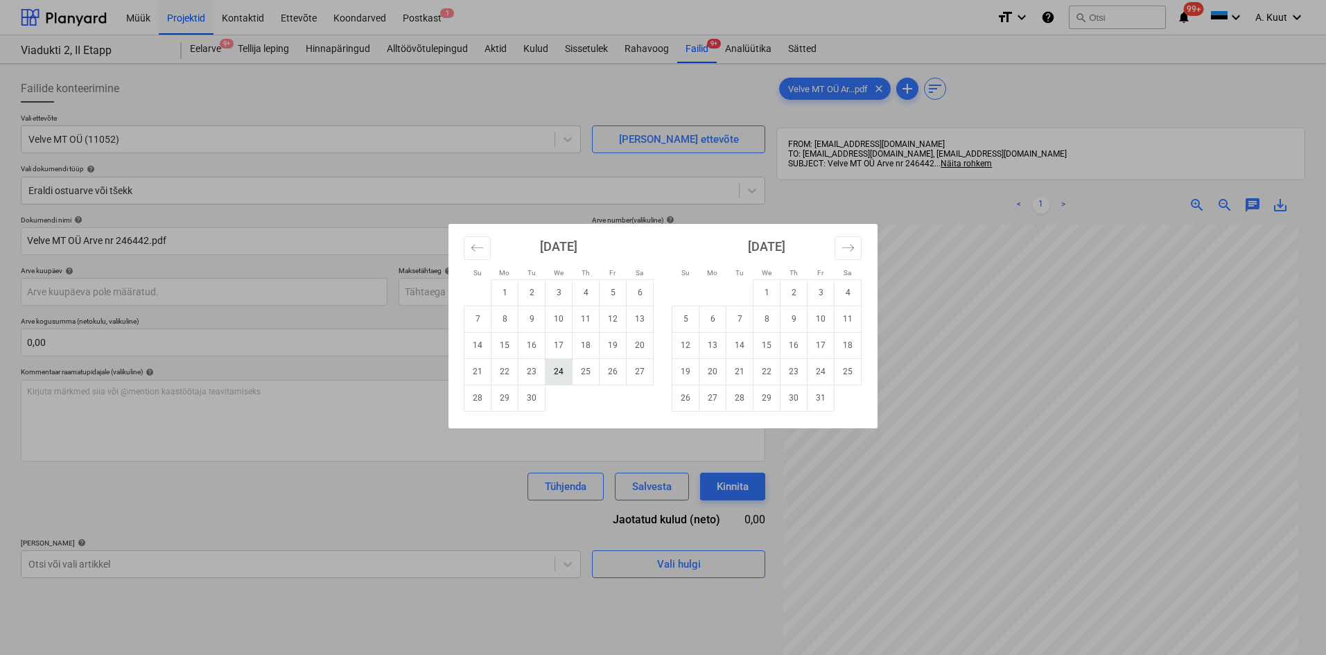
click at [560, 377] on td "24" at bounding box center [559, 371] width 27 height 26
type input "[DATE]"
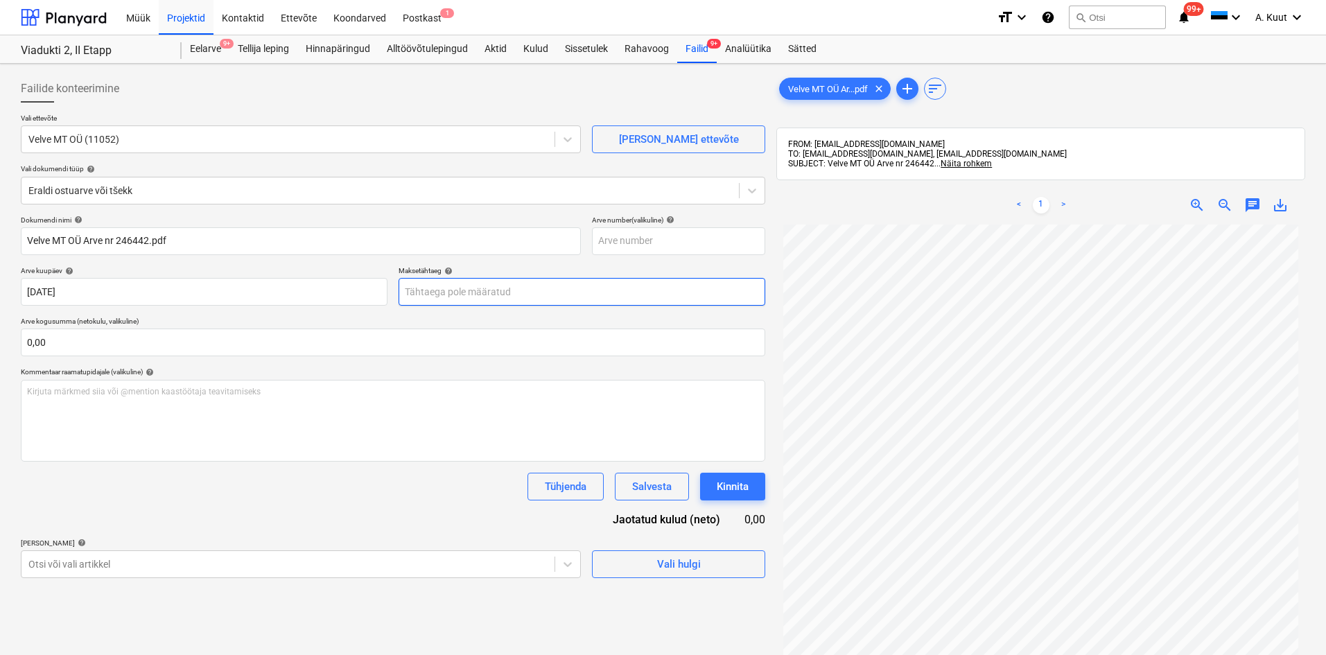
click at [419, 293] on body "Müük Projektid Kontaktid Ettevõte Koondarved Postkast 1 format_size keyboard_ar…" at bounding box center [663, 327] width 1326 height 655
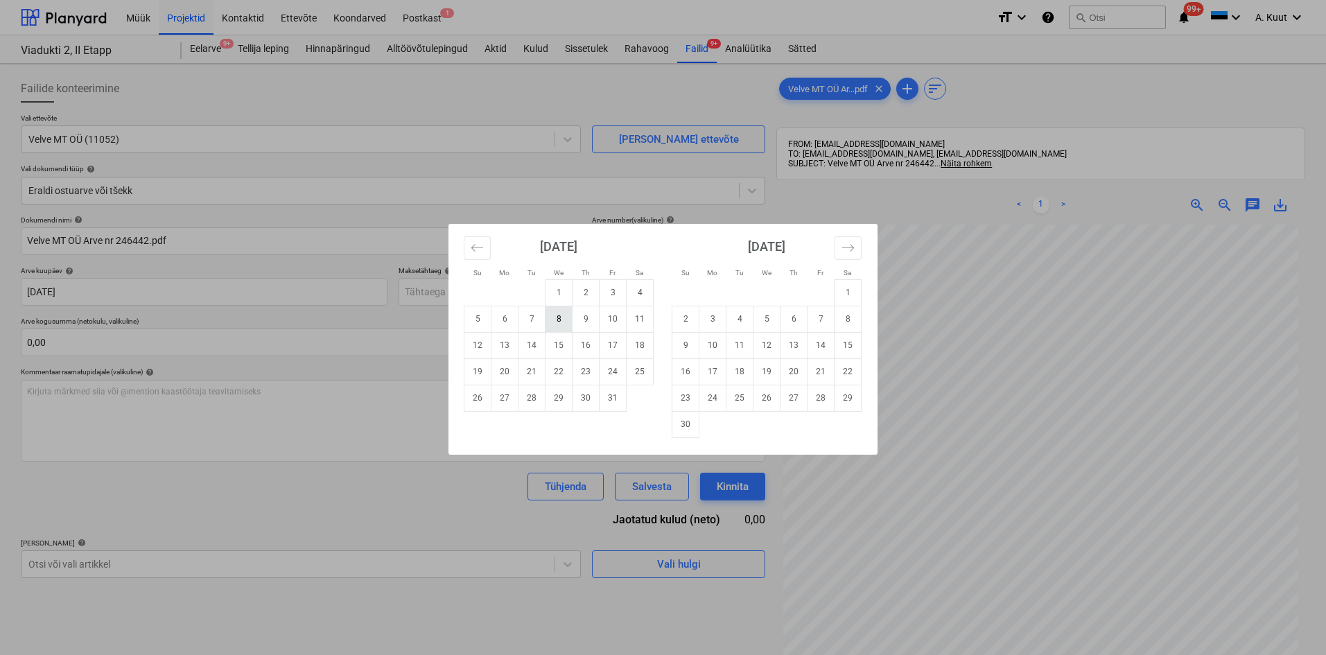
click at [561, 320] on td "8" at bounding box center [559, 319] width 27 height 26
type input "[DATE]"
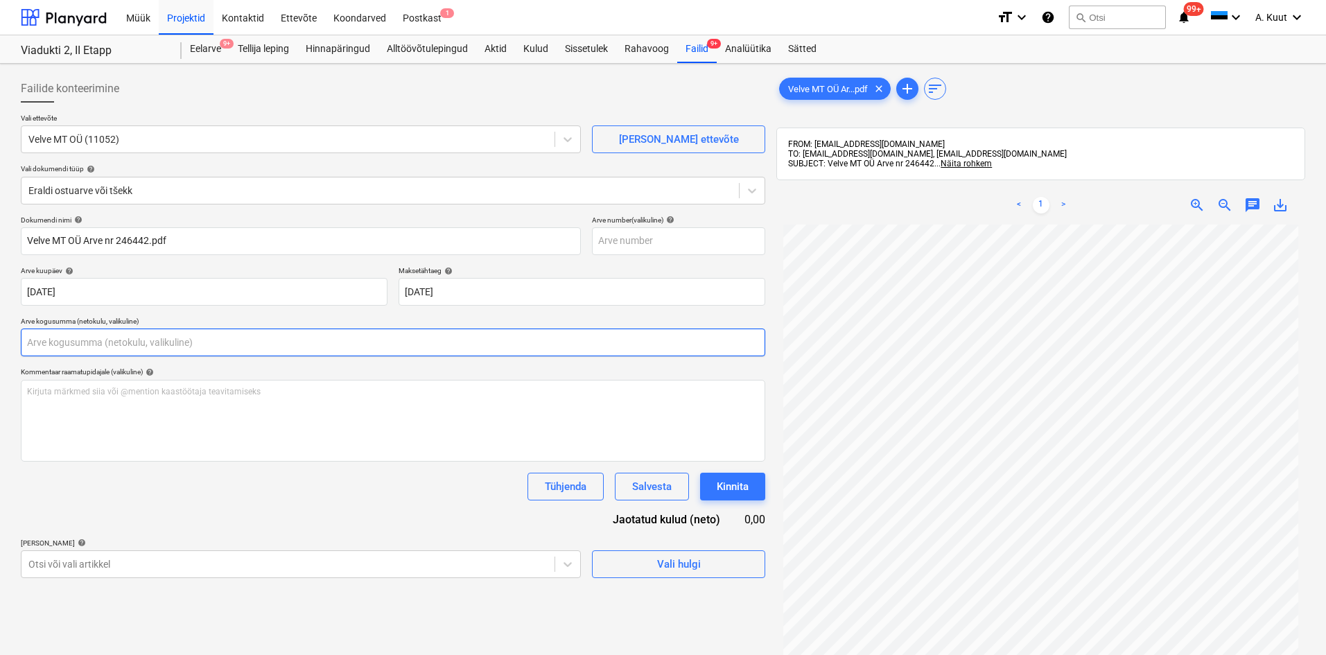
click at [46, 345] on input "text" at bounding box center [393, 343] width 745 height 28
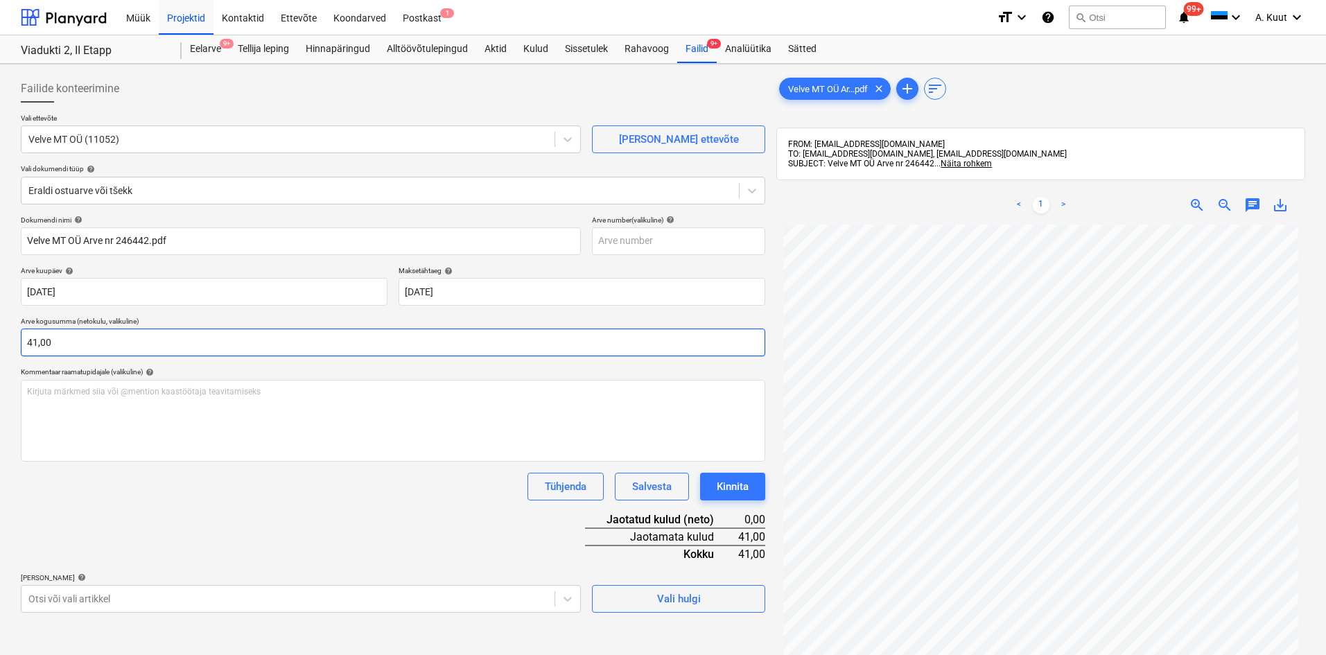
type input "41,00"
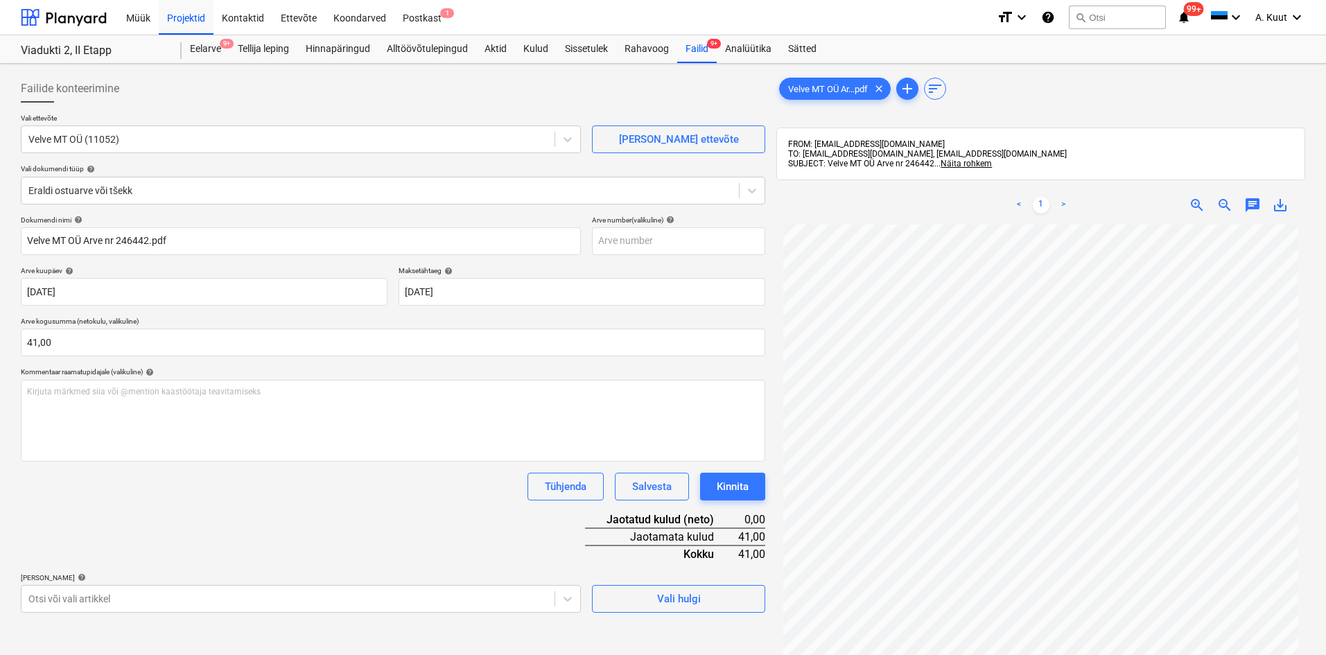
click at [180, 514] on div "Dokumendi nimi help Velve MT OÜ Arve nr 246442.pdf Arve number (valikuline) hel…" at bounding box center [393, 414] width 745 height 397
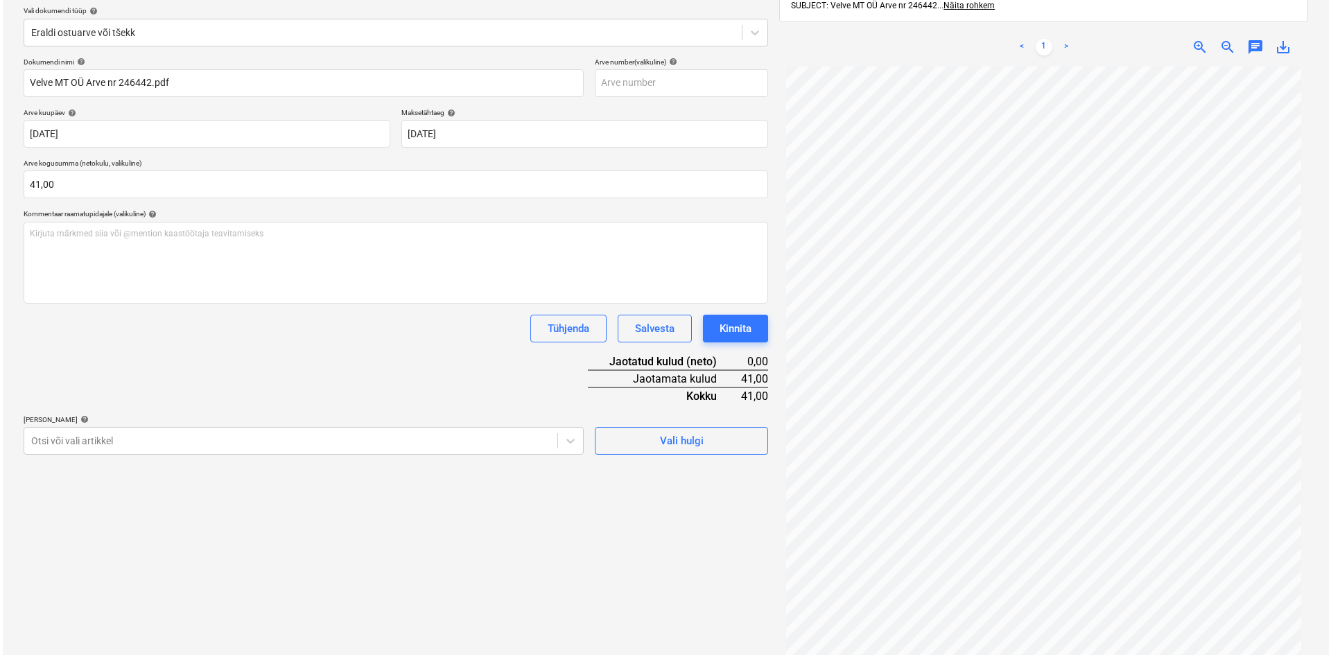
scroll to position [197, 0]
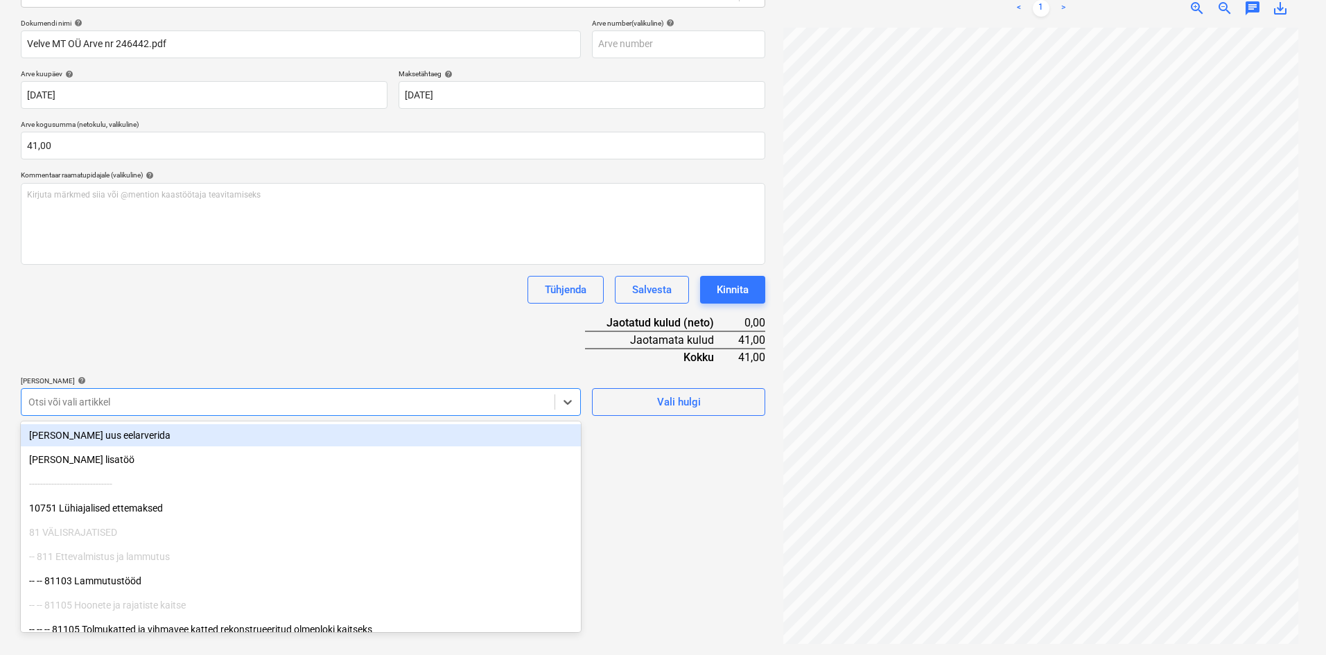
click at [132, 405] on div at bounding box center [287, 402] width 519 height 14
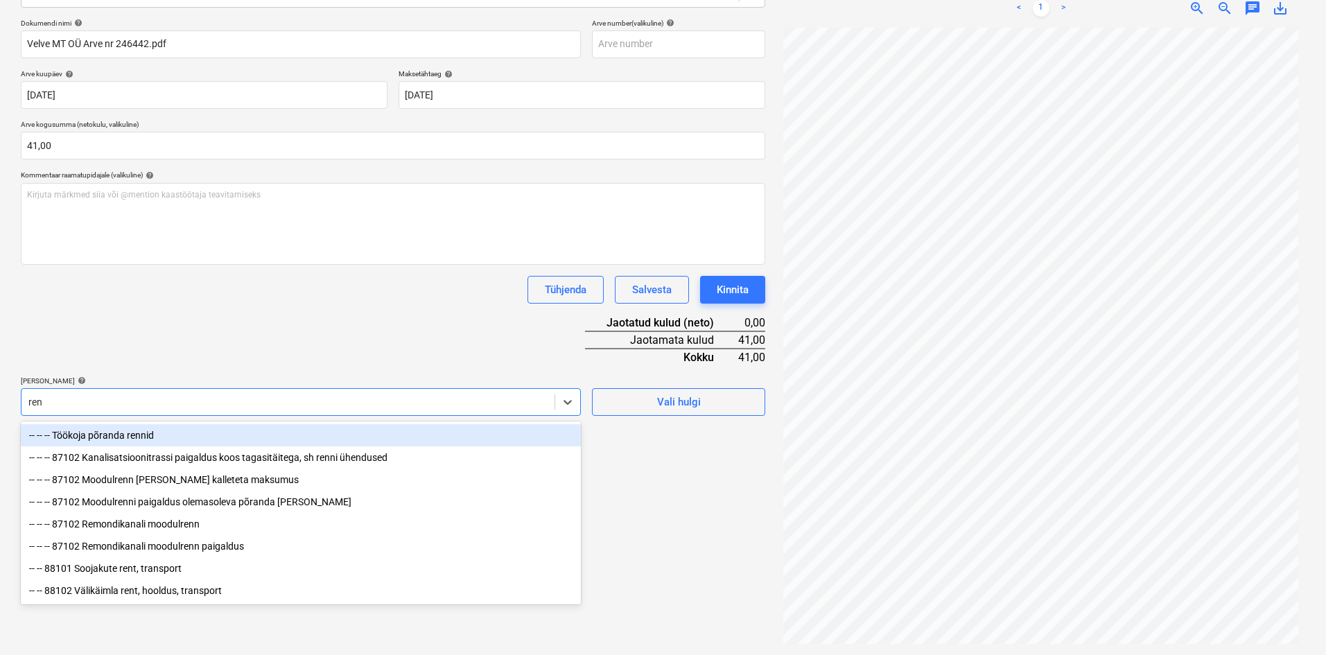
type input "[PERSON_NAME]"
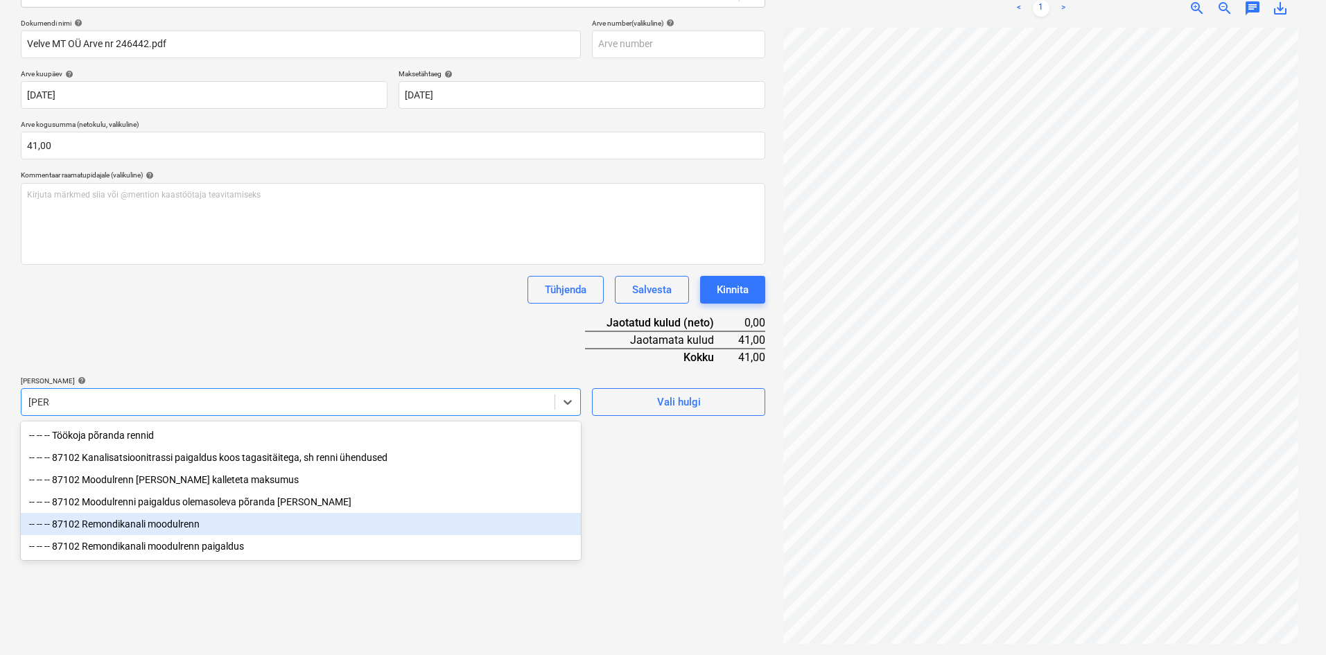
click at [123, 530] on div "-- -- -- 87102 Remondikanali moodulrenn" at bounding box center [301, 524] width 560 height 22
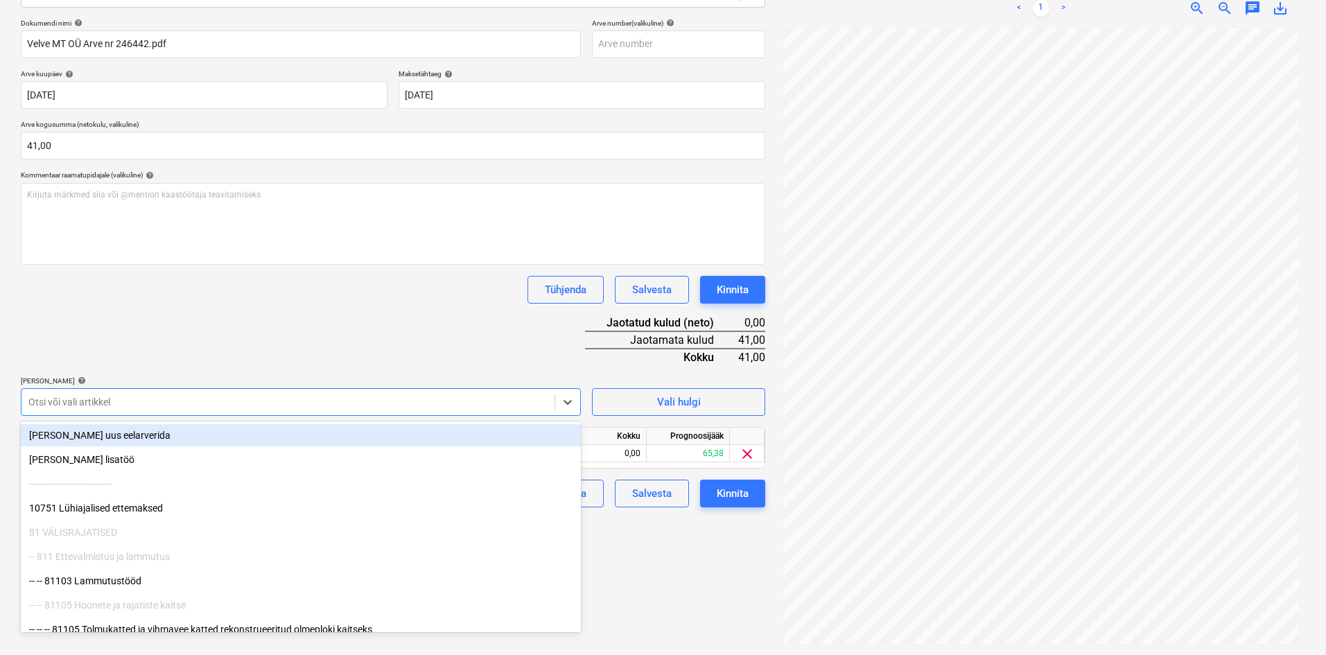
click at [282, 362] on div "Dokumendi nimi help Velve MT OÜ Arve nr 246442.pdf Arve number (valikuline) hel…" at bounding box center [393, 263] width 745 height 489
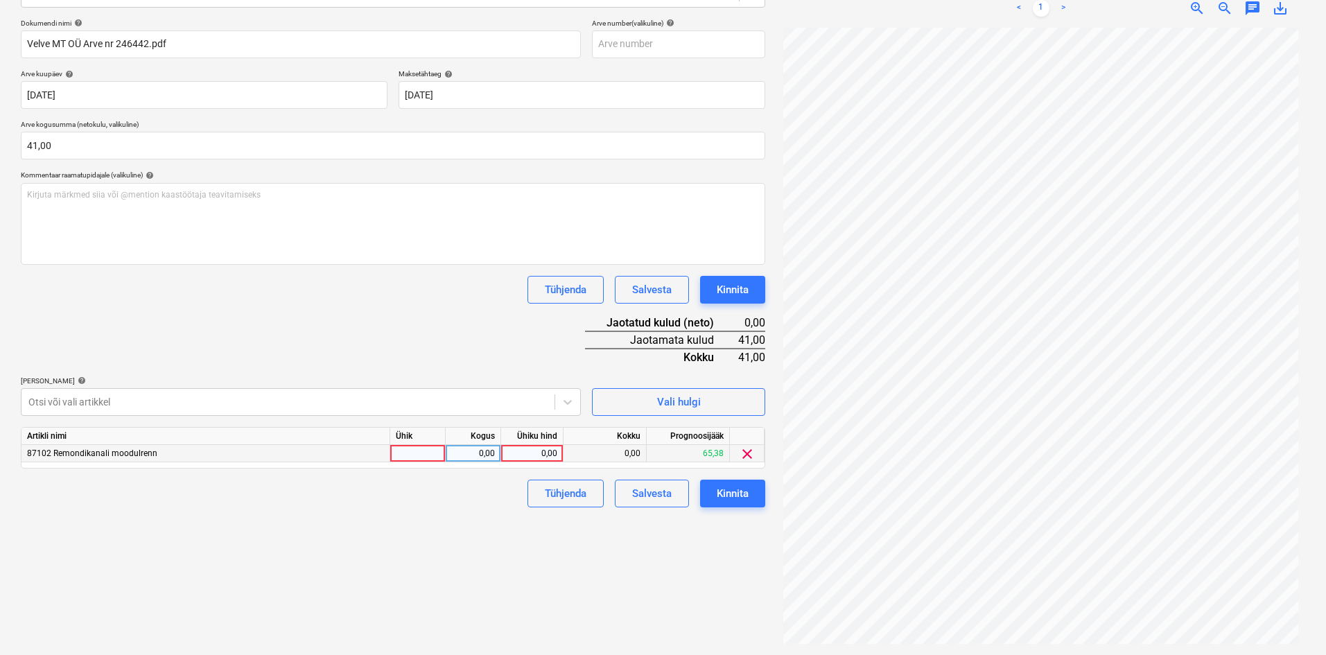
click at [550, 454] on div "0,00" at bounding box center [532, 453] width 51 height 17
type input "39,50"
click at [459, 514] on div "Failide konteerimine Vali ettevõte Velve MT OÜ (11052) [PERSON_NAME] uus ettevõ…" at bounding box center [393, 260] width 756 height 777
click at [745, 492] on div "Kinnita" at bounding box center [733, 494] width 32 height 18
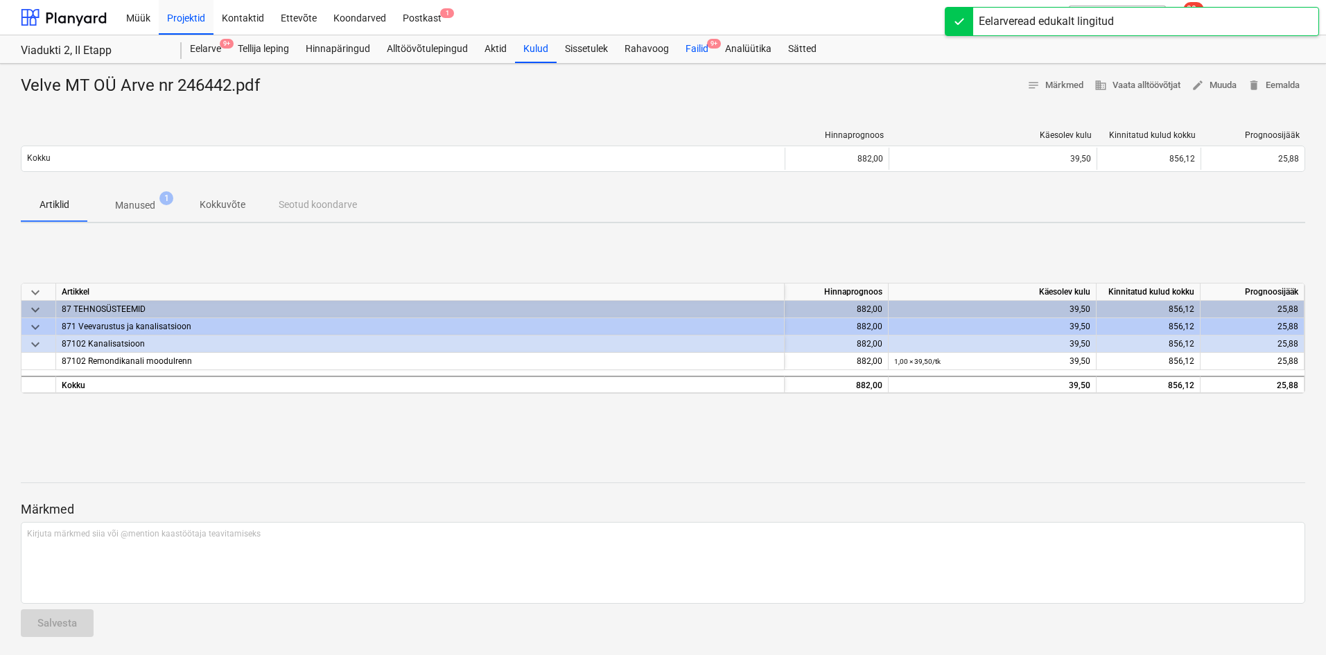
click at [697, 50] on div "Failid 9+" at bounding box center [697, 49] width 40 height 28
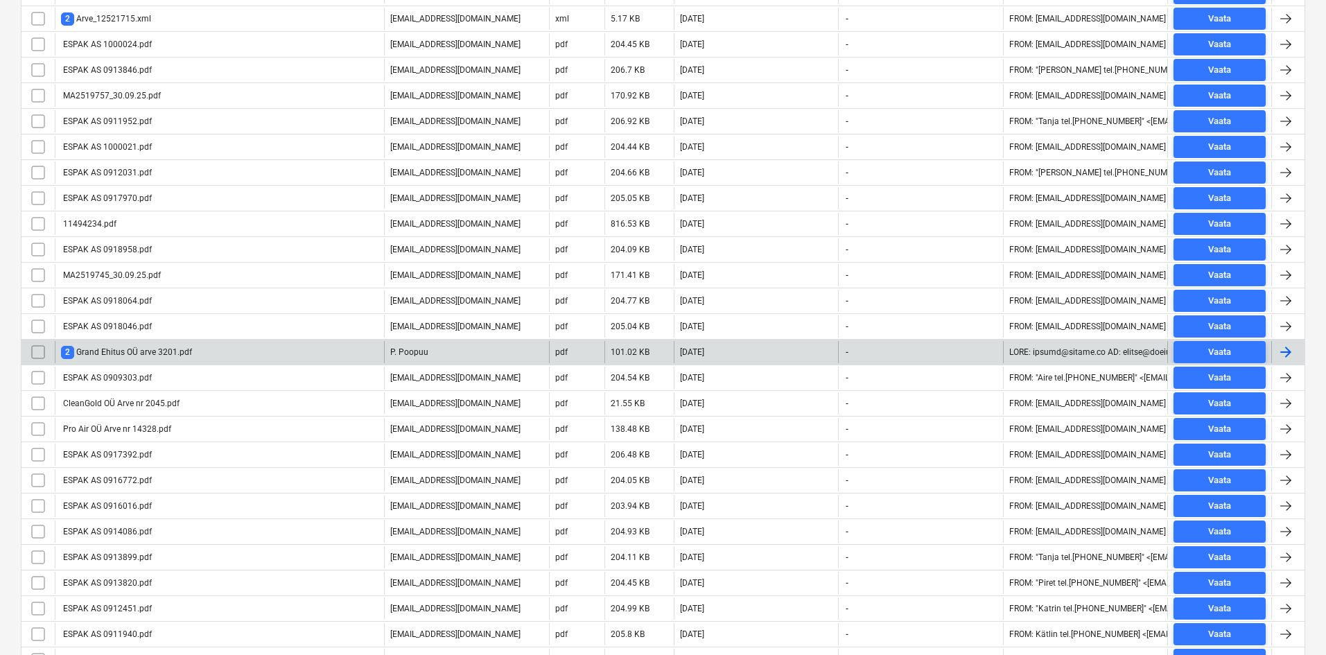
scroll to position [748, 0]
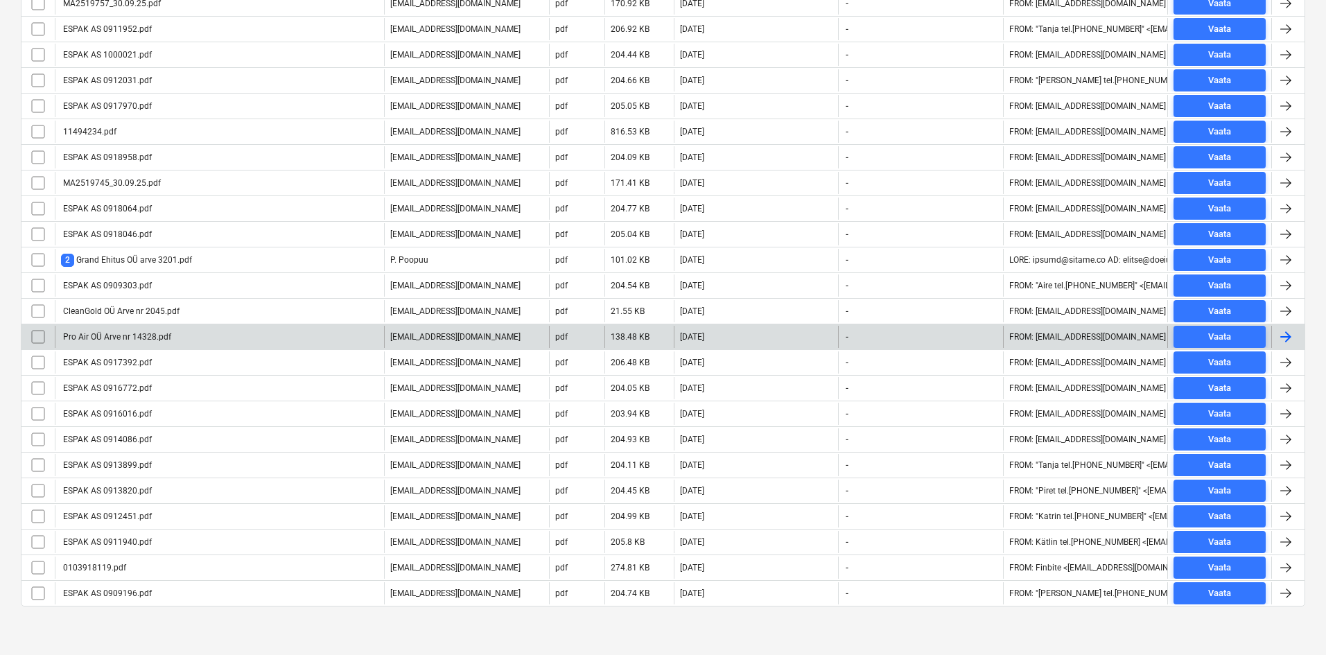
click at [118, 337] on div "Pro Air OÜ Arve nr 14328.pdf" at bounding box center [116, 337] width 110 height 10
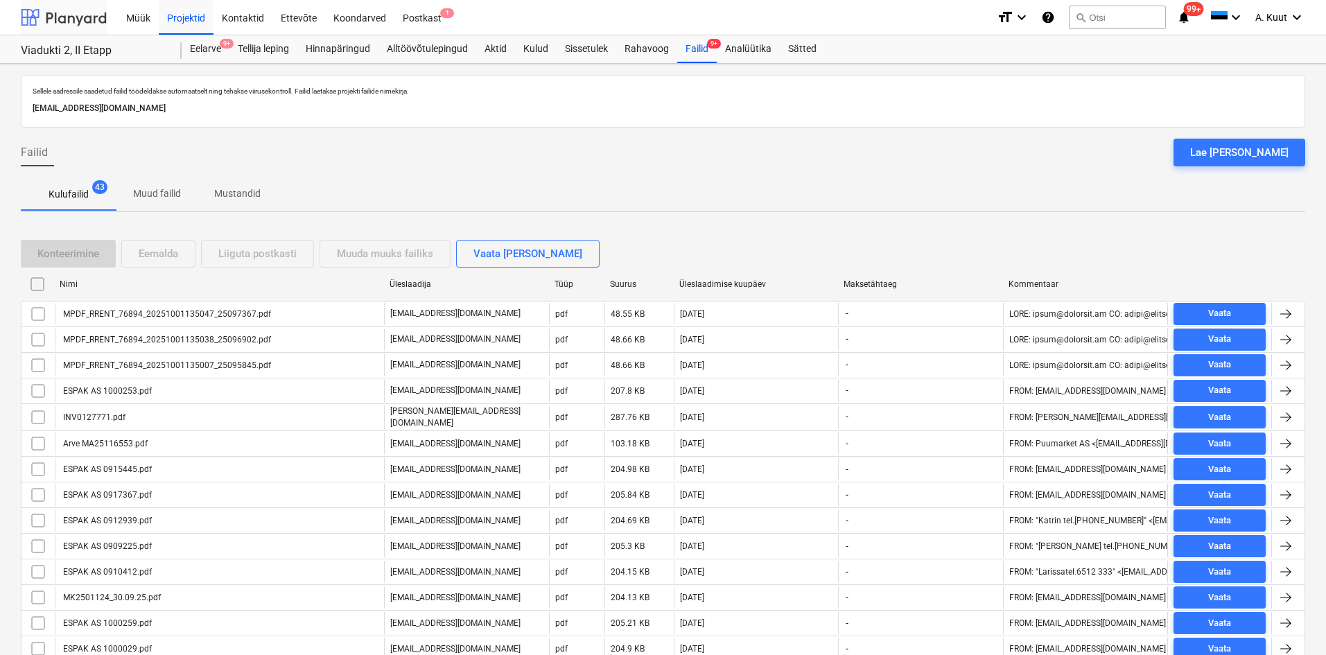
scroll to position [748, 0]
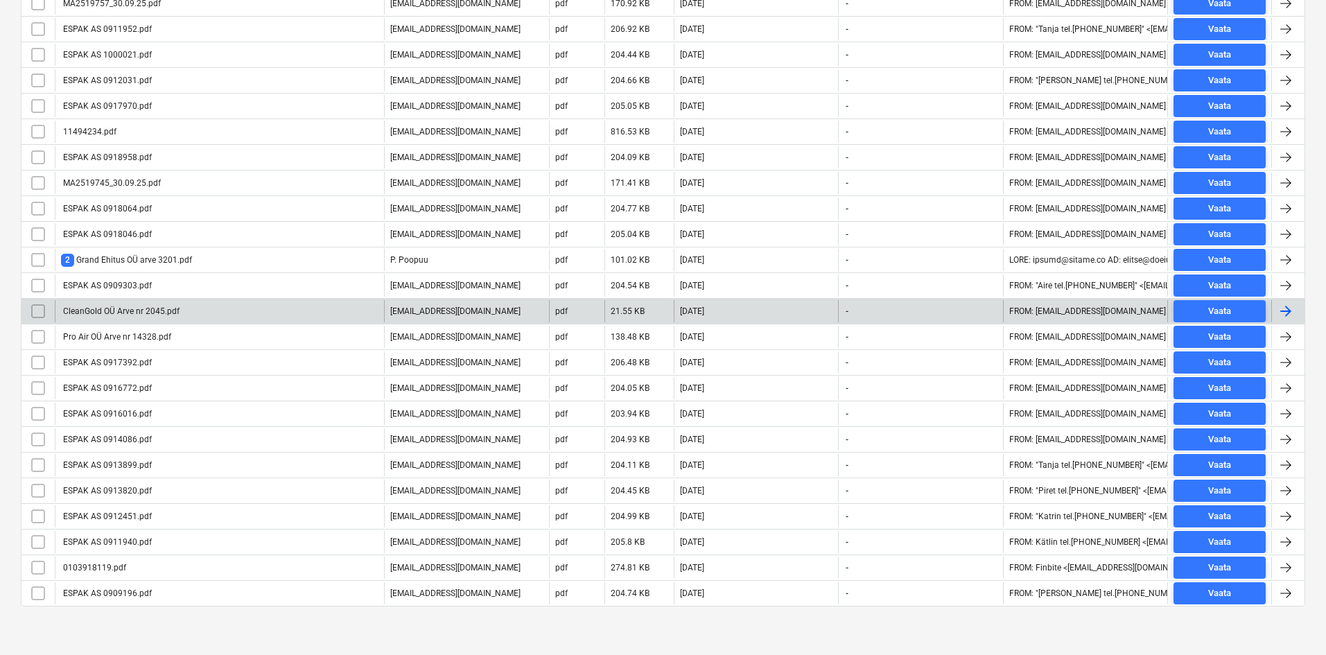
click at [117, 309] on div "CleanGold OÜ Arve nr 2045.pdf" at bounding box center [120, 311] width 119 height 10
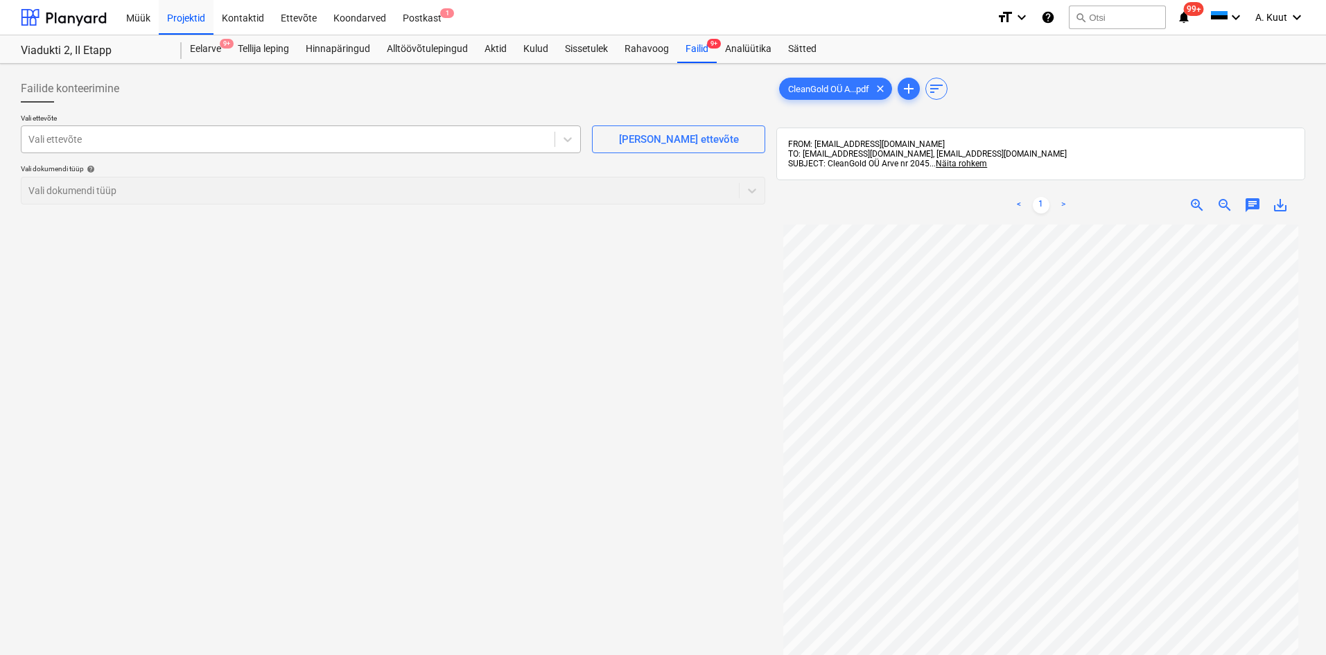
click at [94, 134] on div at bounding box center [287, 139] width 519 height 14
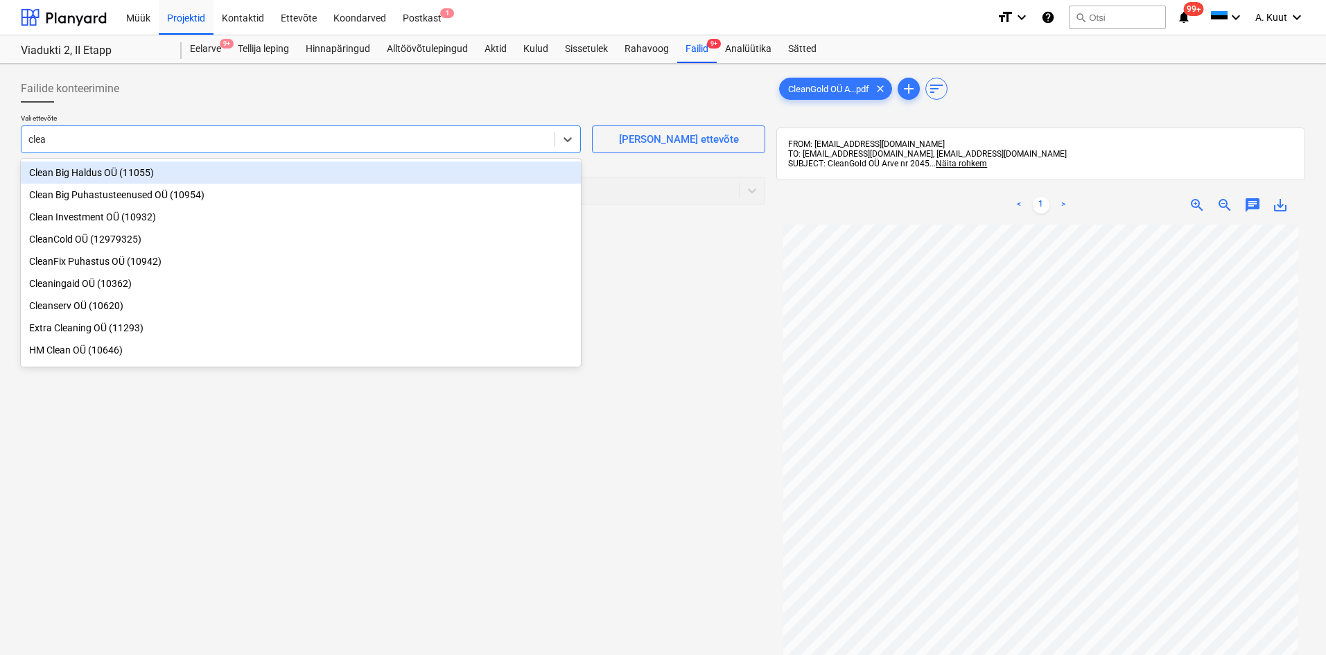
type input "clean"
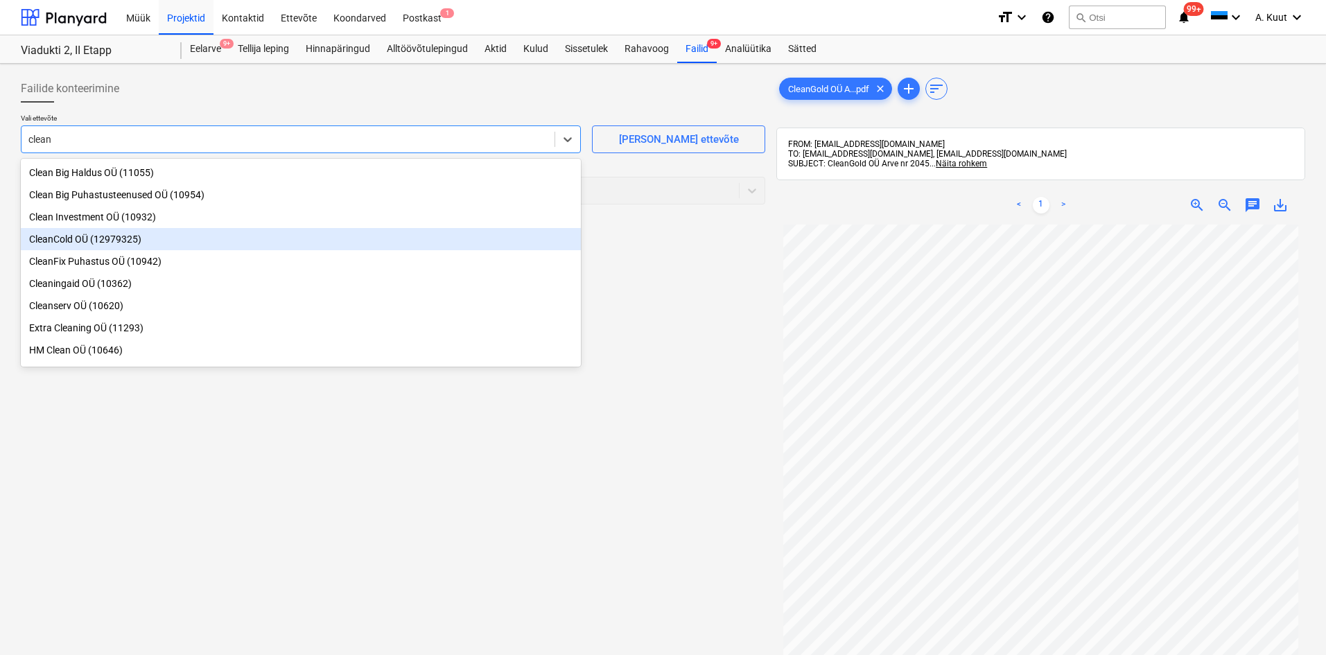
click at [59, 244] on div "CleanCold OÜ (12979325)" at bounding box center [301, 239] width 560 height 22
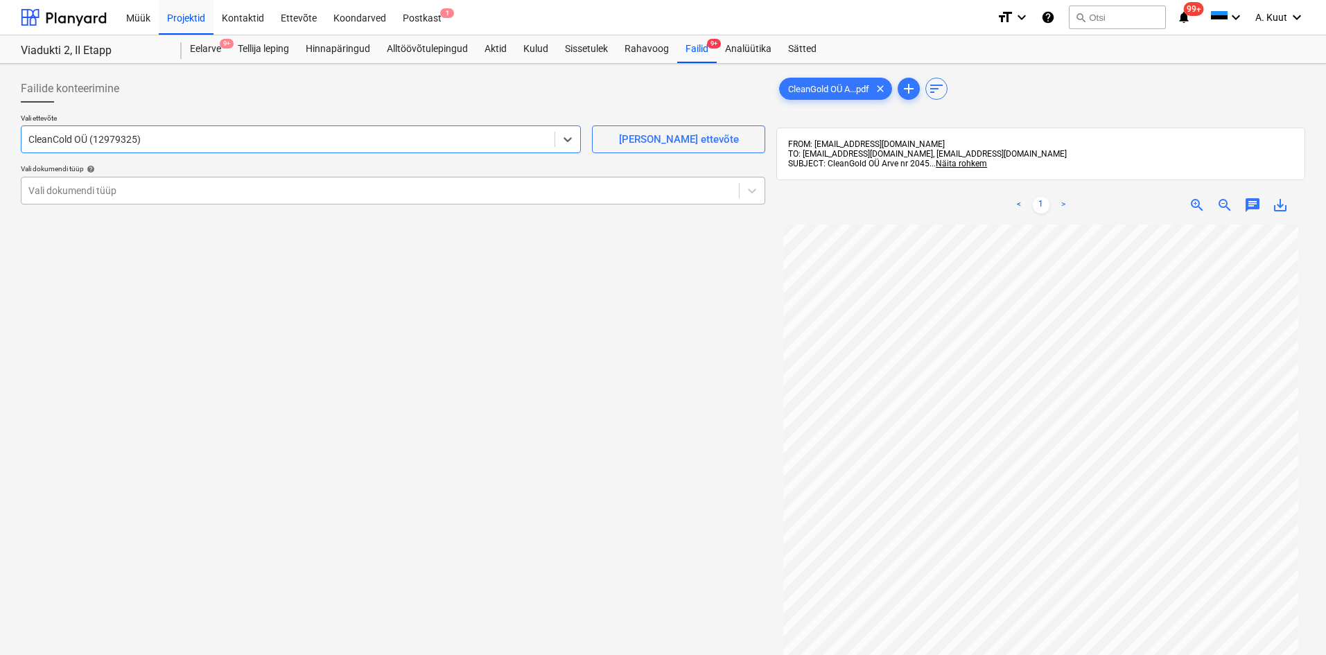
click at [44, 184] on div at bounding box center [380, 191] width 704 height 14
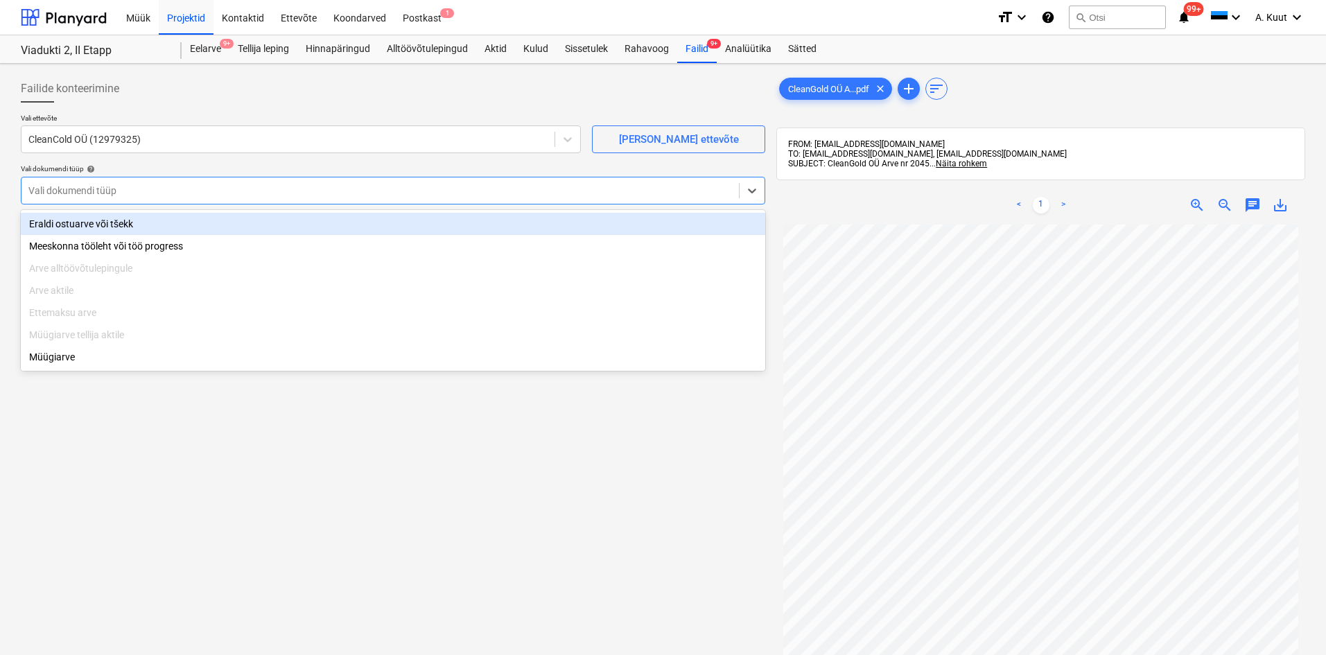
click at [60, 224] on div "Eraldi ostuarve või tšekk" at bounding box center [393, 224] width 745 height 22
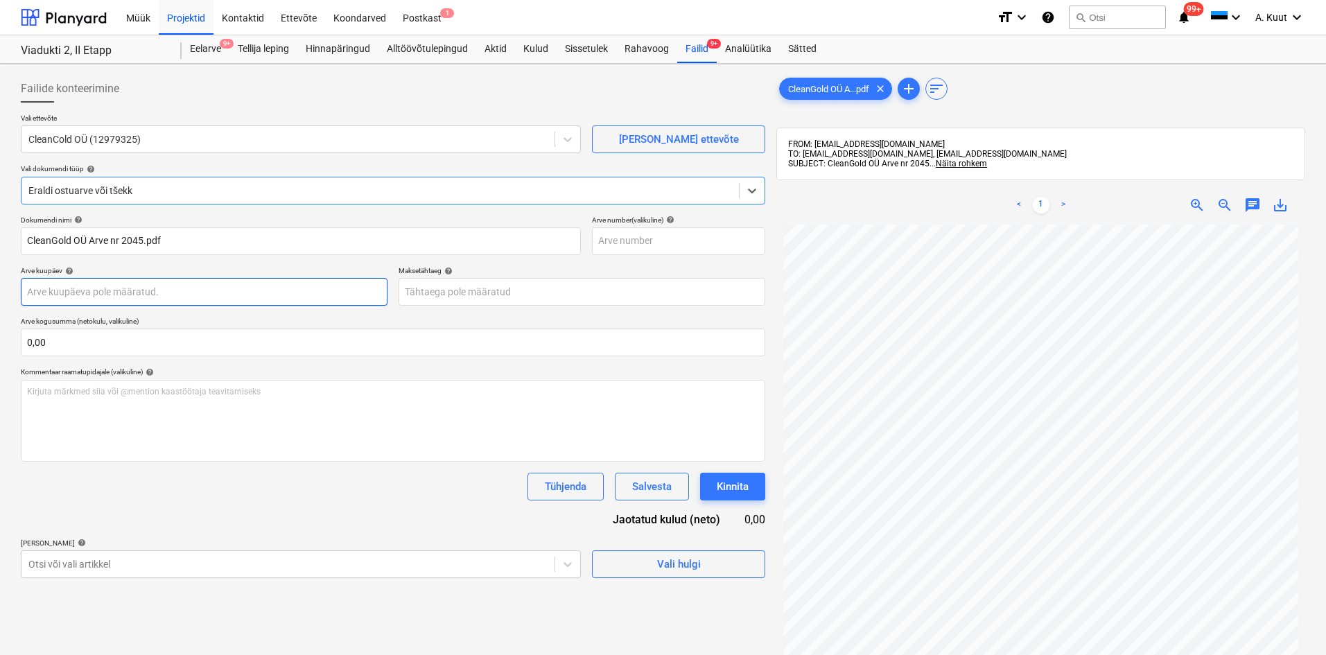
click at [71, 295] on body "Müük Projektid Kontaktid Ettevõte Koondarved Postkast 1 format_size keyboard_ar…" at bounding box center [663, 327] width 1326 height 655
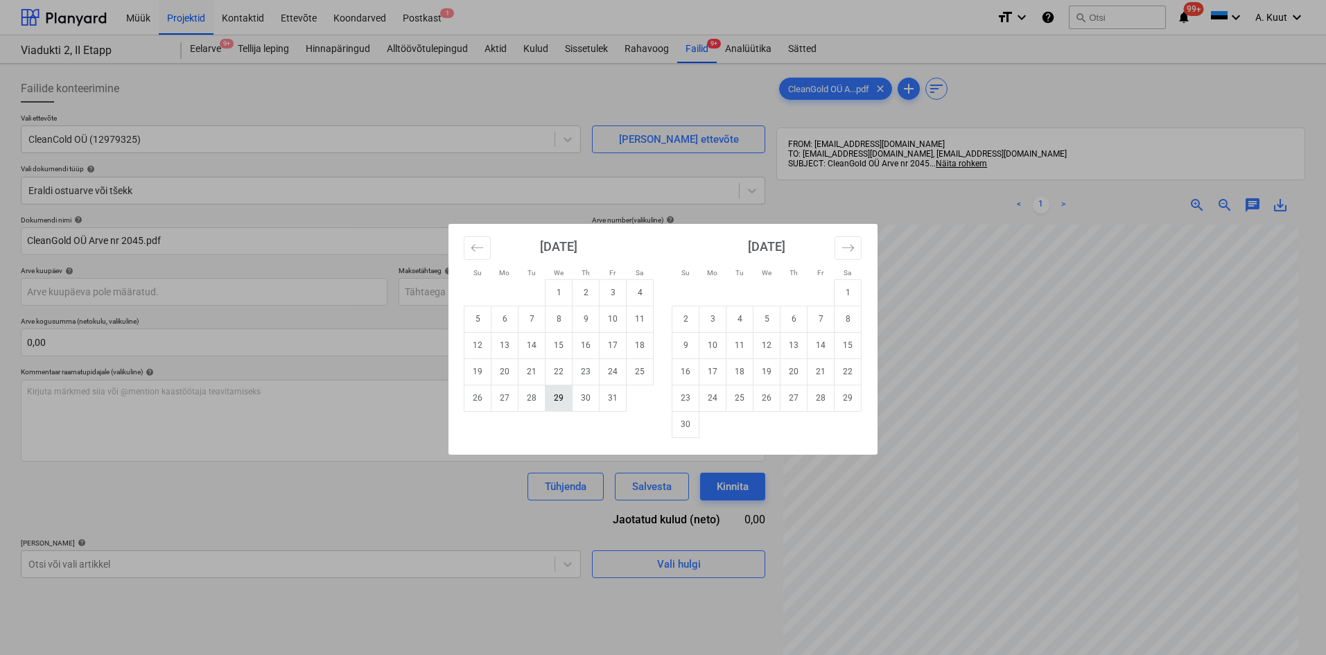
click at [560, 401] on td "29" at bounding box center [559, 398] width 27 height 26
type input "[DATE]"
click at [426, 292] on body "Müük Projektid Kontaktid Ettevõte Koondarved Postkast 1 format_size keyboard_ar…" at bounding box center [663, 327] width 1326 height 655
click at [505, 323] on td "6" at bounding box center [505, 319] width 27 height 26
type input "[DATE]"
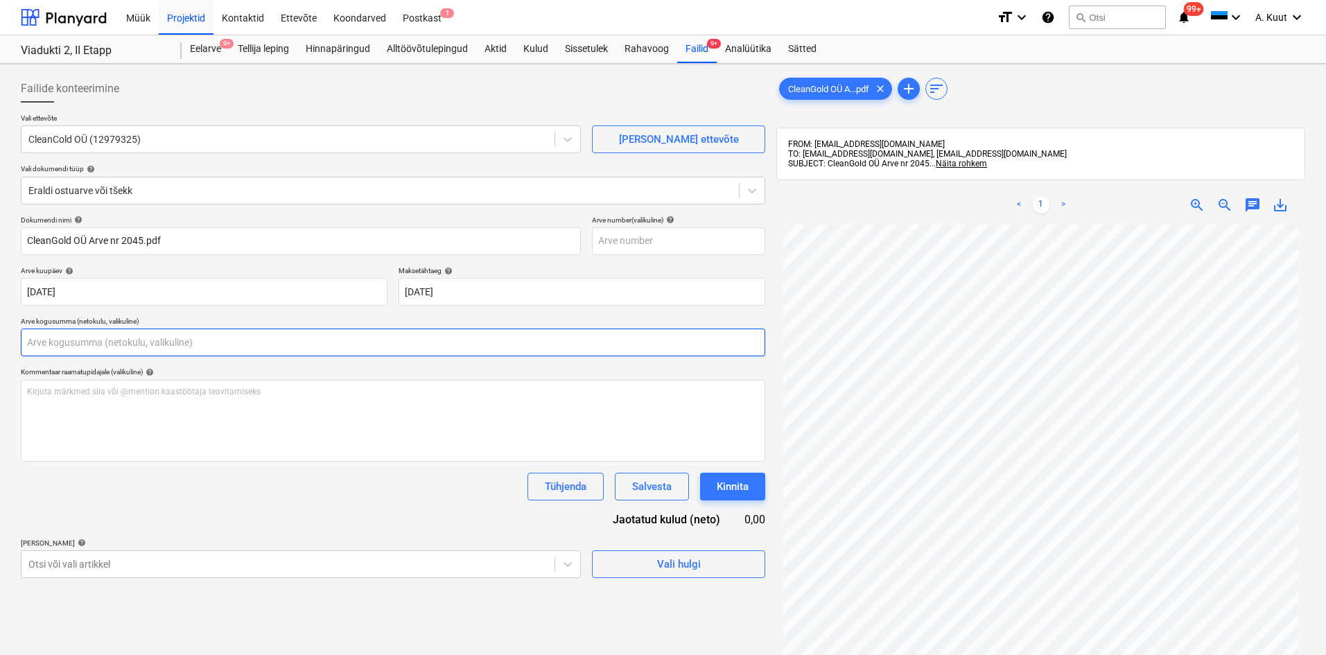
click at [82, 338] on input "text" at bounding box center [393, 343] width 745 height 28
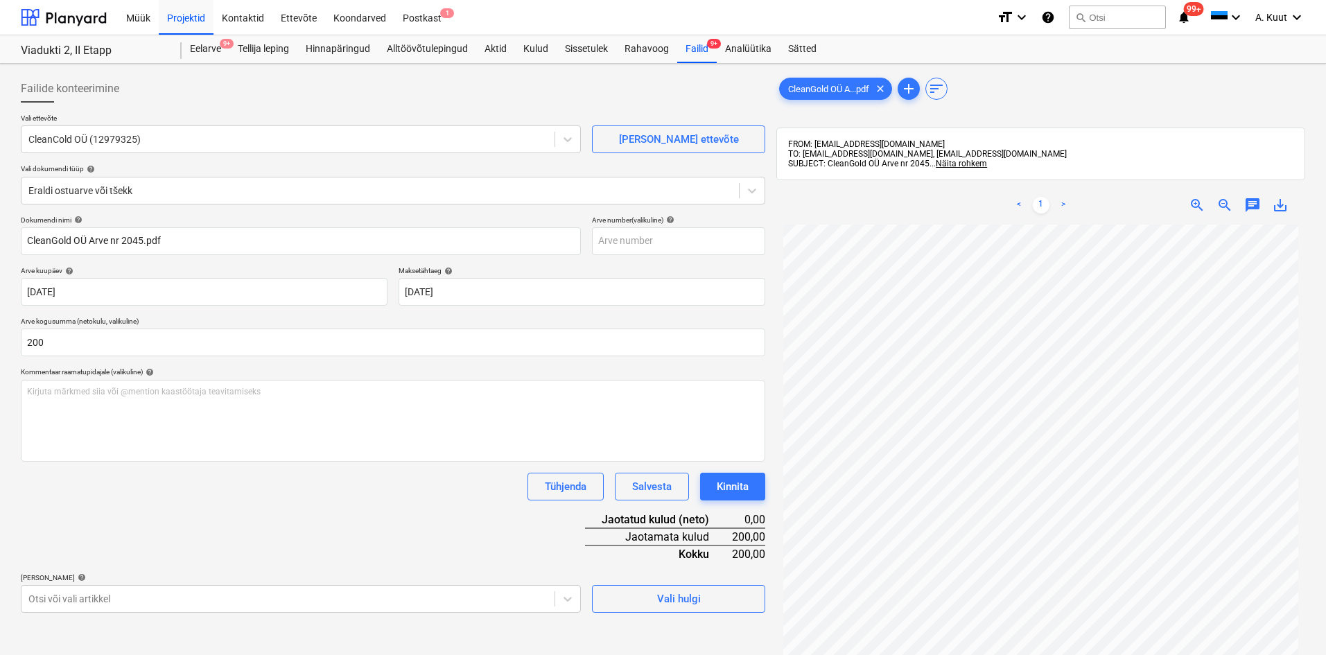
type input "200,00"
click at [138, 519] on div "Dokumendi nimi help CleanGold OÜ Arve nr 2045.pdf Arve number (valikuline) help…" at bounding box center [393, 414] width 745 height 397
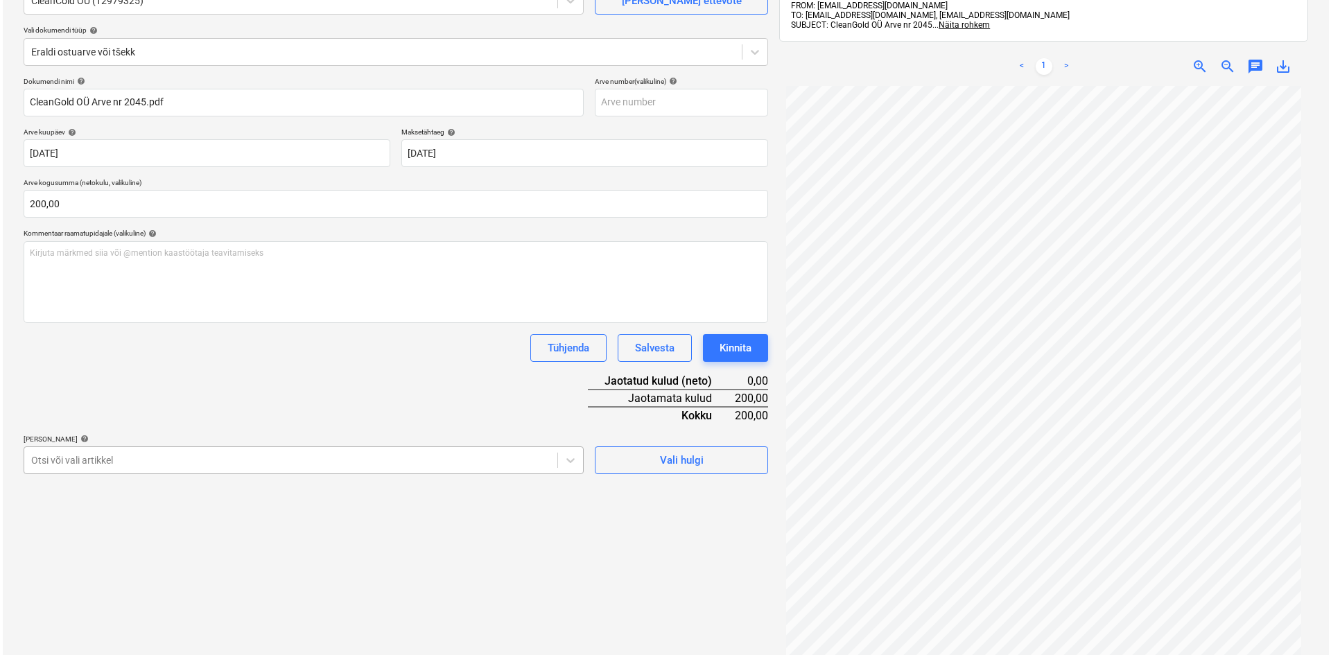
scroll to position [180, 0]
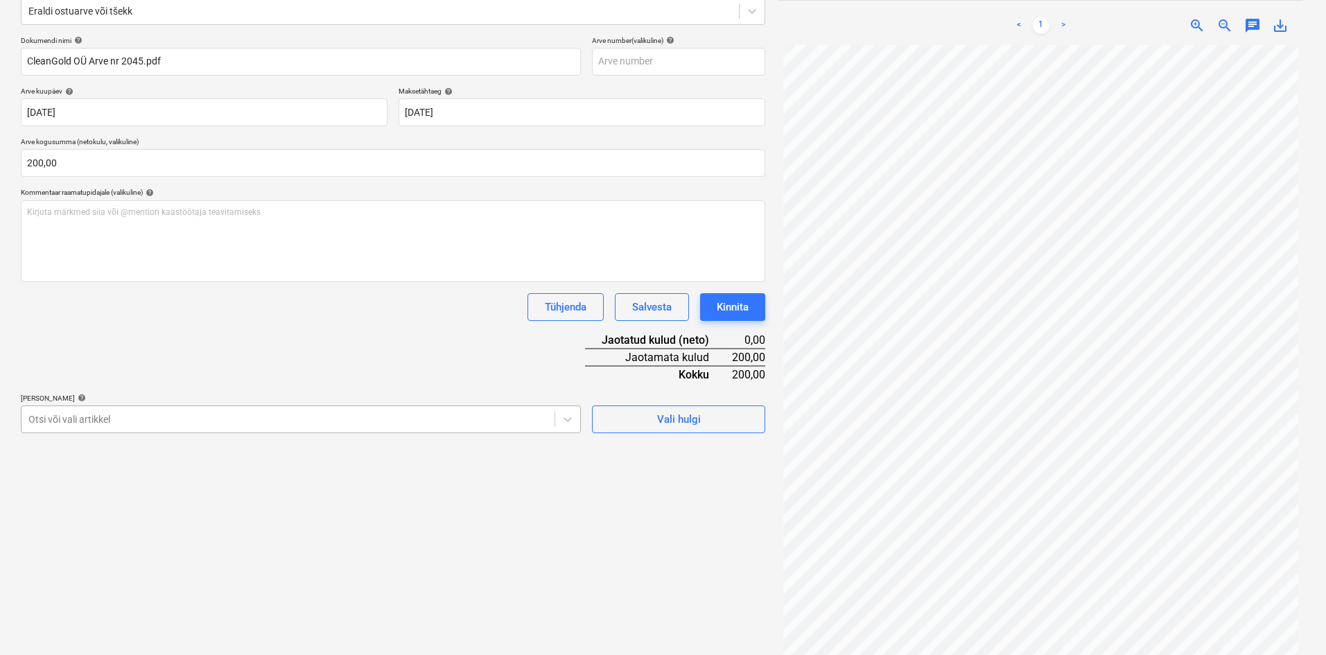
click at [165, 459] on body "Müük Projektid Kontaktid Ettevõte Koondarved Postkast 1 format_size keyboard_ar…" at bounding box center [663, 147] width 1326 height 655
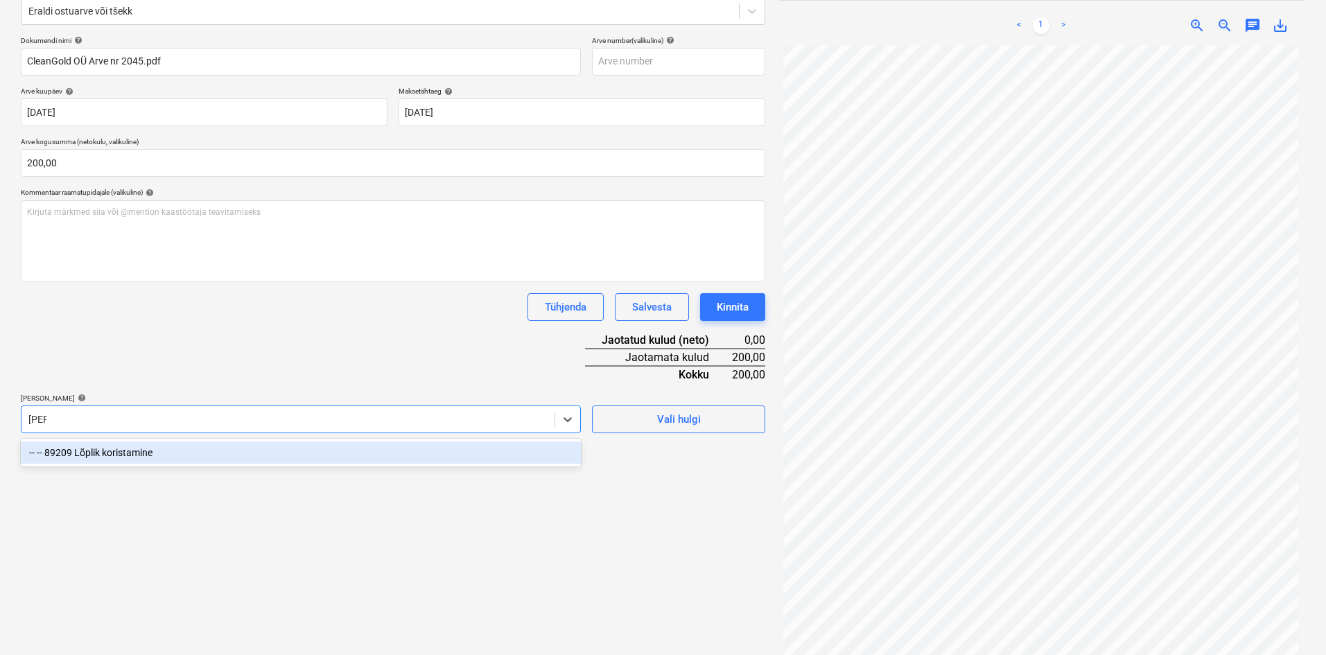
type input "koris"
click at [132, 456] on div "-- -- 89209 Lõplik koristamine" at bounding box center [301, 453] width 560 height 22
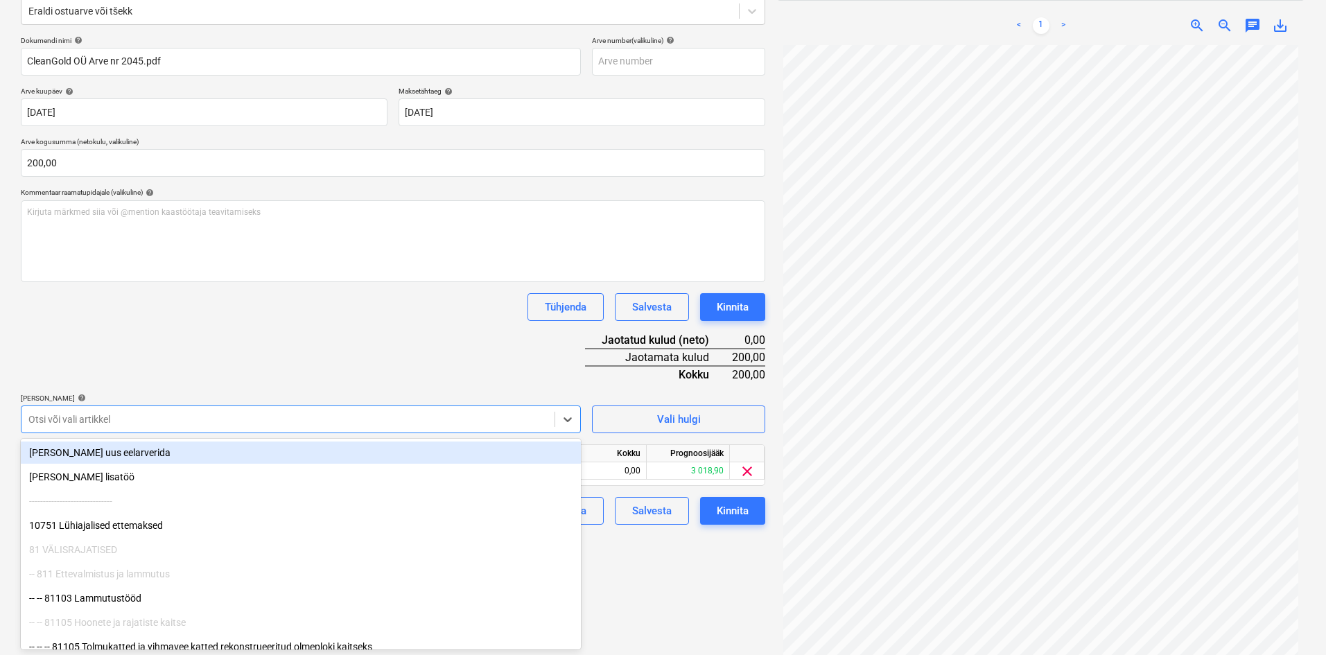
click at [254, 370] on div "Dokumendi nimi help CleanGold OÜ Arve nr 2045.pdf Arve number (valikuline) help…" at bounding box center [393, 280] width 745 height 489
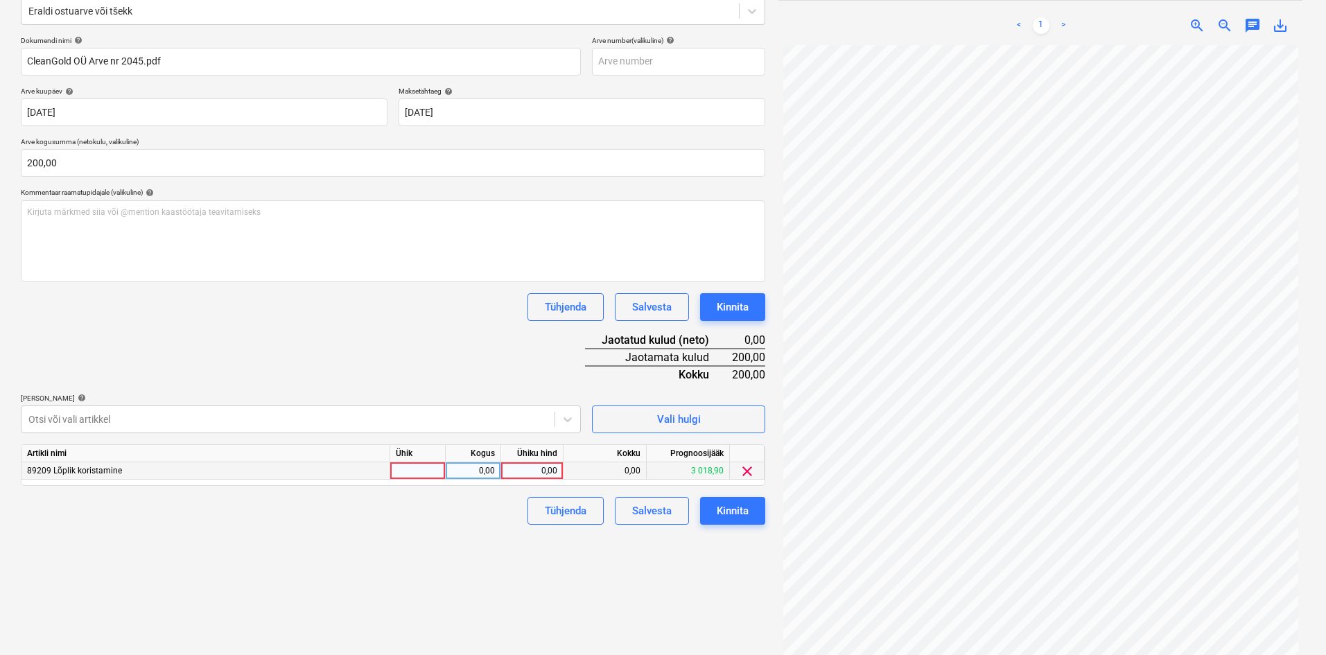
click at [557, 470] on div "0,00" at bounding box center [532, 470] width 51 height 17
type input "200"
click at [491, 571] on div "Failide konteerimine Vali ettevõte CleanCold OÜ (12979325) [PERSON_NAME] uus et…" at bounding box center [393, 278] width 756 height 777
click at [738, 513] on div "Kinnita" at bounding box center [733, 511] width 32 height 18
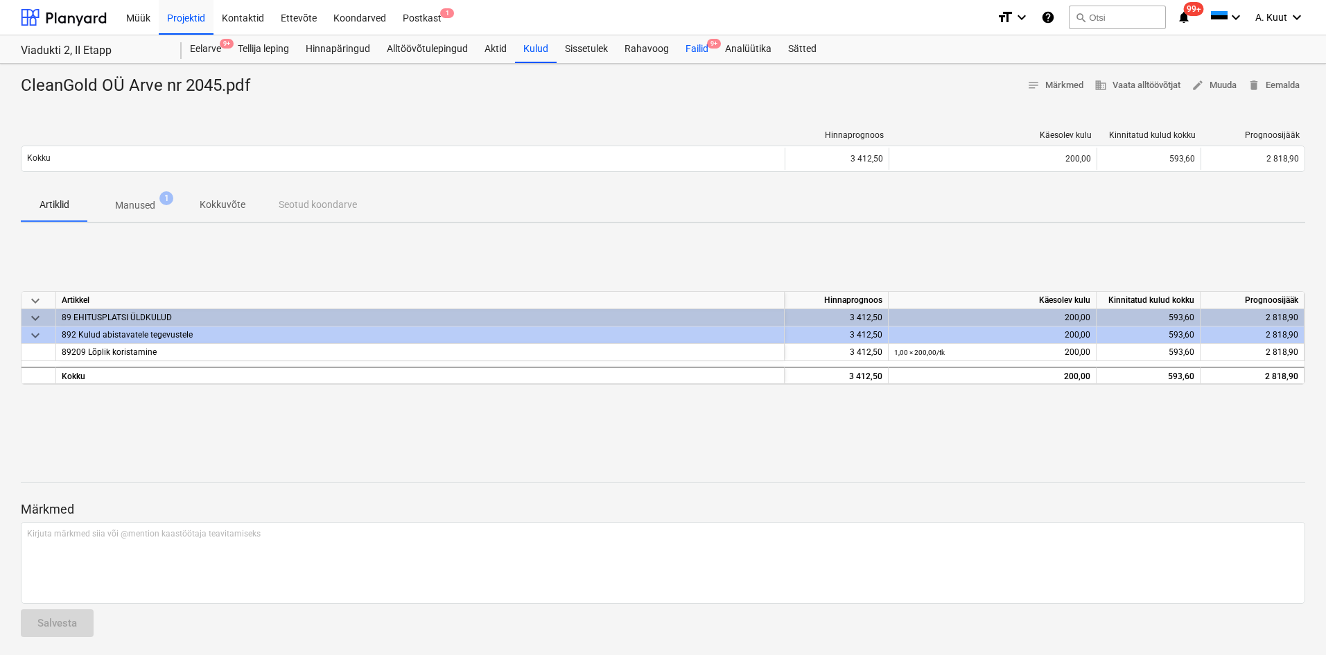
click at [700, 51] on div "Failid 9+" at bounding box center [697, 49] width 40 height 28
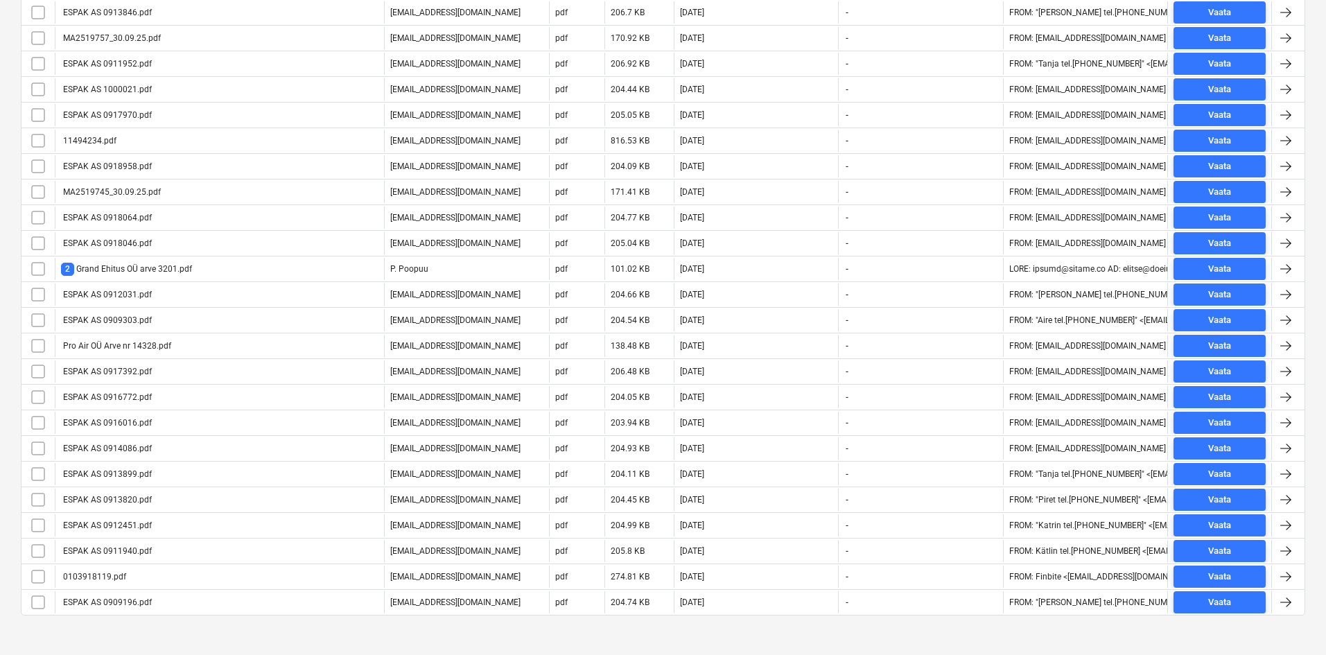
scroll to position [722, 0]
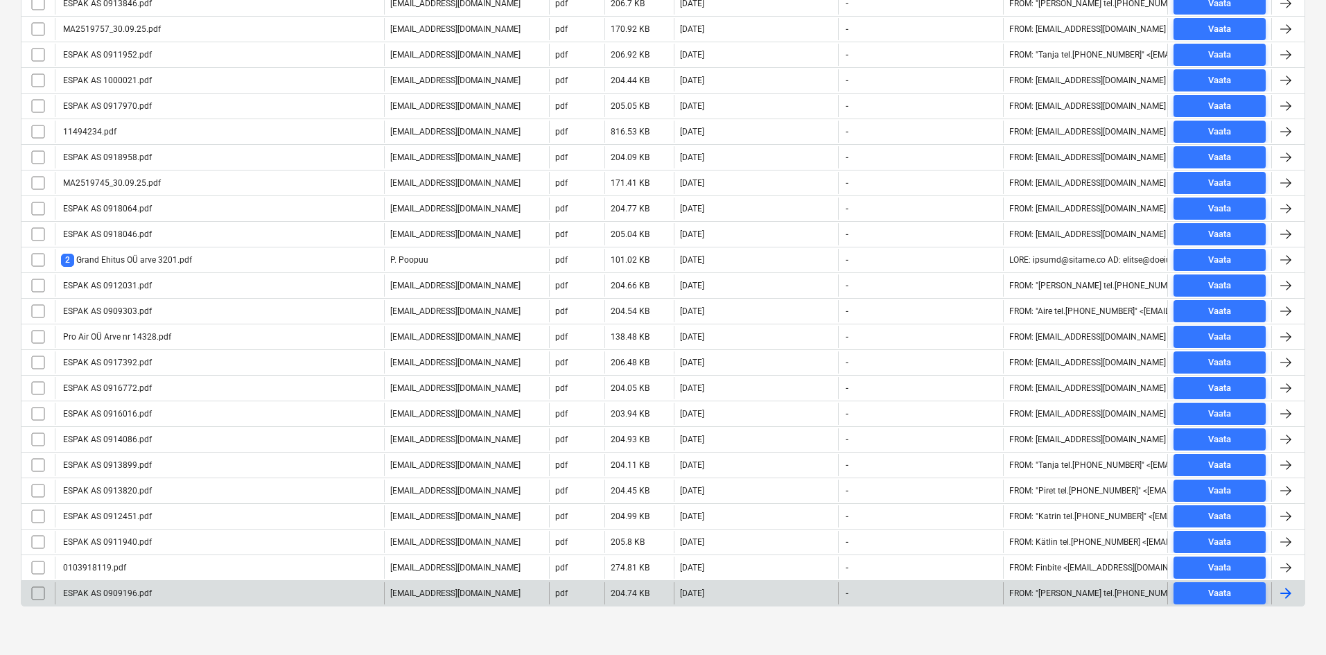
click at [165, 597] on div "ESPAK AS 0909196.pdf" at bounding box center [219, 593] width 329 height 22
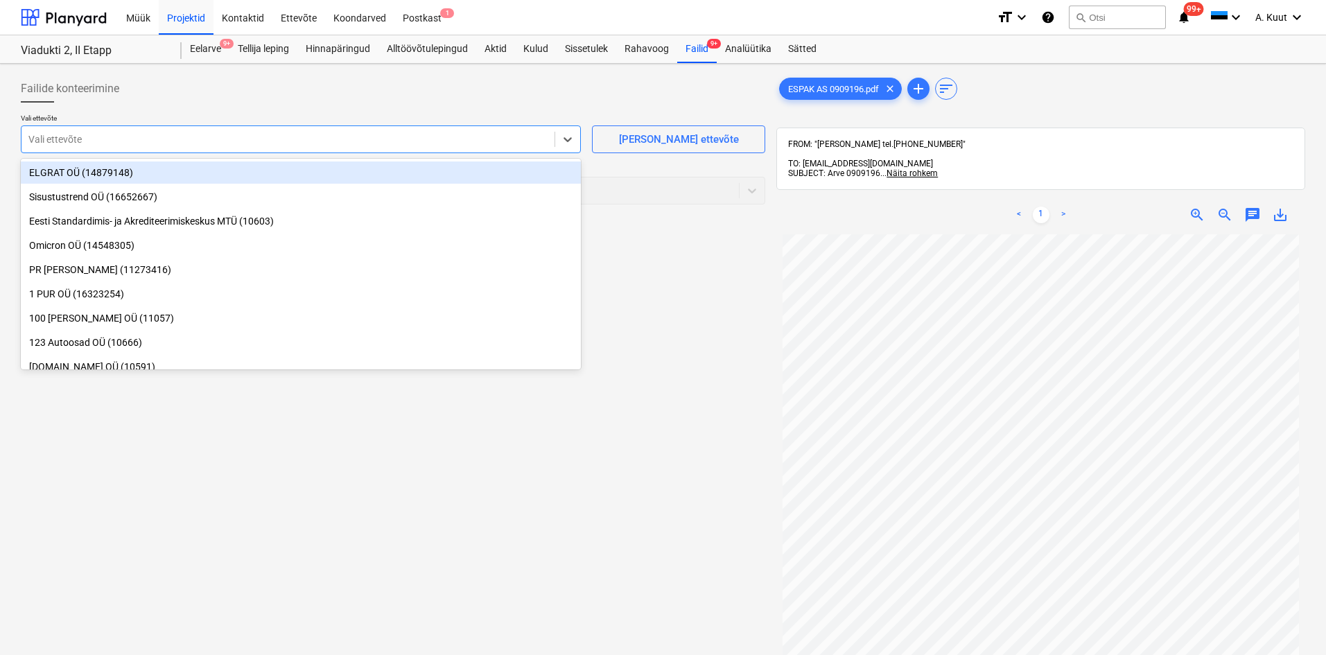
click at [187, 141] on div at bounding box center [287, 139] width 519 height 14
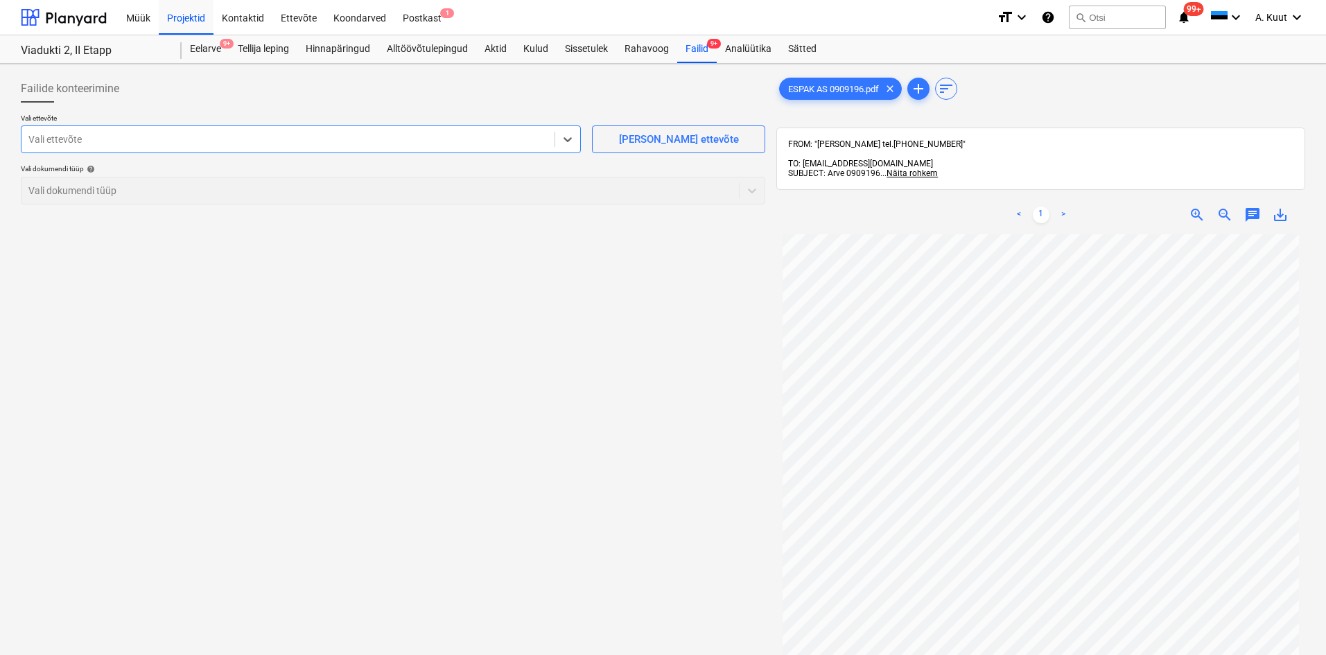
click at [60, 140] on div at bounding box center [287, 139] width 519 height 14
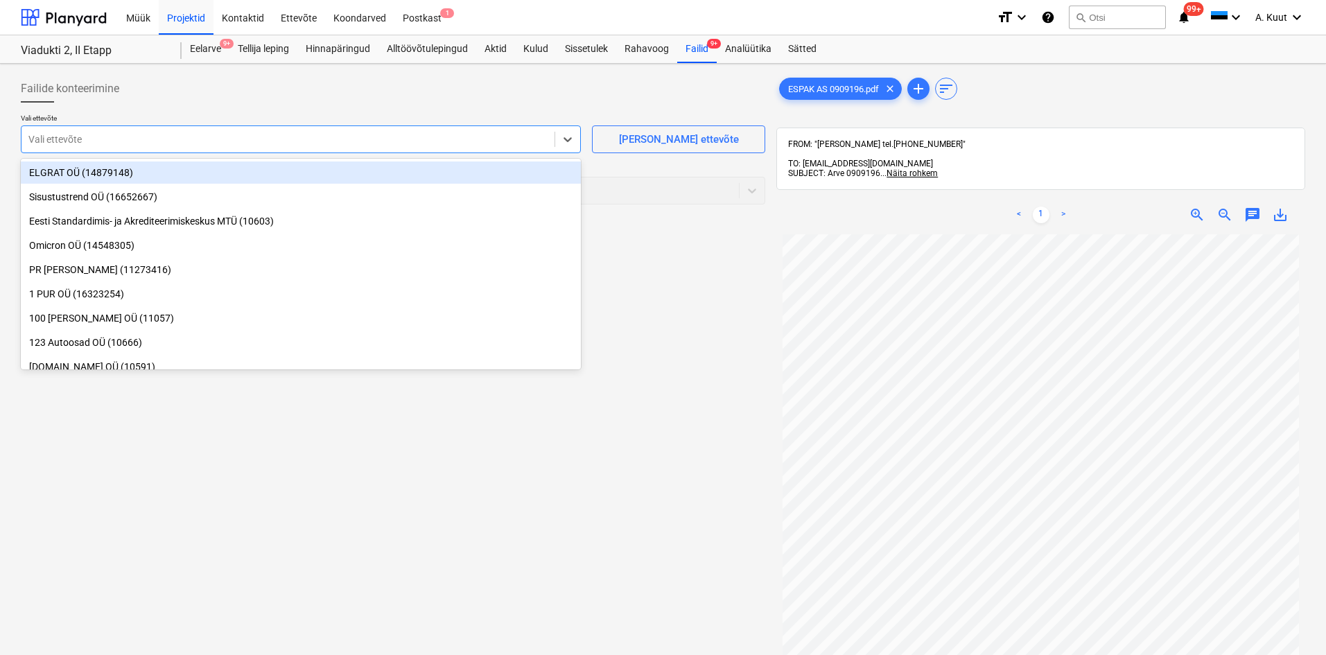
click at [60, 141] on div at bounding box center [287, 139] width 519 height 14
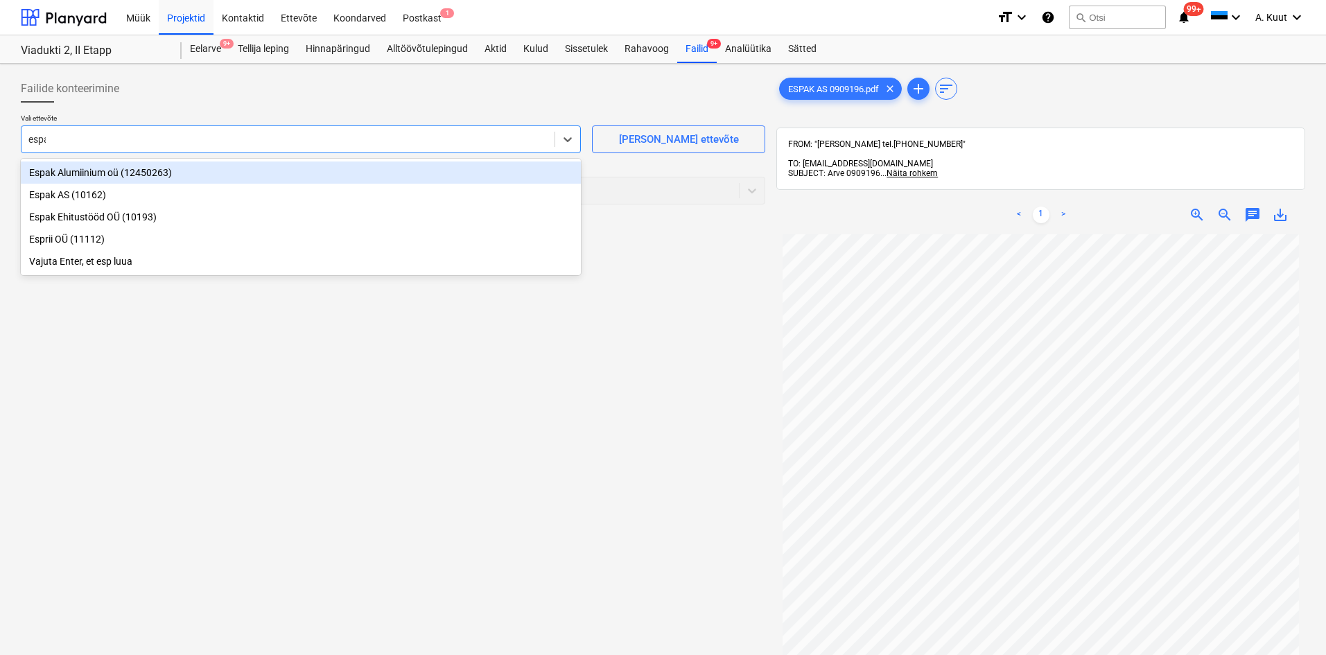
type input "espak"
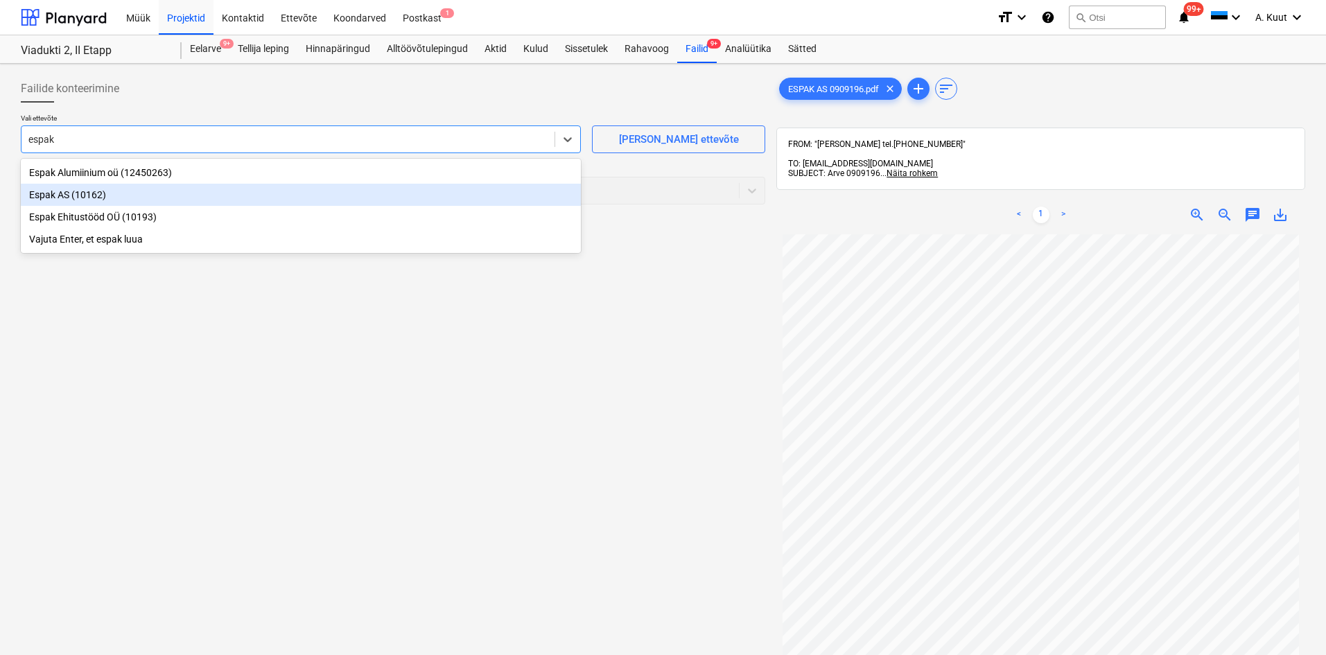
click at [50, 195] on div "Espak AS (10162)" at bounding box center [301, 195] width 560 height 22
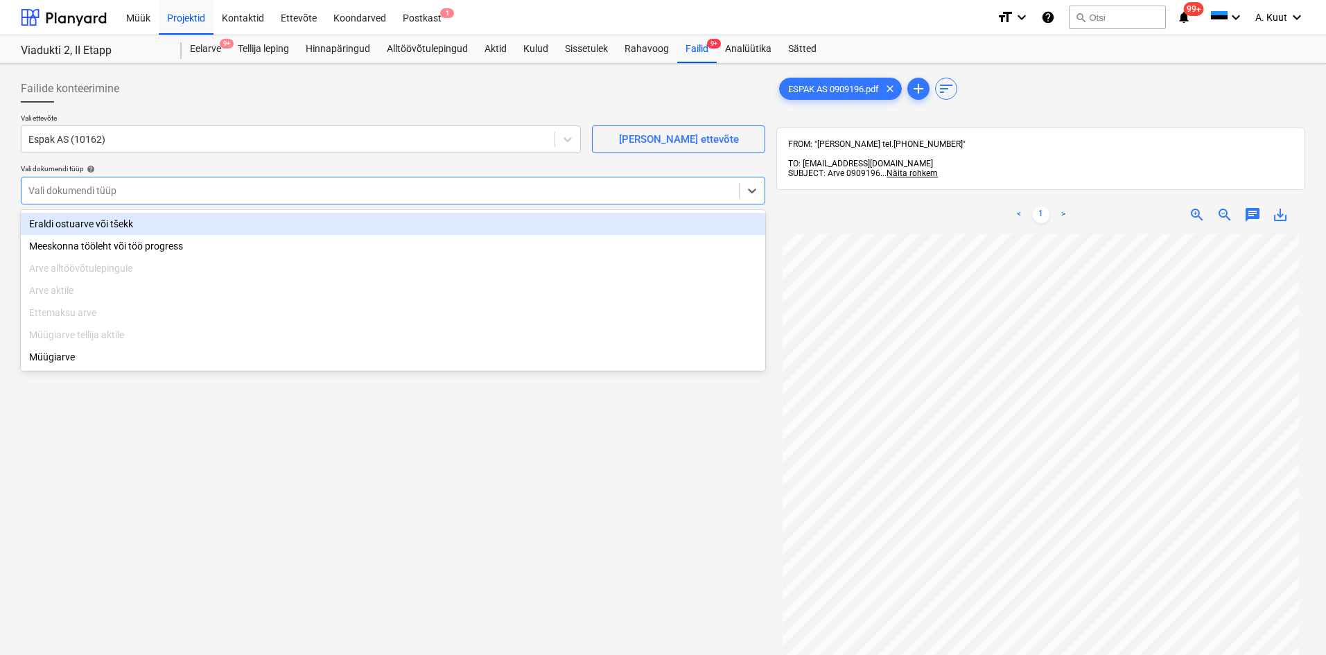
click at [40, 192] on div at bounding box center [380, 191] width 704 height 14
click at [62, 223] on div "Eraldi ostuarve või tšekk" at bounding box center [393, 224] width 745 height 22
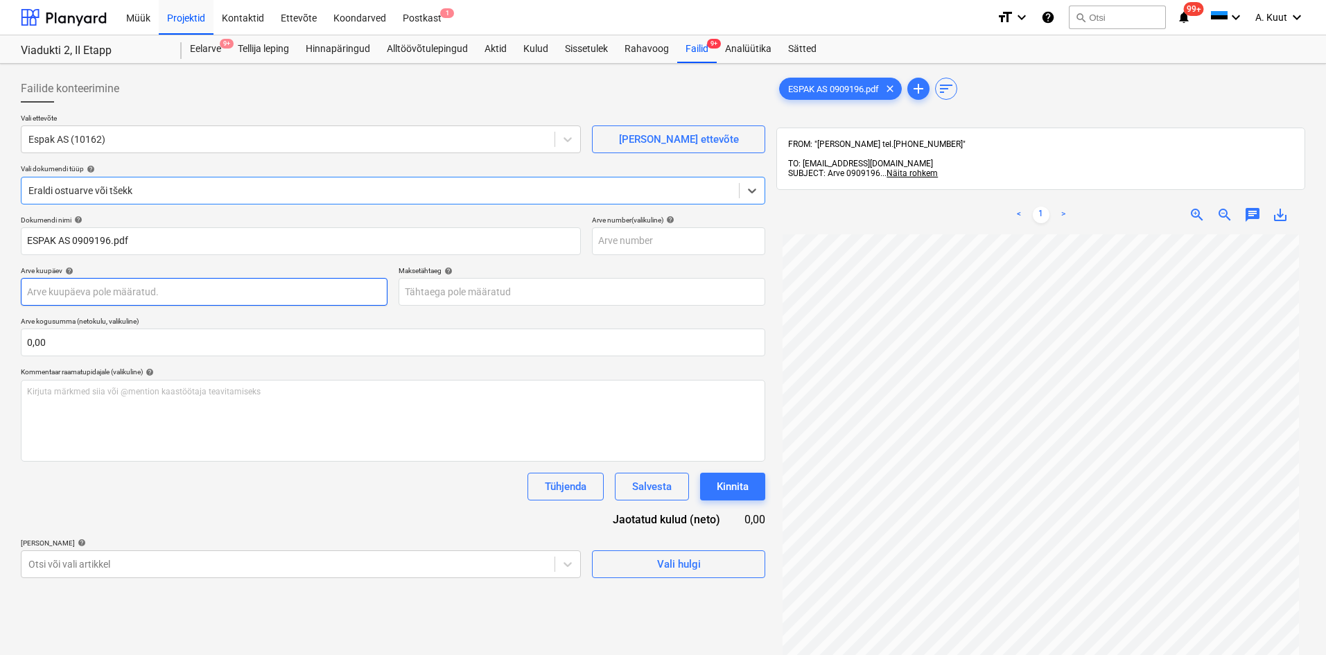
click at [66, 295] on body "Müük Projektid Kontaktid Ettevõte Koondarved Postkast 1 format_size keyboard_ar…" at bounding box center [663, 327] width 1326 height 655
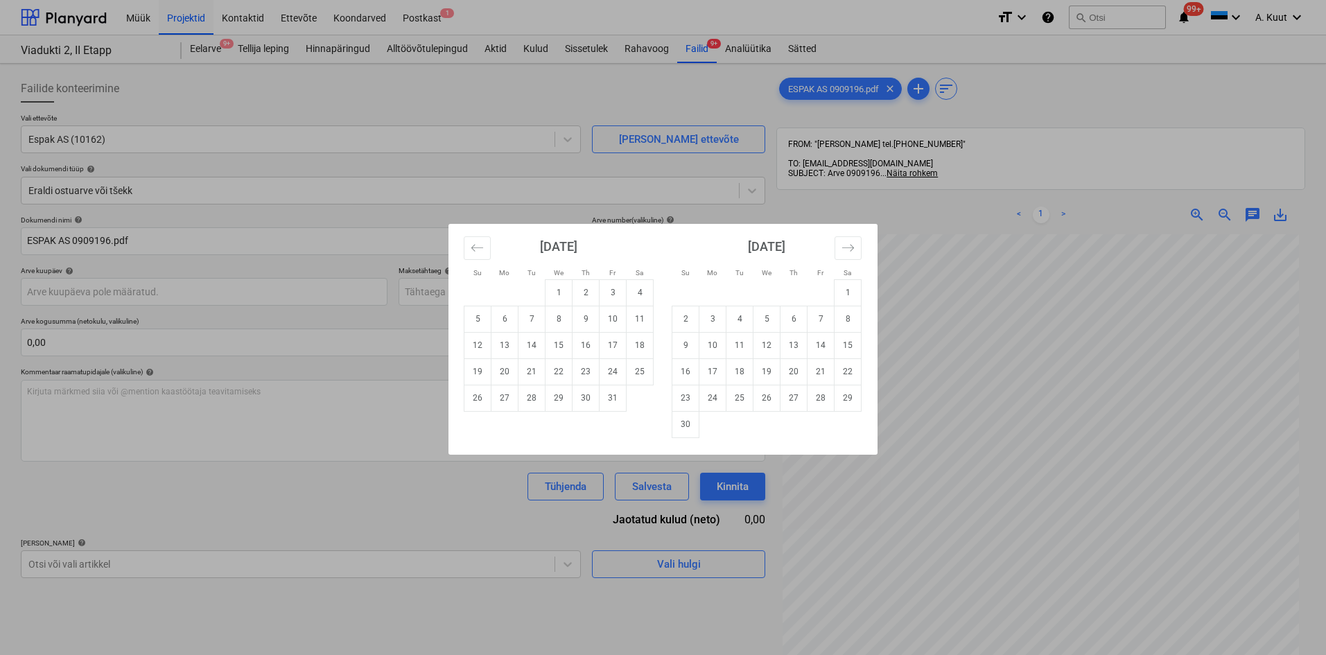
click at [1005, 369] on div "Su Mo Tu We Th Fr Sa Su Mo Tu We Th Fr Sa [DATE] 1 2 3 4 5 6 7 8 9 10 11 12 13 …" at bounding box center [663, 327] width 1326 height 655
click at [49, 293] on body "Müük Projektid Kontaktid Ettevõte Koondarved Postkast 1 format_size keyboard_ar…" at bounding box center [663, 327] width 1326 height 655
click at [483, 252] on icon "Move backward to switch to the previous month." at bounding box center [477, 247] width 13 height 13
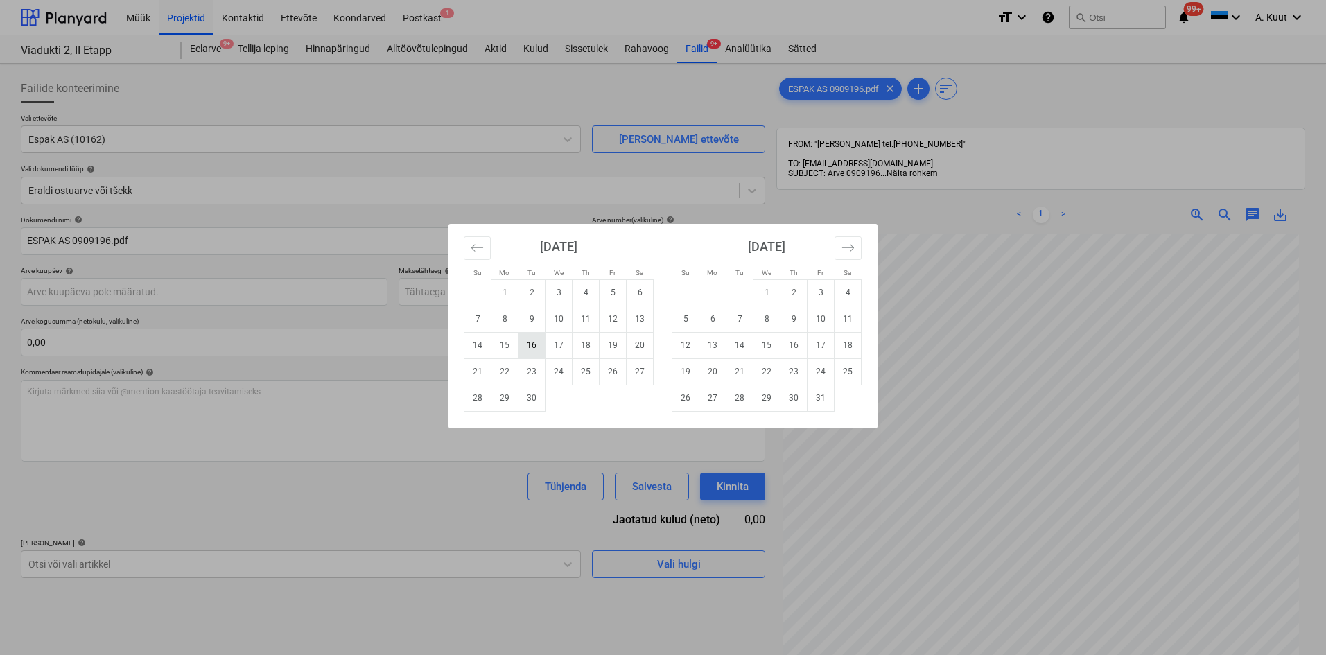
click at [528, 345] on td "16" at bounding box center [532, 345] width 27 height 26
type input "[DATE]"
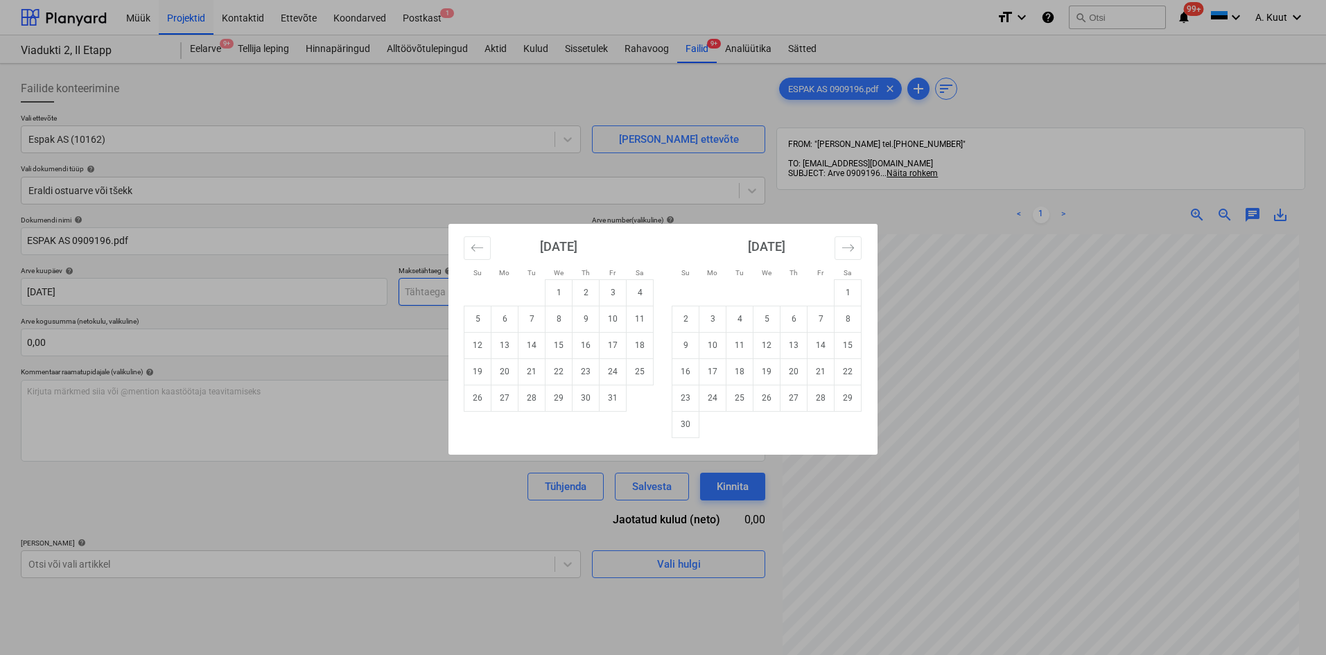
click at [432, 295] on body "Müük Projektid Kontaktid Ettevõte Koondarved Postkast 1 format_size keyboard_ar…" at bounding box center [663, 327] width 1326 height 655
click at [582, 352] on td "16" at bounding box center [586, 345] width 27 height 26
type input "[DATE]"
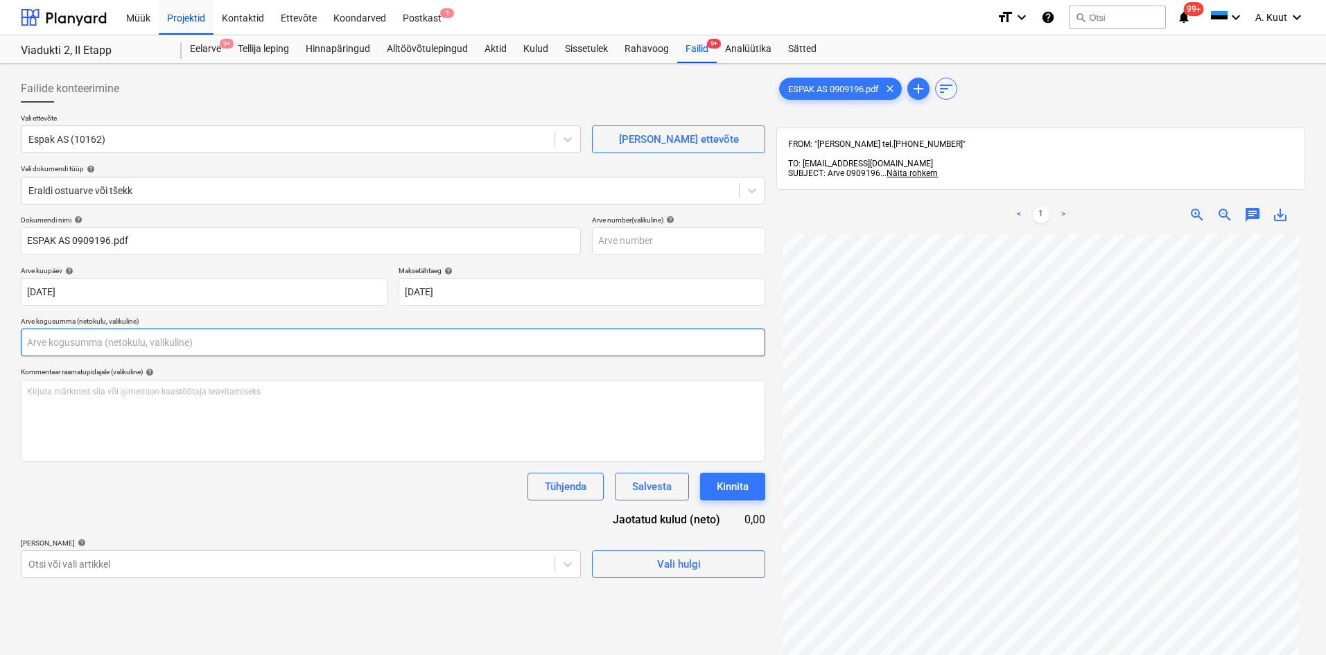
click at [67, 345] on input "text" at bounding box center [393, 343] width 745 height 28
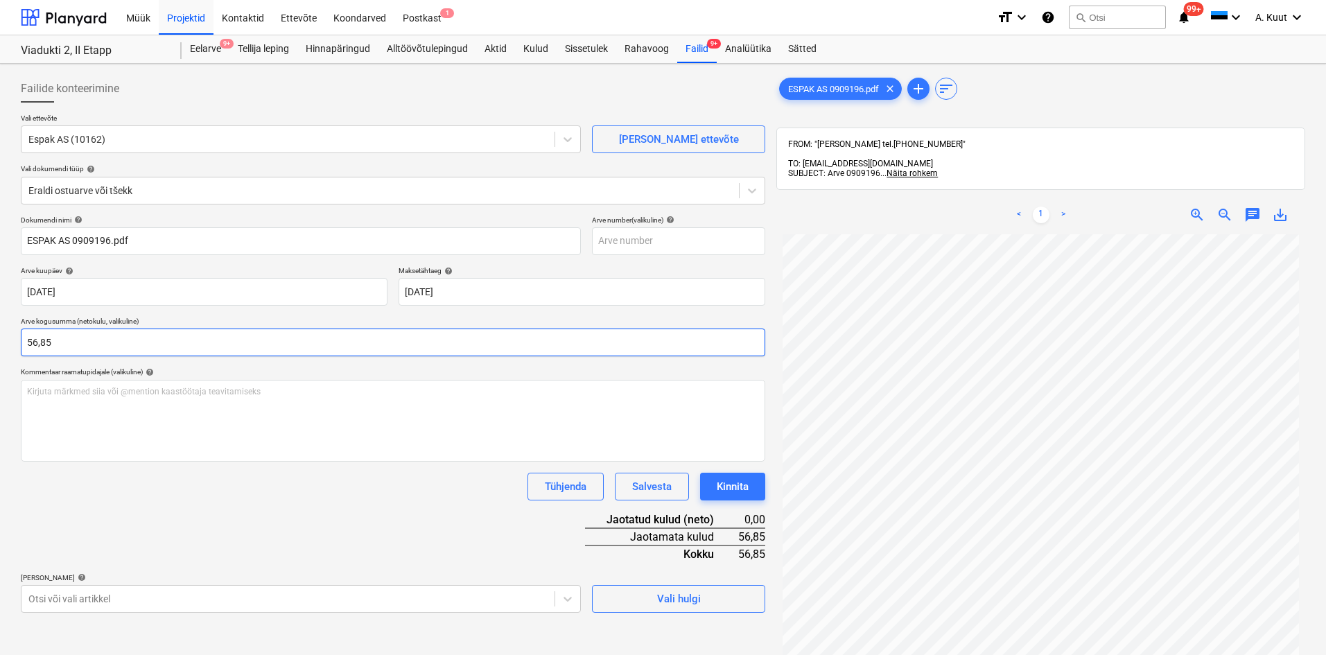
type input "56,85"
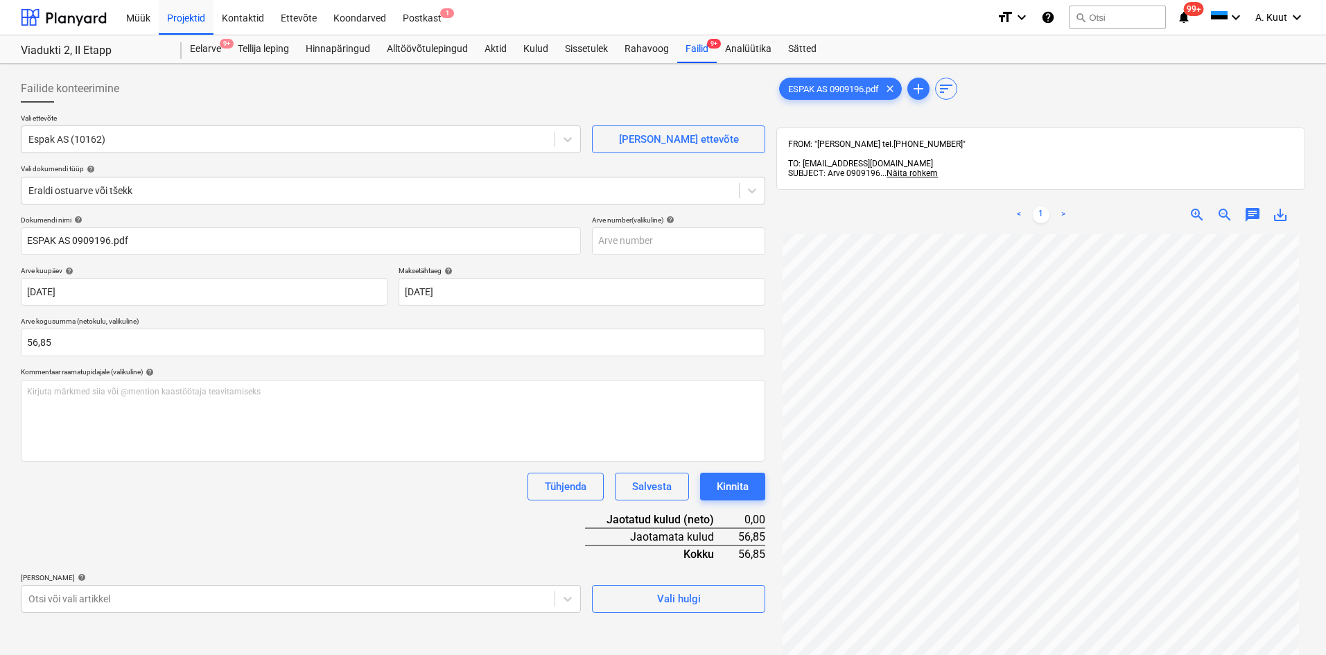
click at [150, 521] on div "Dokumendi nimi help ESPAK AS 0909196.pdf Arve number (valikuline) help [PERSON_…" at bounding box center [393, 414] width 745 height 397
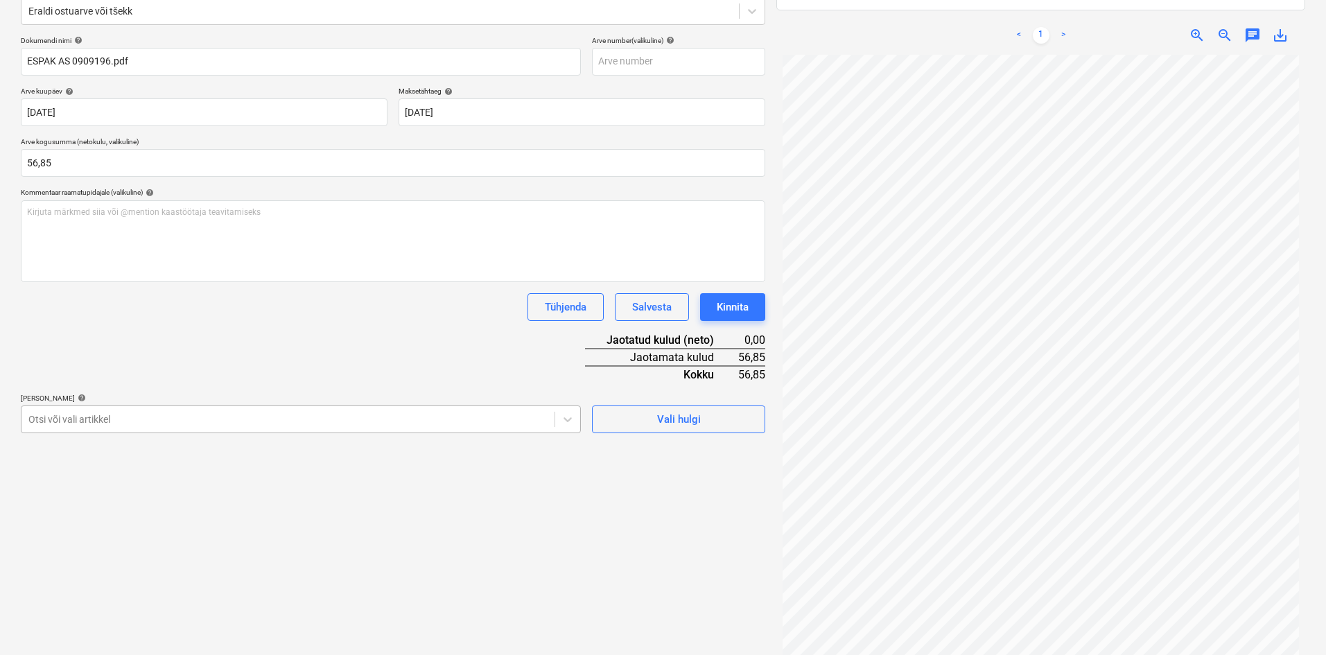
click at [144, 476] on body "Müük Projektid Kontaktid Ettevõte Koondarved Postkast 1 format_size keyboard_ar…" at bounding box center [663, 147] width 1326 height 655
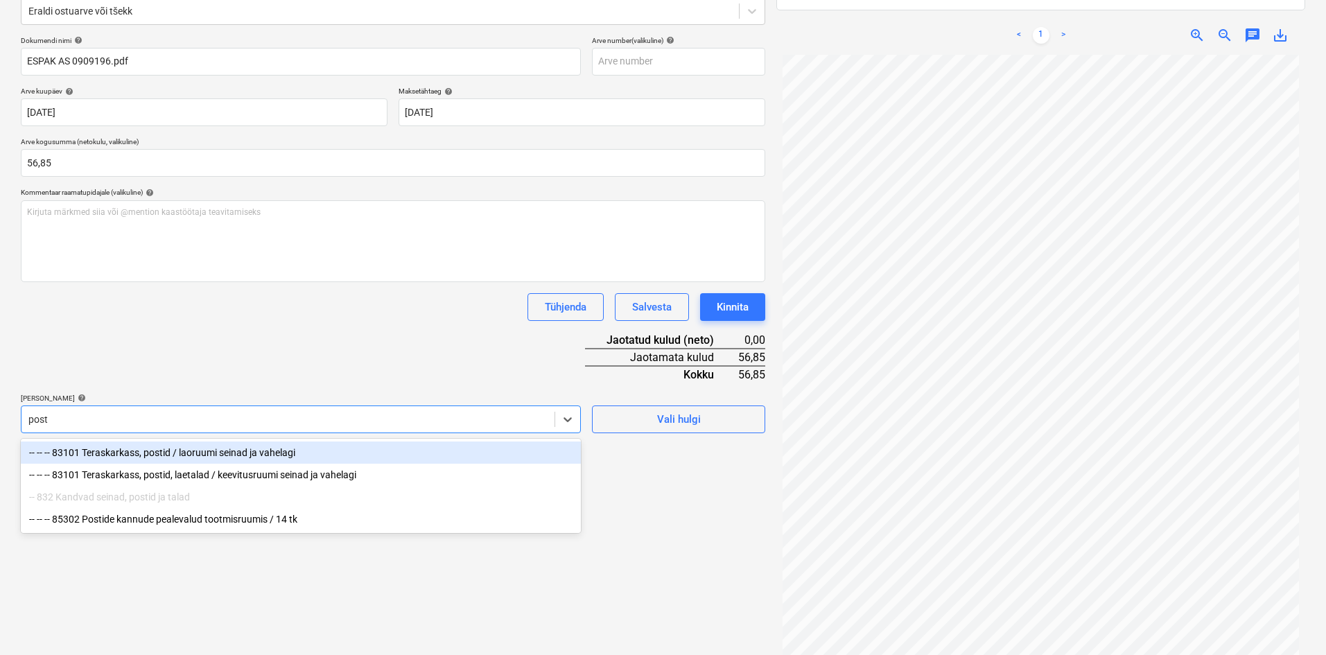
type input "posti"
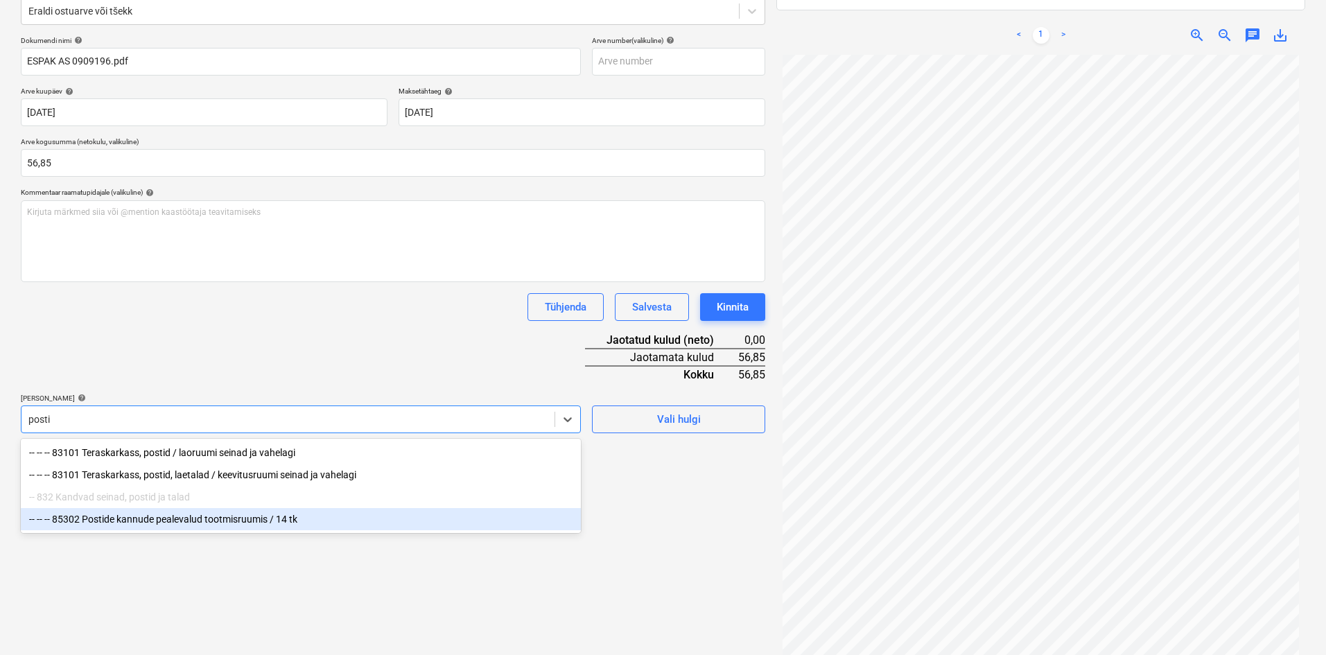
click at [159, 525] on div "-- -- -- 85302 Postide kannude pealevalud tootmisruumis / 14 tk" at bounding box center [301, 519] width 560 height 22
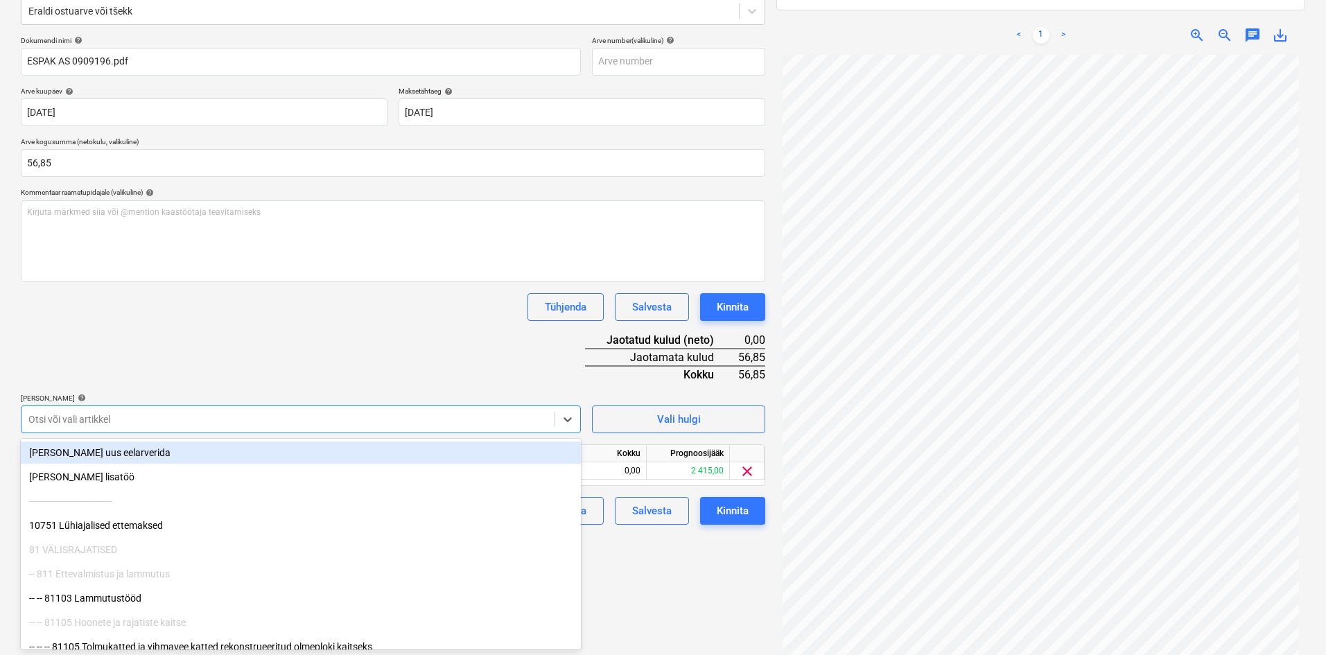
click at [297, 324] on div "Dokumendi nimi help ESPAK AS 0909196.pdf Arve number (valikuline) help [PERSON_…" at bounding box center [393, 280] width 745 height 489
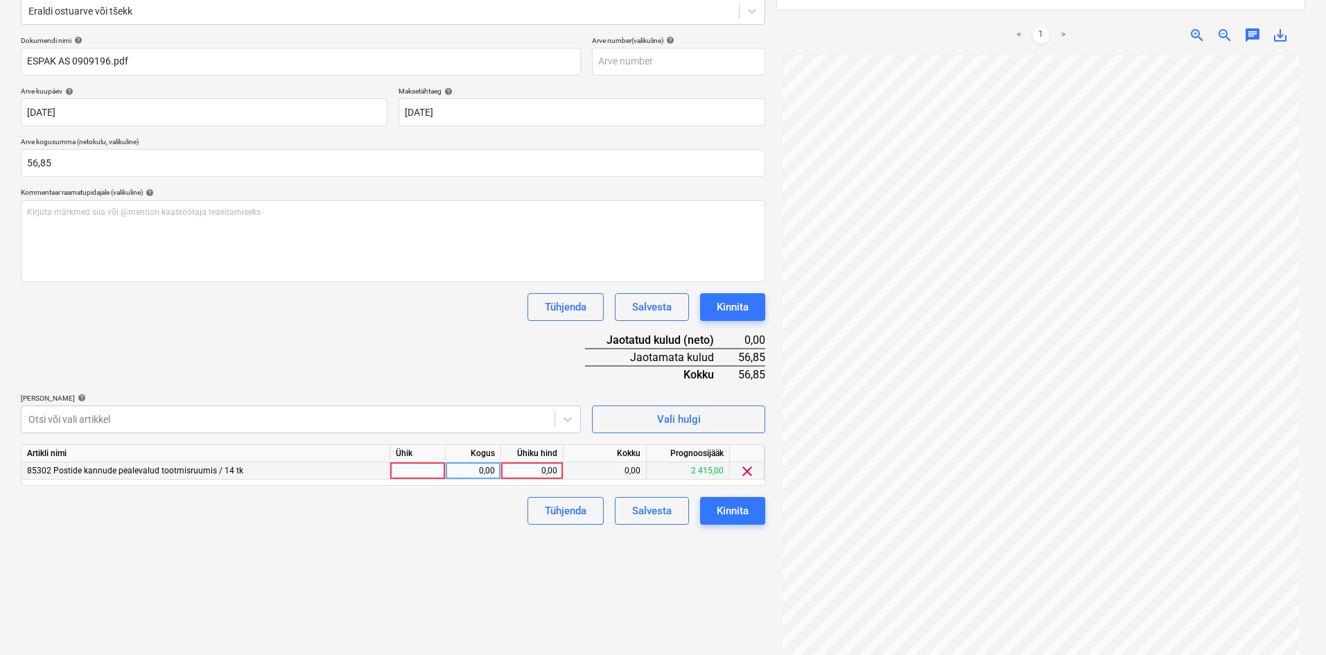
click at [555, 474] on div "0,00" at bounding box center [532, 470] width 51 height 17
type input "56,85"
click at [474, 589] on div "Failide konteerimine Vali ettevõte Espak AS (10162) [PERSON_NAME] uus ettevõte …" at bounding box center [393, 283] width 756 height 787
click at [746, 517] on div "Kinnita" at bounding box center [733, 511] width 32 height 18
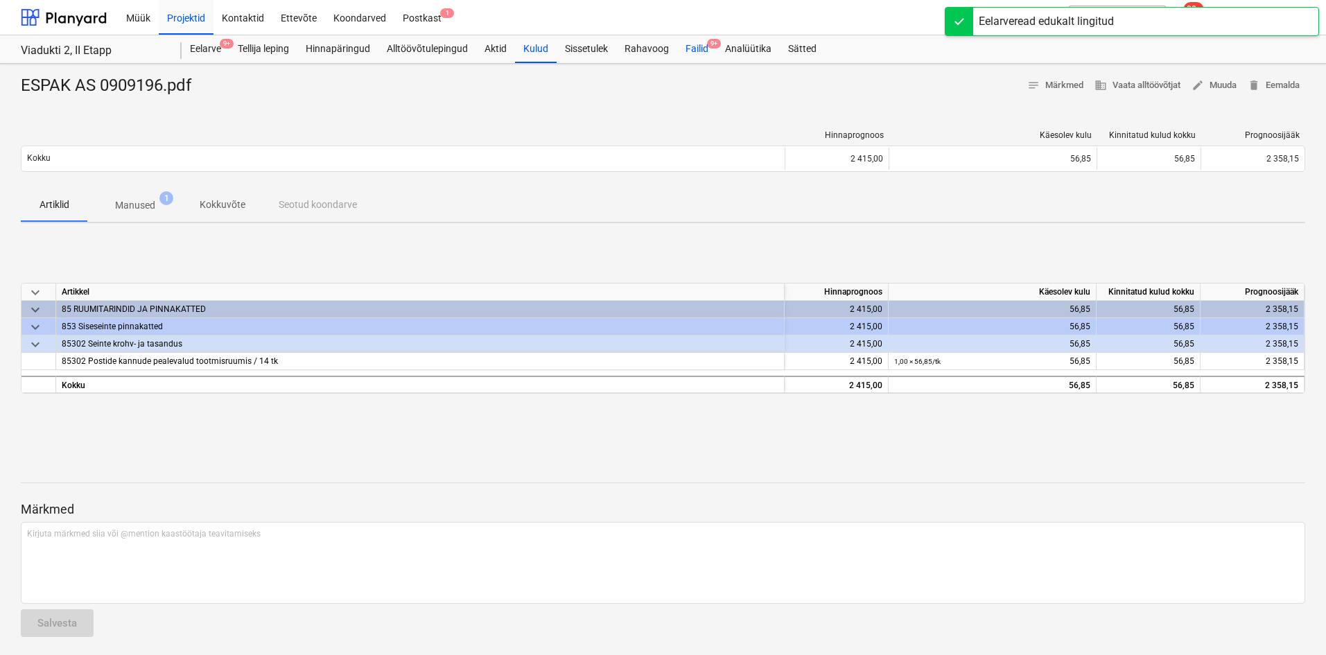
click at [695, 49] on div "Failid 9+" at bounding box center [697, 49] width 40 height 28
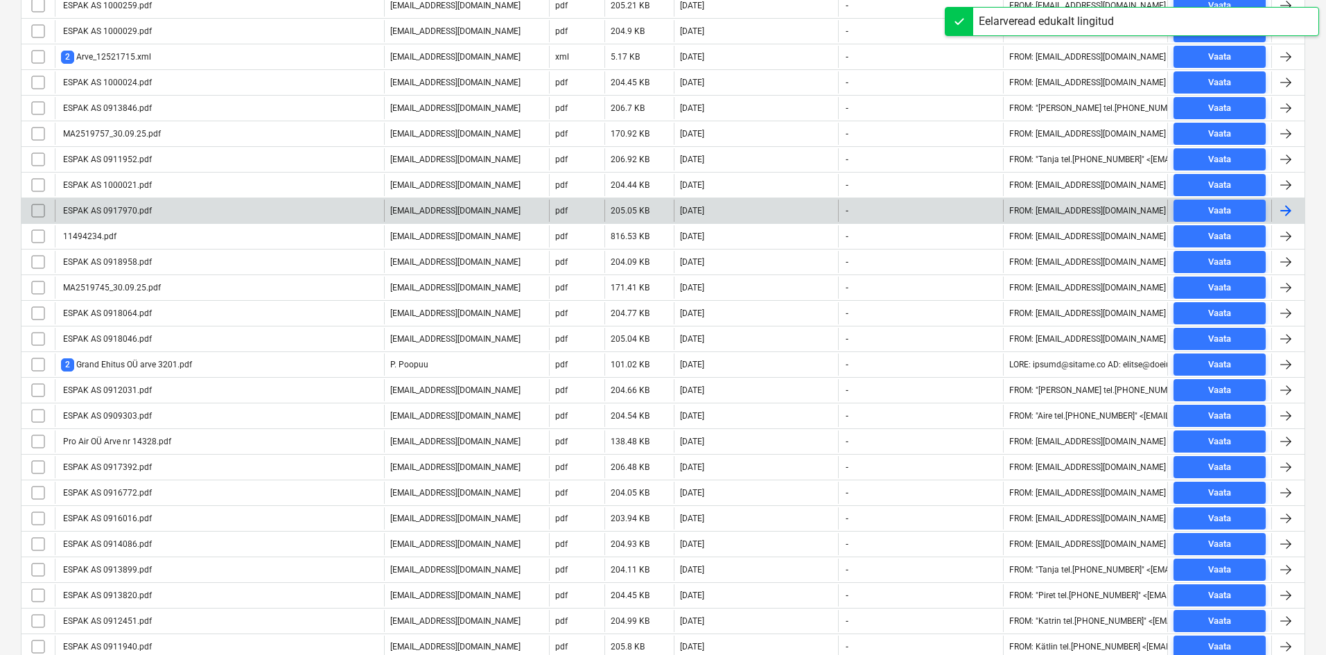
scroll to position [624, 0]
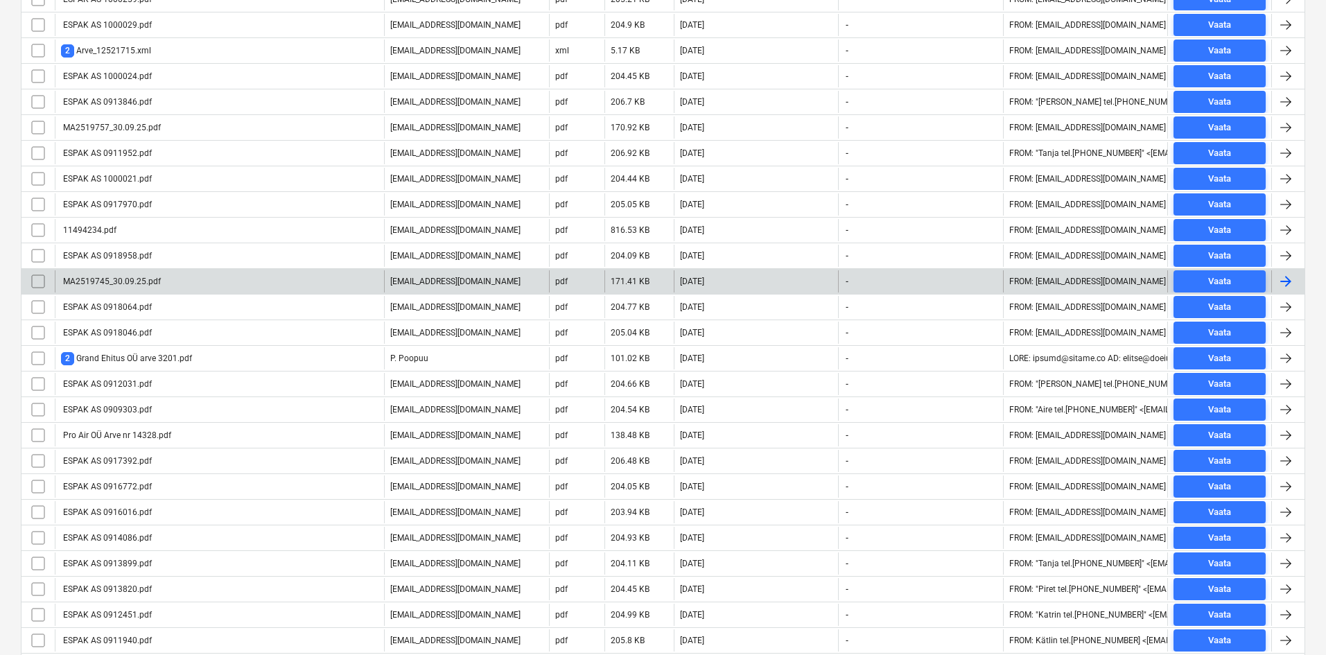
click at [132, 278] on div "MA2519745_30.09.25.pdf" at bounding box center [111, 282] width 100 height 10
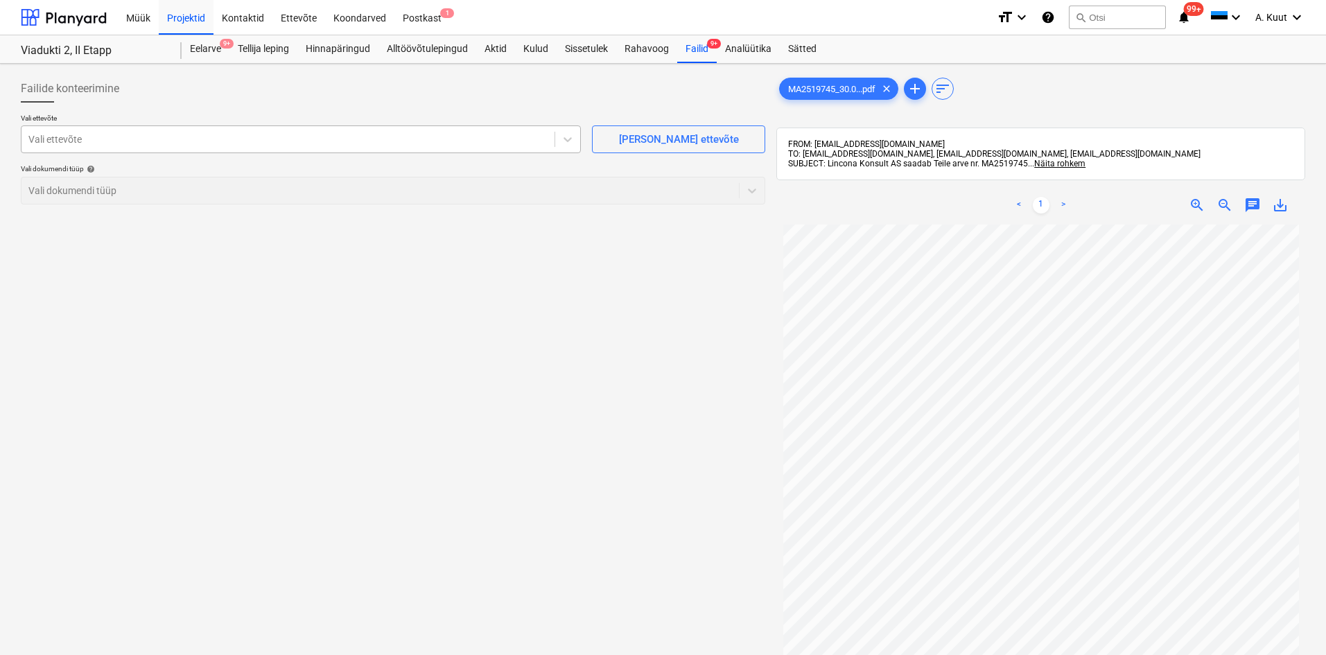
click at [64, 141] on div at bounding box center [287, 139] width 519 height 14
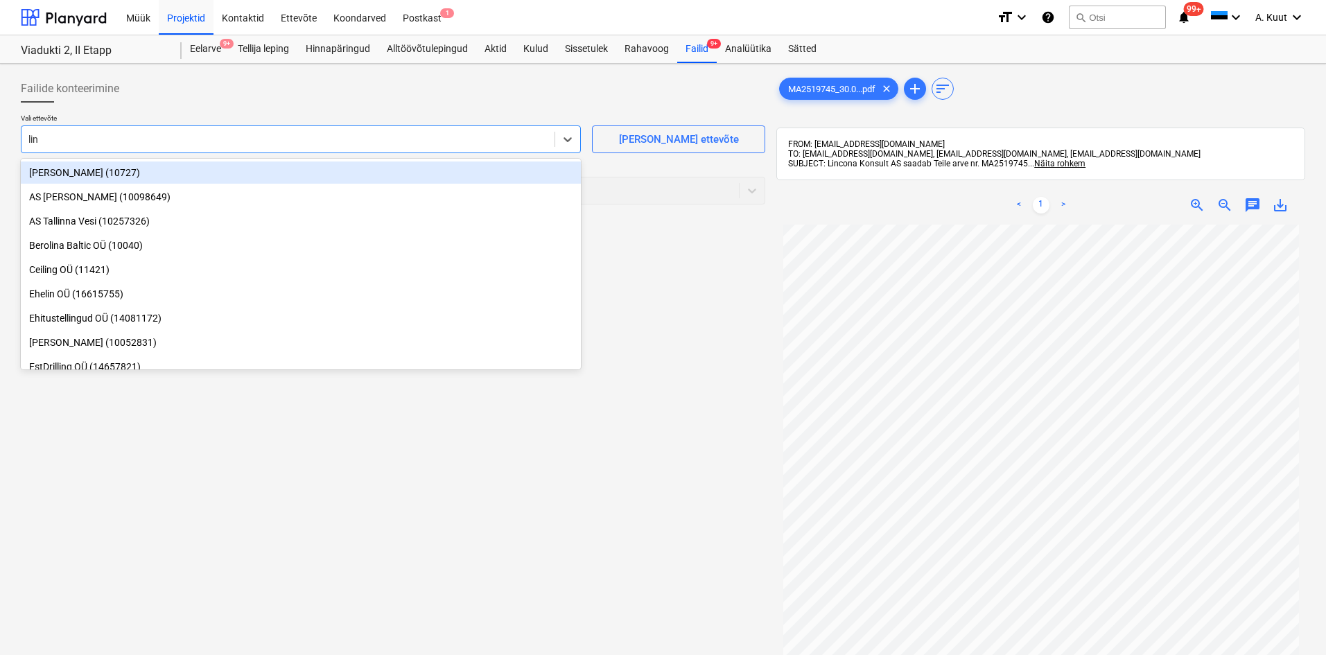
type input "linc"
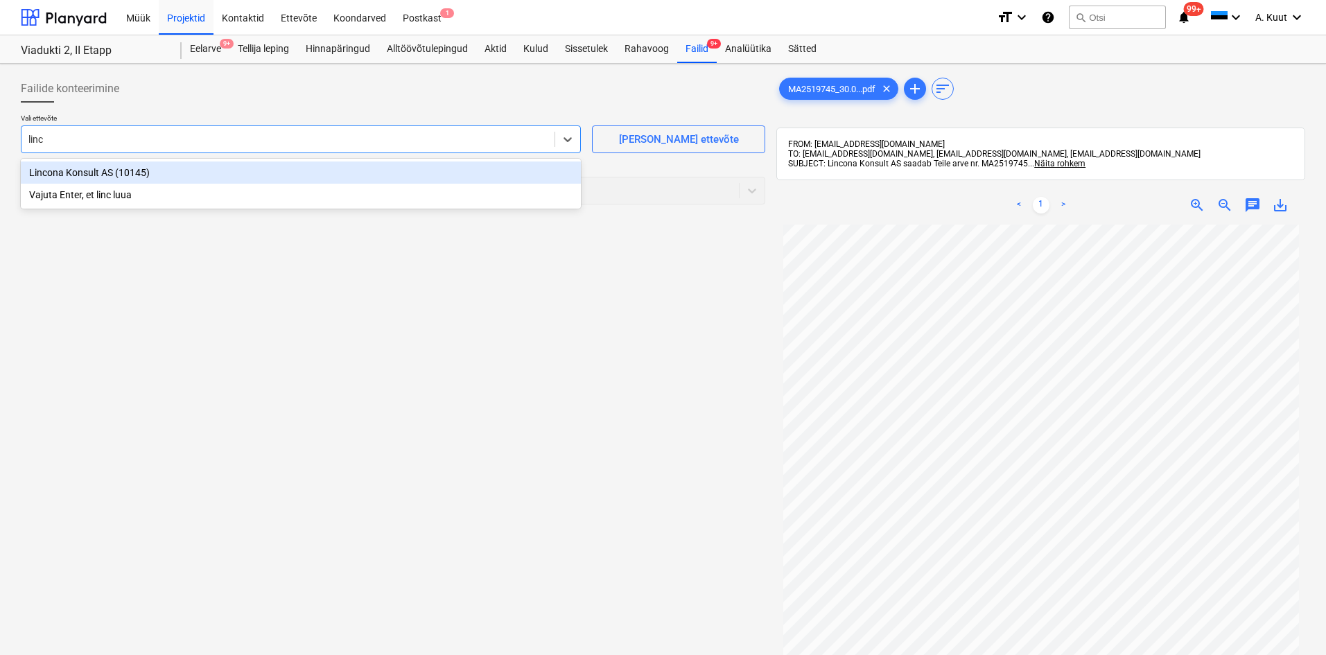
click at [71, 174] on div "Lincona Konsult AS (10145)" at bounding box center [301, 173] width 560 height 22
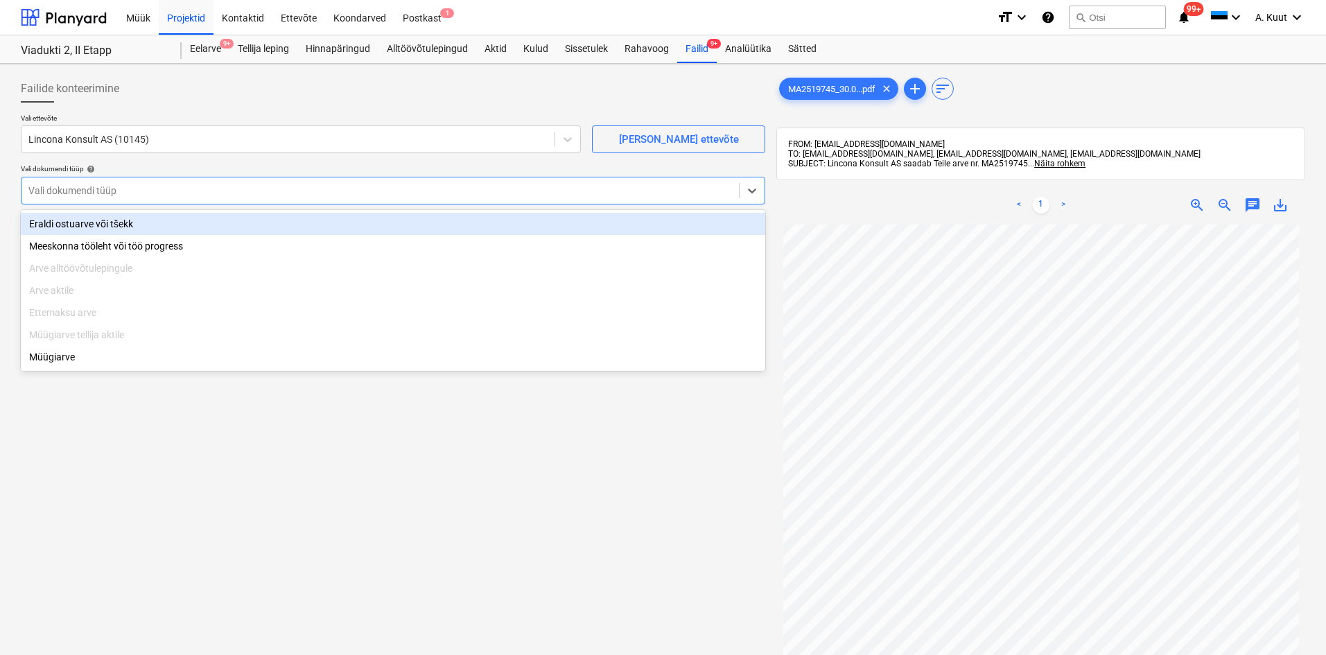
click at [73, 185] on div at bounding box center [380, 191] width 704 height 14
click at [81, 223] on div "Eraldi ostuarve või tšekk" at bounding box center [393, 224] width 745 height 22
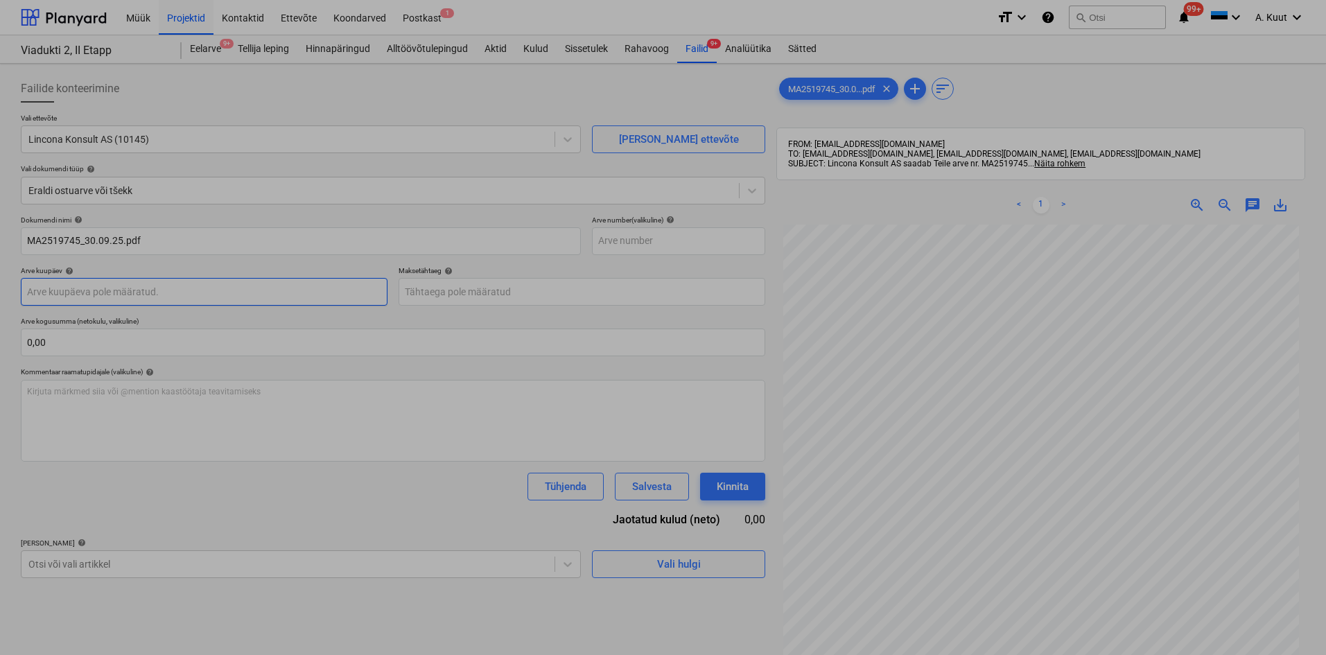
click at [92, 293] on body "Müük Projektid Kontaktid Ettevõte Koondarved Postkast 1 format_size keyboard_ar…" at bounding box center [663, 327] width 1326 height 655
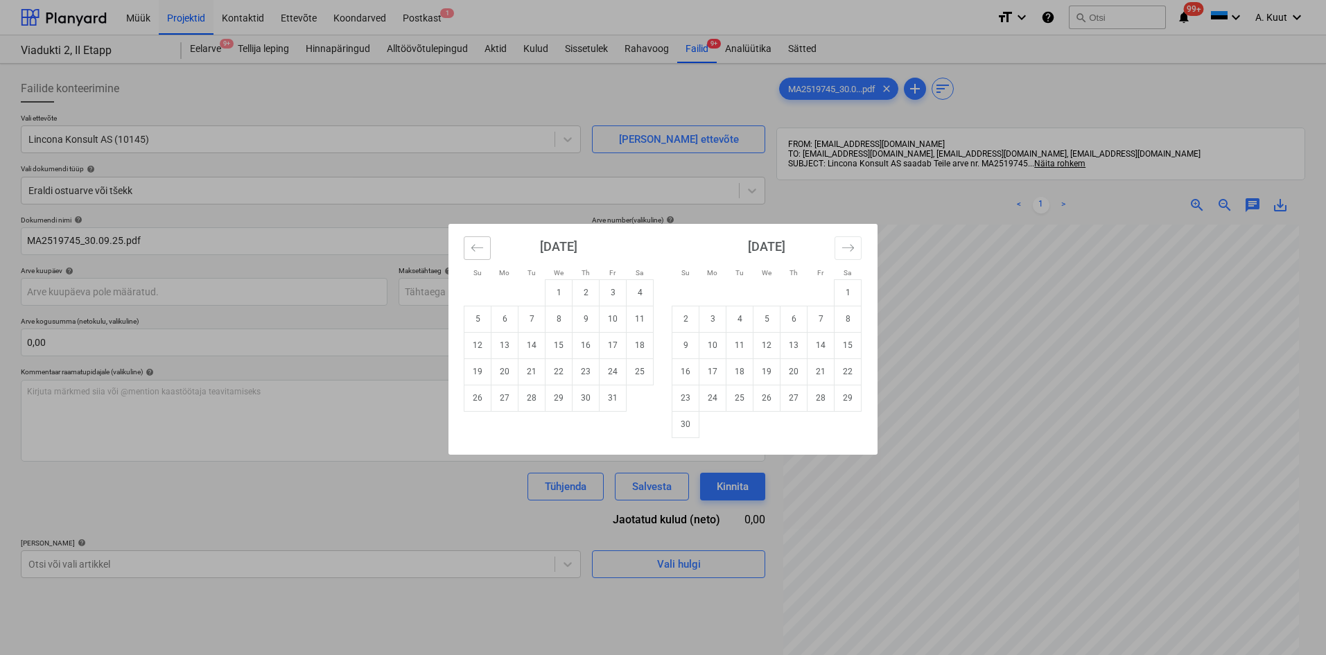
click at [475, 243] on icon "Move backward to switch to the previous month." at bounding box center [477, 247] width 13 height 13
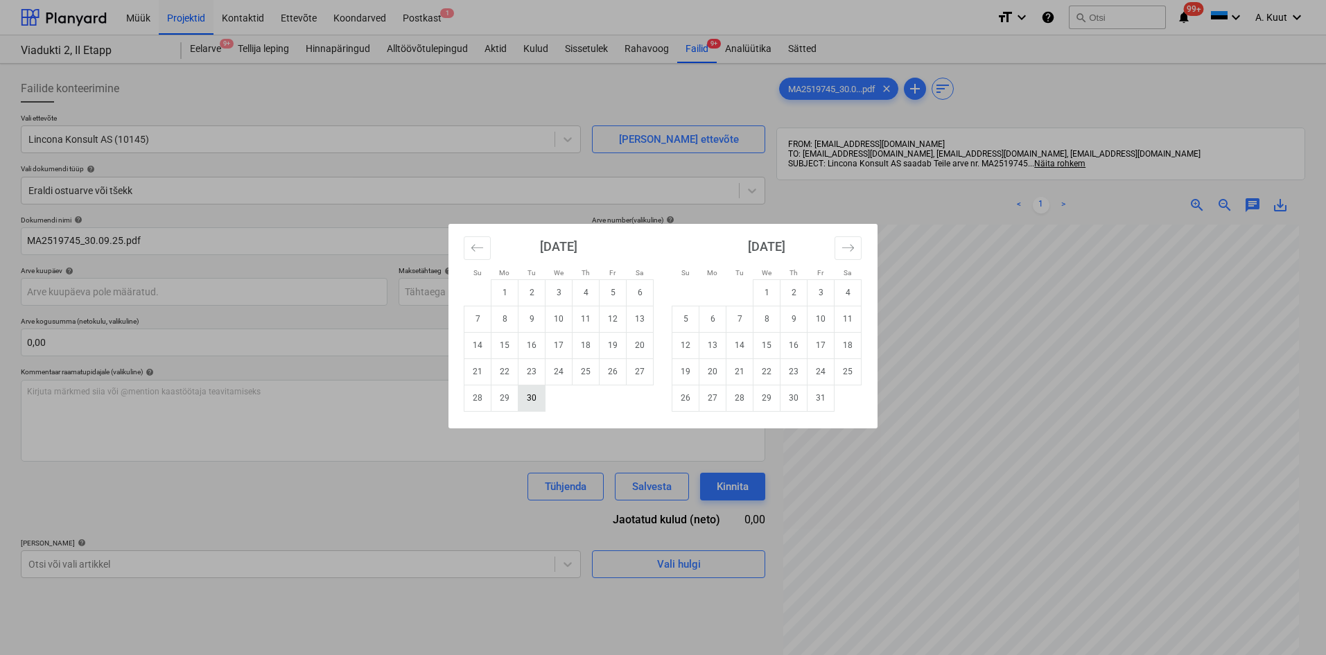
click at [537, 405] on td "30" at bounding box center [532, 398] width 27 height 26
type input "[DATE]"
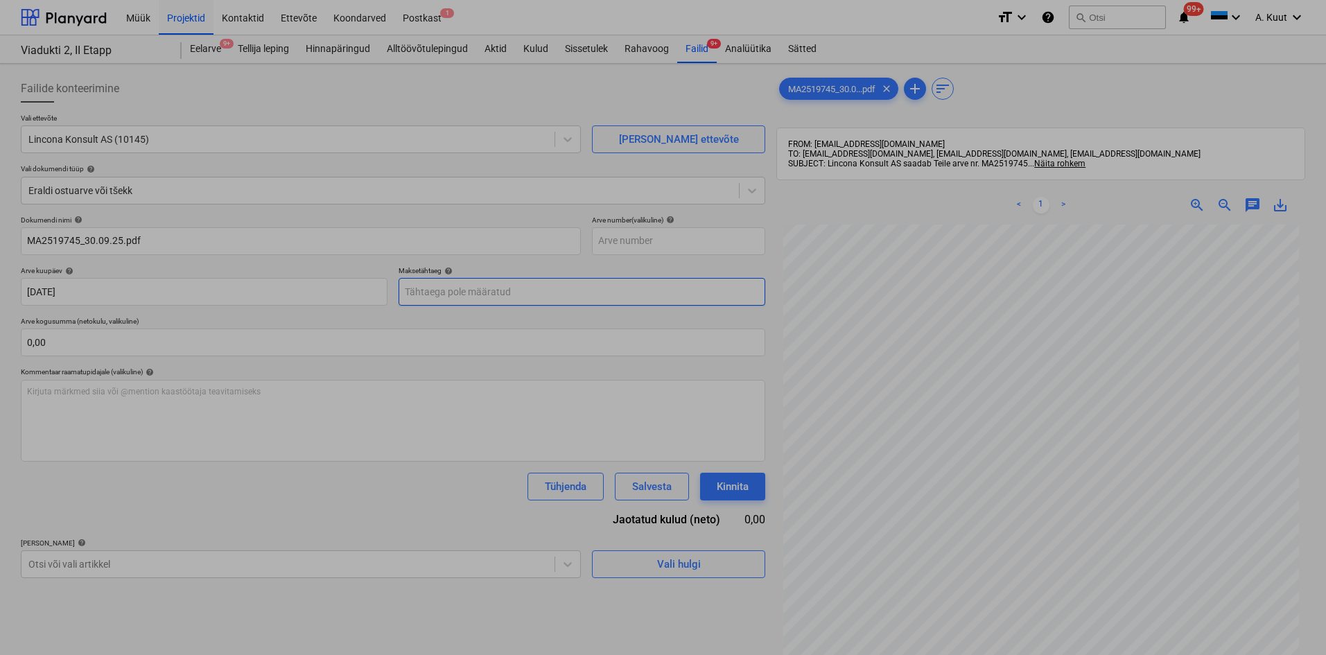
click at [418, 294] on body "Müük Projektid Kontaktid Ettevõte Koondarved Postkast 1 format_size keyboard_ar…" at bounding box center [663, 327] width 1326 height 655
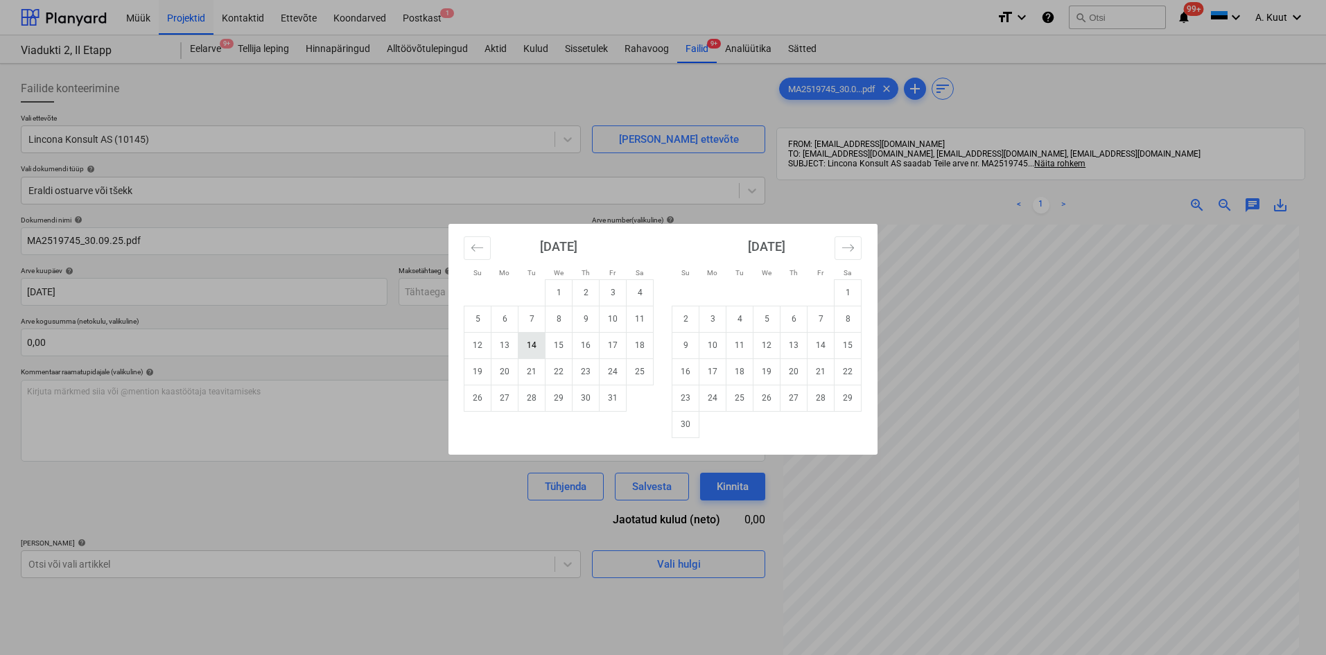
click at [526, 344] on td "14" at bounding box center [532, 345] width 27 height 26
type input "[DATE]"
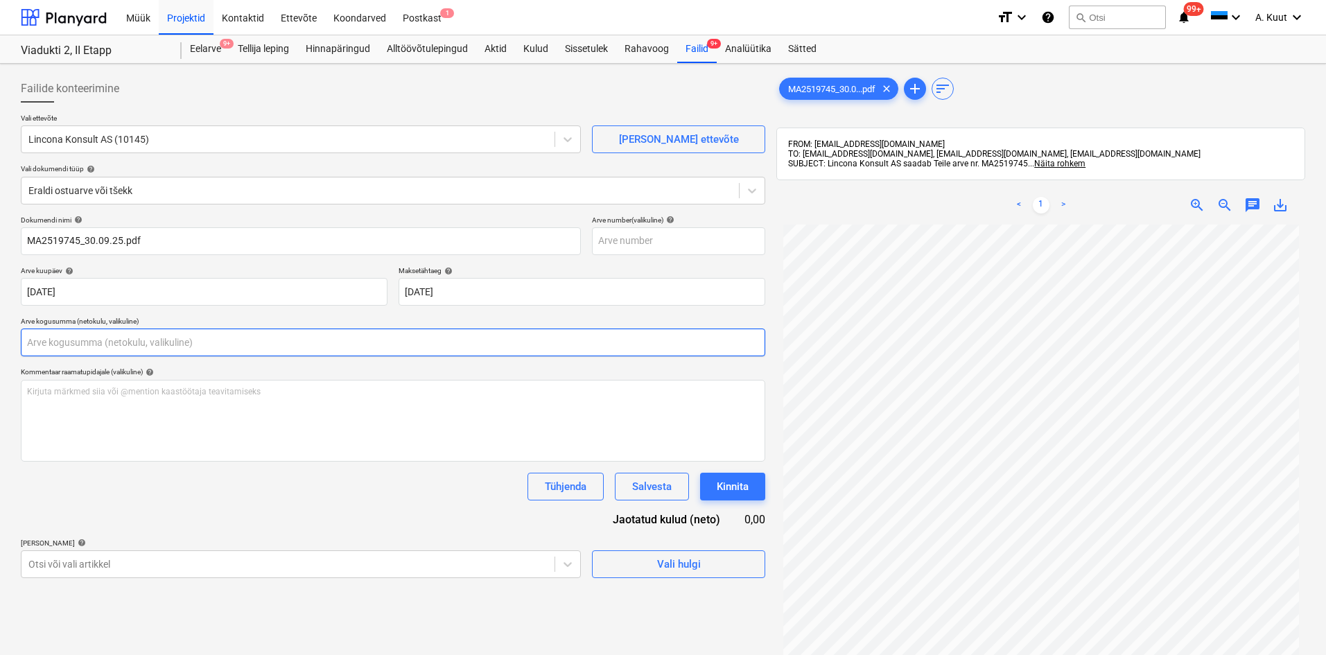
click at [55, 344] on input "text" at bounding box center [393, 343] width 745 height 28
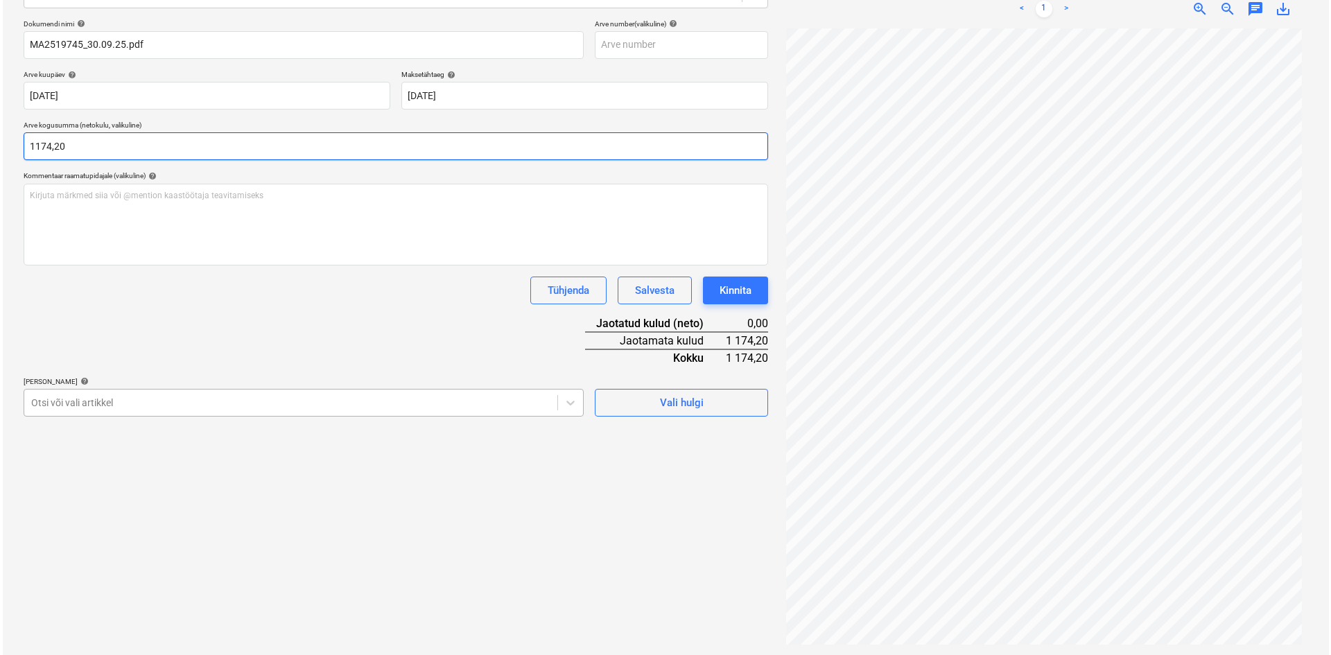
scroll to position [197, 0]
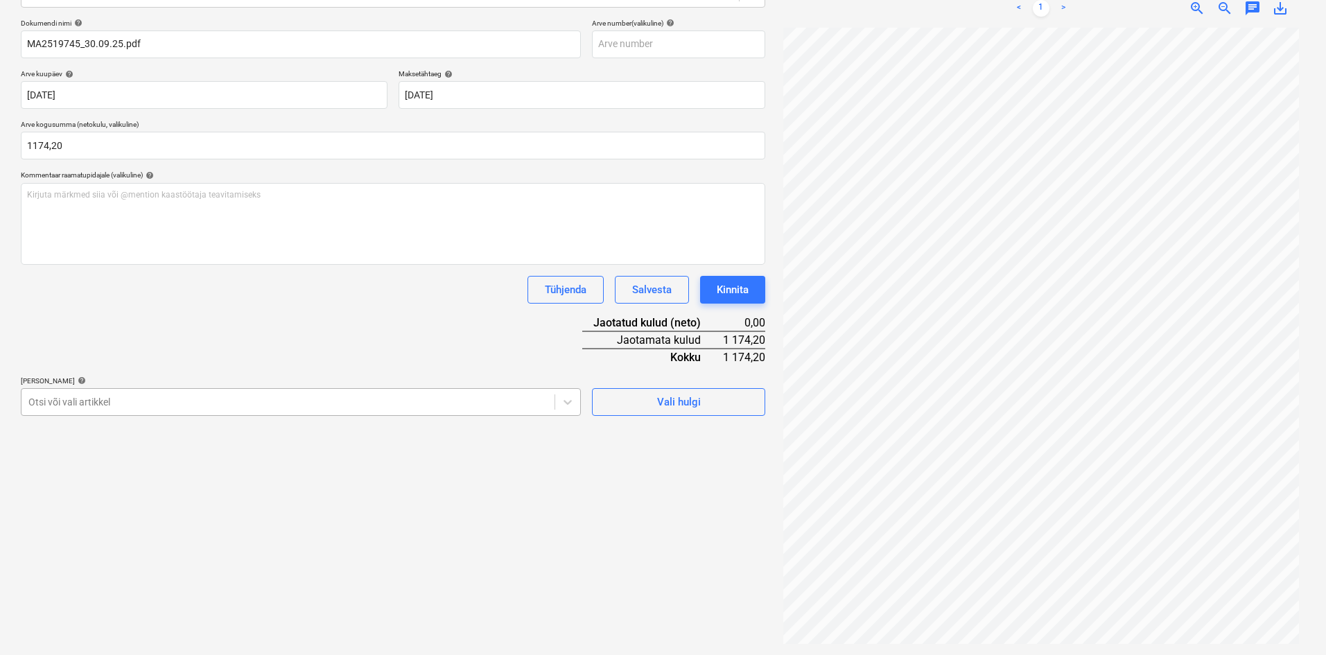
type input "1 174,20"
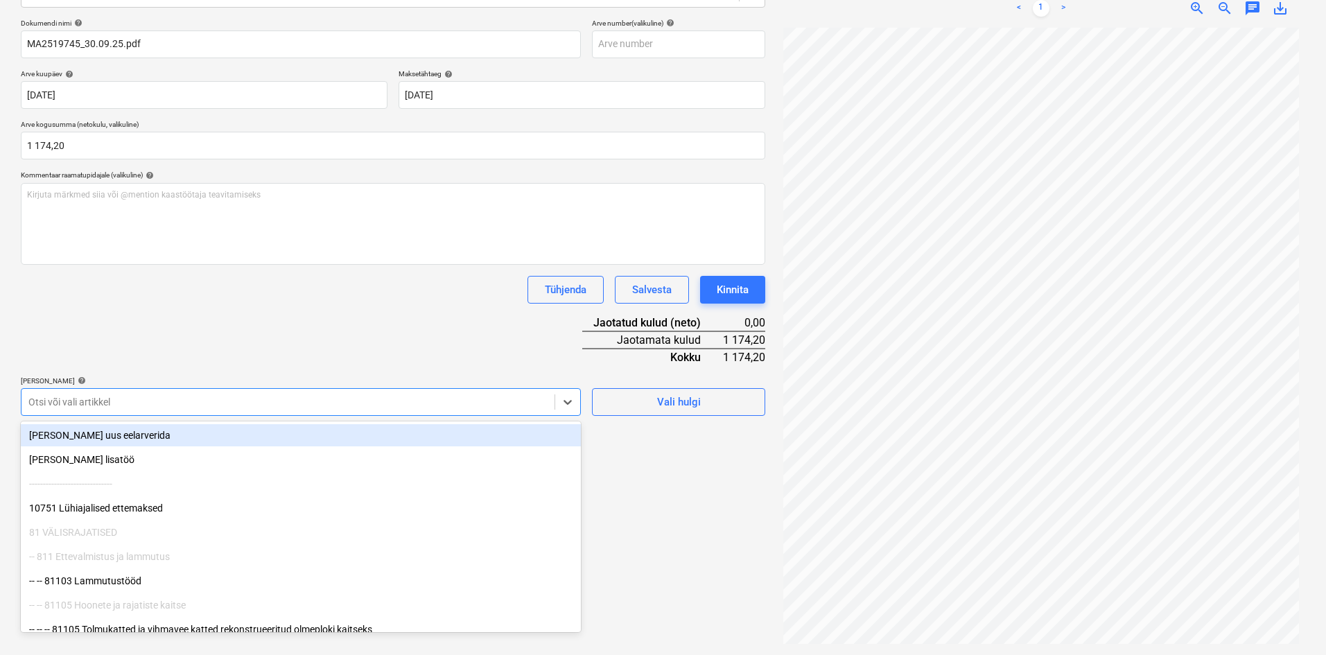
click at [102, 399] on div at bounding box center [287, 402] width 519 height 14
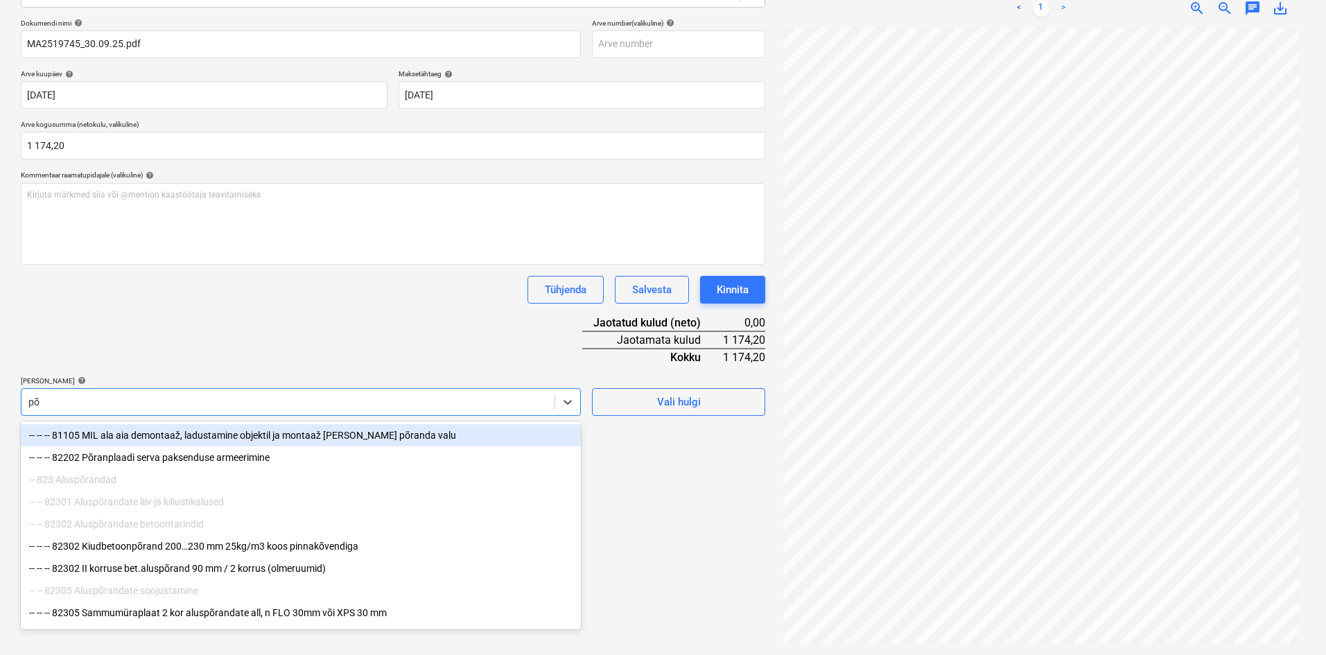
type input "põr"
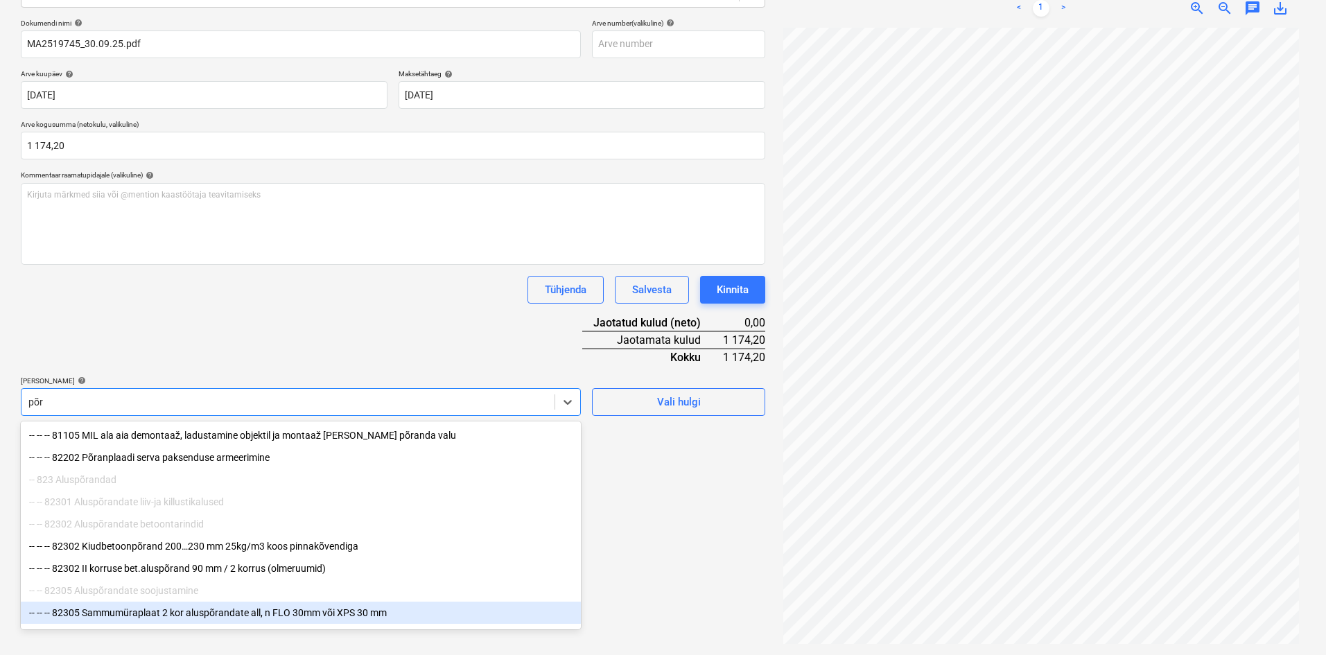
click at [149, 618] on div "-- -- -- 82305 Sammumüraplaat 2 kor aluspõrandate all, n FLO 30mm või XPS 30 mm" at bounding box center [301, 613] width 560 height 22
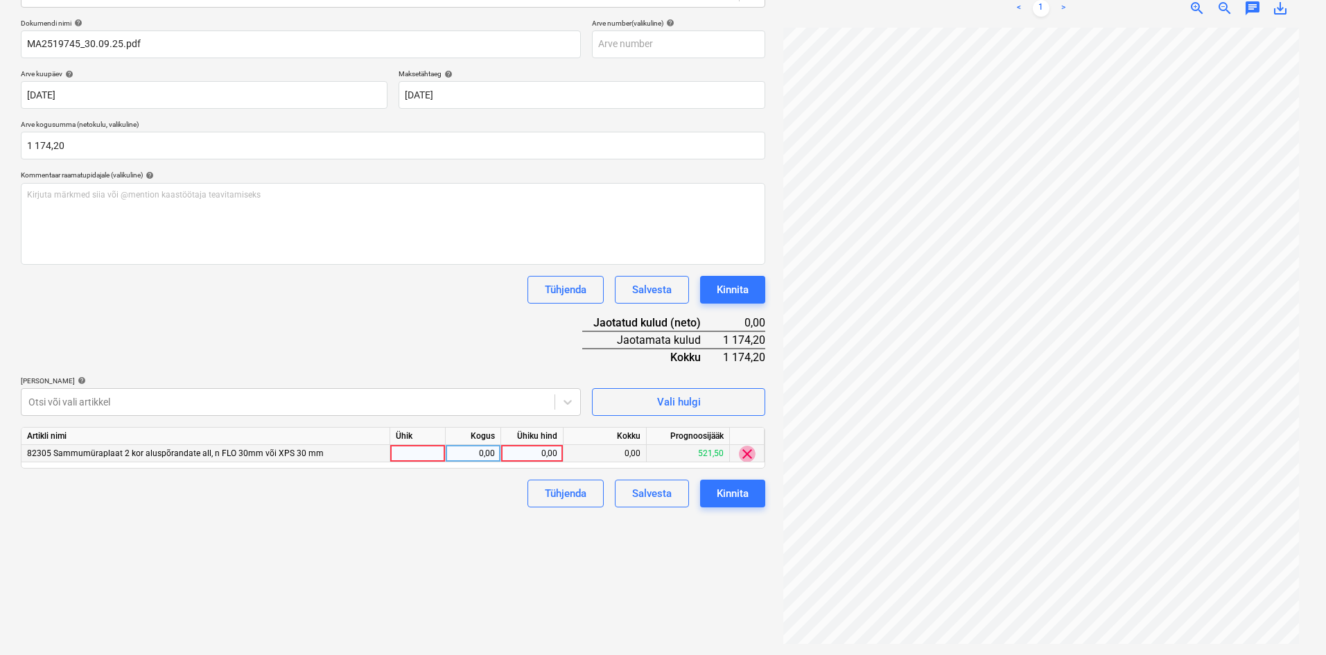
click at [752, 455] on span "clear" at bounding box center [747, 454] width 17 height 17
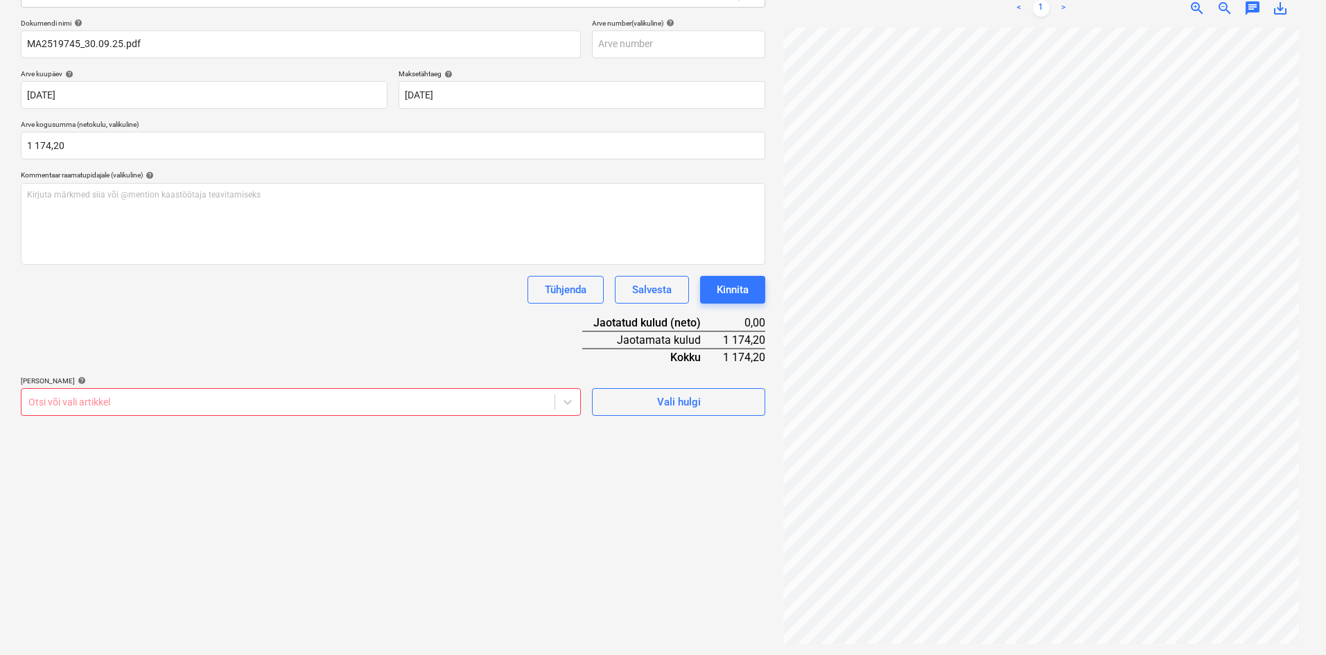
click at [326, 401] on div at bounding box center [287, 402] width 519 height 14
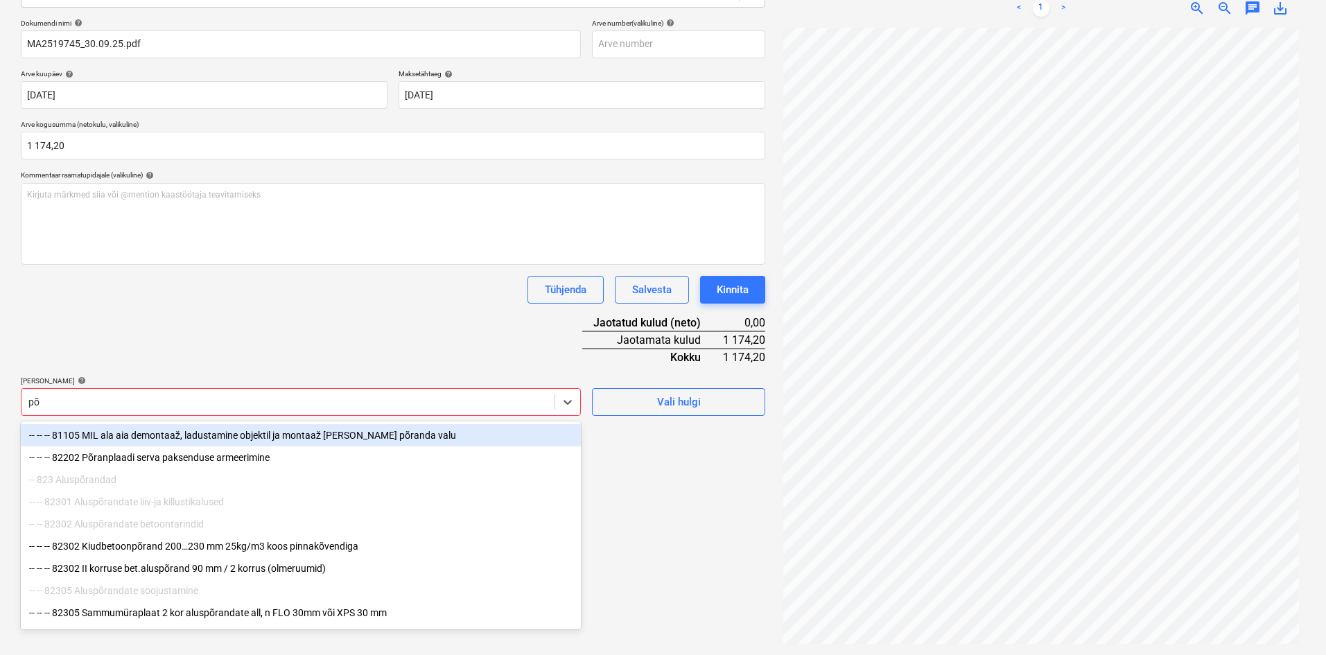
type input "põr"
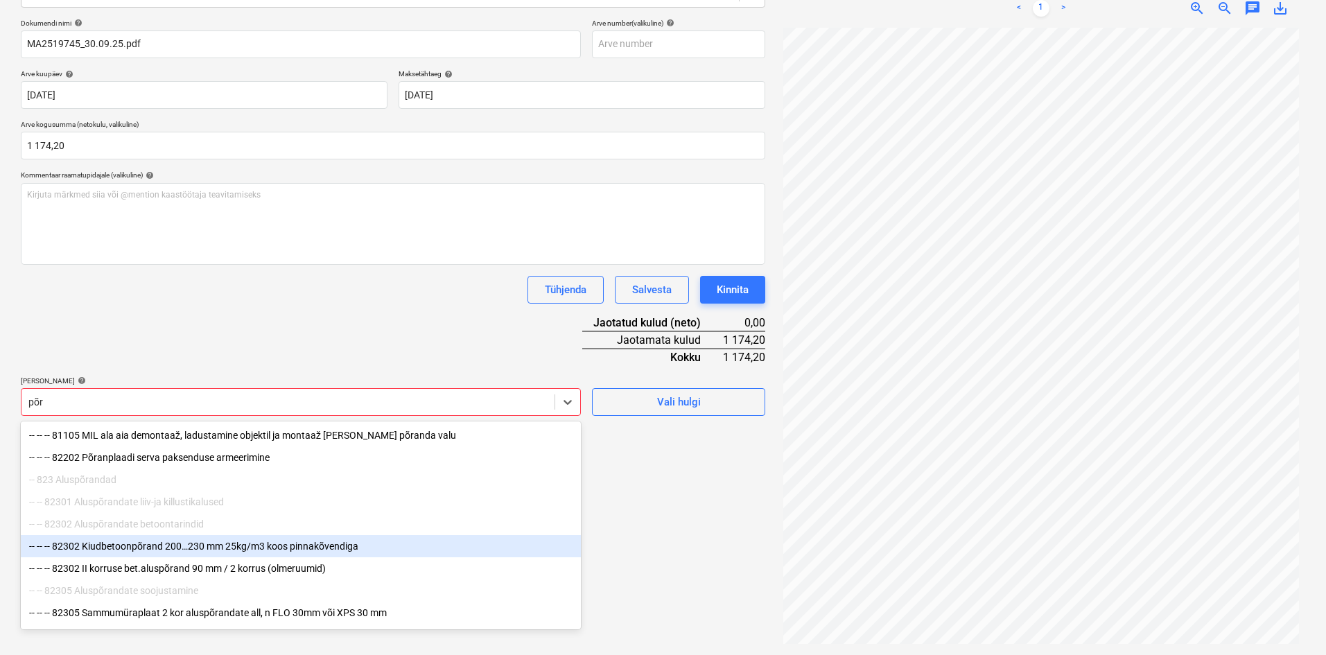
click at [147, 550] on div "-- -- -- 82302 Kiudbetoonpõrand 200…230 mm 25kg/m3 koos pinnakõvendiga" at bounding box center [301, 546] width 560 height 22
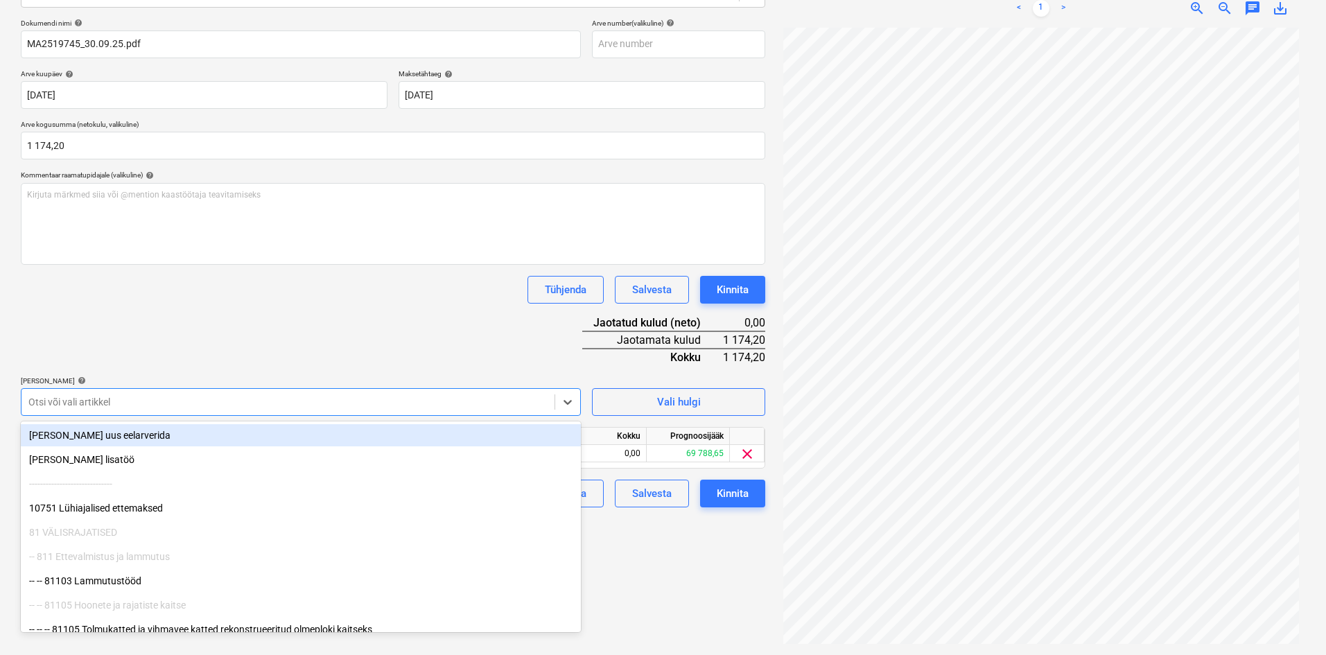
click at [318, 321] on div "Dokumendi nimi help MA2519745_30.09.25.pdf Arve number (valikuline) help Arve k…" at bounding box center [393, 263] width 745 height 489
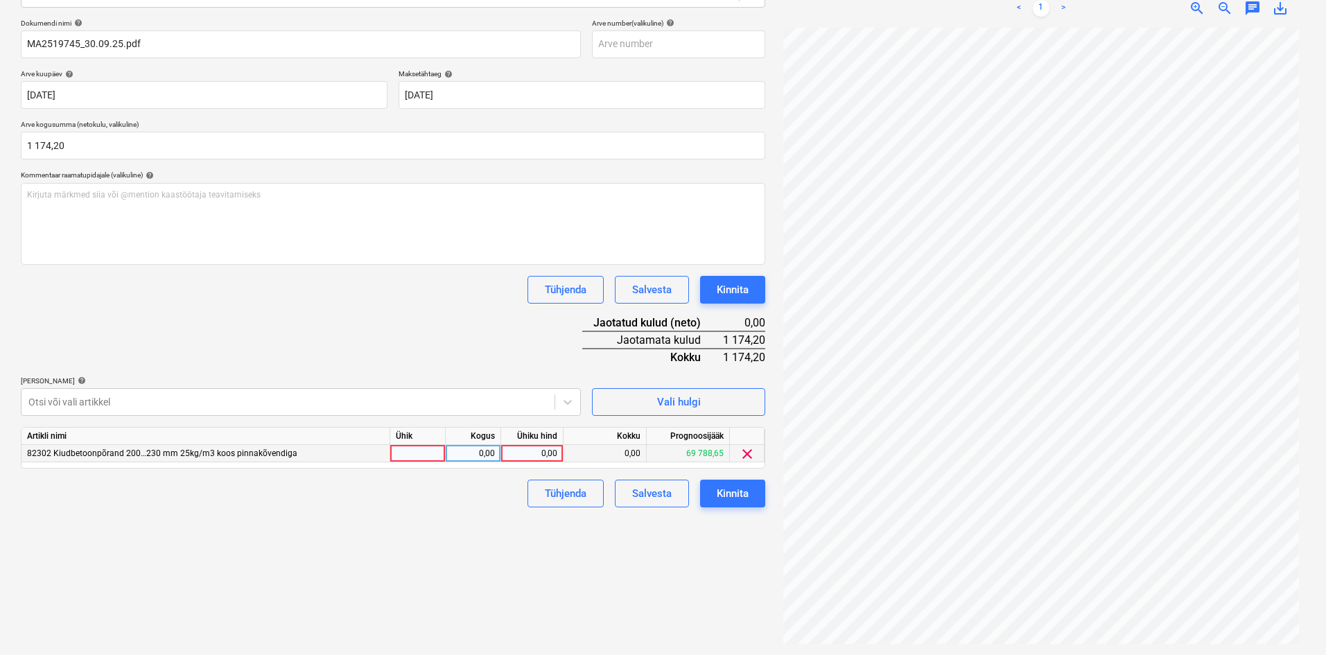
click at [551, 455] on div "0,00" at bounding box center [532, 453] width 51 height 17
type input "1174,20"
click at [743, 498] on div "Kinnita" at bounding box center [733, 494] width 32 height 18
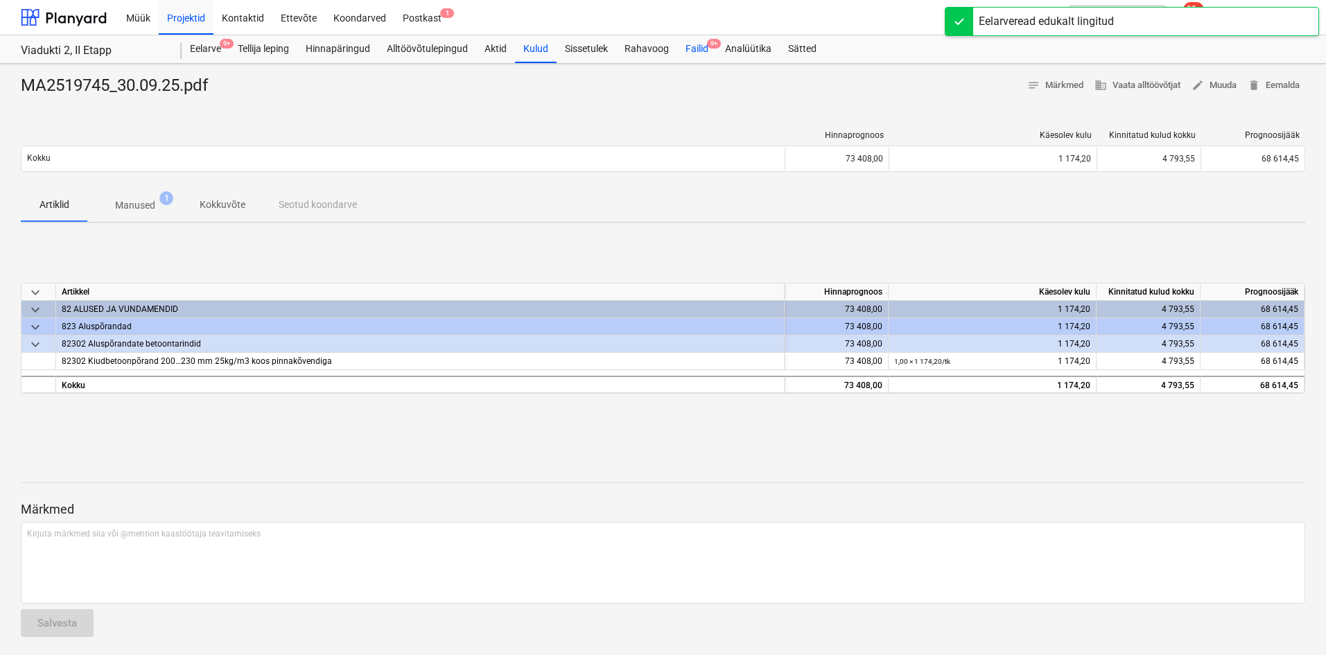
click at [706, 45] on div "Failid 9+" at bounding box center [697, 49] width 40 height 28
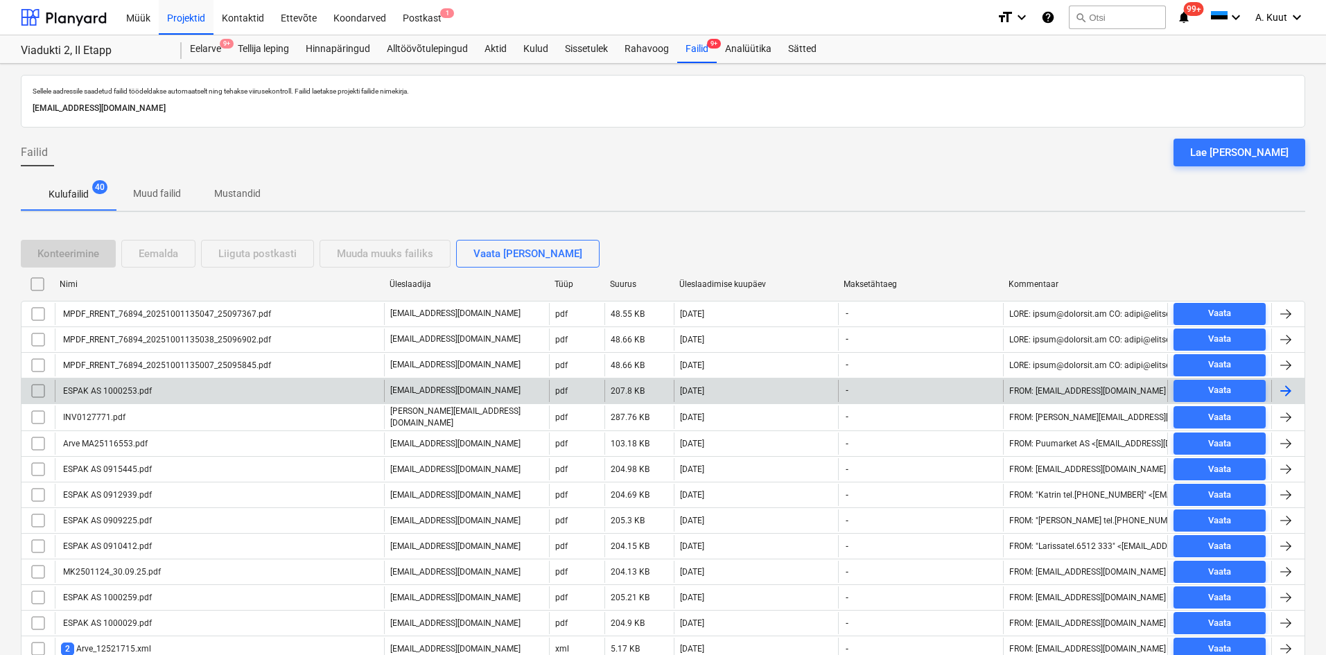
scroll to position [69, 0]
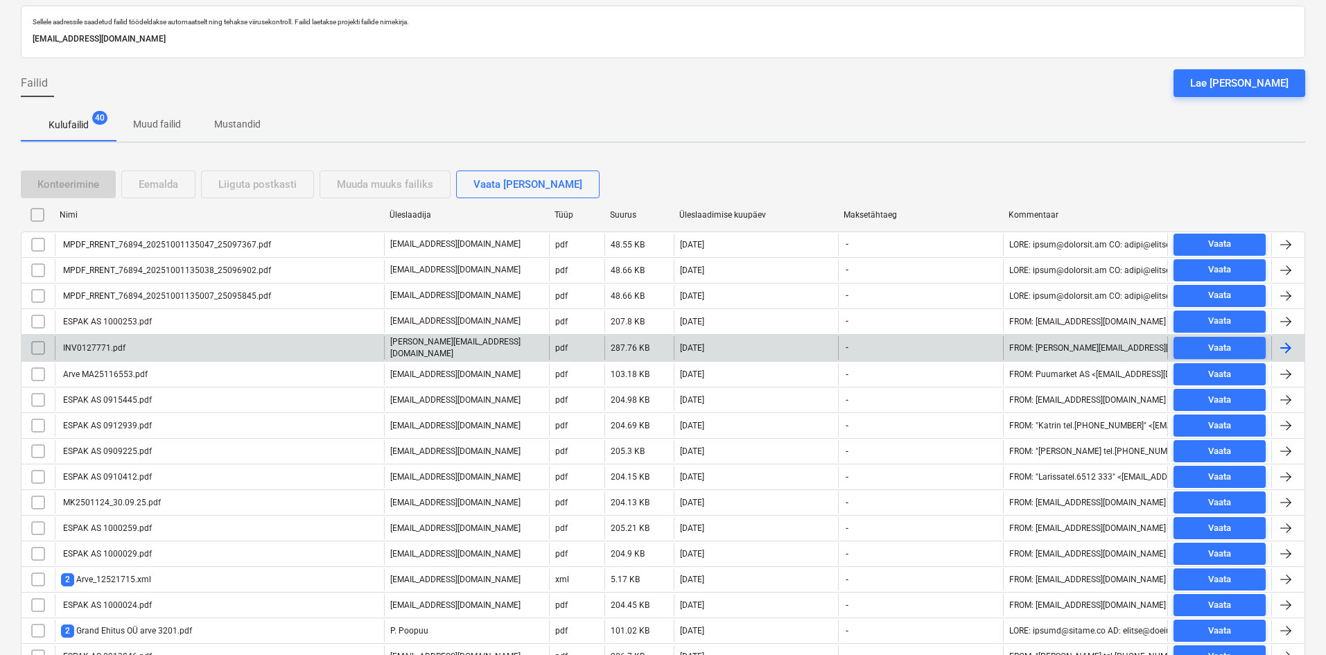
click at [103, 345] on div "INV0127771.pdf" at bounding box center [93, 348] width 64 height 10
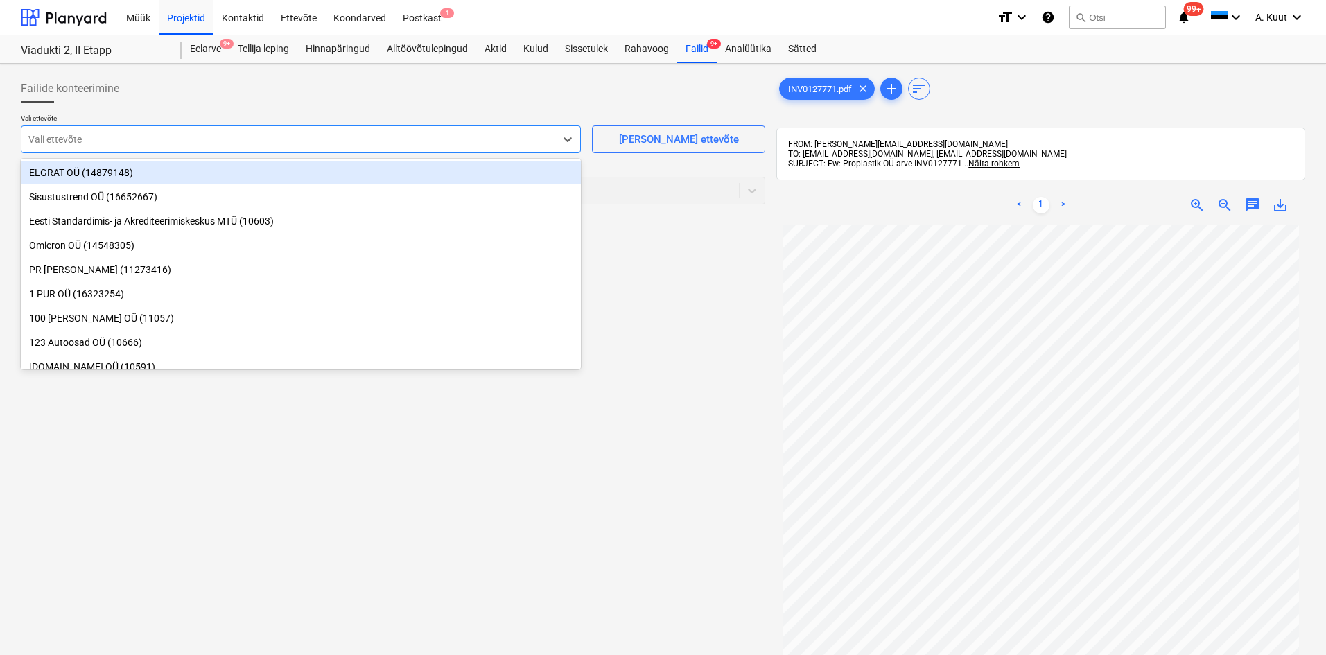
click at [178, 141] on div at bounding box center [287, 139] width 519 height 14
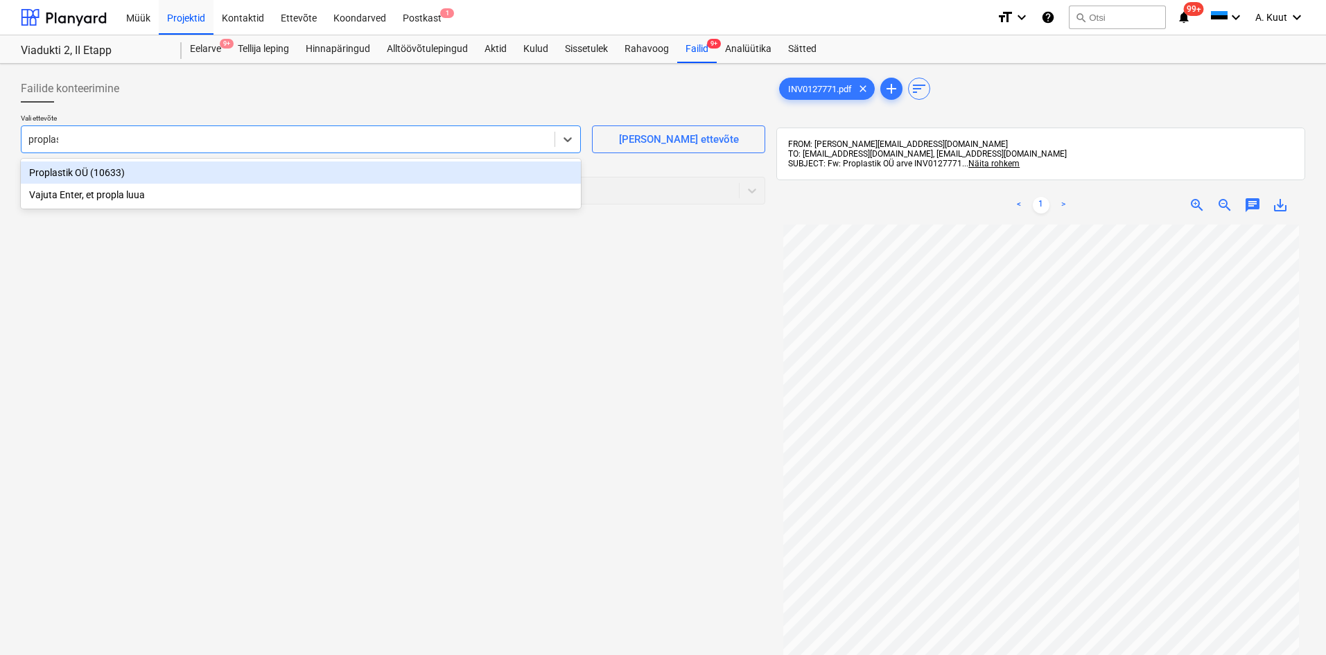
type input "proplast"
click at [46, 176] on div "Proplastik OÜ (10633)" at bounding box center [301, 173] width 560 height 22
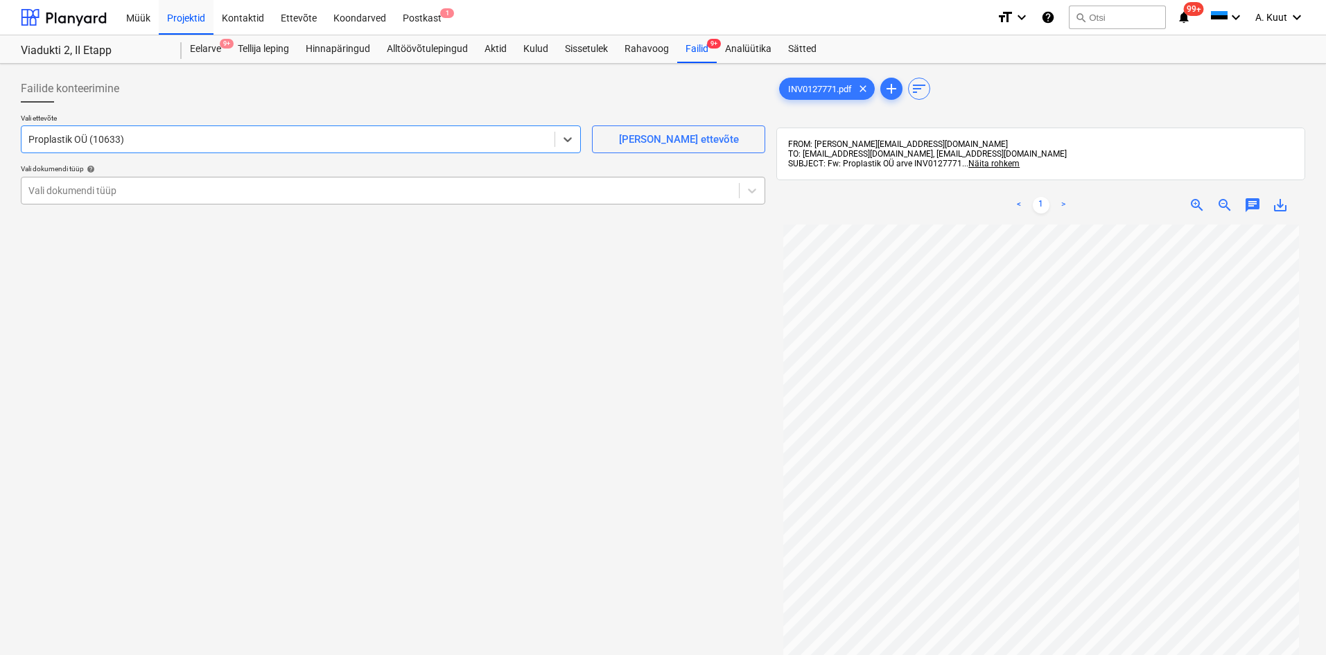
click at [64, 192] on div at bounding box center [380, 191] width 704 height 14
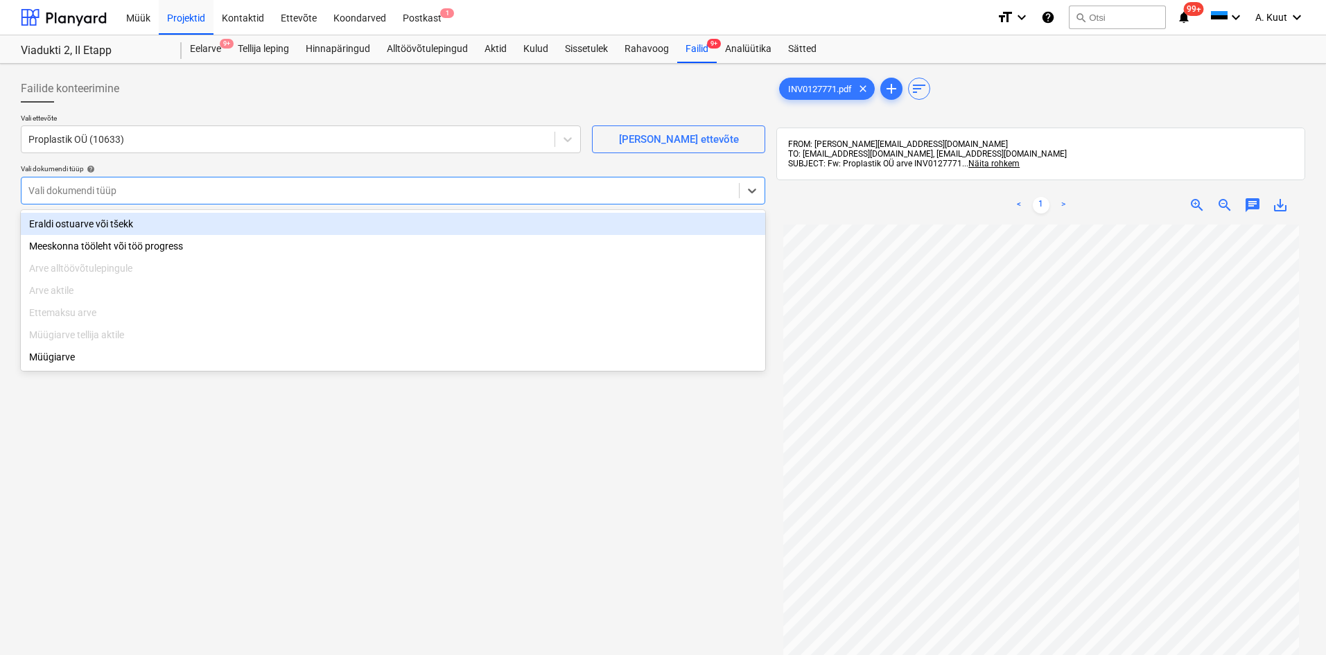
click at [62, 223] on div "Eraldi ostuarve või tšekk" at bounding box center [393, 224] width 745 height 22
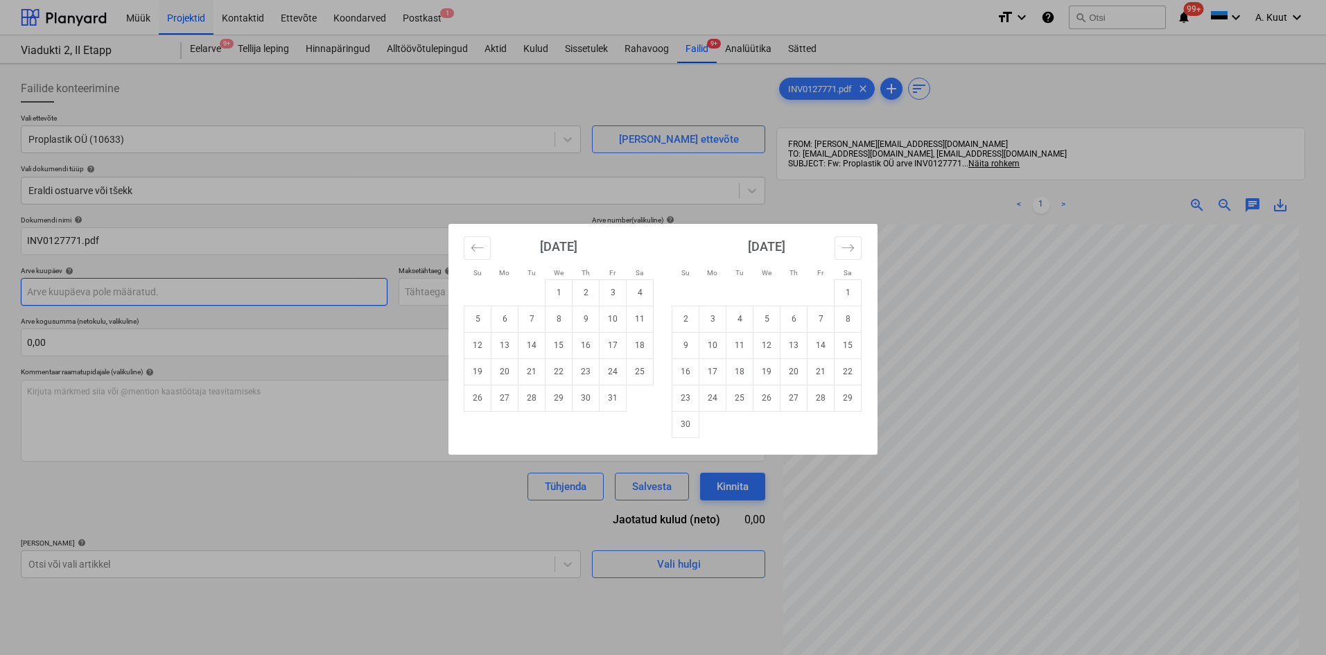
click at [51, 293] on body "Müük Projektid Kontaktid Ettevõte Koondarved Postkast 1 format_size keyboard_ar…" at bounding box center [663, 327] width 1326 height 655
click at [481, 244] on icon "Move backward to switch to the previous month." at bounding box center [477, 247] width 13 height 13
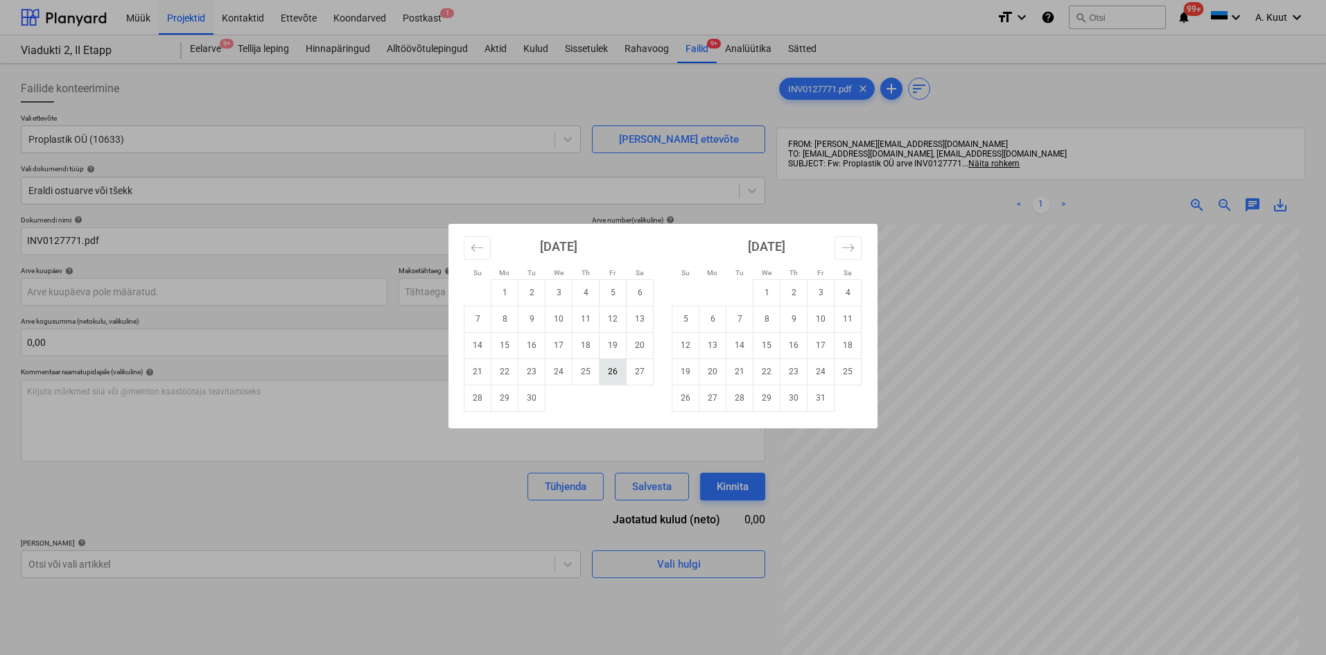
click at [616, 374] on td "26" at bounding box center [613, 371] width 27 height 26
type input "[DATE]"
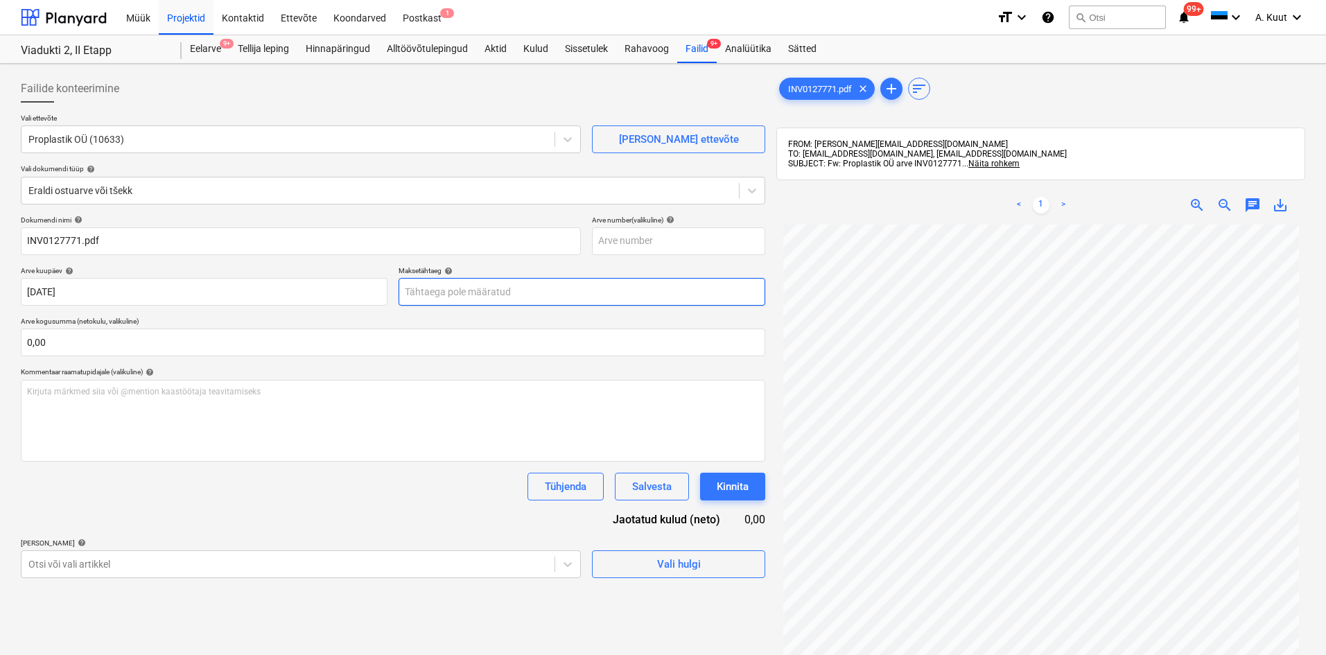
click at [427, 293] on body "Müük Projektid Kontaktid Ettevõte Koondarved Postkast 1 format_size keyboard_ar…" at bounding box center [663, 327] width 1326 height 655
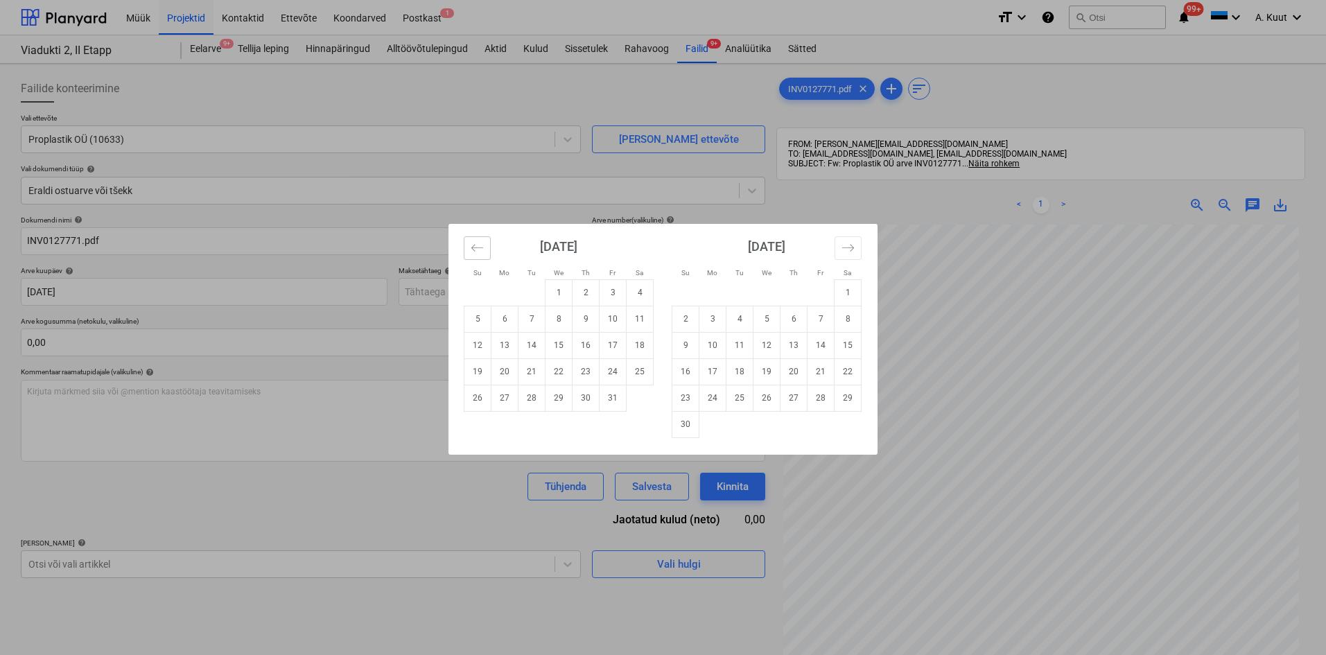
click at [478, 248] on icon "Move backward to switch to the previous month." at bounding box center [477, 247] width 12 height 7
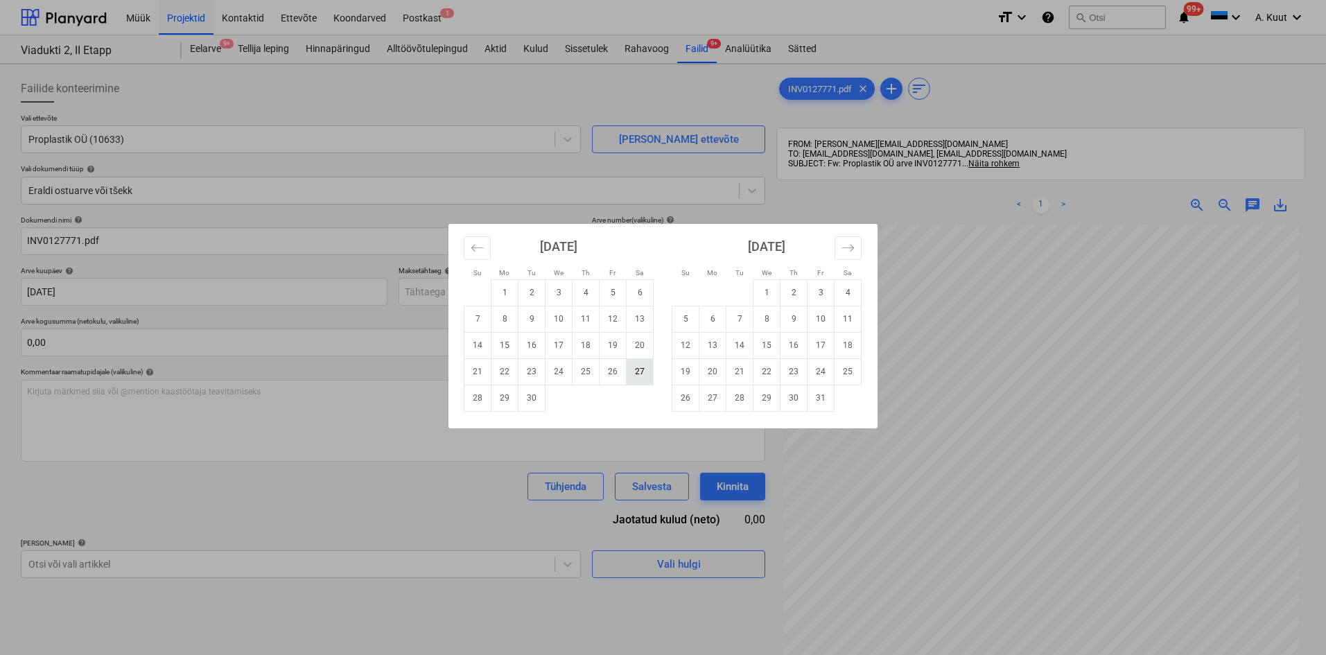
click at [646, 376] on td "27" at bounding box center [640, 371] width 27 height 26
type input "[DATE]"
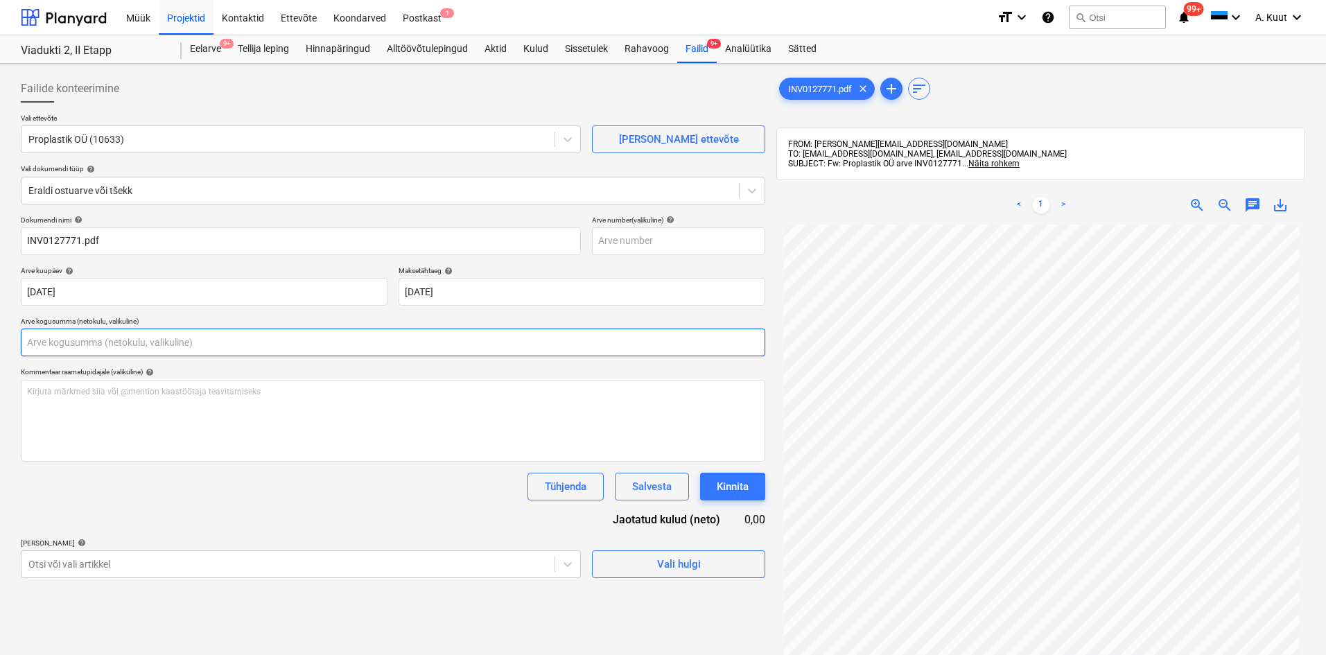
click at [59, 338] on input "text" at bounding box center [393, 343] width 745 height 28
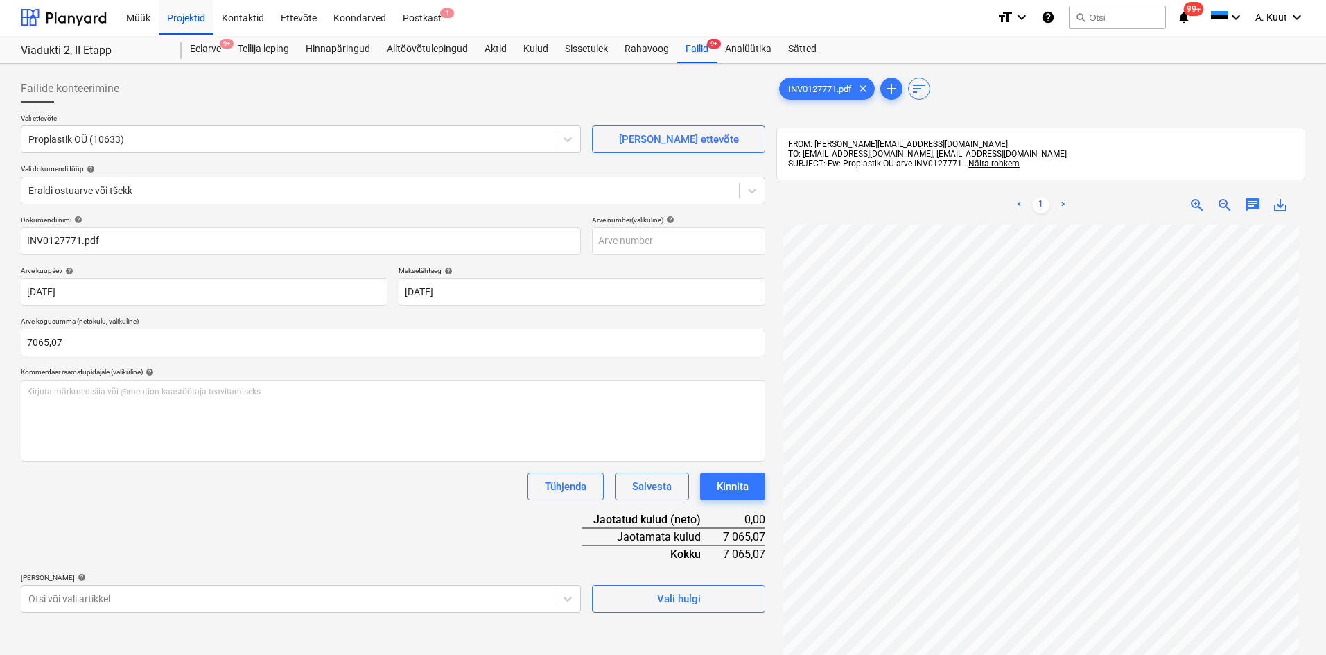
type input "7 065,07"
click at [128, 528] on div "Dokumendi nimi help INV0127771.pdf Arve number (valikuline) help Arve kuupäev h…" at bounding box center [393, 414] width 745 height 397
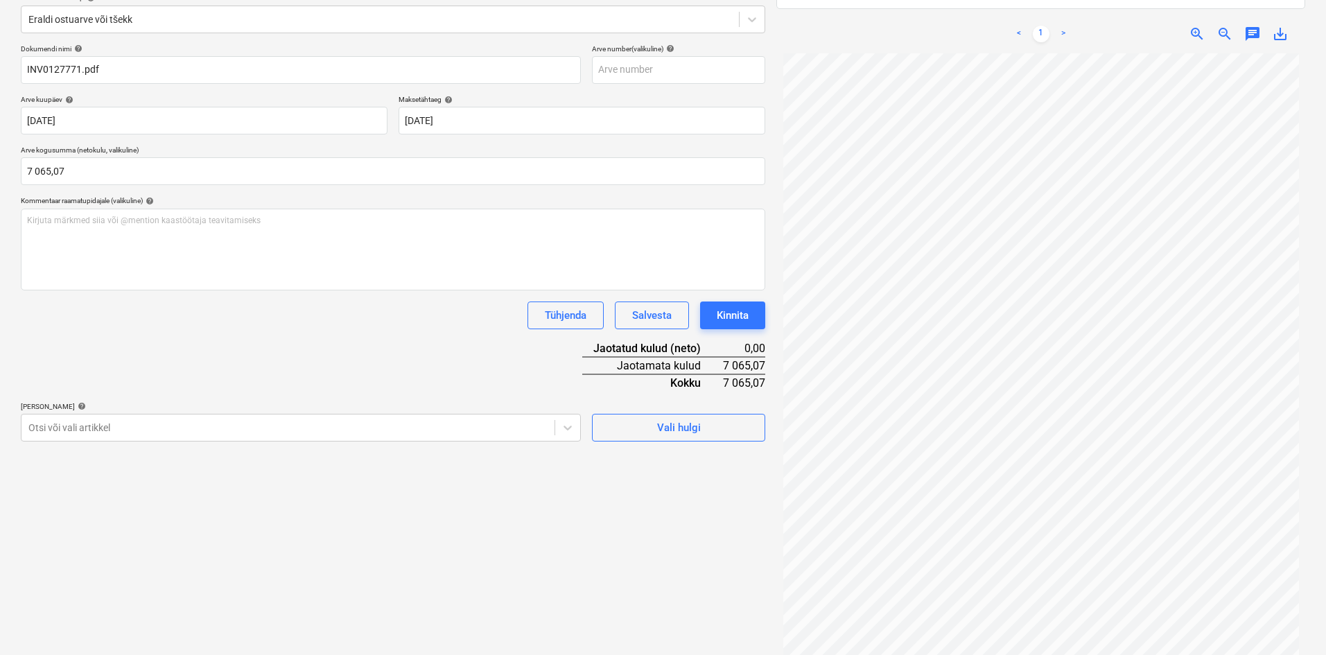
scroll to position [197, 0]
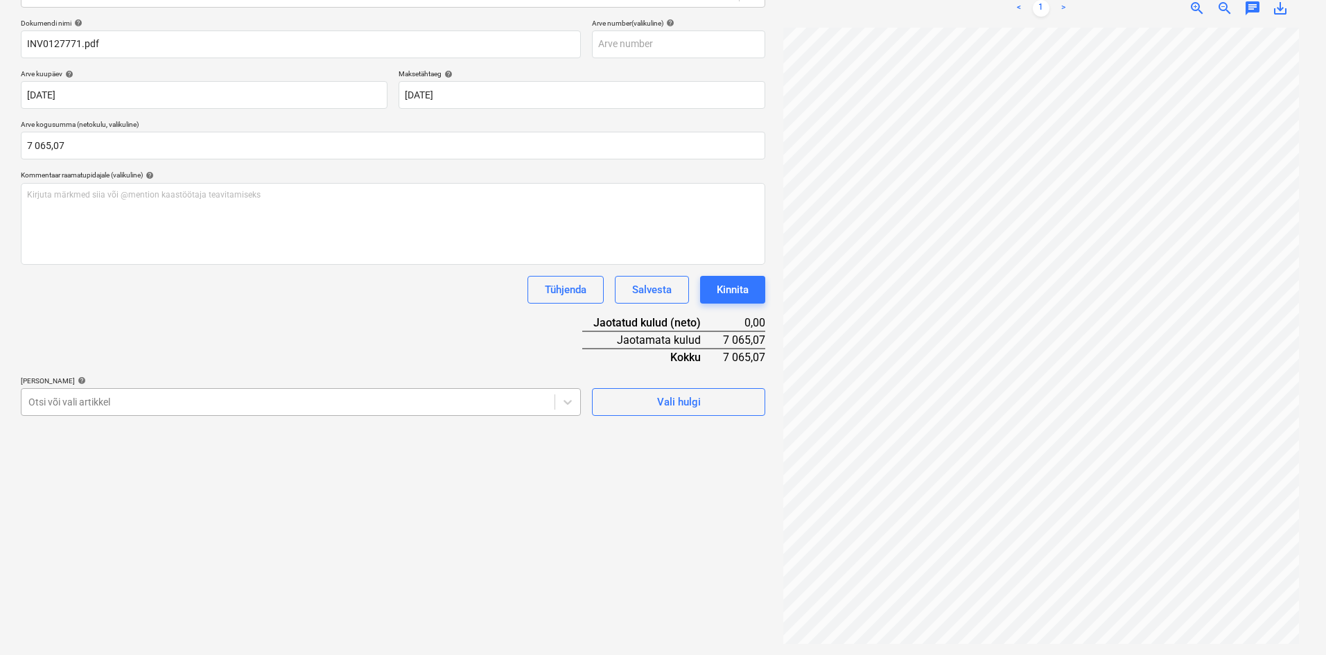
click at [367, 401] on div at bounding box center [287, 402] width 519 height 14
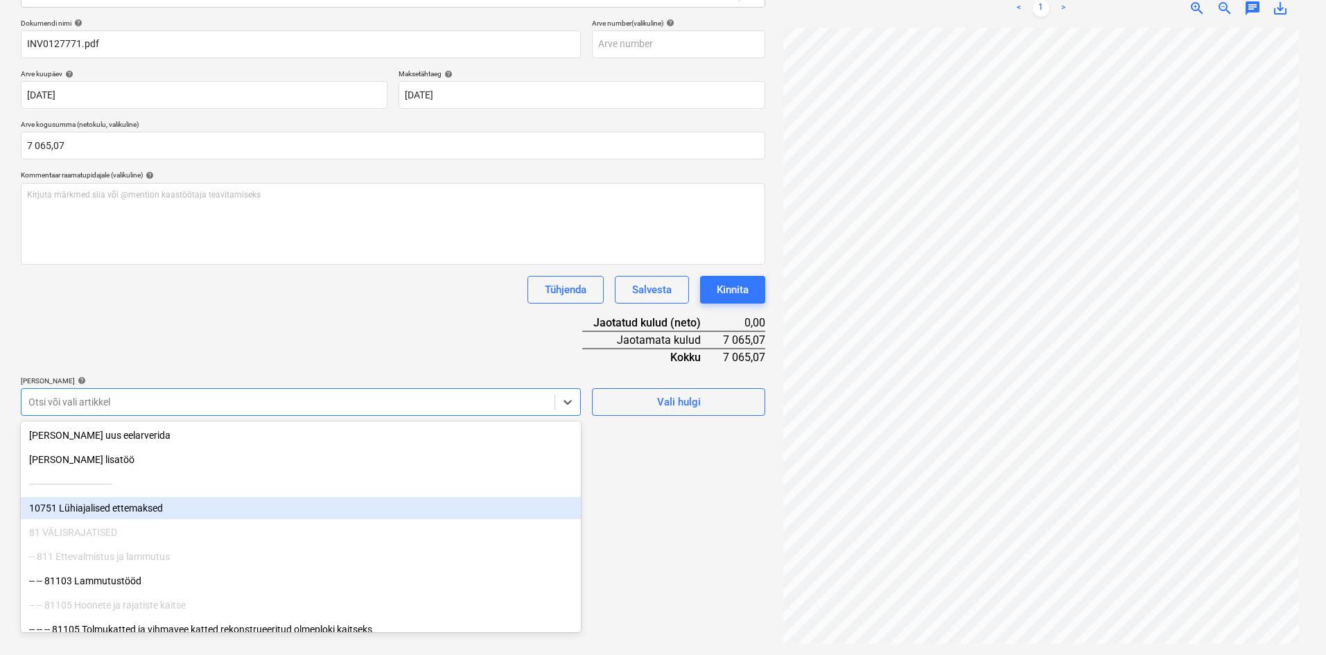
click at [99, 509] on div "10751 Lühiajalised ettemaksed" at bounding box center [301, 508] width 560 height 22
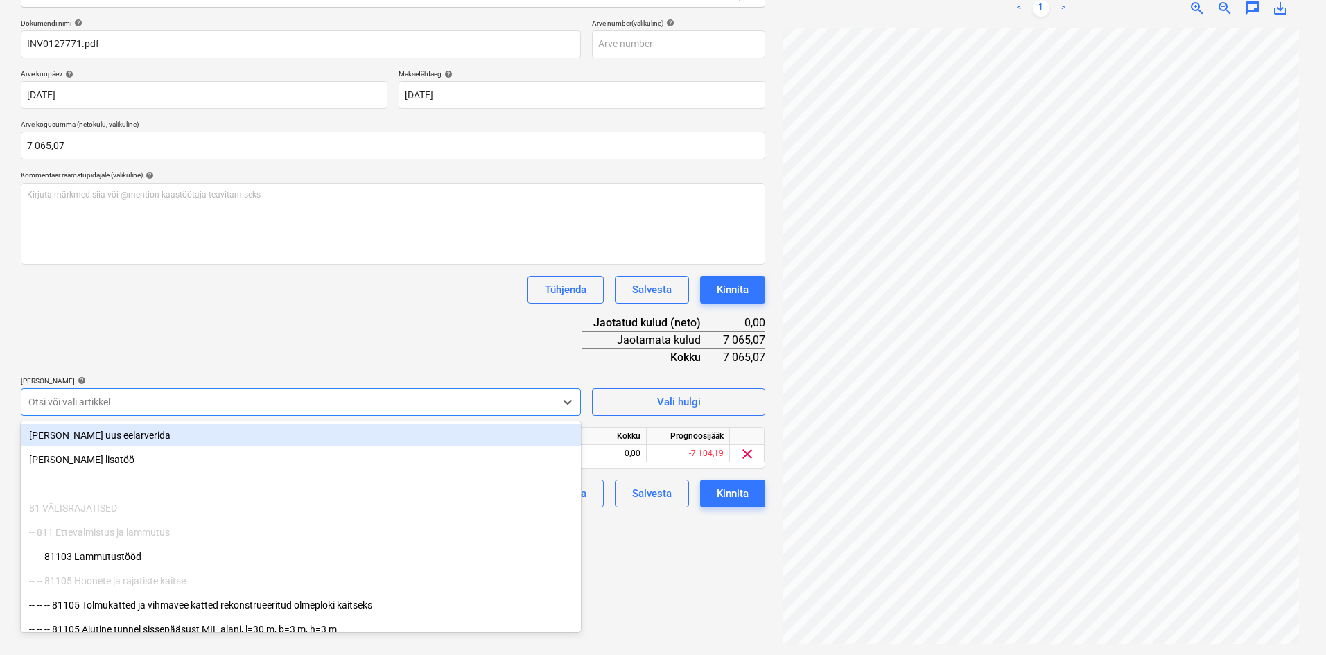
click at [162, 402] on div at bounding box center [287, 402] width 519 height 14
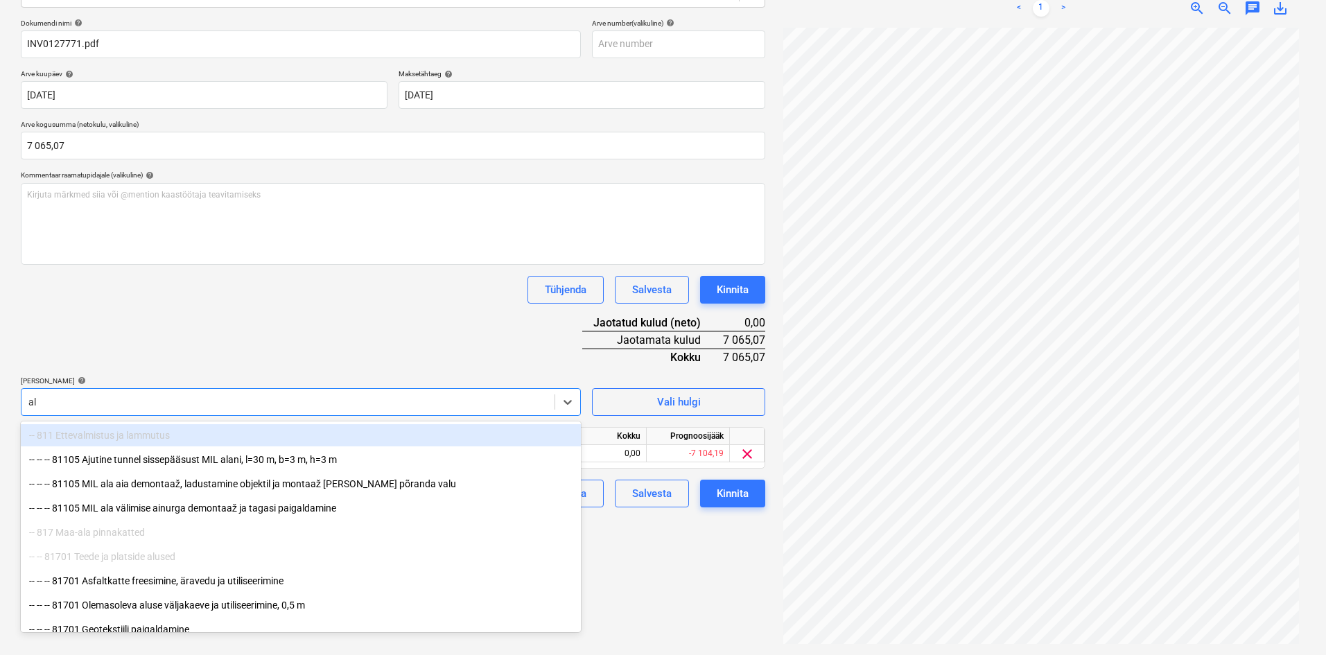
type input "alu"
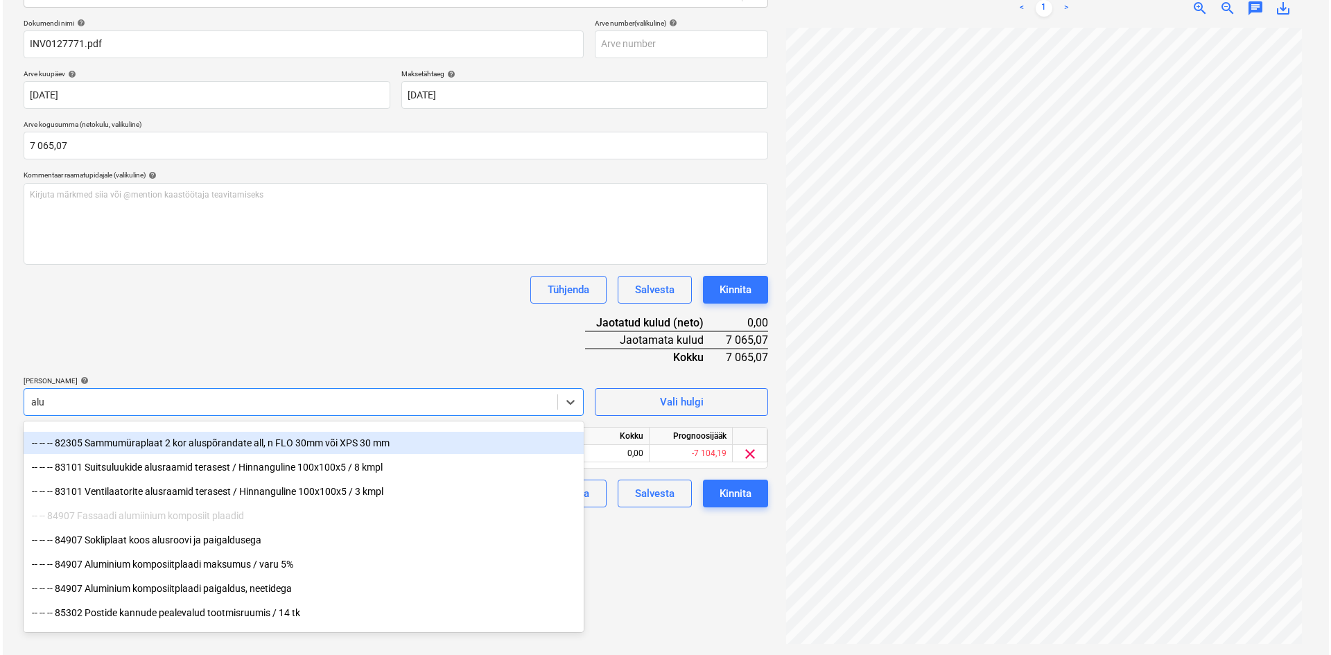
scroll to position [471, 0]
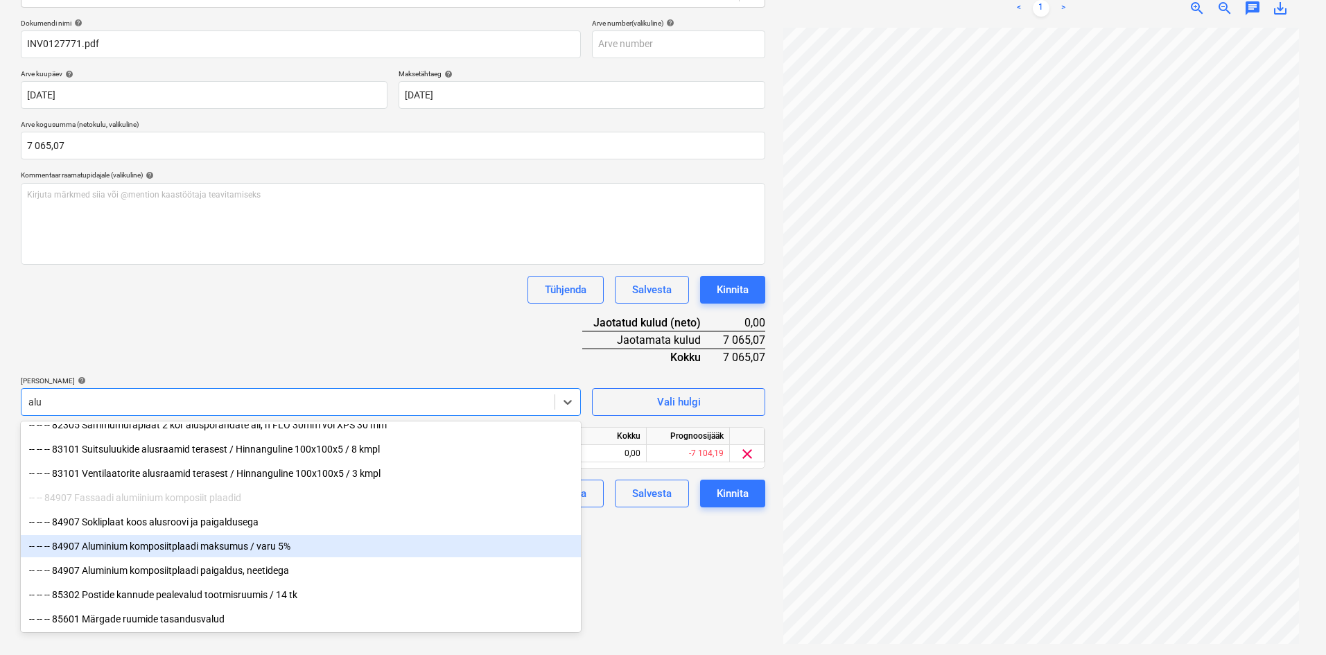
click at [159, 546] on div "-- -- -- 84907 Aluminium komposiitplaadi maksumus / varu 5%" at bounding box center [301, 546] width 560 height 22
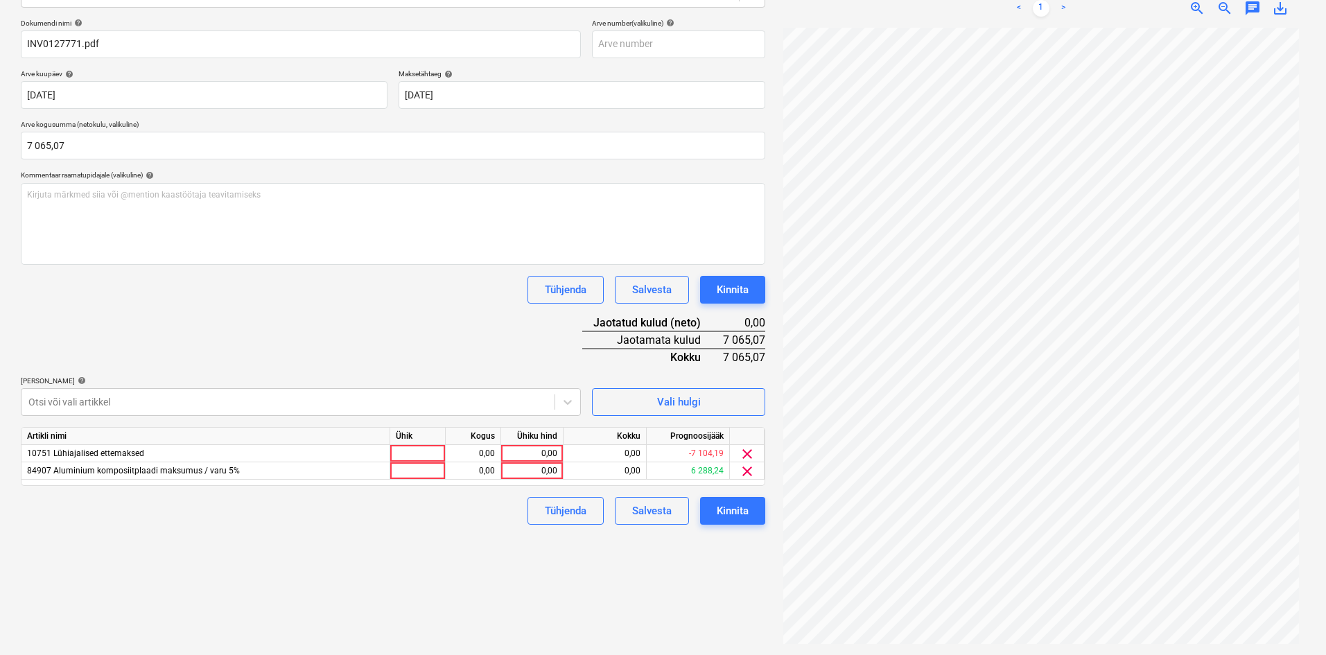
click at [282, 332] on div "Dokumendi nimi help INV0127771.pdf Arve number (valikuline) help Arve kuupäev h…" at bounding box center [393, 272] width 745 height 506
click at [556, 474] on div "0,00" at bounding box center [532, 470] width 51 height 17
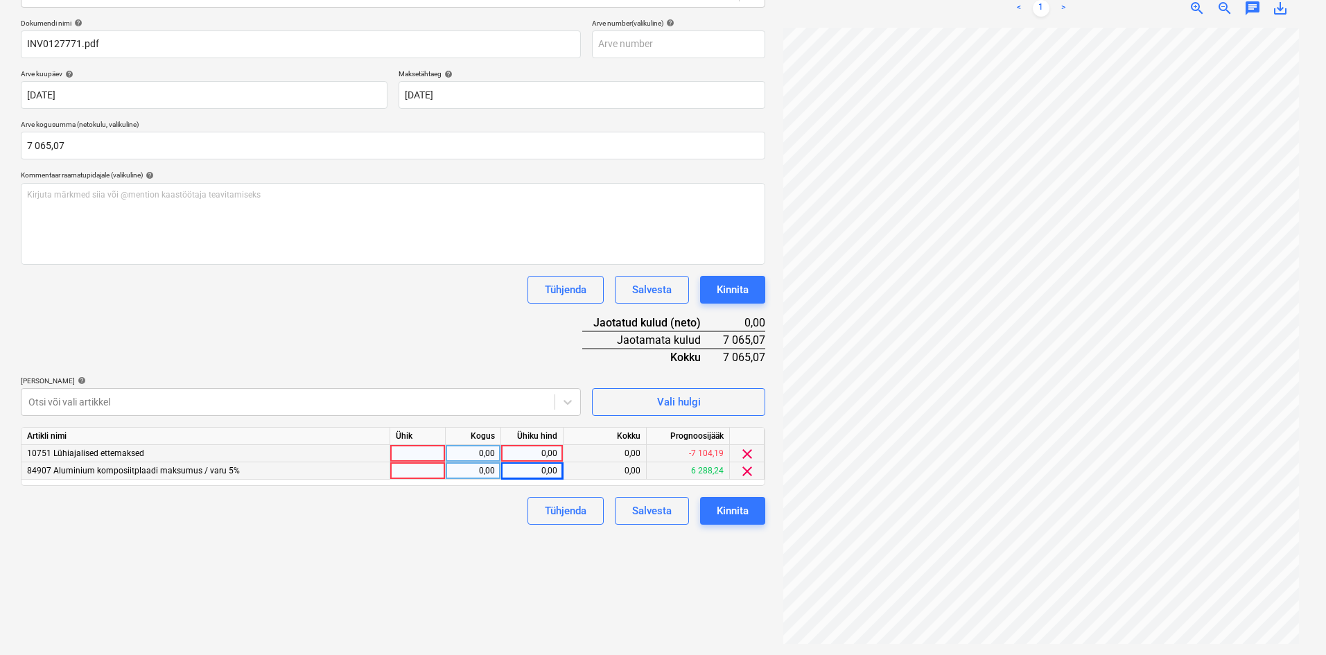
click at [558, 453] on div "0,00" at bounding box center [532, 453] width 62 height 17
type input "7065,07"
click at [480, 451] on div "1,00" at bounding box center [473, 453] width 44 height 17
type input "-1"
click at [556, 471] on div "0,00" at bounding box center [532, 470] width 51 height 17
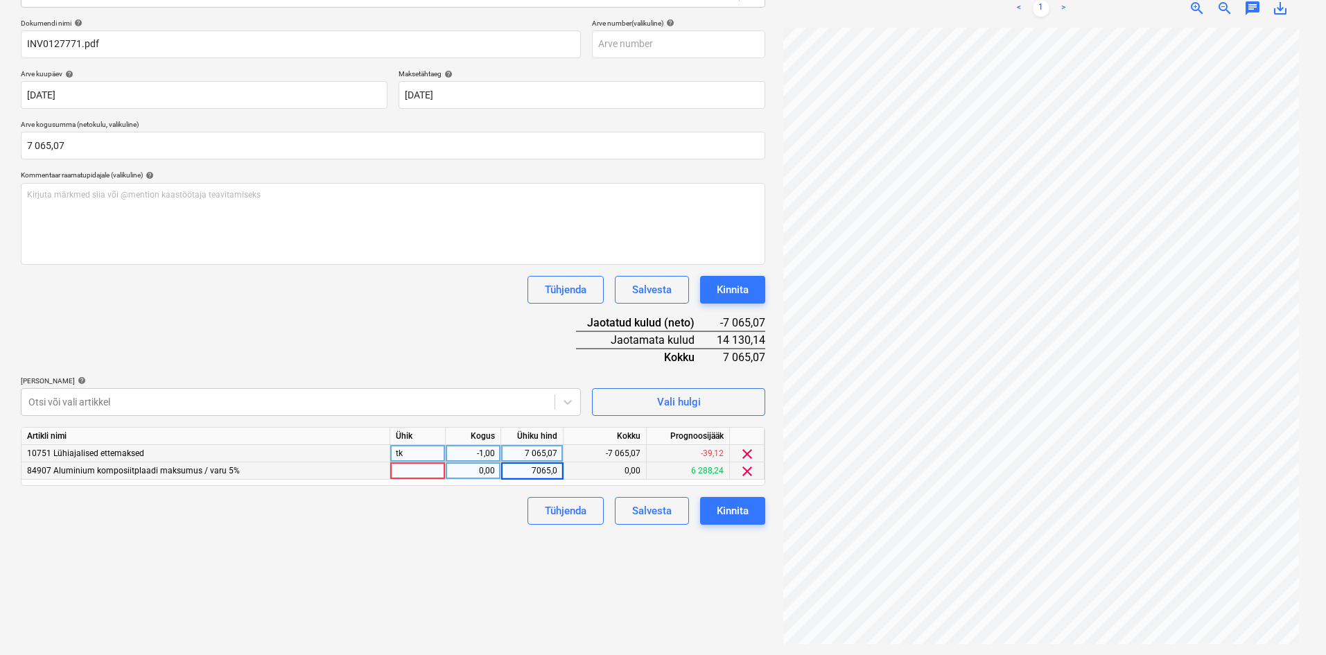
type input "7065,07"
click at [500, 344] on div "Dokumendi nimi help INV0127771.pdf Arve number (valikuline) help Arve kuupäev h…" at bounding box center [393, 272] width 745 height 506
click at [740, 517] on div "Kinnita" at bounding box center [733, 511] width 32 height 18
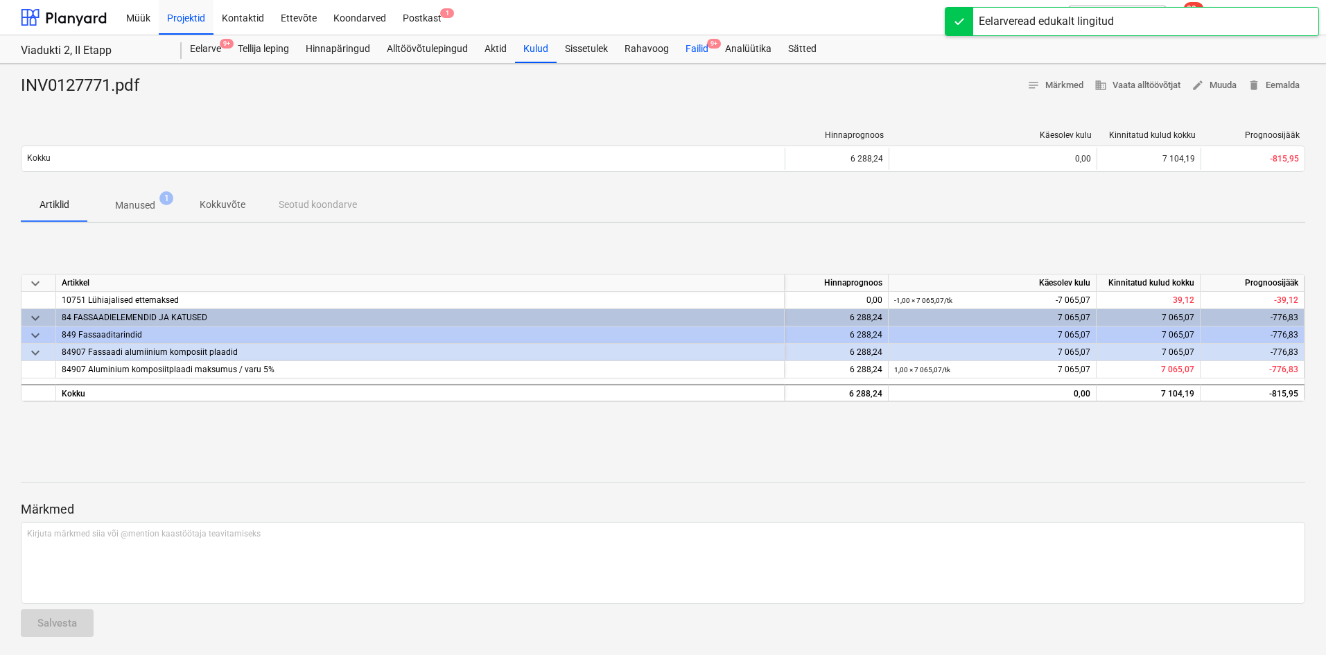
click at [692, 49] on div "Failid 9+" at bounding box center [697, 49] width 40 height 28
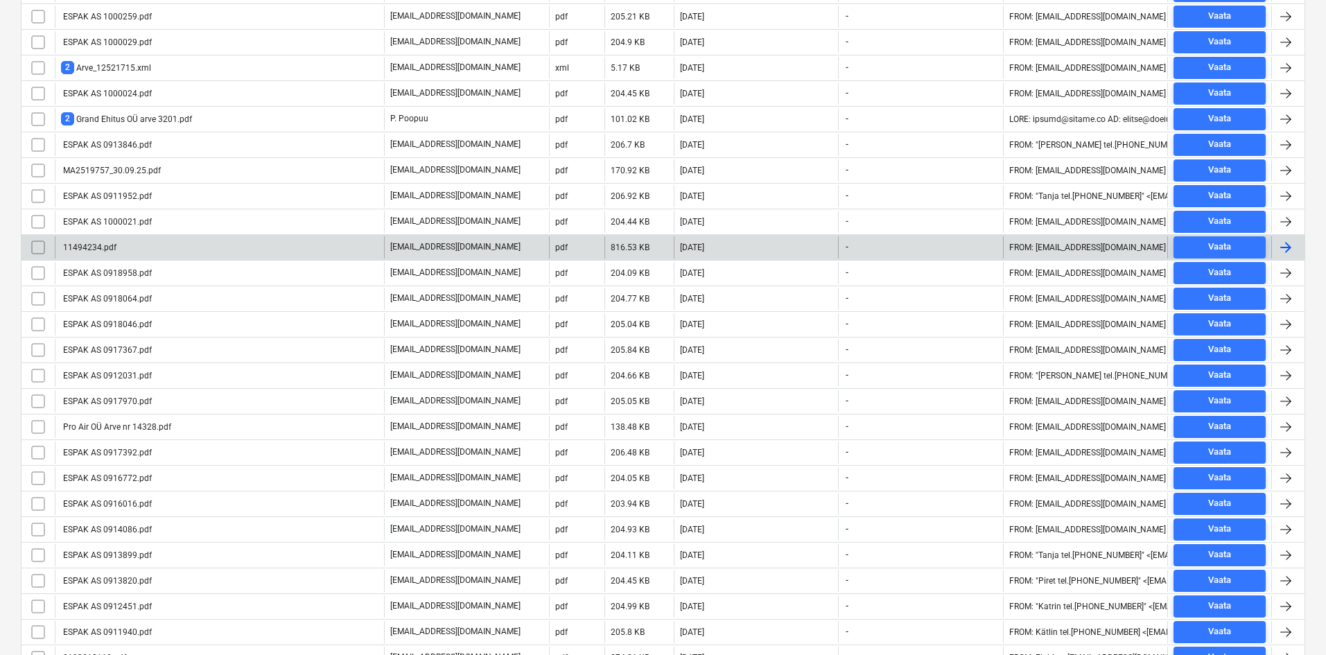
scroll to position [555, 0]
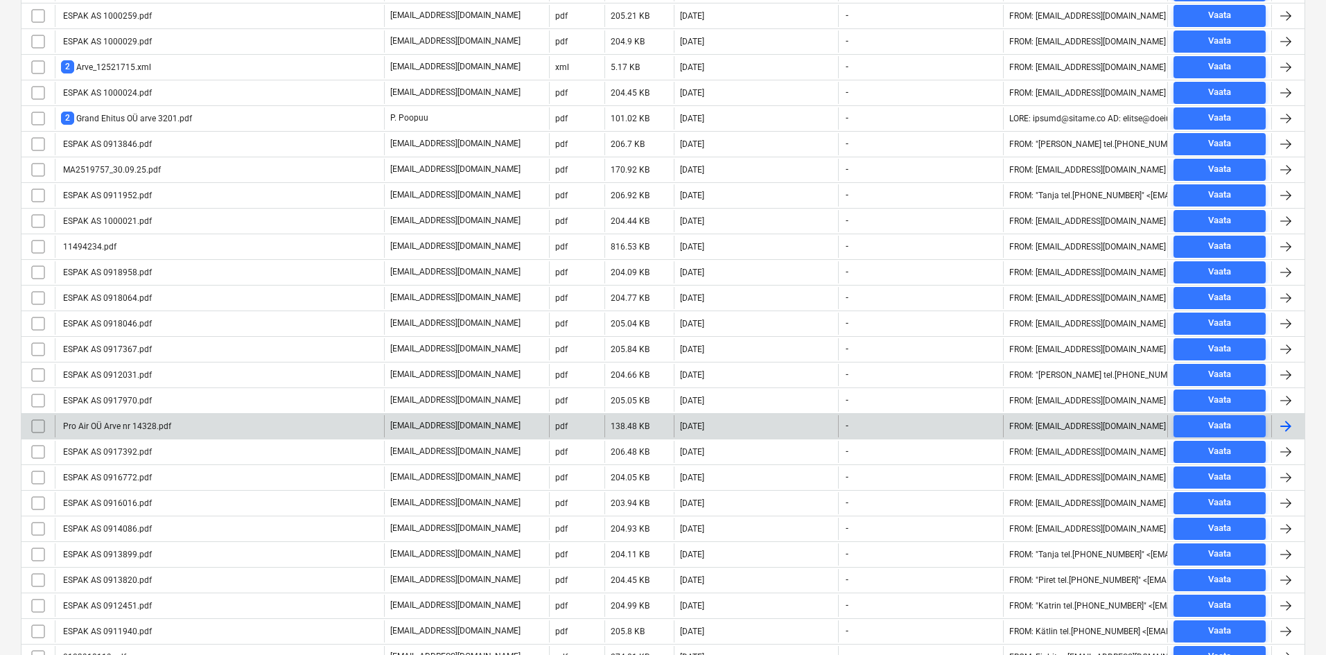
click at [100, 426] on div "Pro Air OÜ Arve nr 14328.pdf" at bounding box center [116, 427] width 110 height 10
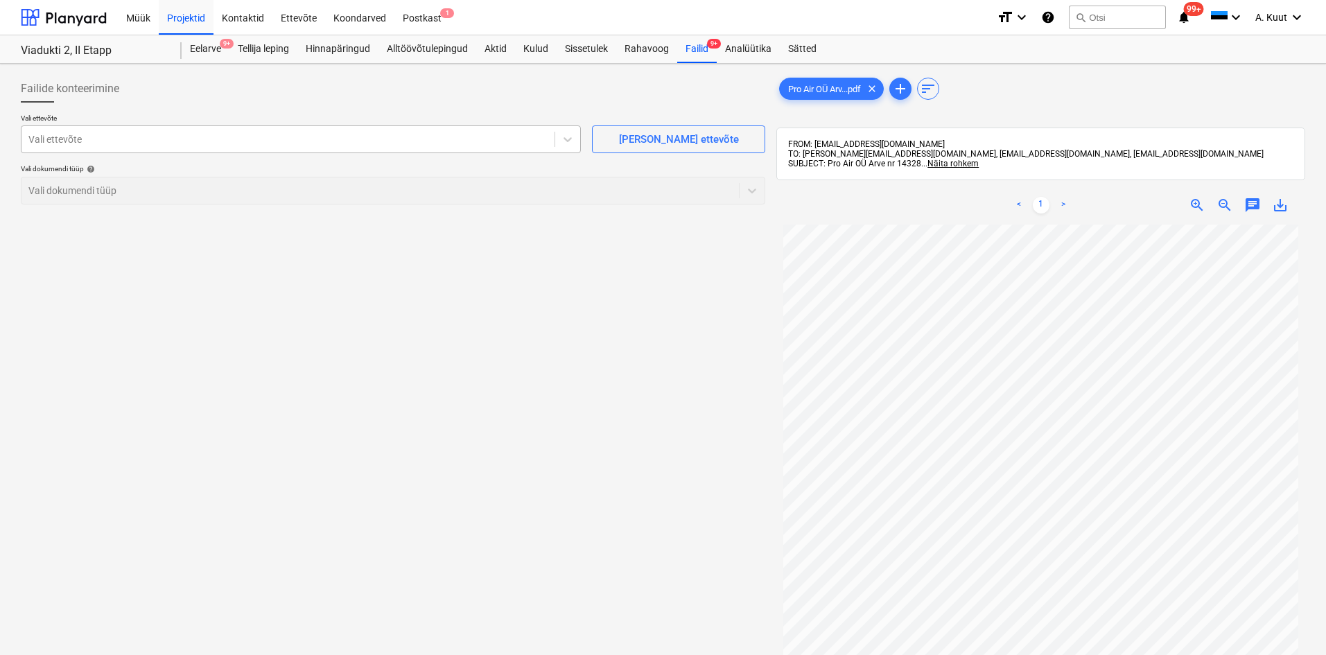
click at [67, 137] on div at bounding box center [287, 139] width 519 height 14
